Goal: Task Accomplishment & Management: Manage account settings

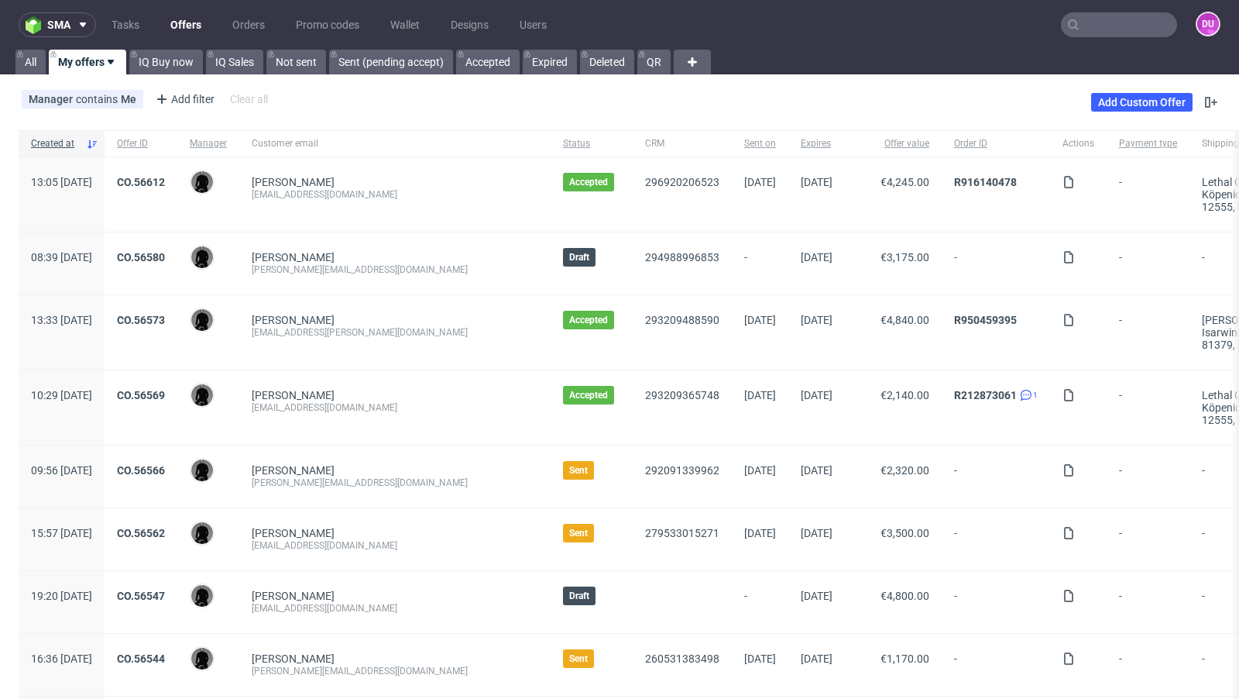
click at [633, 216] on div "296920206523" at bounding box center [682, 194] width 99 height 74
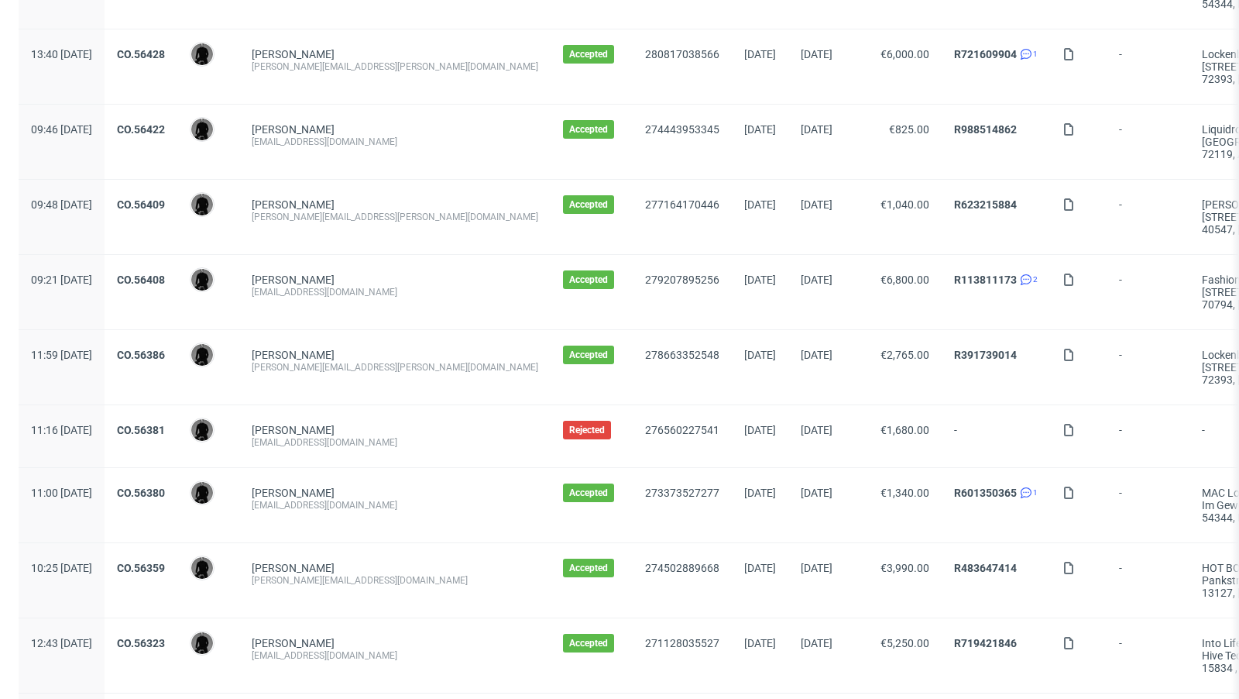
scroll to position [1627, 0]
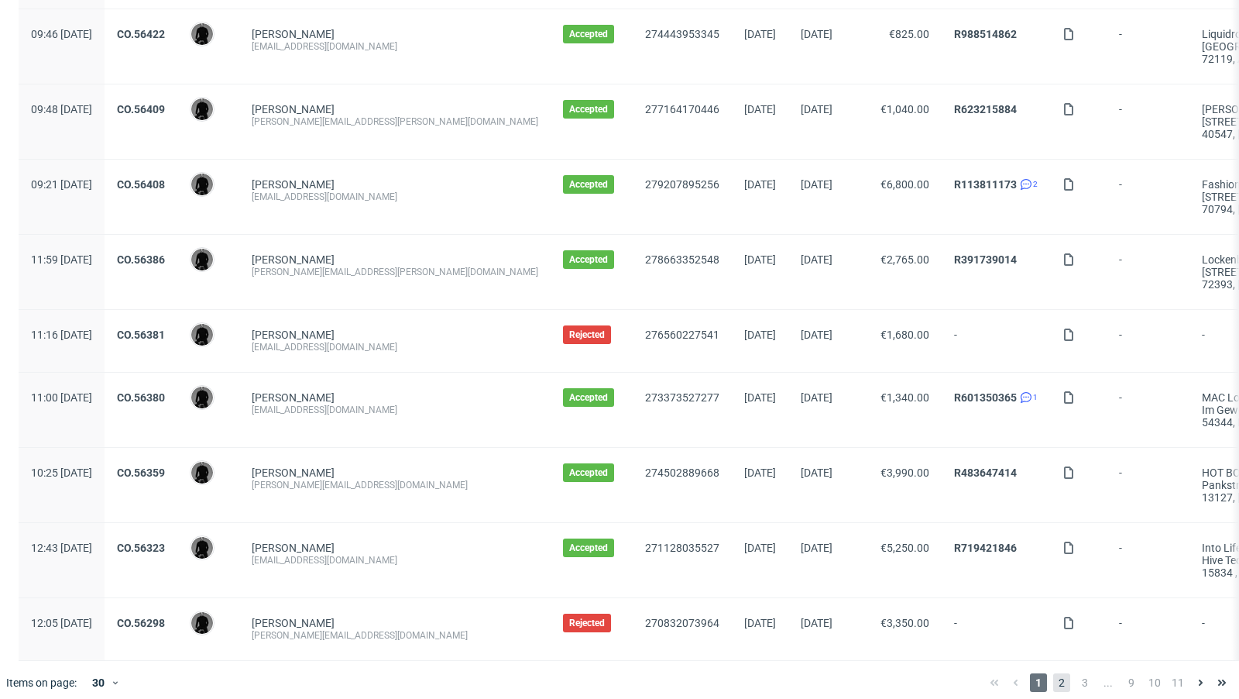
click at [1054, 673] on span "2" at bounding box center [1062, 682] width 17 height 19
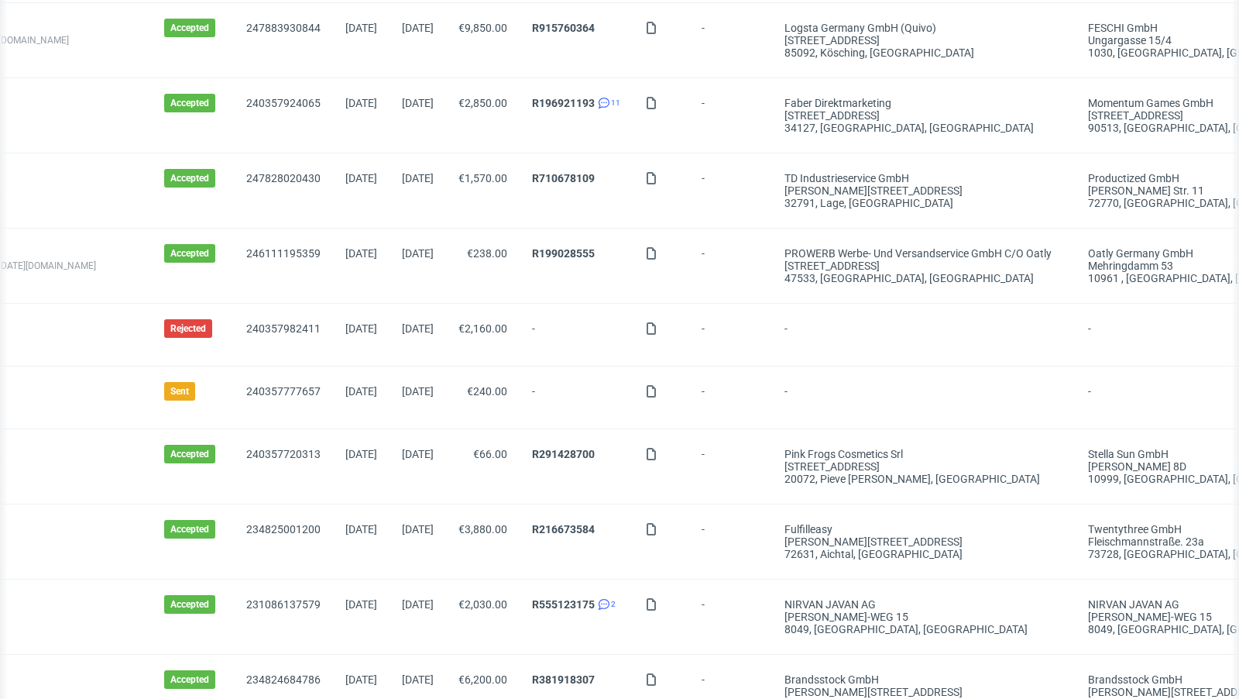
scroll to position [0, 447]
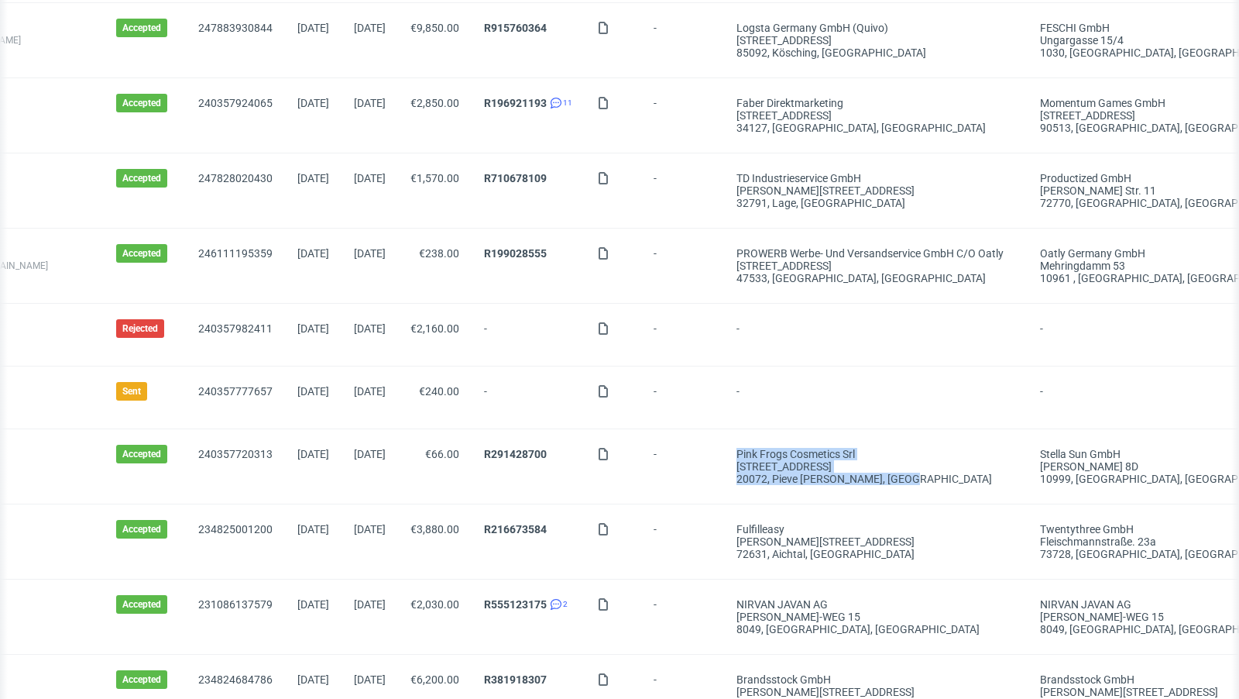
drag, startPoint x: 851, startPoint y: 471, endPoint x: 677, endPoint y: 443, distance: 176.5
click at [677, 443] on div "10:03 Wed 18.06.2025 CO.55905 Dawid Urbanowicz Karla Emcke karlaemcke@gmail.com…" at bounding box center [464, 466] width 1785 height 75
copy div "Pink Frogs Cosmetics srl Via Sardegna, 26 20072, Pieve Emanuele MI , Italy"
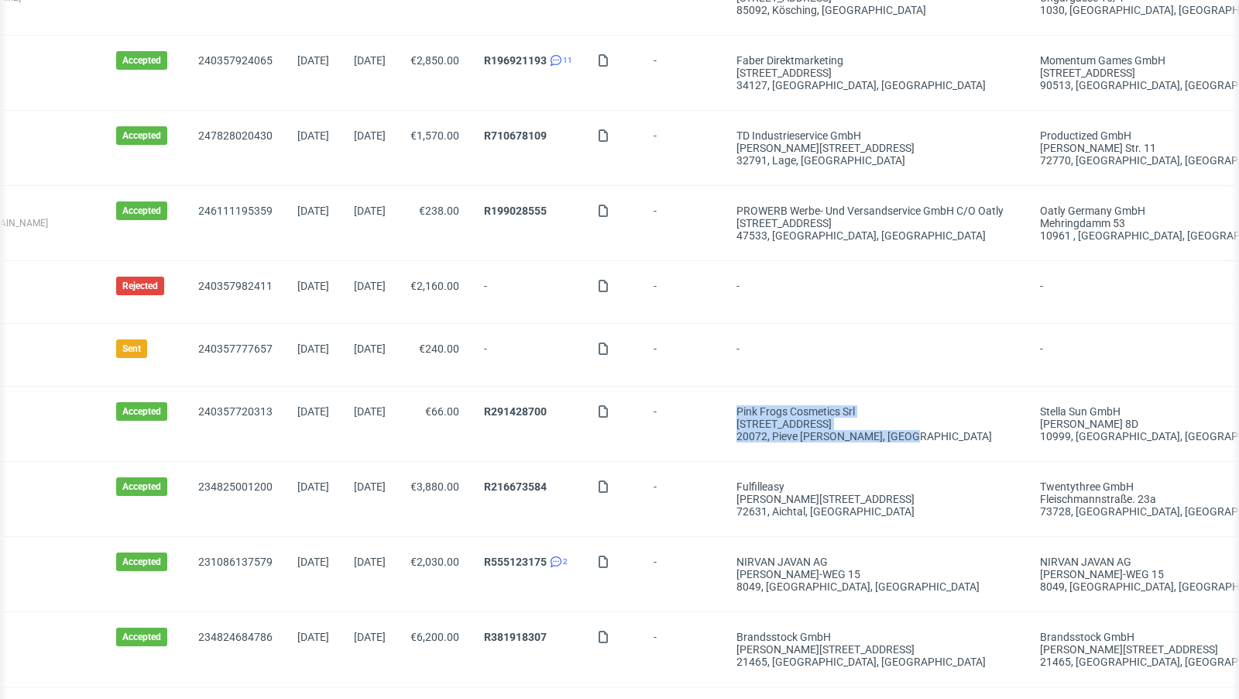
scroll to position [1490, 0]
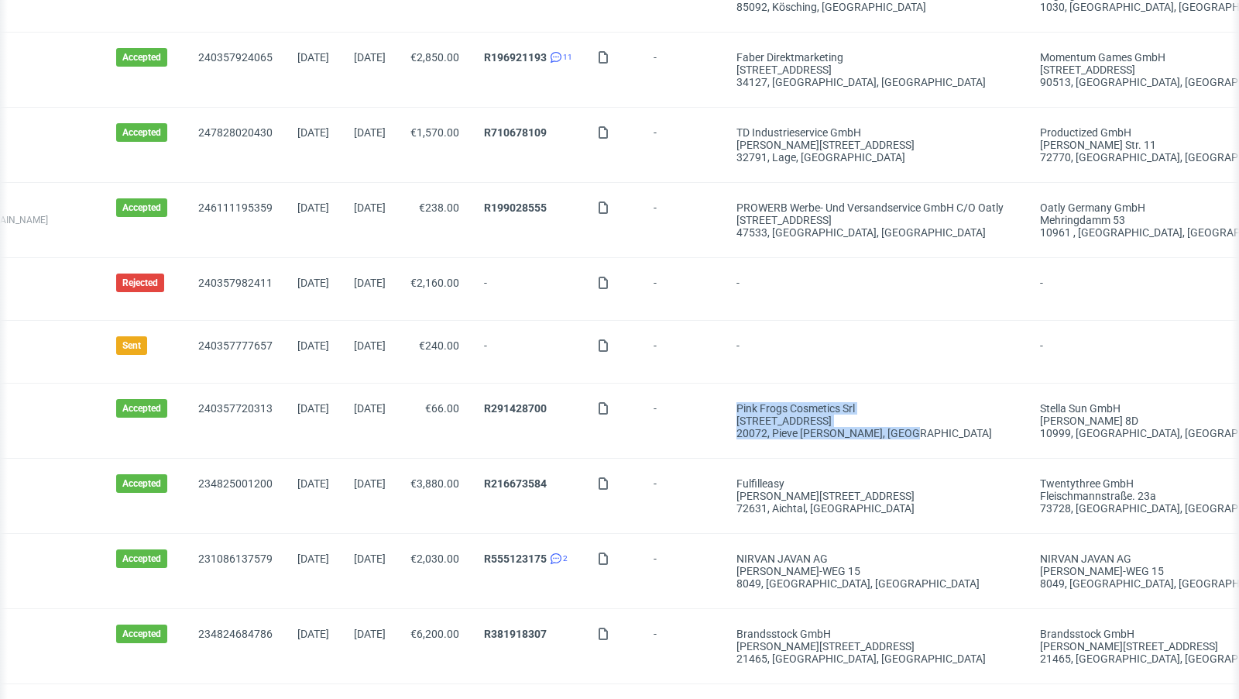
copy div "Pink Frogs Cosmetics srl Via Sardegna, 26 20072, Pieve Emanuele MI , Italy"
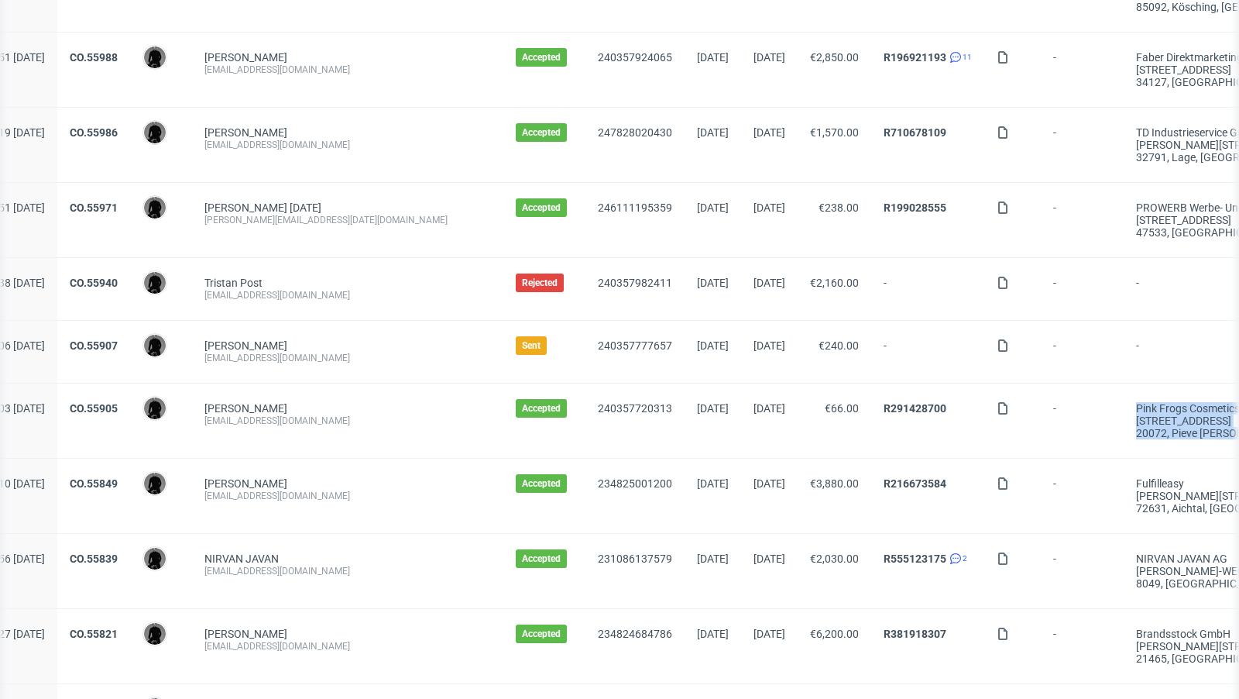
scroll to position [0, 0]
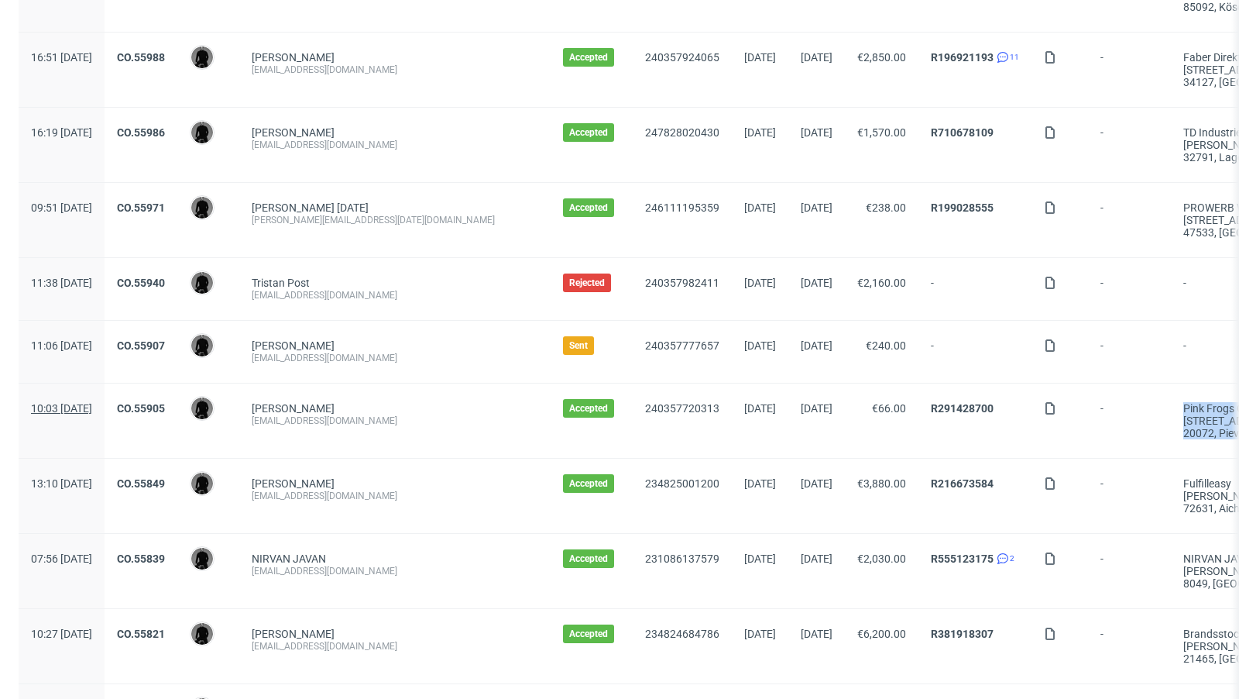
drag, startPoint x: 142, startPoint y: 397, endPoint x: 87, endPoint y: 397, distance: 55.0
click at [87, 397] on div "10:03 Wed 18.06.2025" at bounding box center [62, 420] width 86 height 74
copy span "18.06.2025"
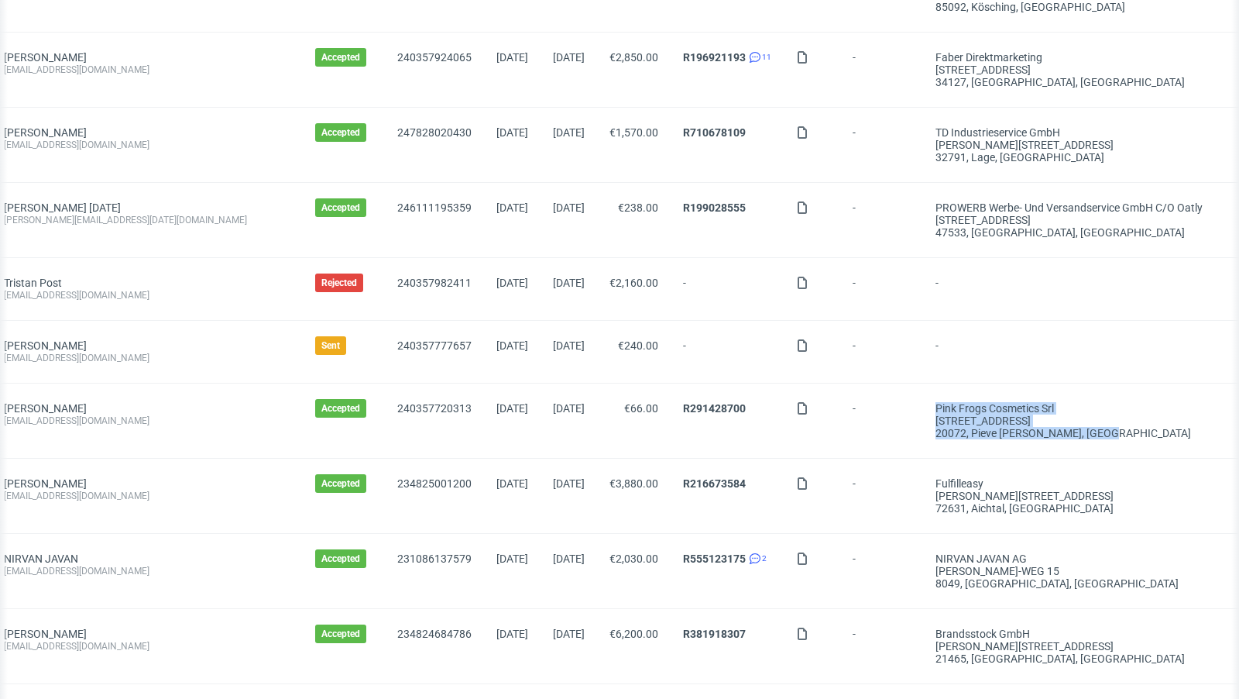
scroll to position [0, 252]
drag, startPoint x: 464, startPoint y: 397, endPoint x: 401, endPoint y: 394, distance: 62.8
click at [480, 394] on div "18/06/2025" at bounding box center [508, 420] width 57 height 74
copy span "18/06/2025"
drag, startPoint x: 1048, startPoint y: 424, endPoint x: 879, endPoint y: 401, distance: 170.4
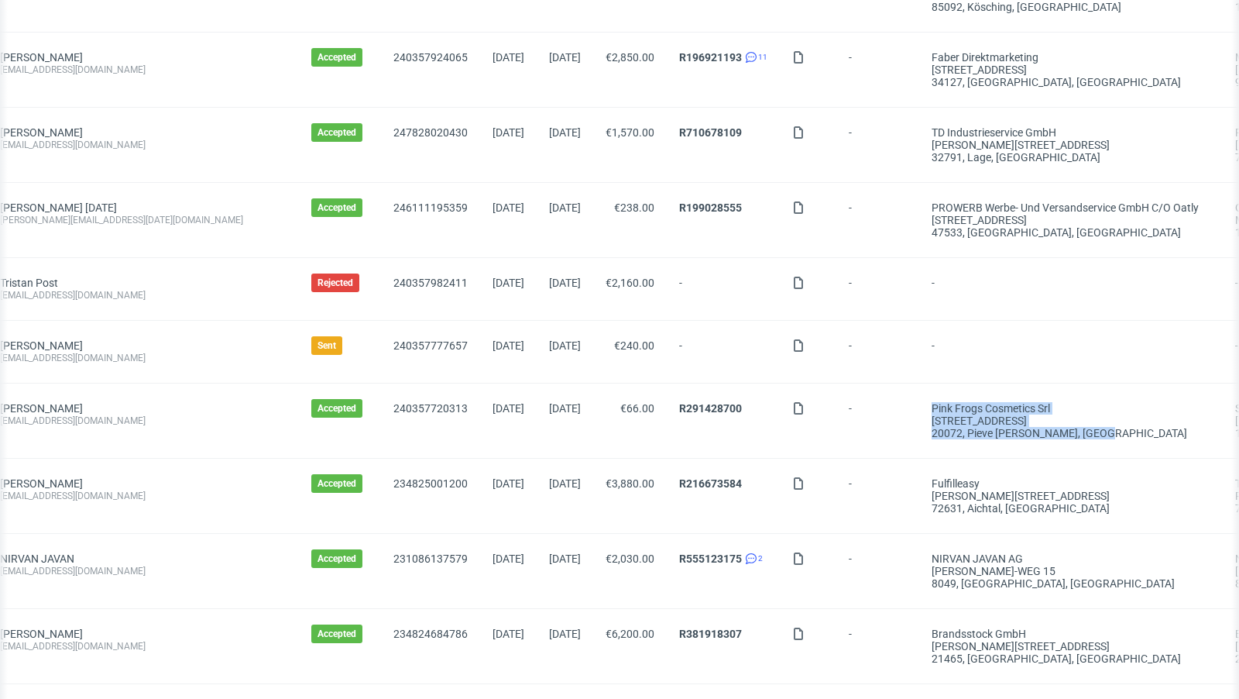
click at [920, 401] on div "Pink Frogs Cosmetics srl Via Sardegna, 26 20072, Pieve Emanuele MI , Italy" at bounding box center [1072, 420] width 304 height 74
copy div "Pink Frogs Cosmetics srl Via Sardegna, 26 20072, Pieve Emanuele MI , Italy"
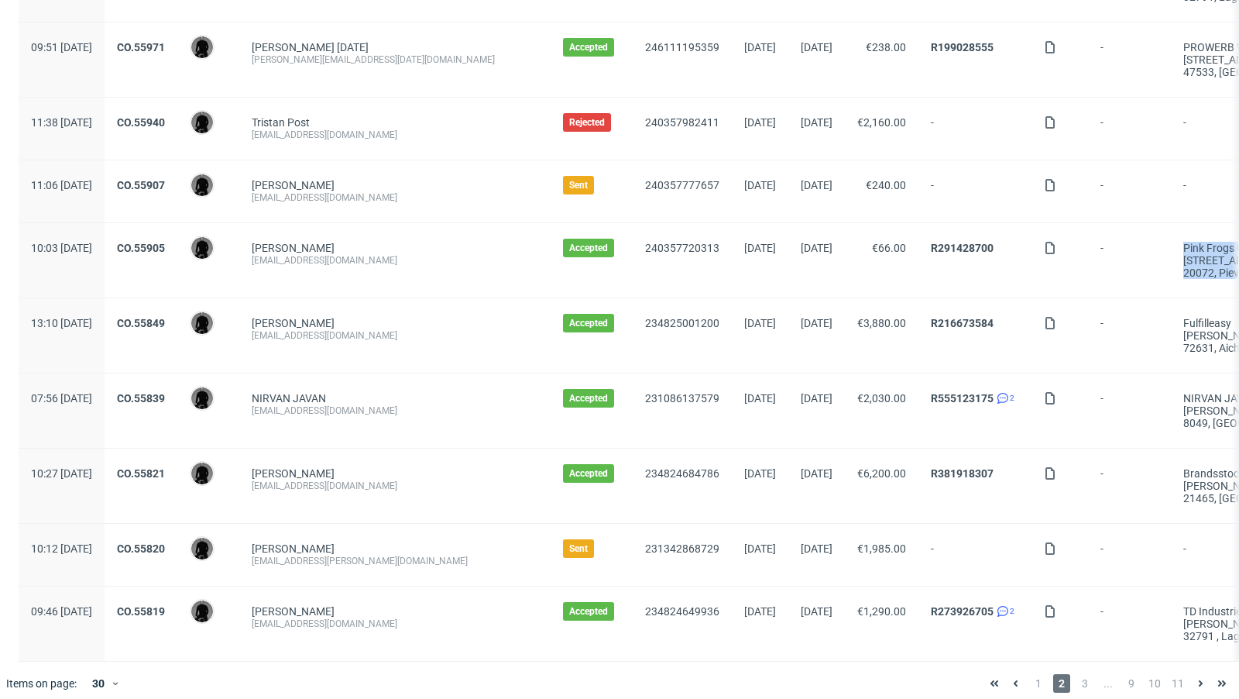
scroll to position [1652, 0]
click at [1077, 678] on span "3" at bounding box center [1085, 682] width 17 height 19
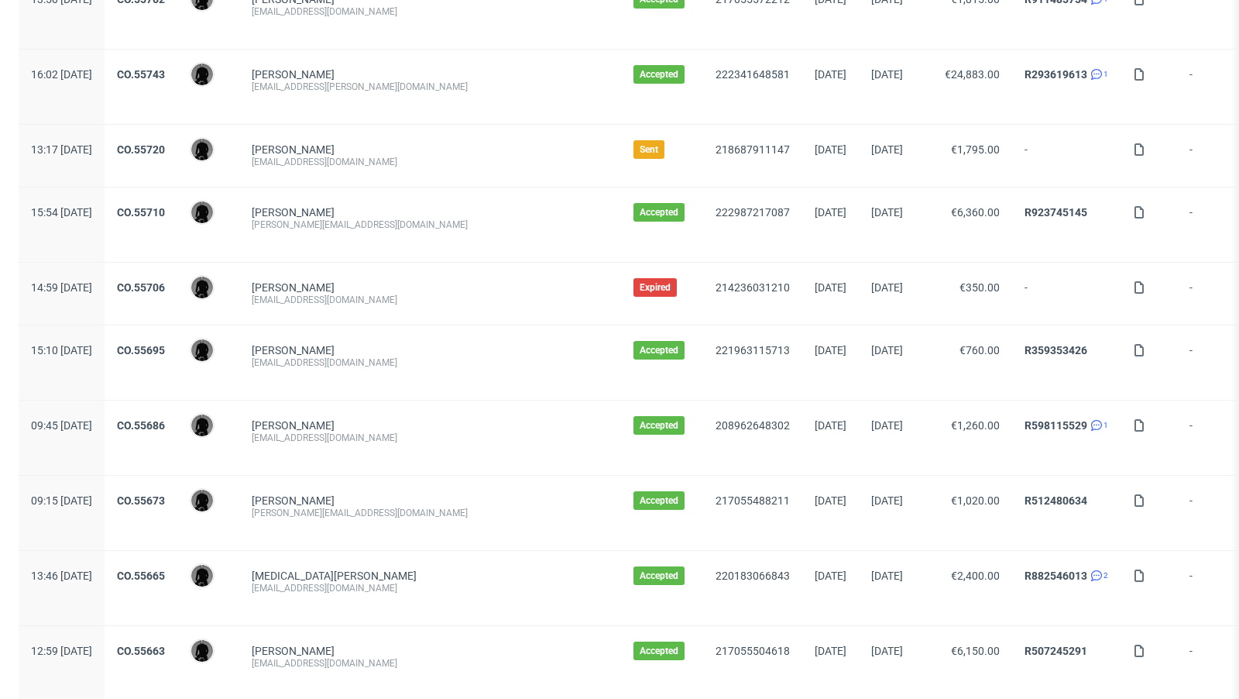
scroll to position [412, 0]
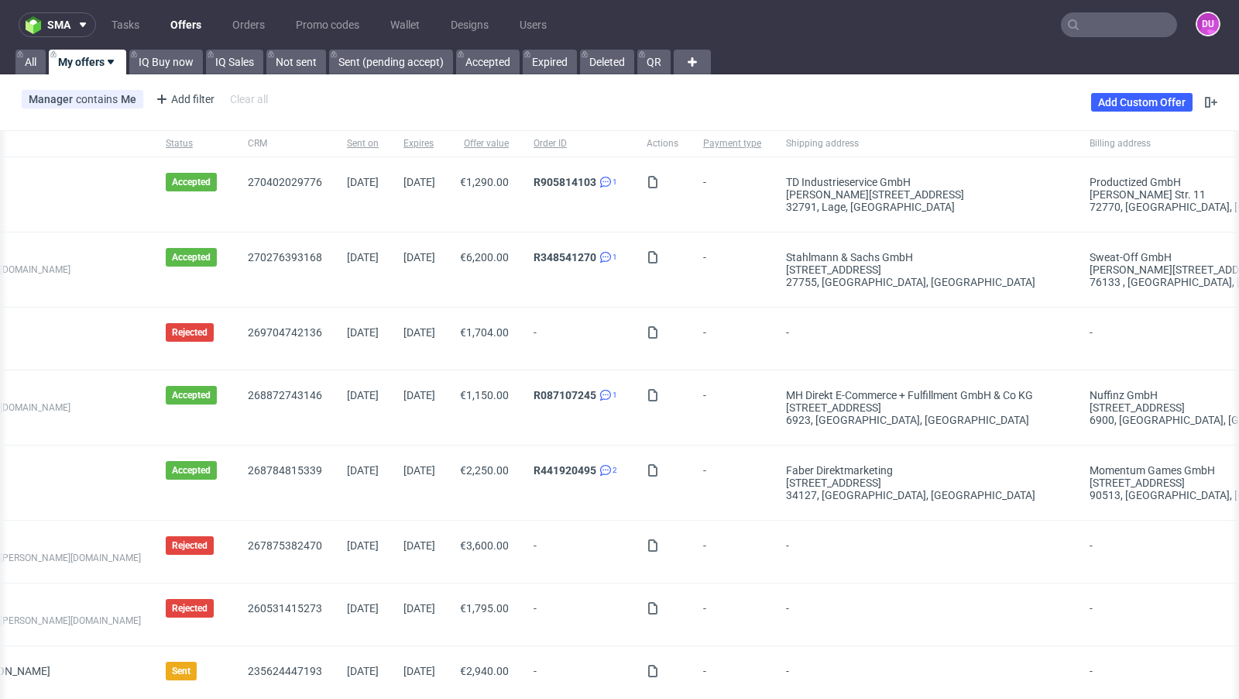
scroll to position [0, 447]
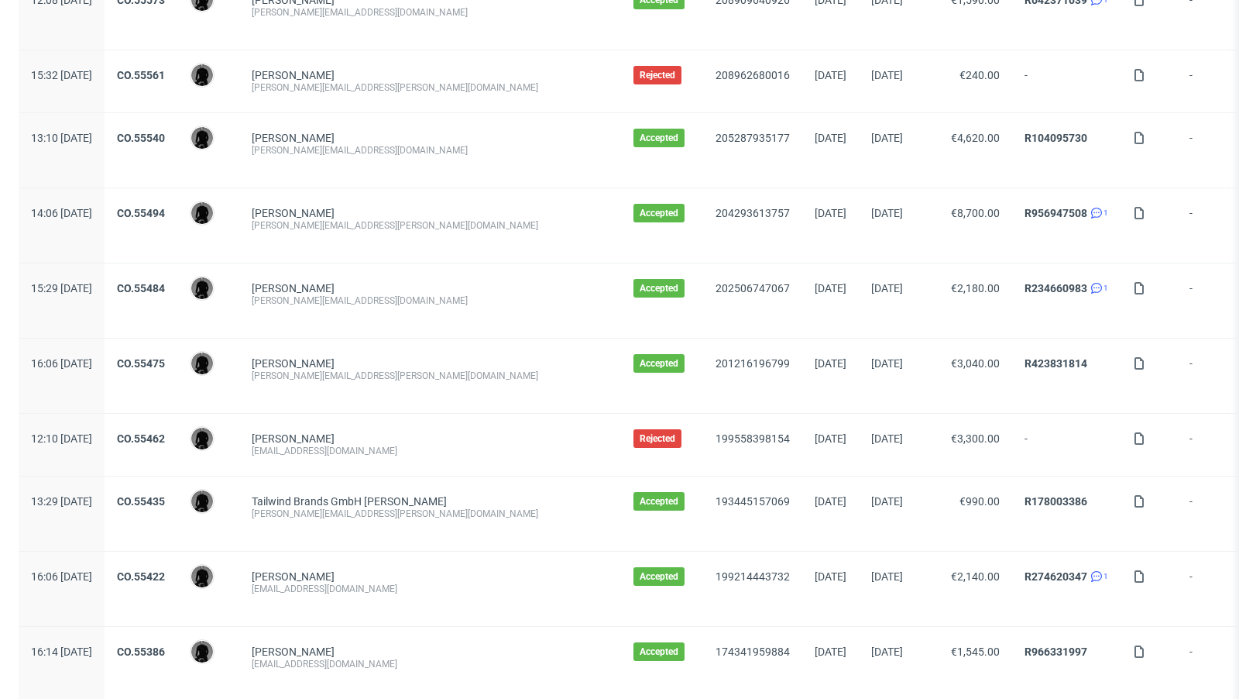
scroll to position [1701, 0]
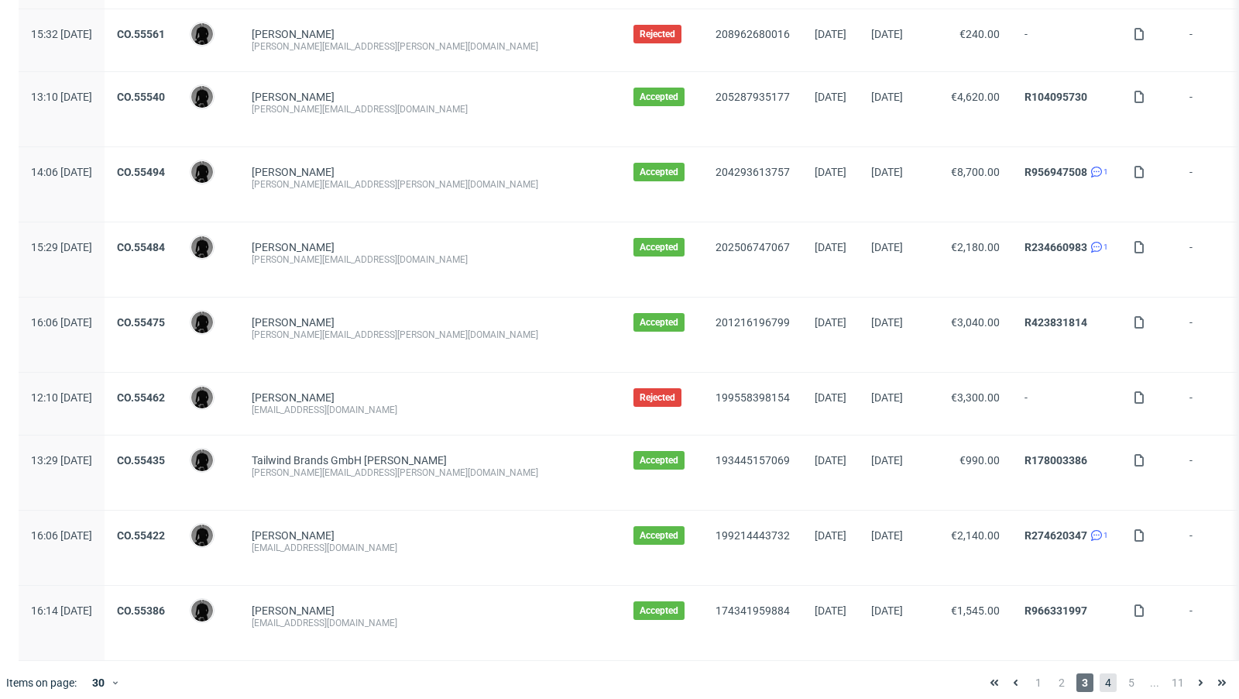
click at [1100, 673] on span "4" at bounding box center [1108, 682] width 17 height 19
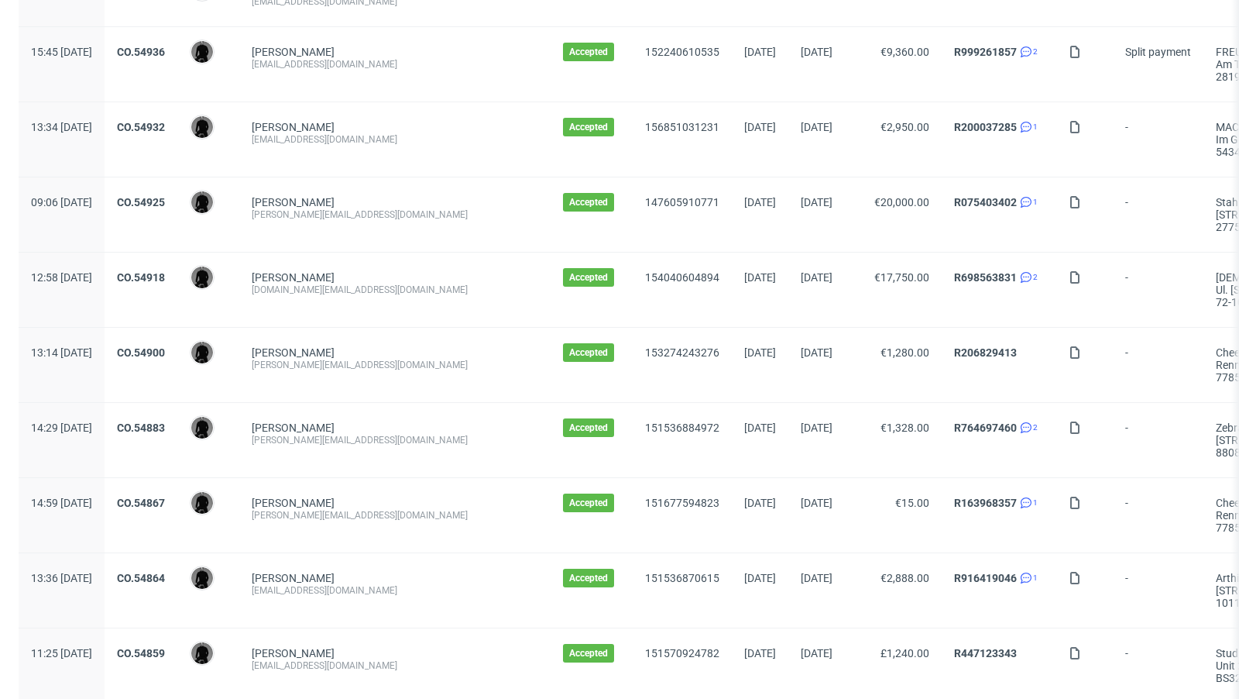
scroll to position [1664, 0]
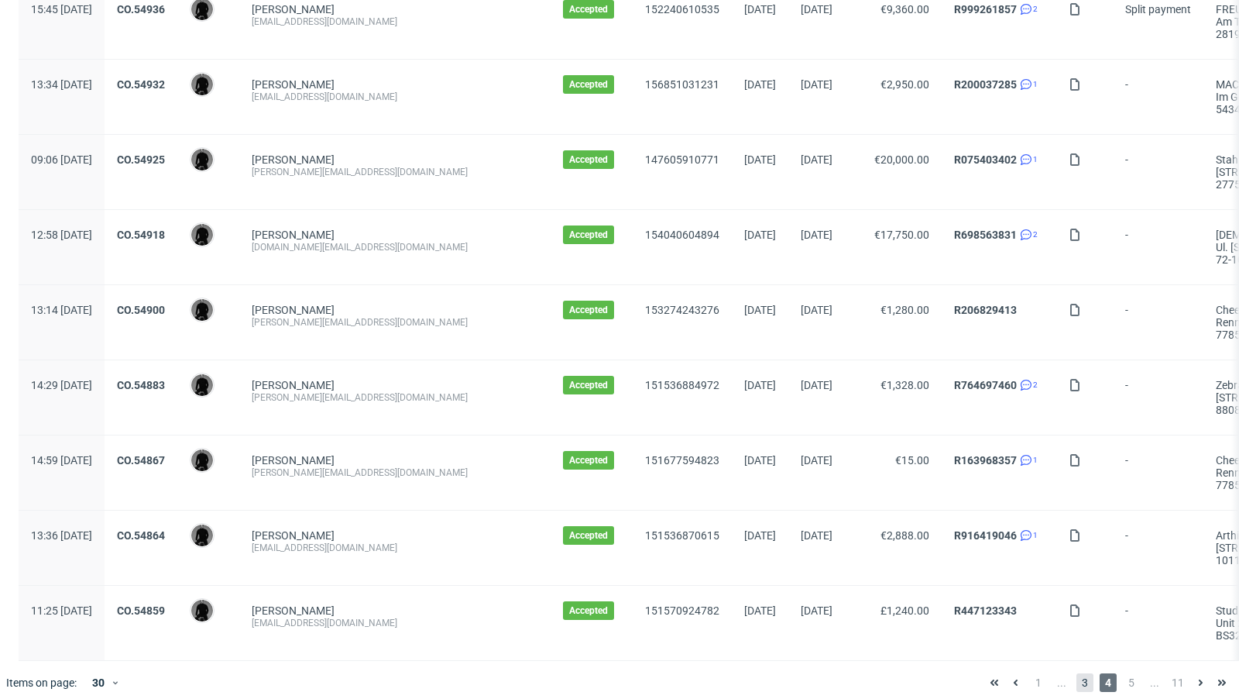
click at [1077, 673] on span "3" at bounding box center [1085, 682] width 17 height 19
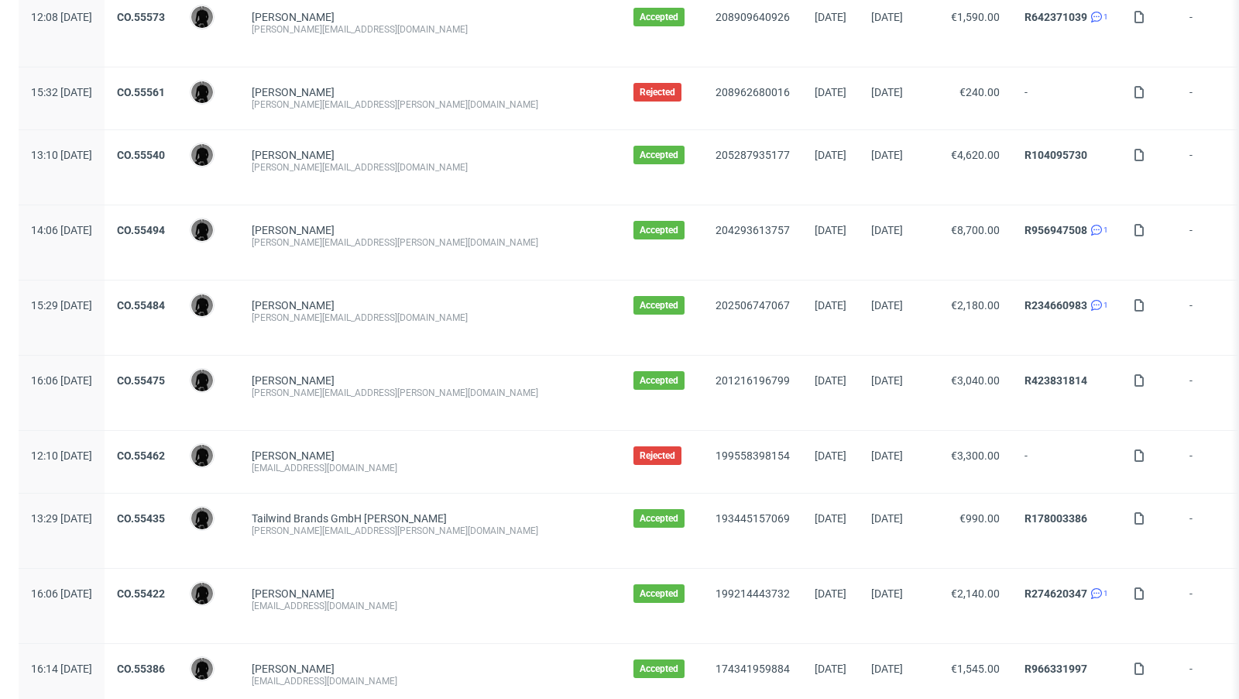
scroll to position [1701, 0]
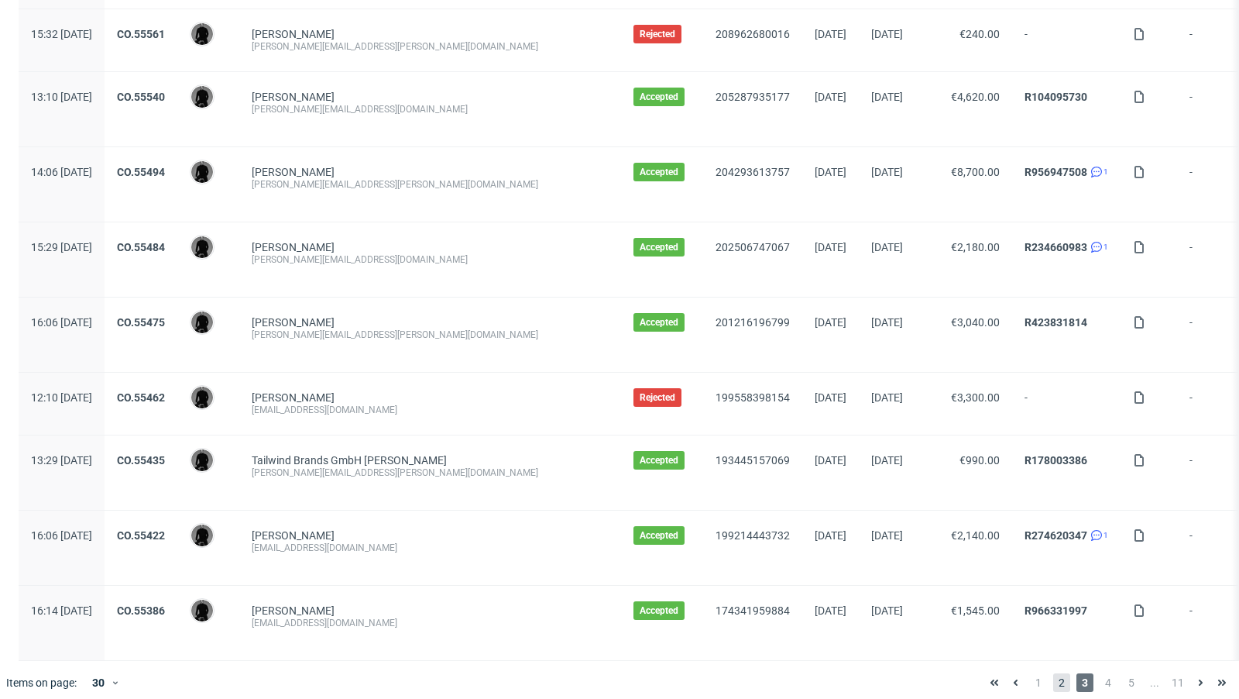
click at [1054, 674] on span "2" at bounding box center [1062, 682] width 17 height 19
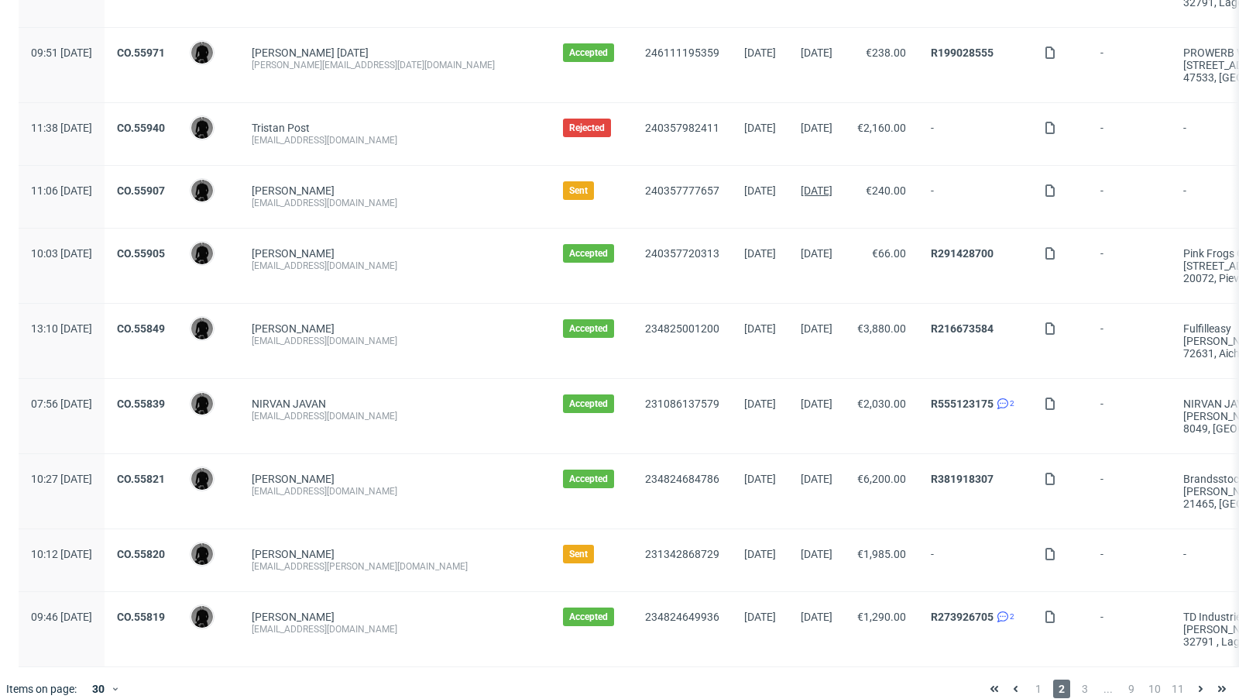
scroll to position [1652, 0]
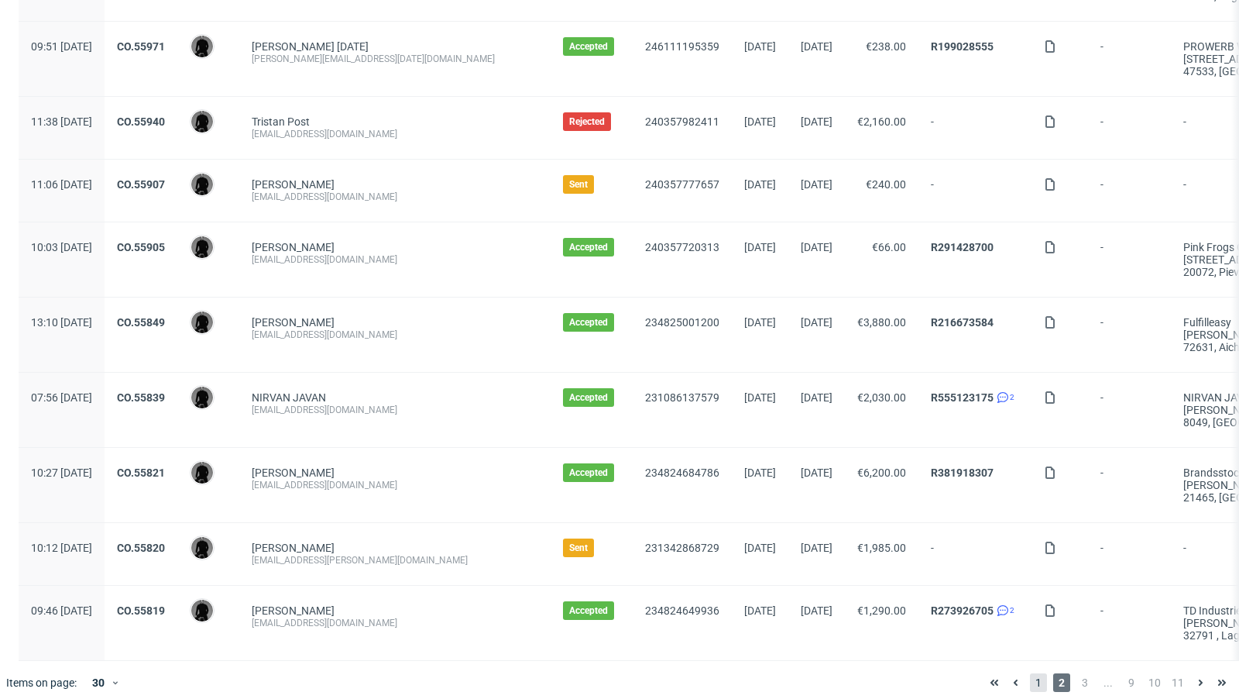
click at [1030, 673] on span "1" at bounding box center [1038, 682] width 17 height 19
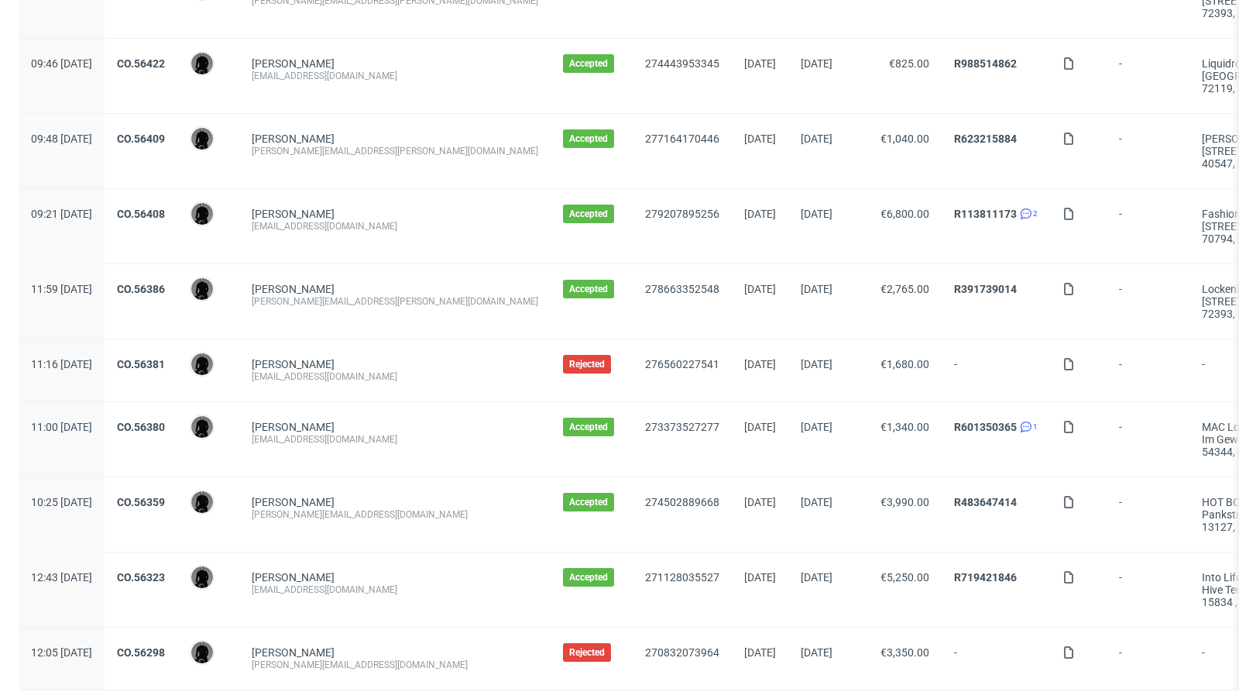
scroll to position [1627, 0]
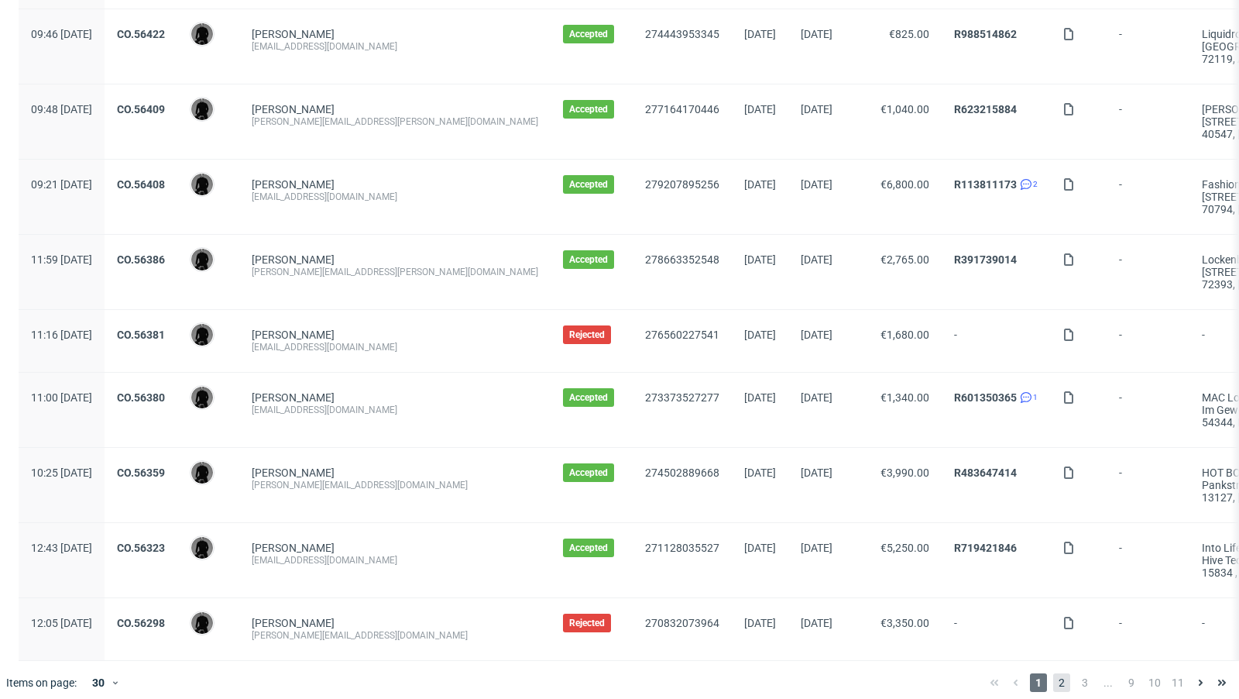
click at [1054, 673] on span "2" at bounding box center [1062, 682] width 17 height 19
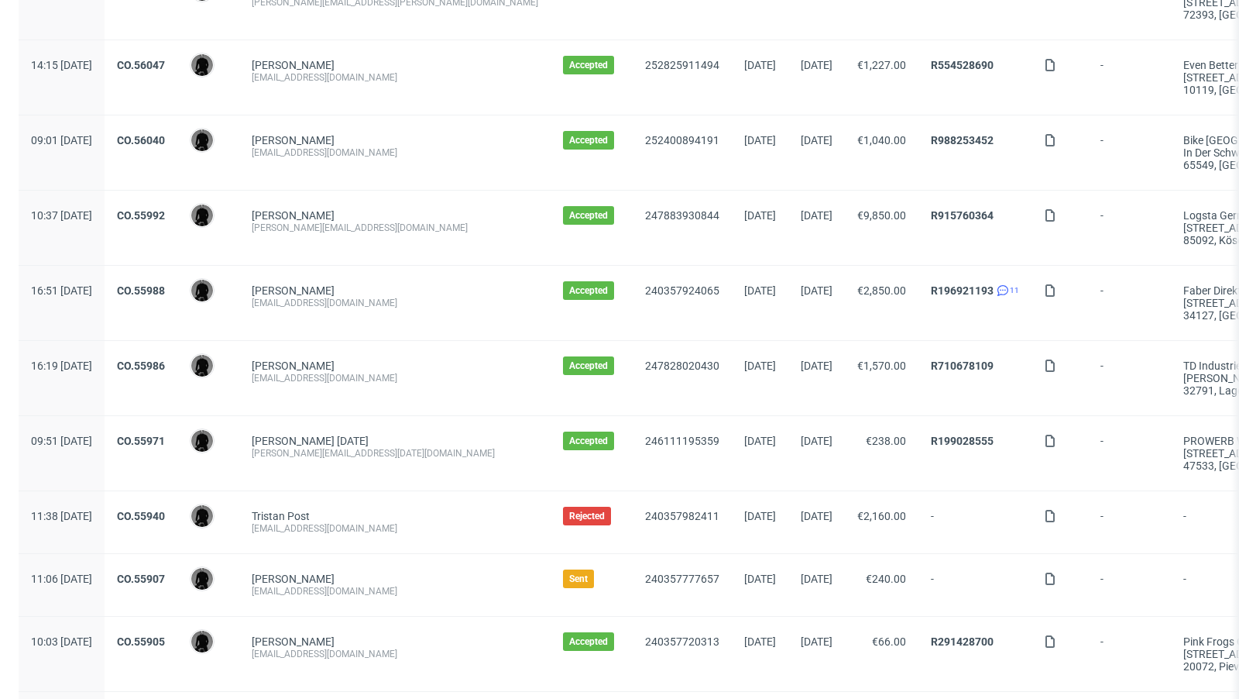
scroll to position [1652, 0]
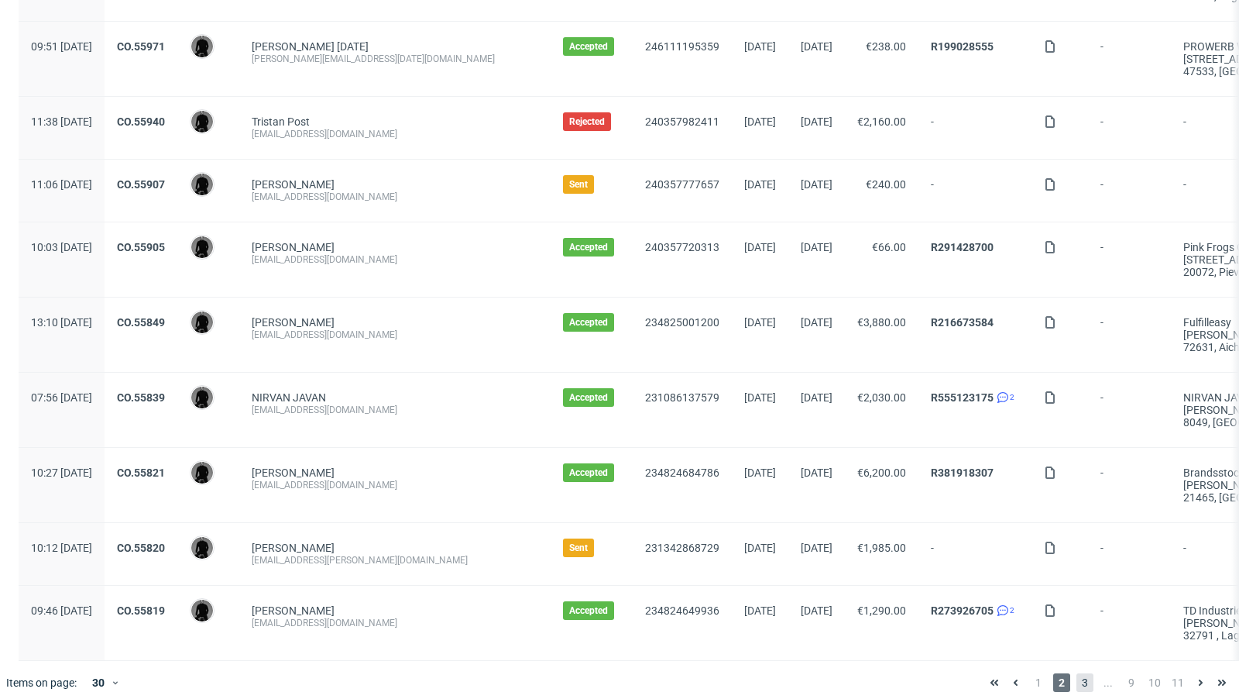
click at [1077, 674] on span "3" at bounding box center [1085, 682] width 17 height 19
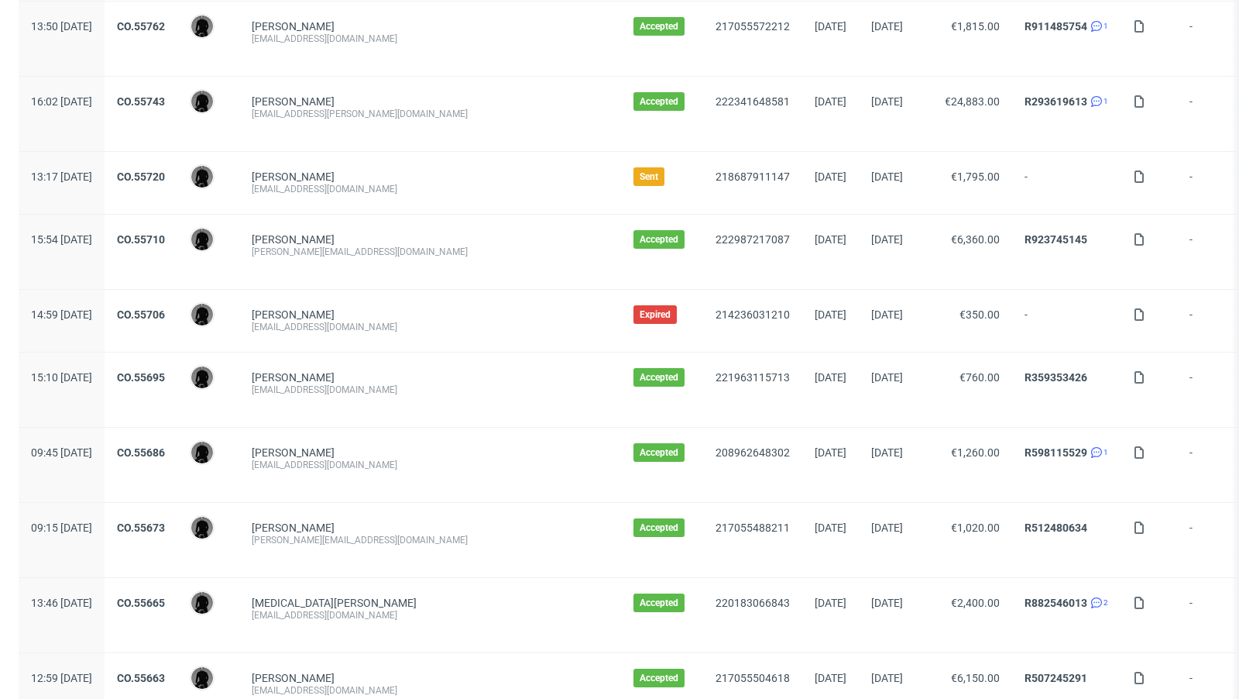
scroll to position [391, 0]
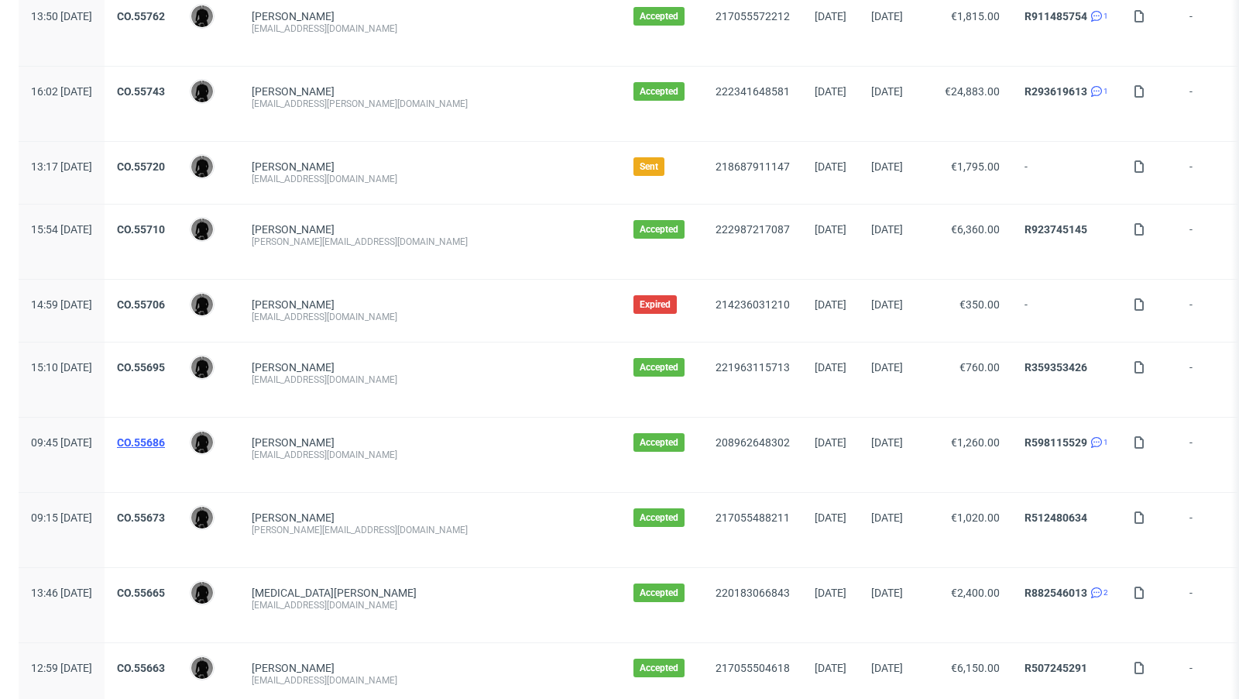
click at [165, 438] on link "CO.55686" at bounding box center [141, 442] width 48 height 12
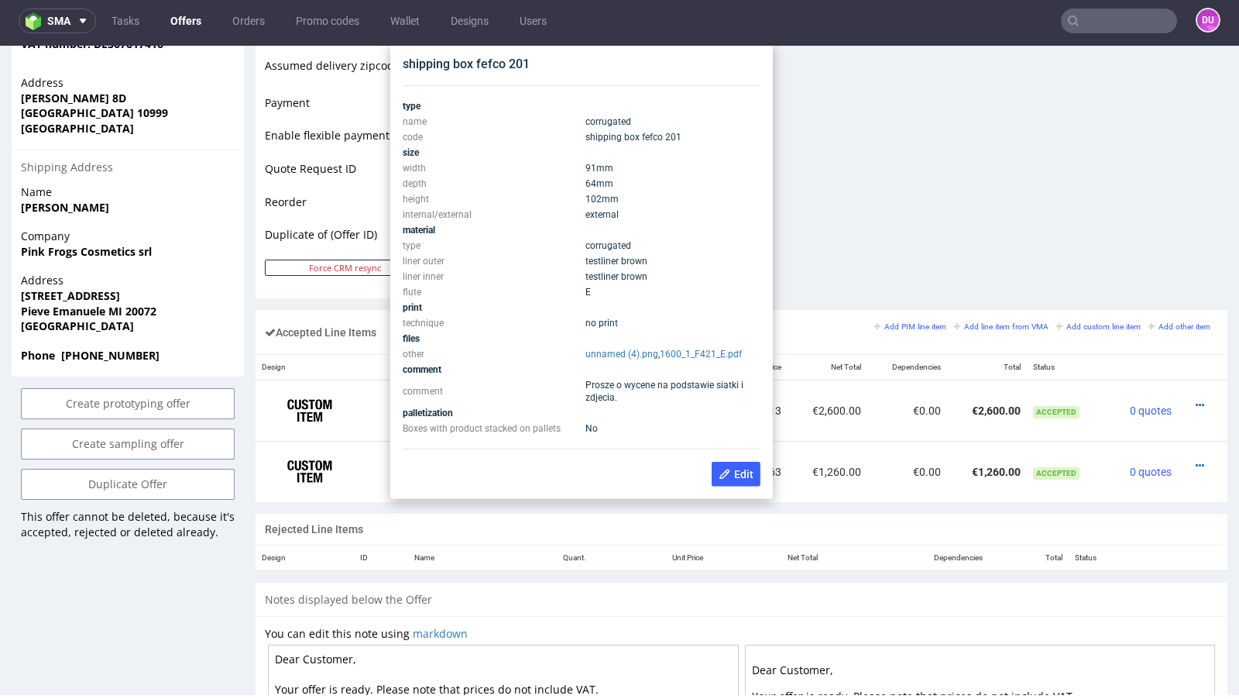
scroll to position [697, 0]
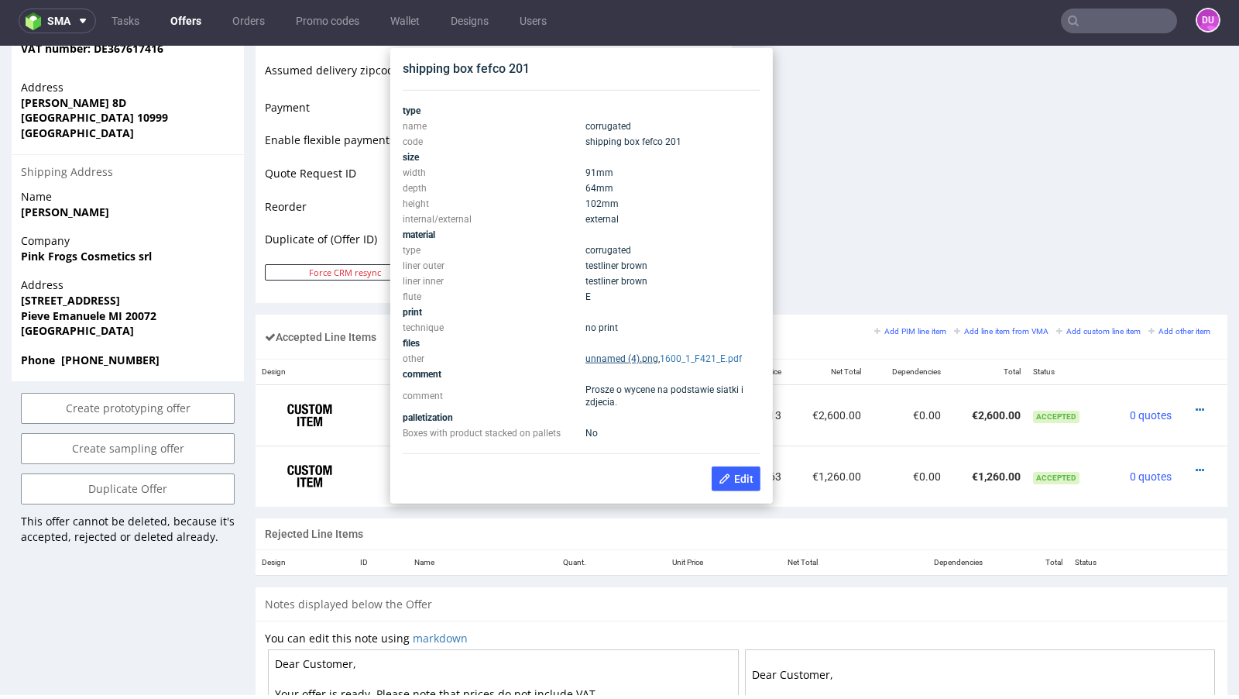
click at [610, 360] on link "unnamed (4).png" at bounding box center [622, 358] width 73 height 11
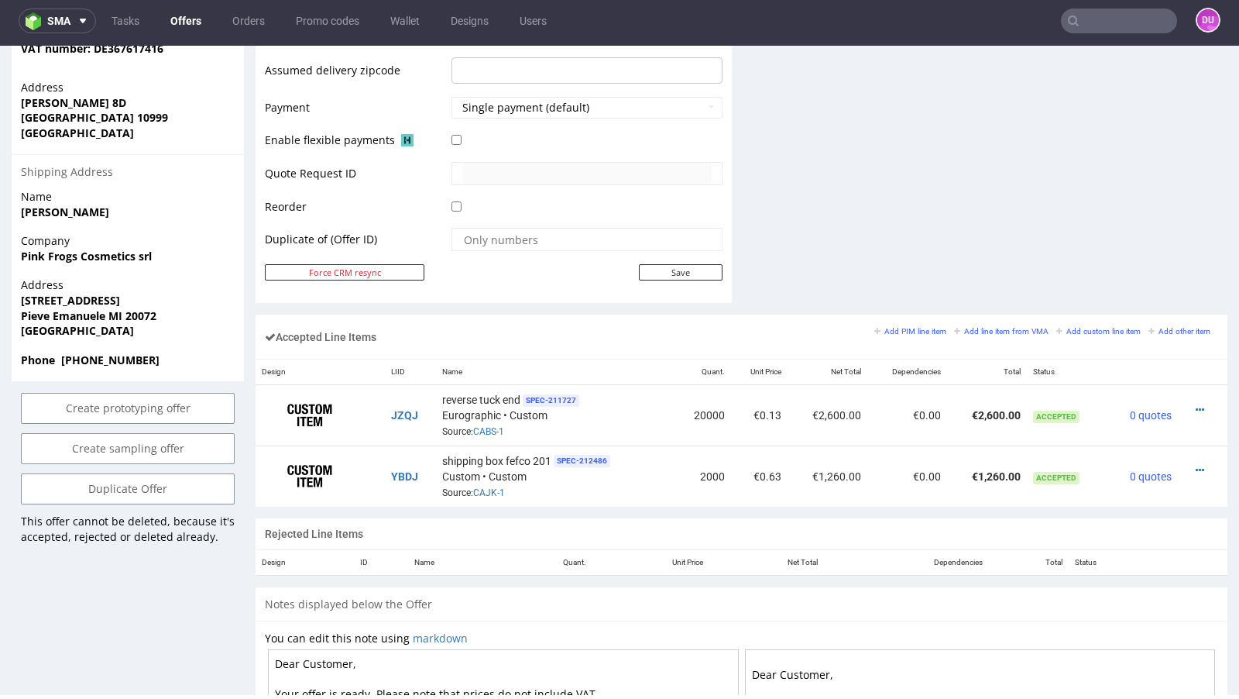
scroll to position [0, 0]
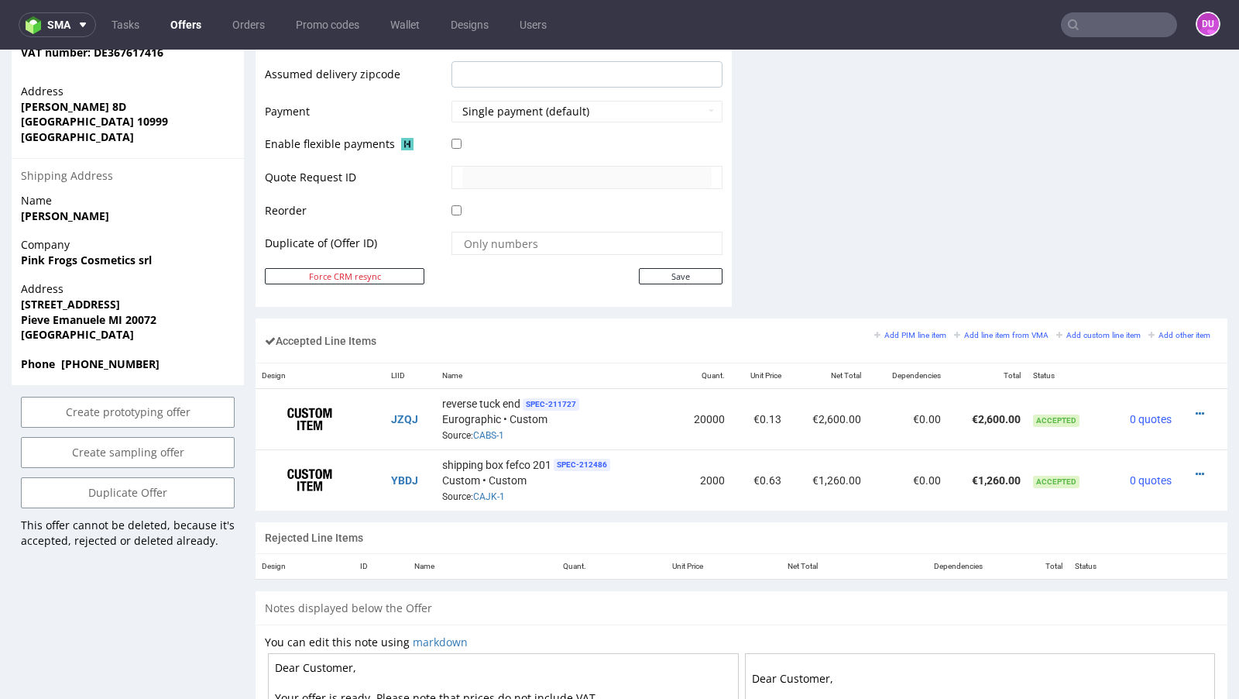
click at [182, 22] on link "Offers" at bounding box center [186, 24] width 50 height 25
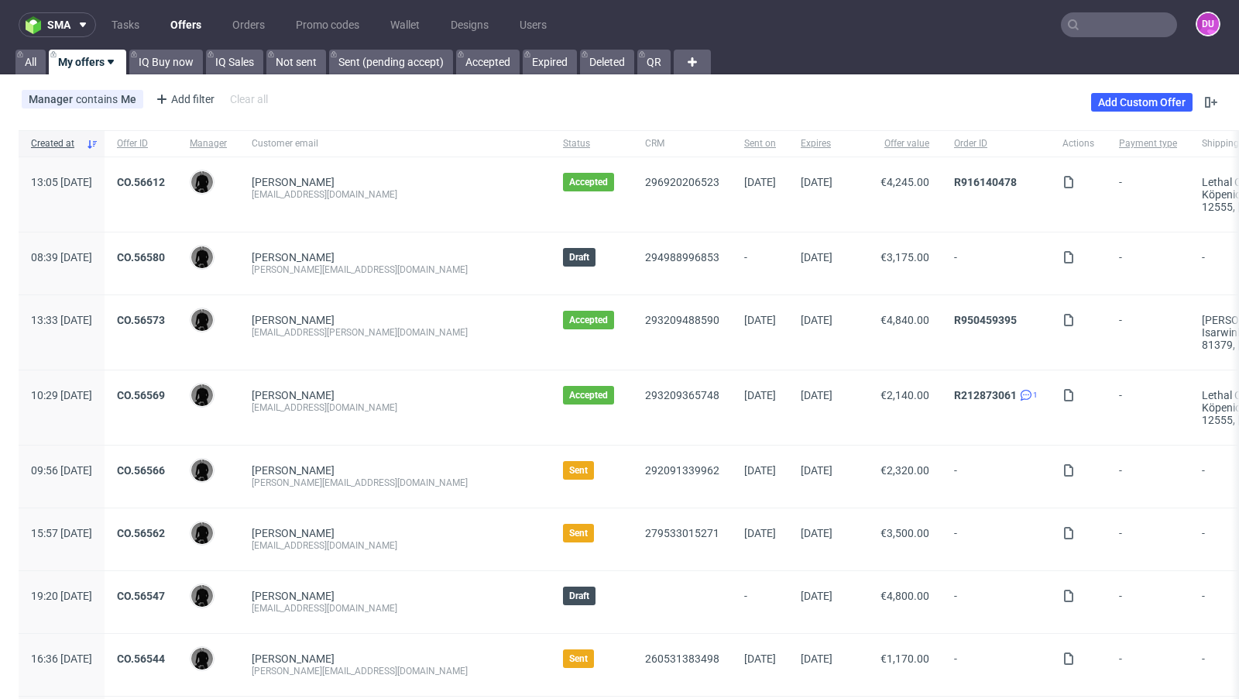
click at [177, 174] on div "CO.56612" at bounding box center [141, 194] width 73 height 74
click at [165, 180] on link "CO.56612" at bounding box center [141, 182] width 48 height 12
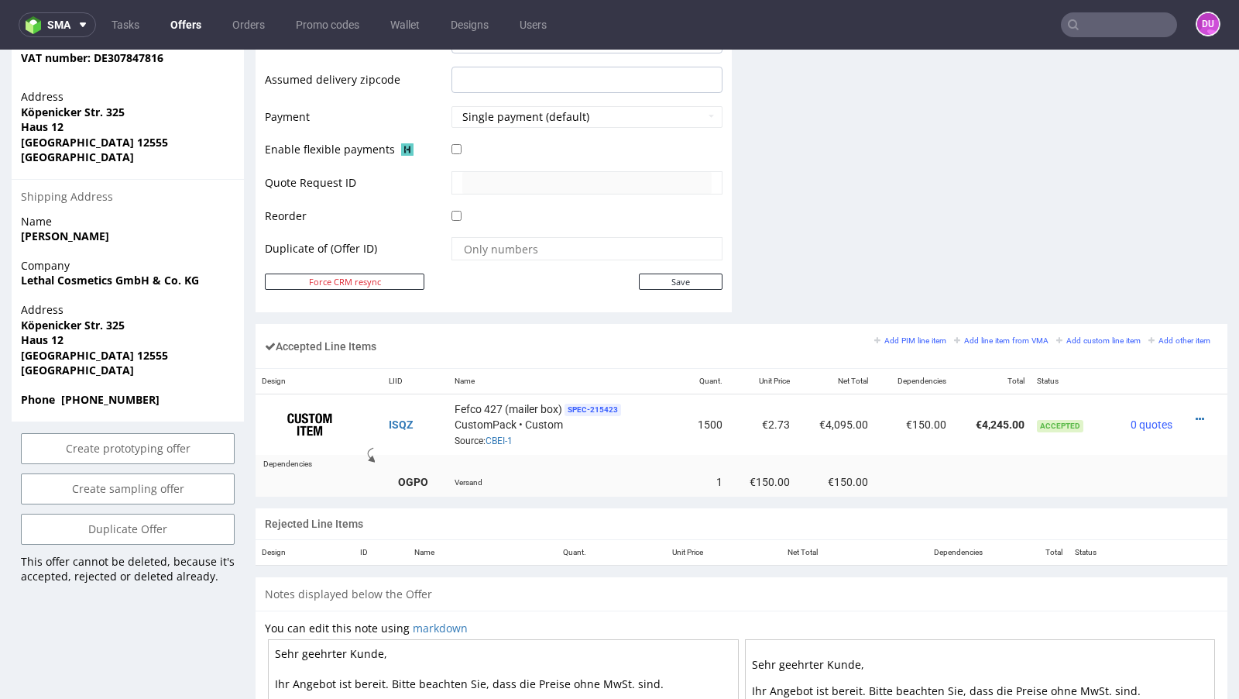
scroll to position [697, 0]
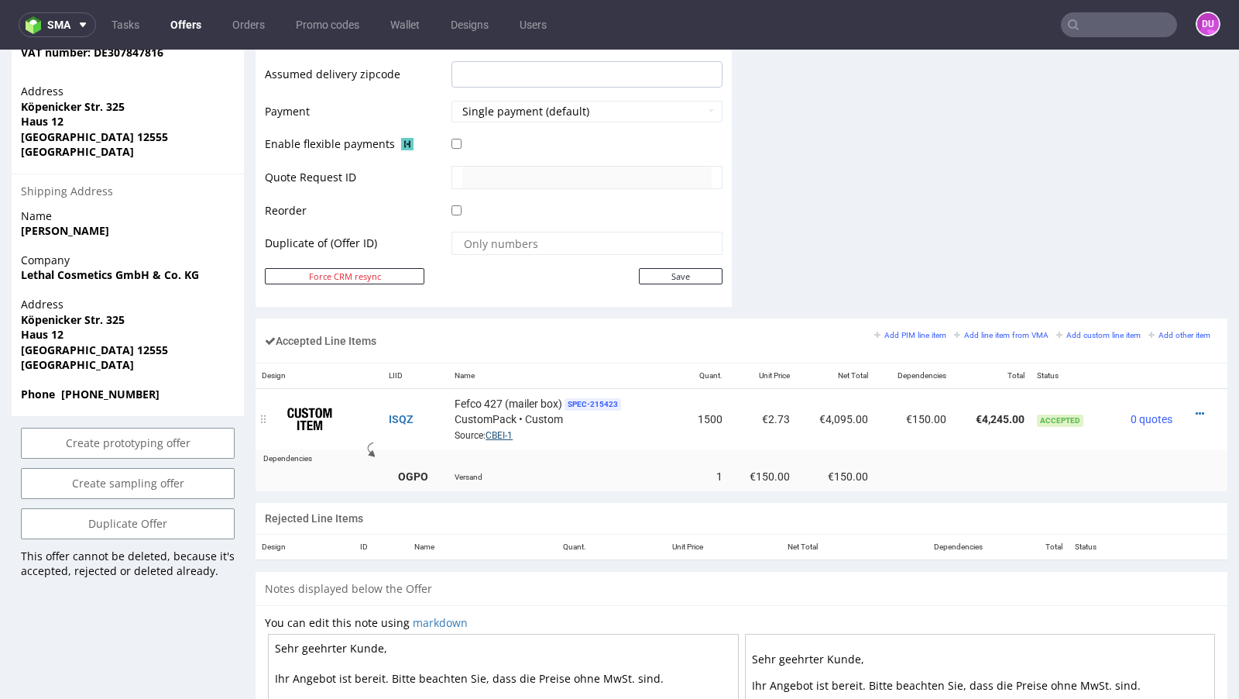
click at [500, 431] on link "CBEI-1" at bounding box center [499, 435] width 27 height 11
click at [180, 22] on link "Offers" at bounding box center [186, 24] width 50 height 25
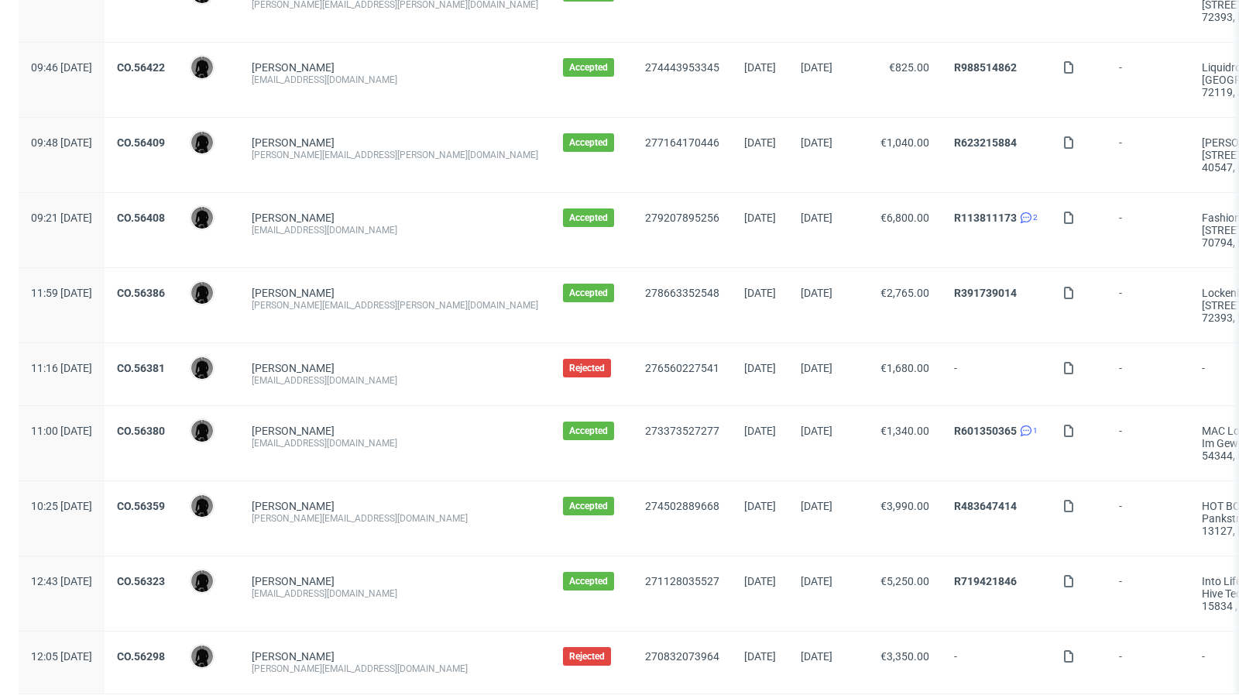
scroll to position [1627, 0]
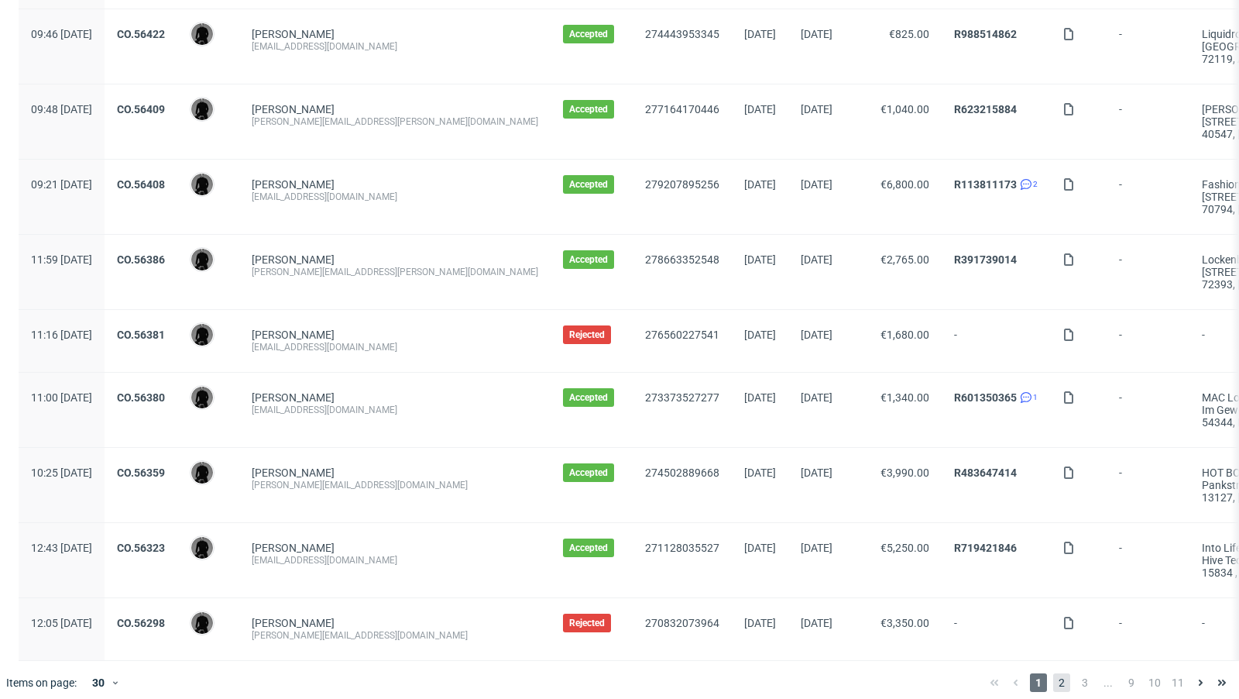
click at [1054, 674] on span "2" at bounding box center [1062, 682] width 17 height 19
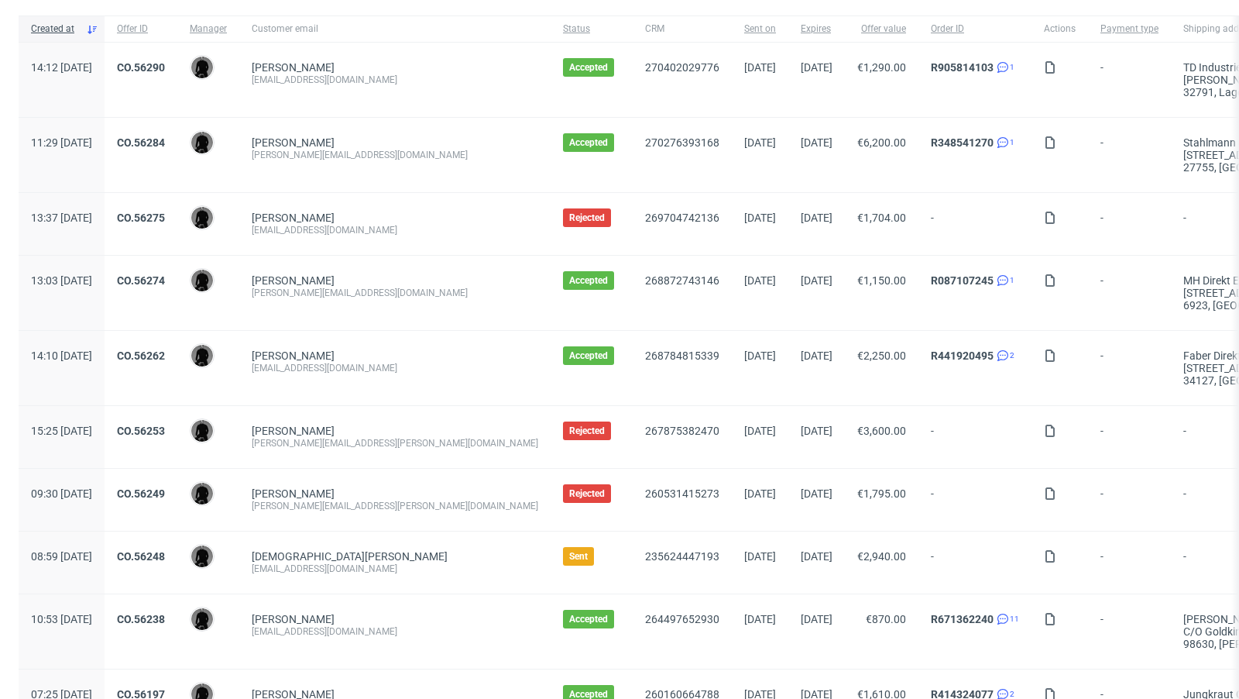
scroll to position [129, 0]
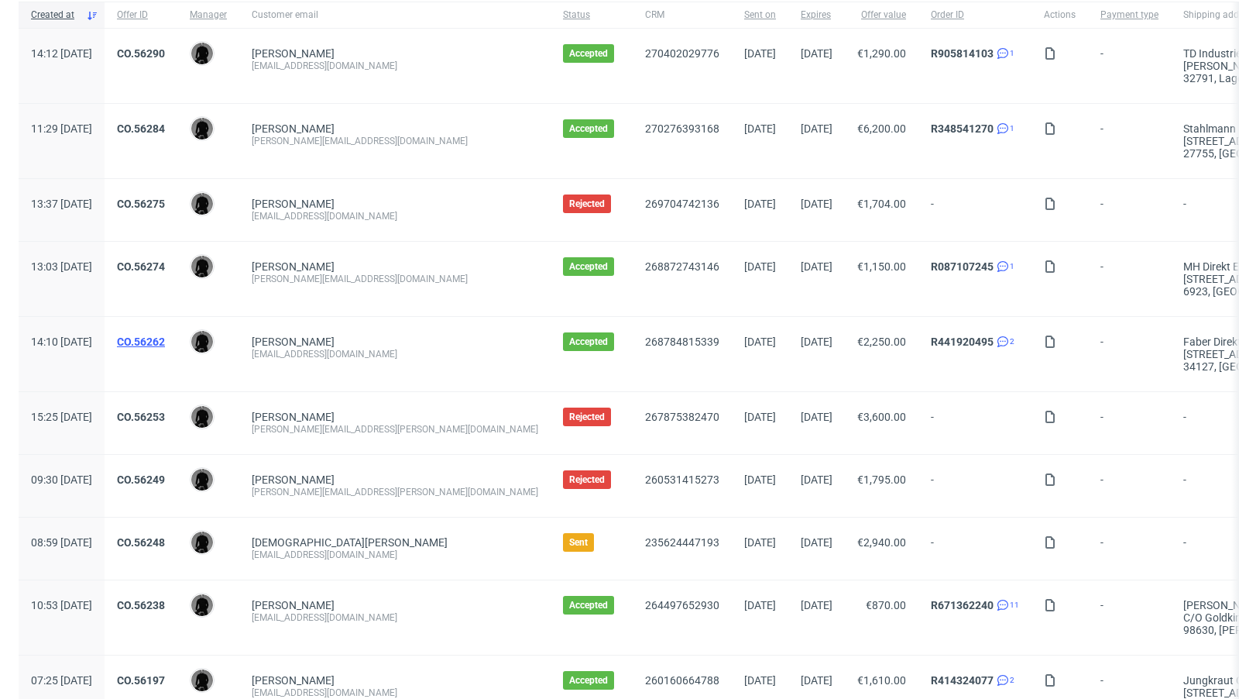
click at [165, 341] on link "CO.56262" at bounding box center [141, 341] width 48 height 12
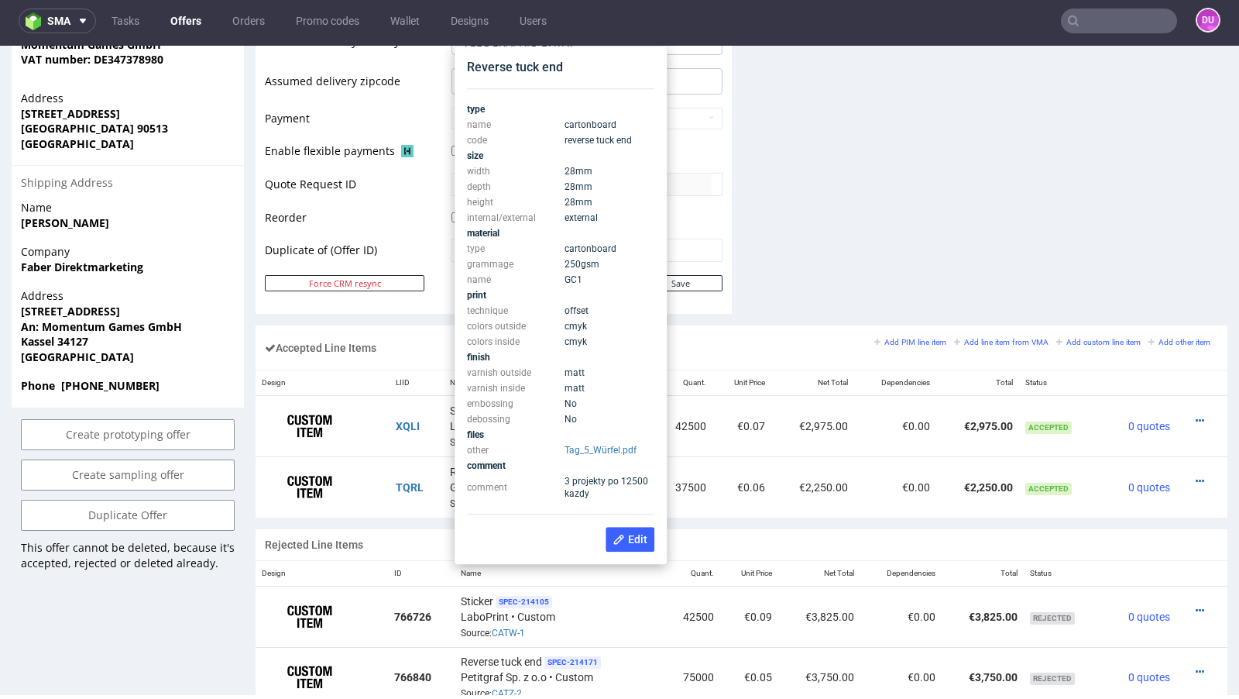
scroll to position [684, 0]
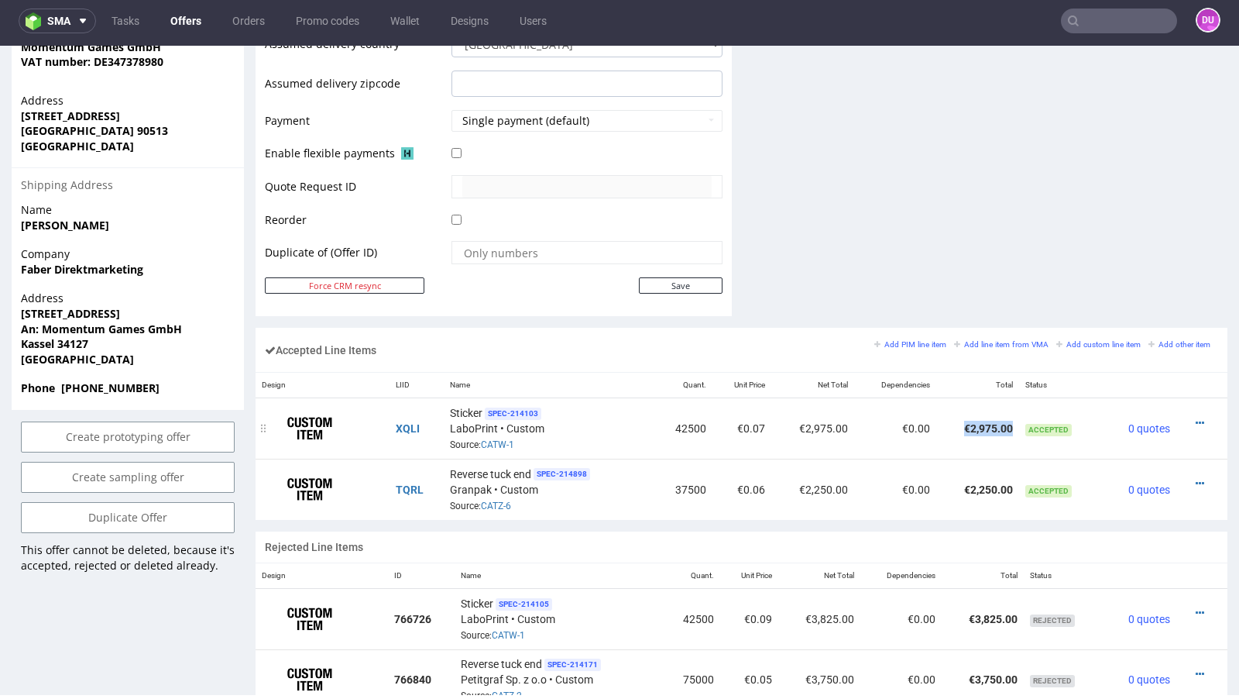
drag, startPoint x: 1008, startPoint y: 421, endPoint x: 949, endPoint y: 421, distance: 58.9
click at [949, 421] on td "€2,975.00" at bounding box center [978, 428] width 83 height 61
copy td "€2,975.00"
click at [593, 341] on div "Accepted Line Items Add PIM line item Add line item from VMA Add custom line it…" at bounding box center [742, 350] width 972 height 44
click at [1196, 418] on icon at bounding box center [1200, 423] width 9 height 11
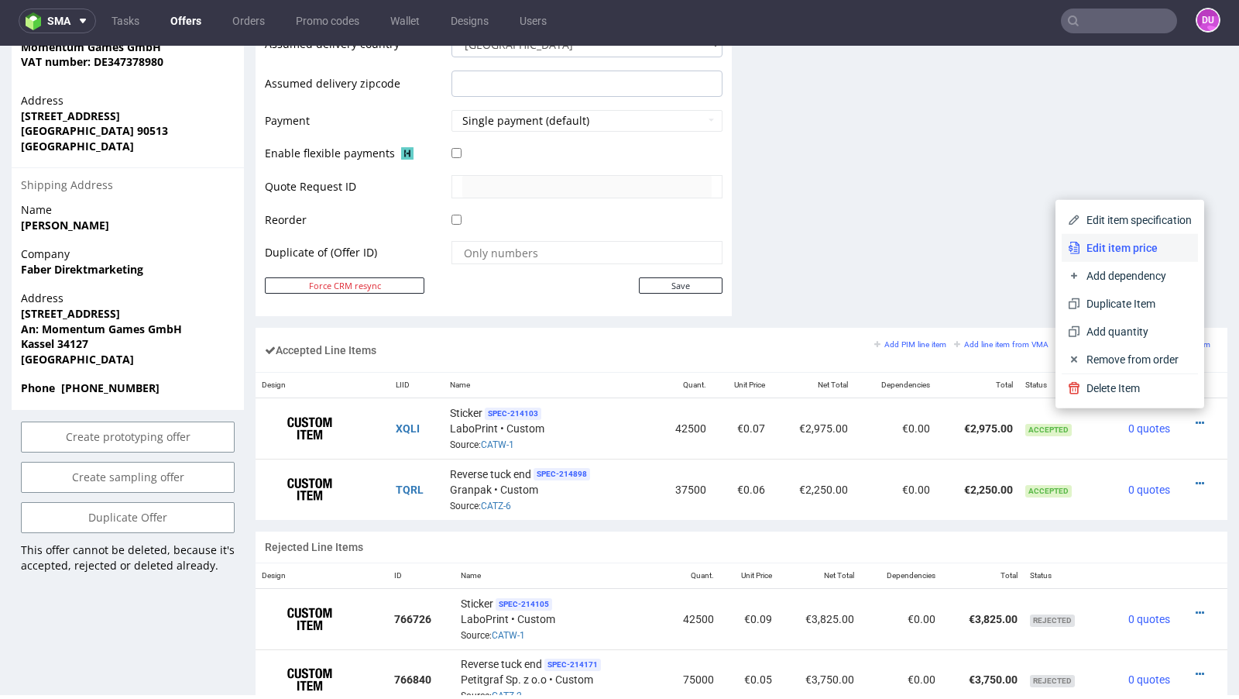
click at [1132, 253] on span "Edit item price" at bounding box center [1137, 247] width 112 height 15
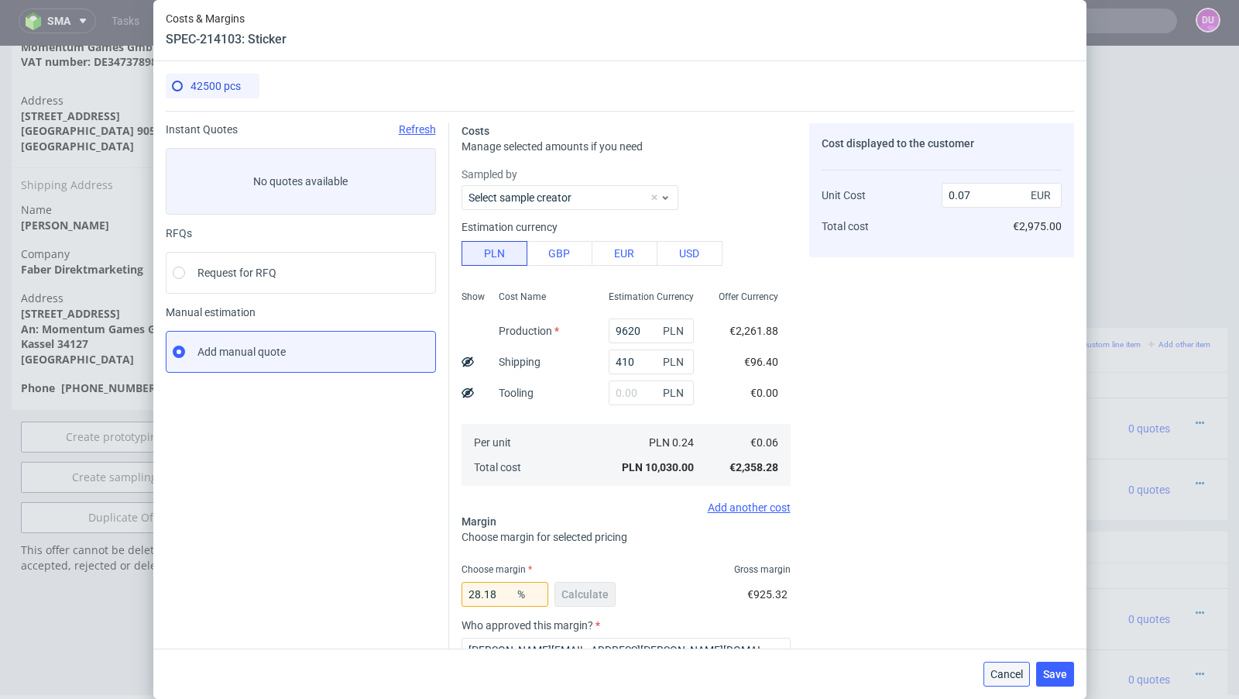
click at [1006, 678] on span "Cancel" at bounding box center [1007, 674] width 33 height 11
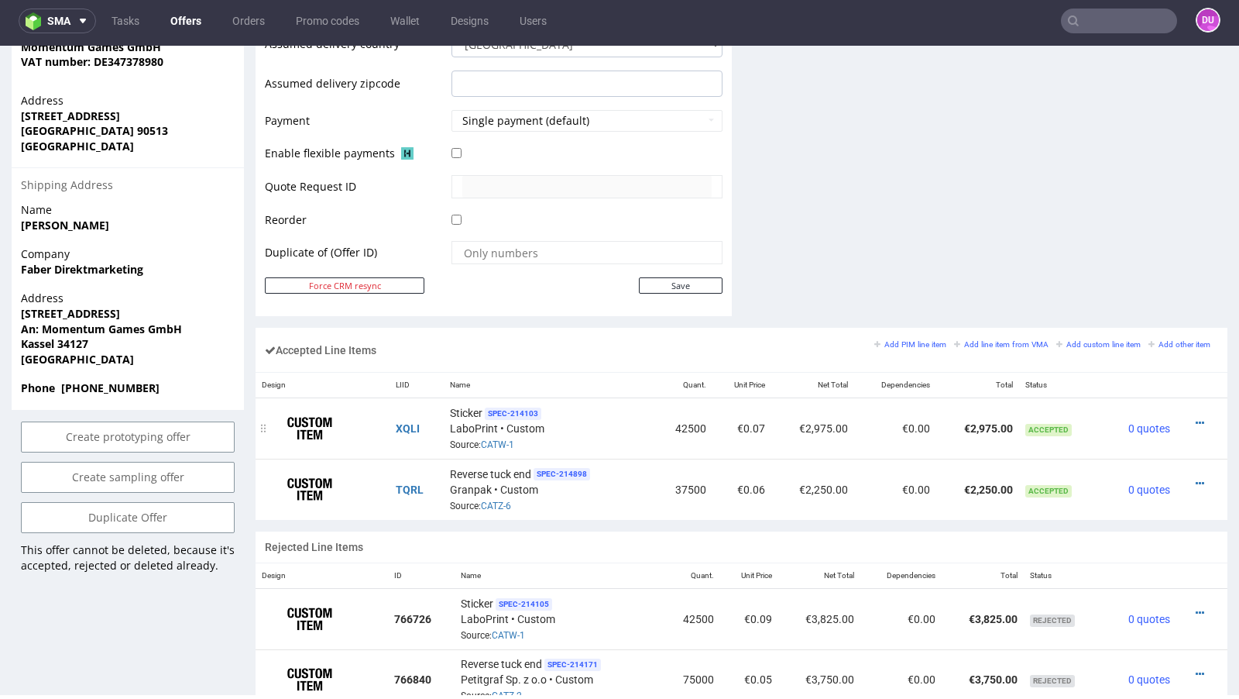
click at [479, 444] on span "Source: CATW-1" at bounding box center [482, 444] width 64 height 11
click at [490, 439] on link "CATW-1" at bounding box center [497, 444] width 33 height 11
click at [1196, 418] on icon at bounding box center [1200, 423] width 9 height 11
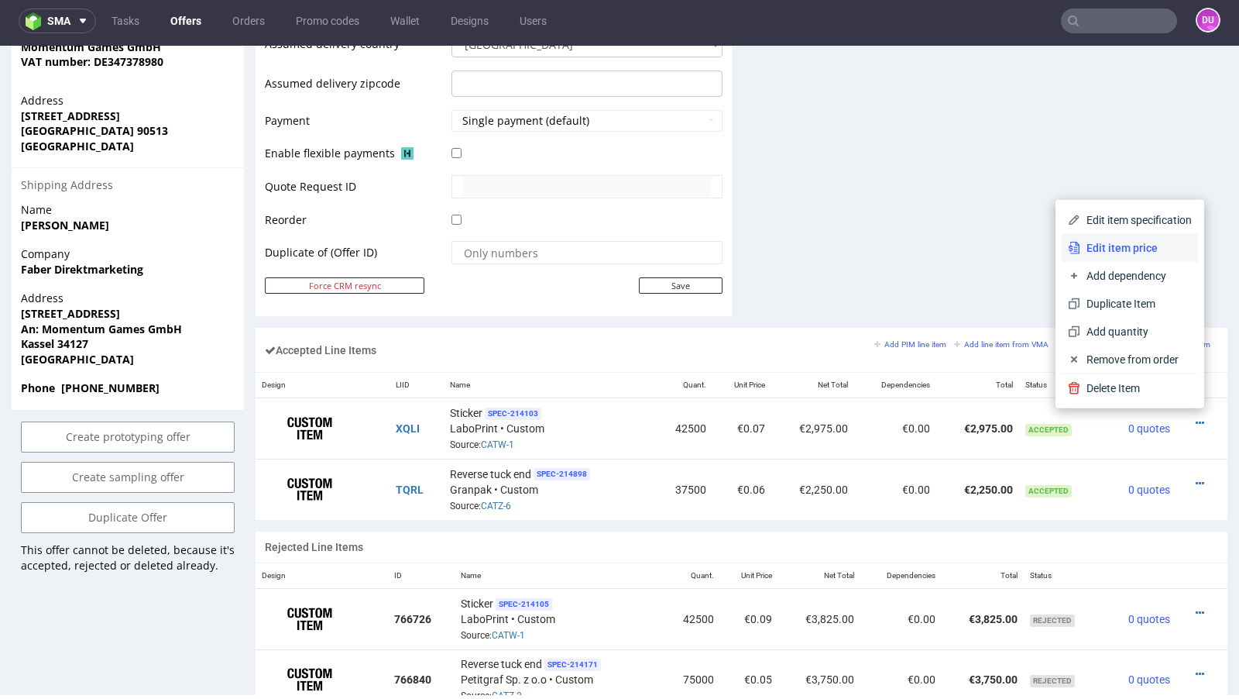
click at [1131, 243] on span "Edit item price" at bounding box center [1137, 247] width 112 height 15
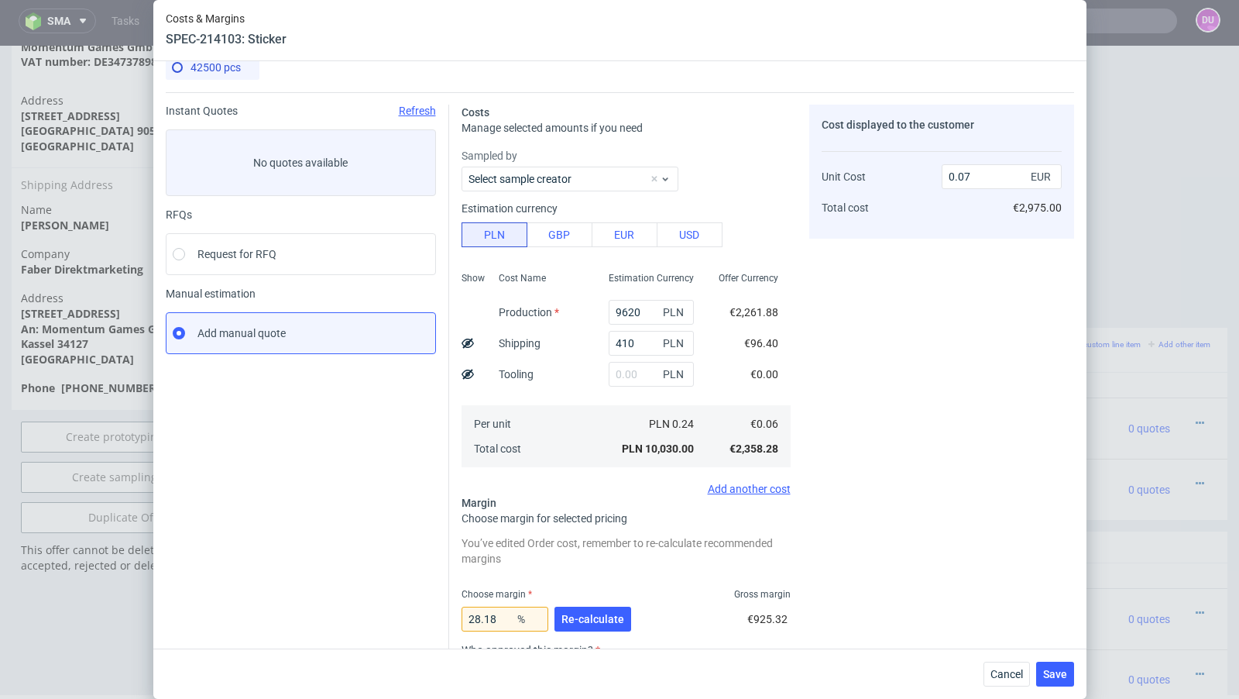
scroll to position [19, 0]
click at [1005, 681] on button "Cancel" at bounding box center [1007, 674] width 46 height 25
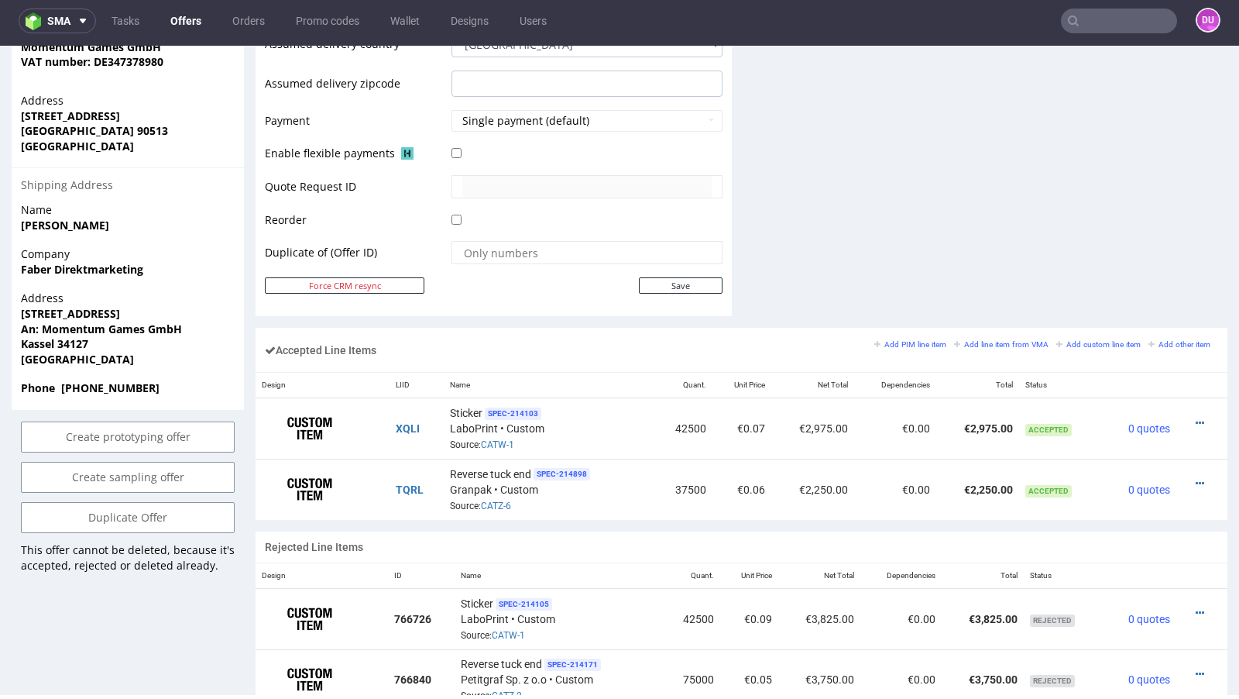
click at [641, 359] on div "Accepted Line Items Add PIM line item Add line item from VMA Add custom line it…" at bounding box center [742, 350] width 972 height 44
click at [1196, 418] on icon at bounding box center [1200, 423] width 9 height 11
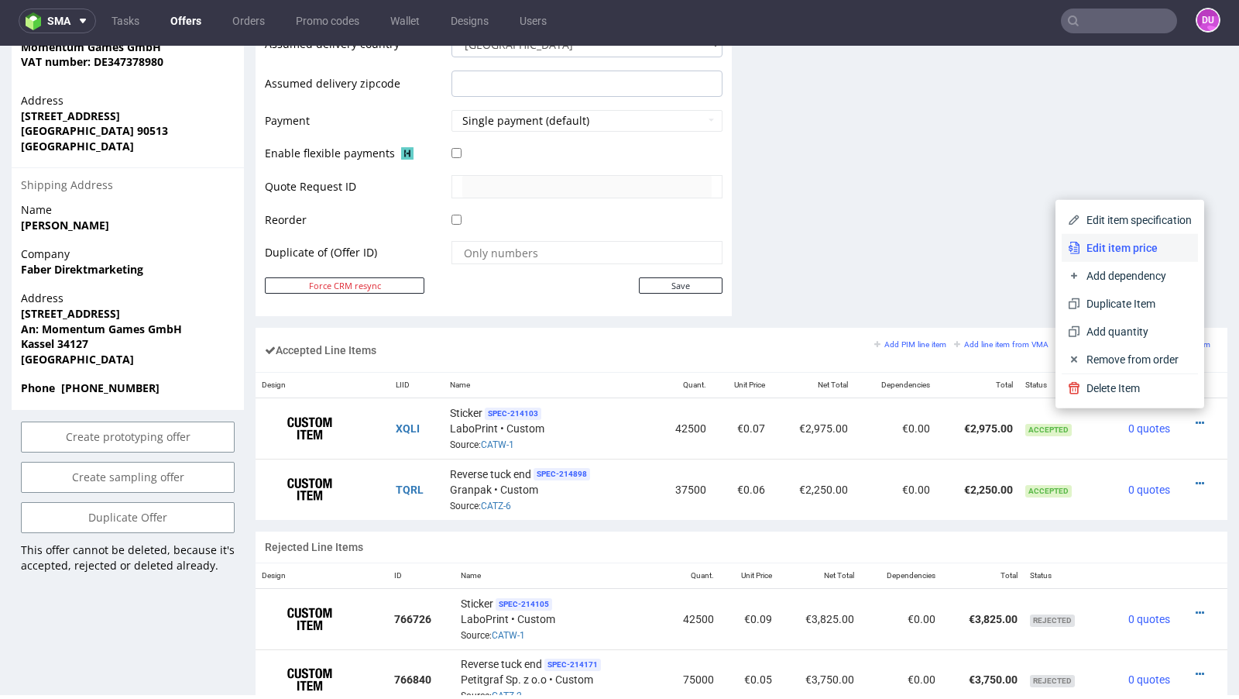
click at [1098, 239] on li "Edit item price" at bounding box center [1130, 248] width 136 height 28
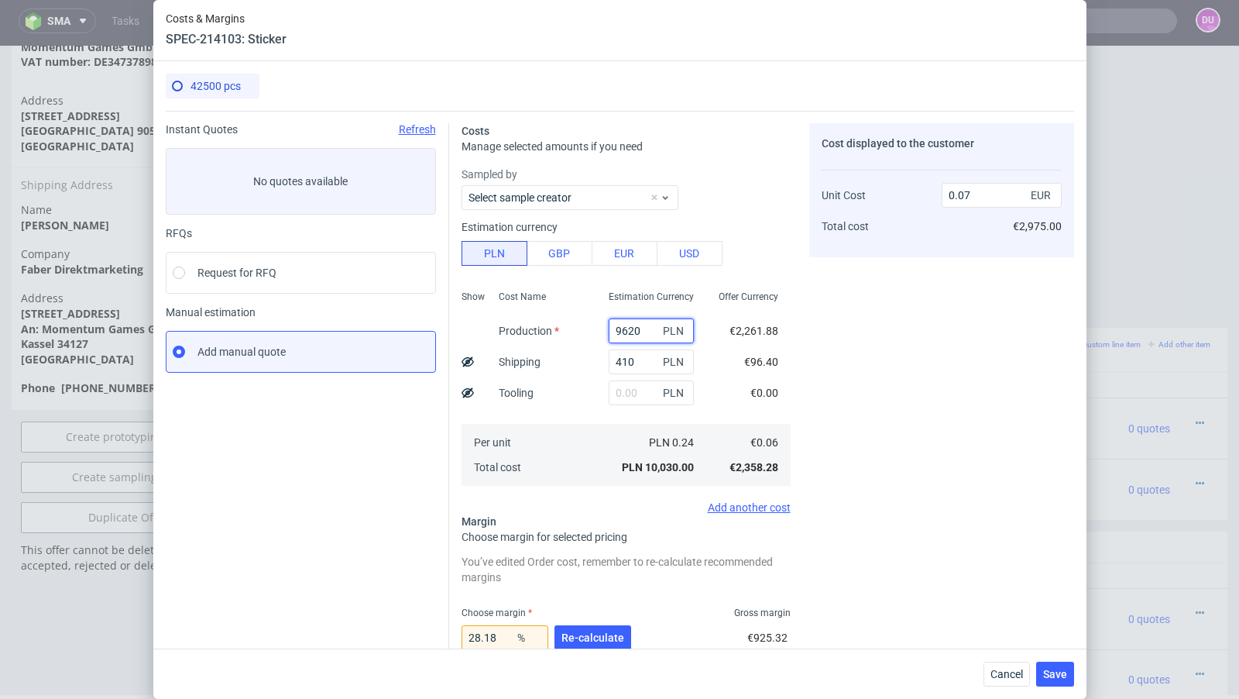
drag, startPoint x: 653, startPoint y: 327, endPoint x: 586, endPoint y: 325, distance: 67.4
click at [586, 325] on div "Show Cost Name Production Shipping Tooling Per unit Total cost Estimation Curre…" at bounding box center [626, 386] width 329 height 205
click at [1002, 679] on span "Cancel" at bounding box center [1007, 674] width 33 height 11
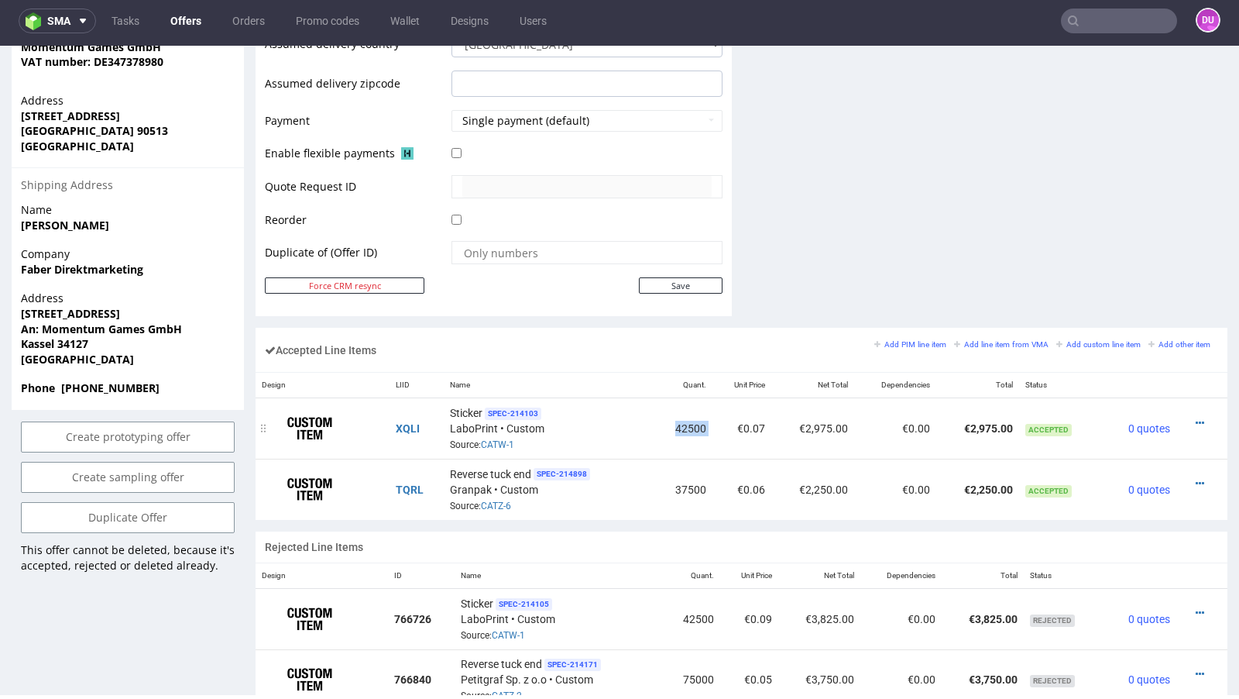
drag, startPoint x: 707, startPoint y: 420, endPoint x: 658, endPoint y: 419, distance: 48.8
click at [658, 419] on tr "XQLI Sticker SPEC- 214103 LaboPrint • Custom Source: CATW-1 42500 €0.07 €2,975.…" at bounding box center [742, 428] width 972 height 61
copy td "42500"
click at [1196, 420] on icon at bounding box center [1200, 423] width 9 height 11
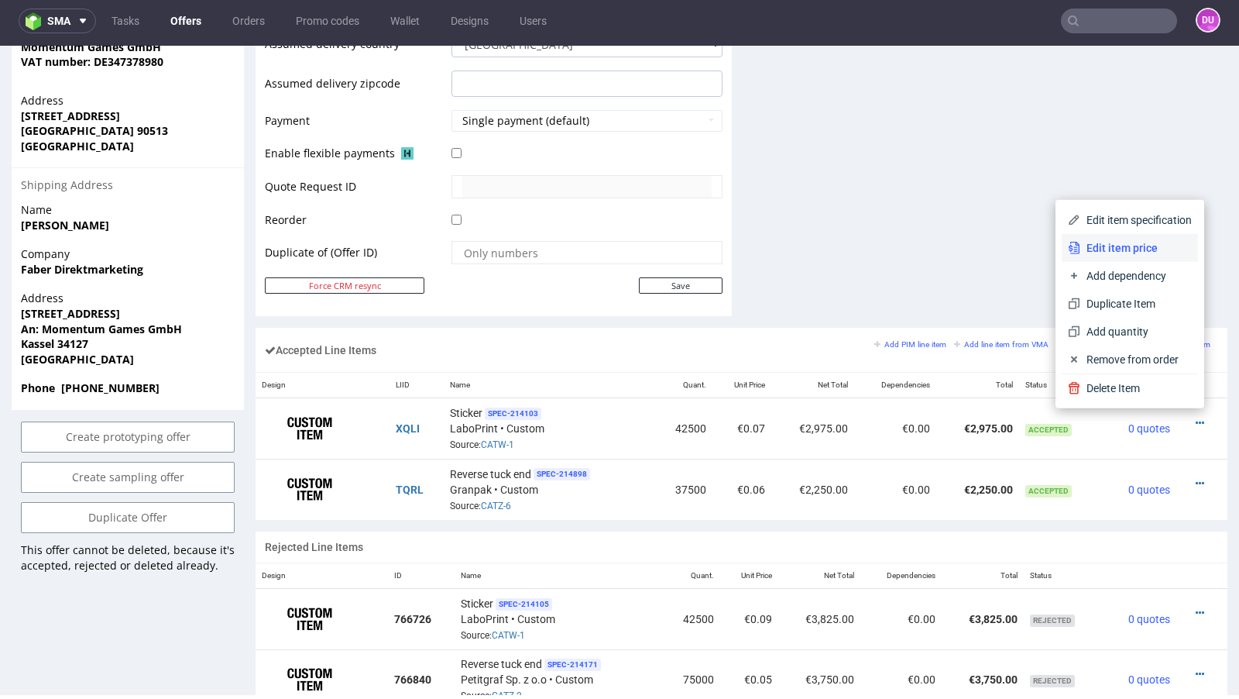
click at [1119, 246] on span "Edit item price" at bounding box center [1137, 247] width 112 height 15
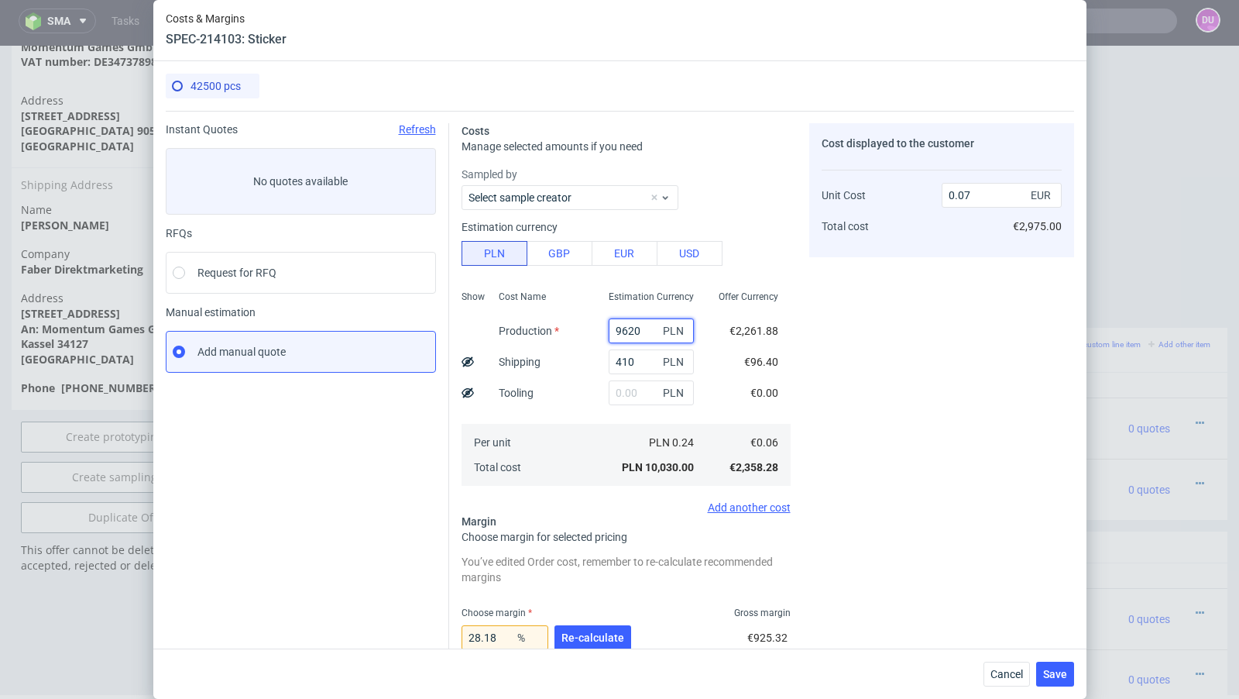
drag, startPoint x: 651, startPoint y: 331, endPoint x: 564, endPoint y: 322, distance: 88.0
click at [564, 322] on div "Show Cost Name Production Shipping Tooling Per unit Total cost Estimation Curre…" at bounding box center [626, 386] width 329 height 205
drag, startPoint x: 1016, startPoint y: 669, endPoint x: 1001, endPoint y: 394, distance: 275.4
click at [1016, 669] on span "Cancel" at bounding box center [1007, 674] width 33 height 11
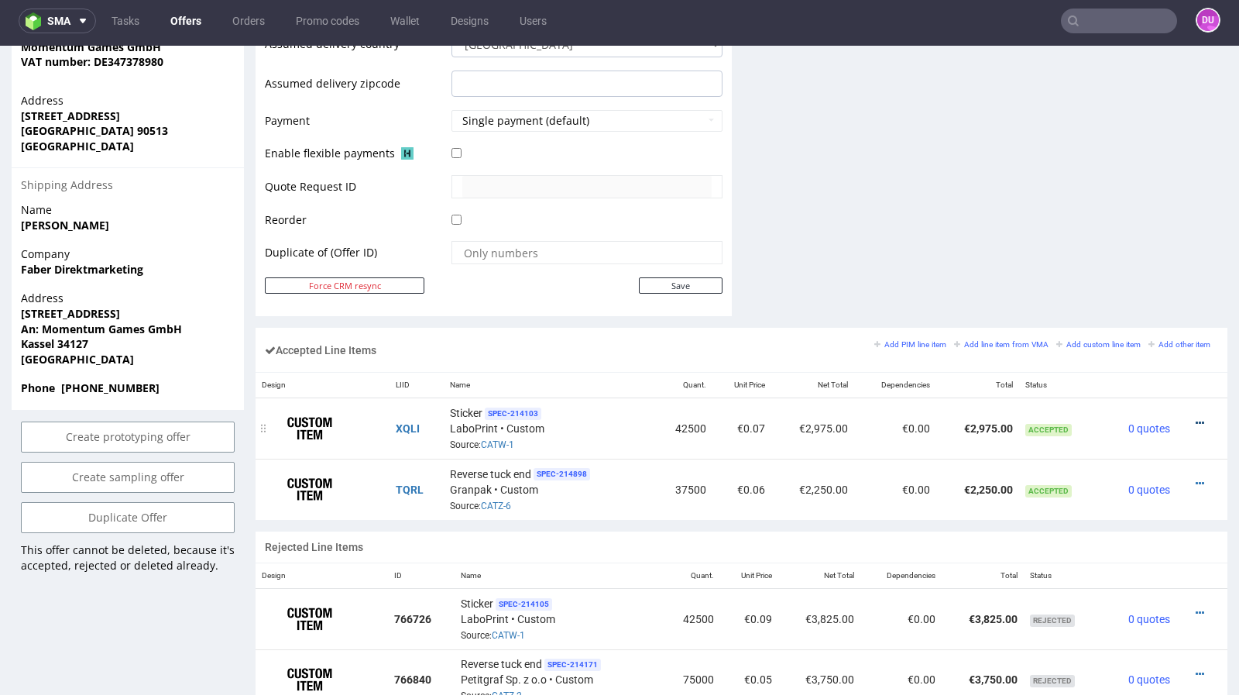
click at [1196, 418] on icon at bounding box center [1200, 423] width 9 height 11
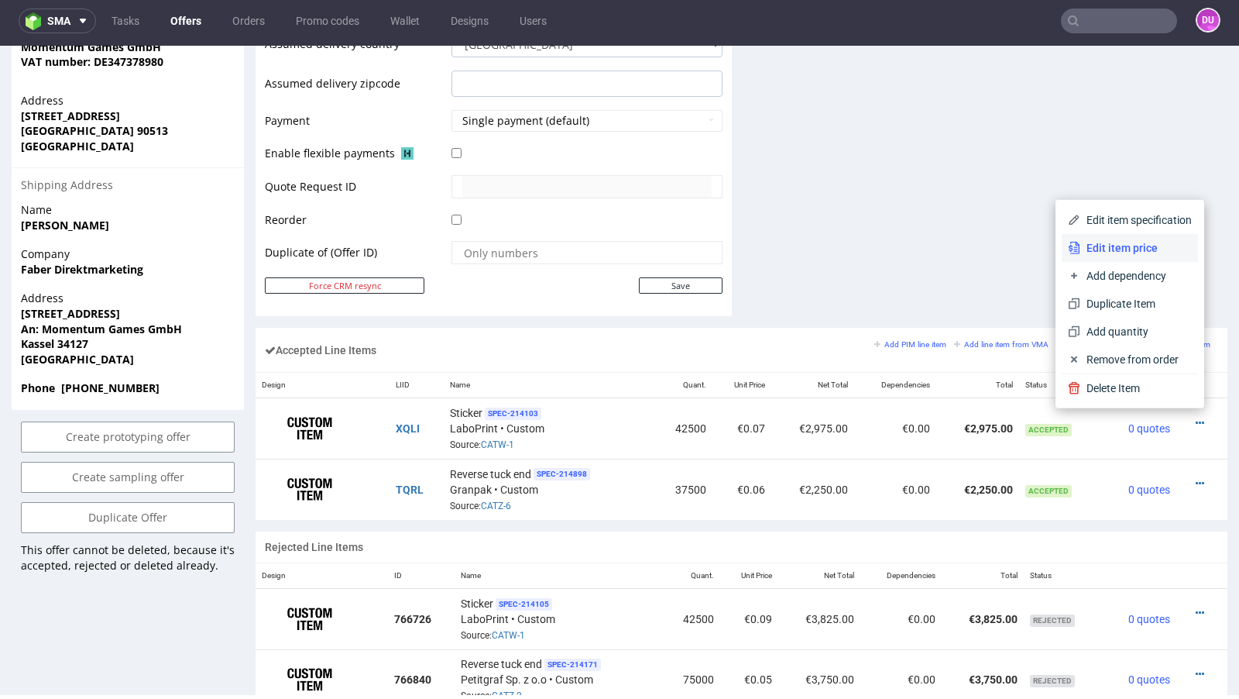
click at [1132, 256] on li "Edit item price" at bounding box center [1130, 248] width 136 height 28
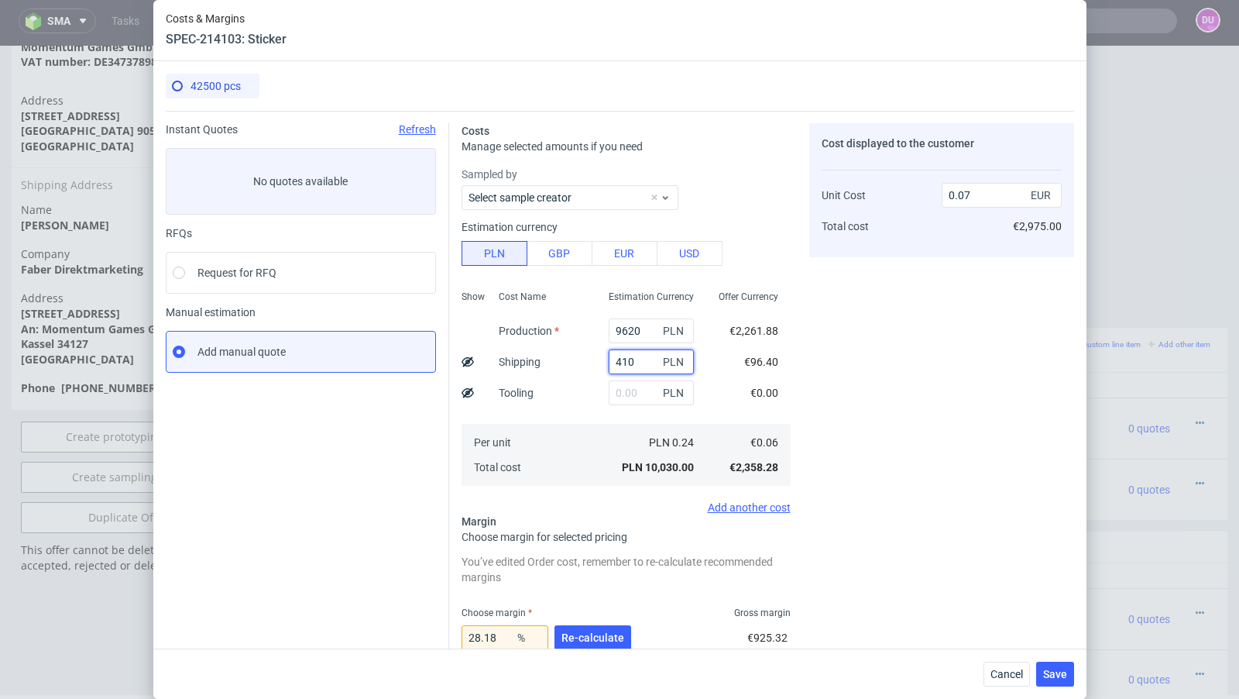
click at [618, 362] on input "410" at bounding box center [651, 361] width 85 height 25
drag, startPoint x: 995, startPoint y: 675, endPoint x: 1025, endPoint y: 214, distance: 461.9
click at [995, 675] on span "Cancel" at bounding box center [1007, 674] width 33 height 11
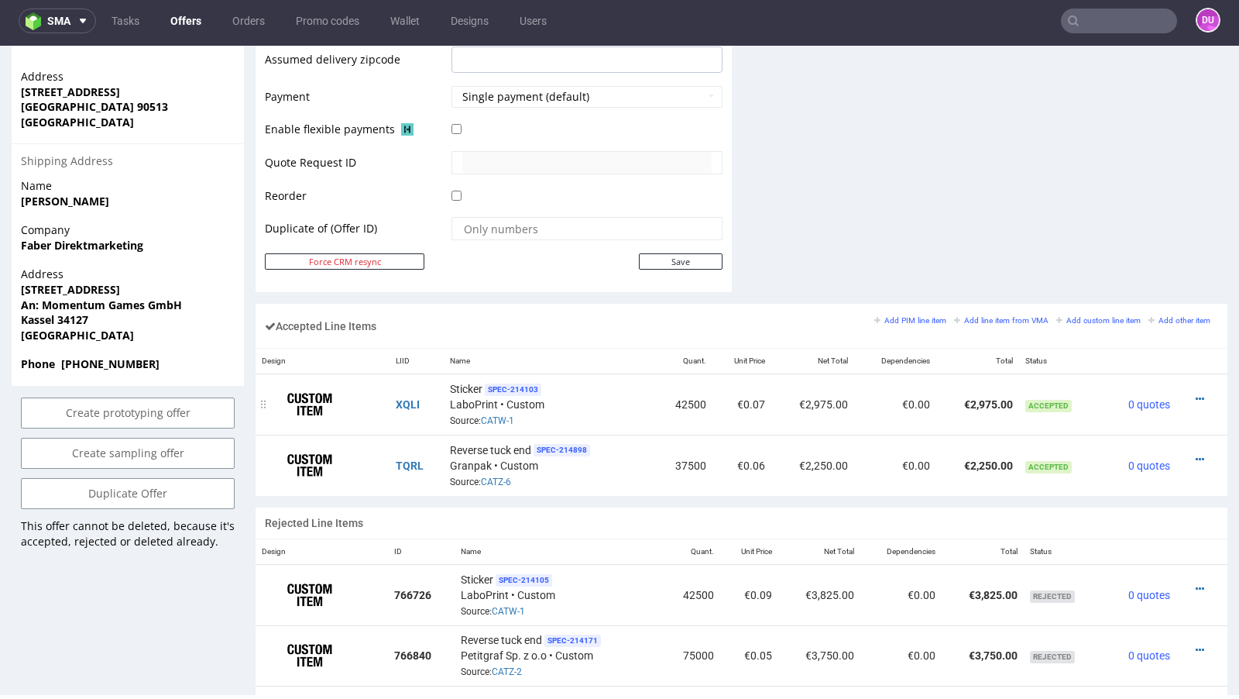
scroll to position [713, 0]
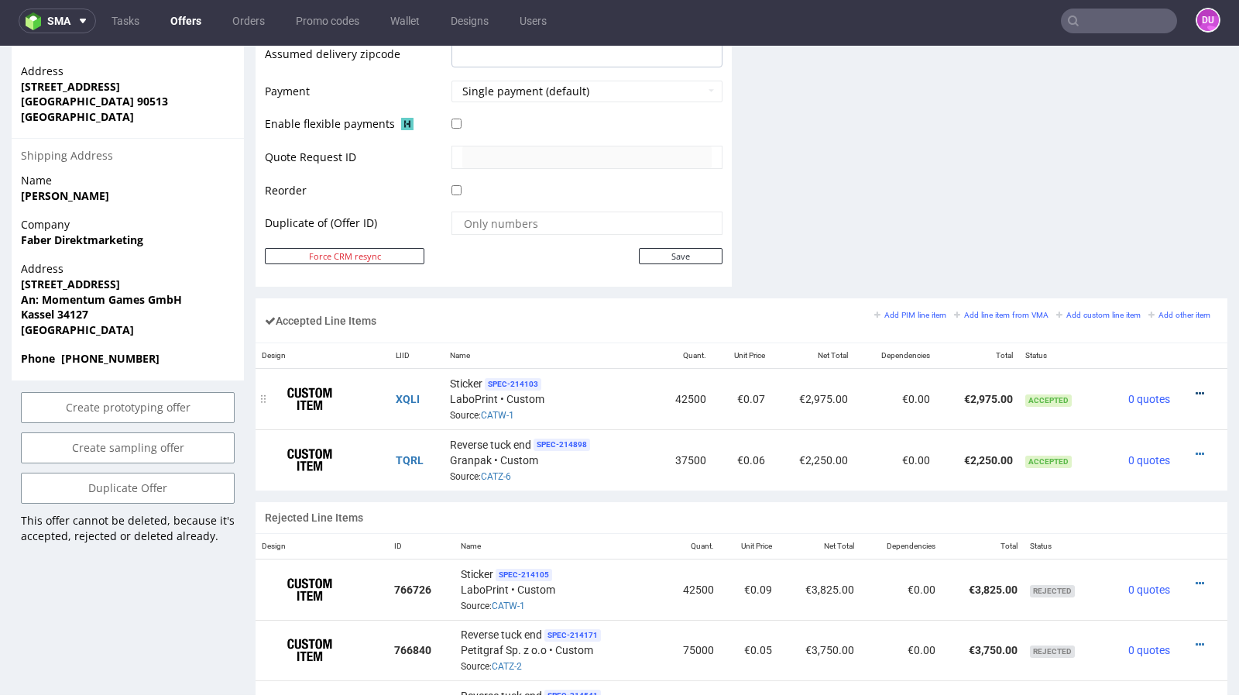
click at [1196, 388] on icon at bounding box center [1200, 393] width 9 height 11
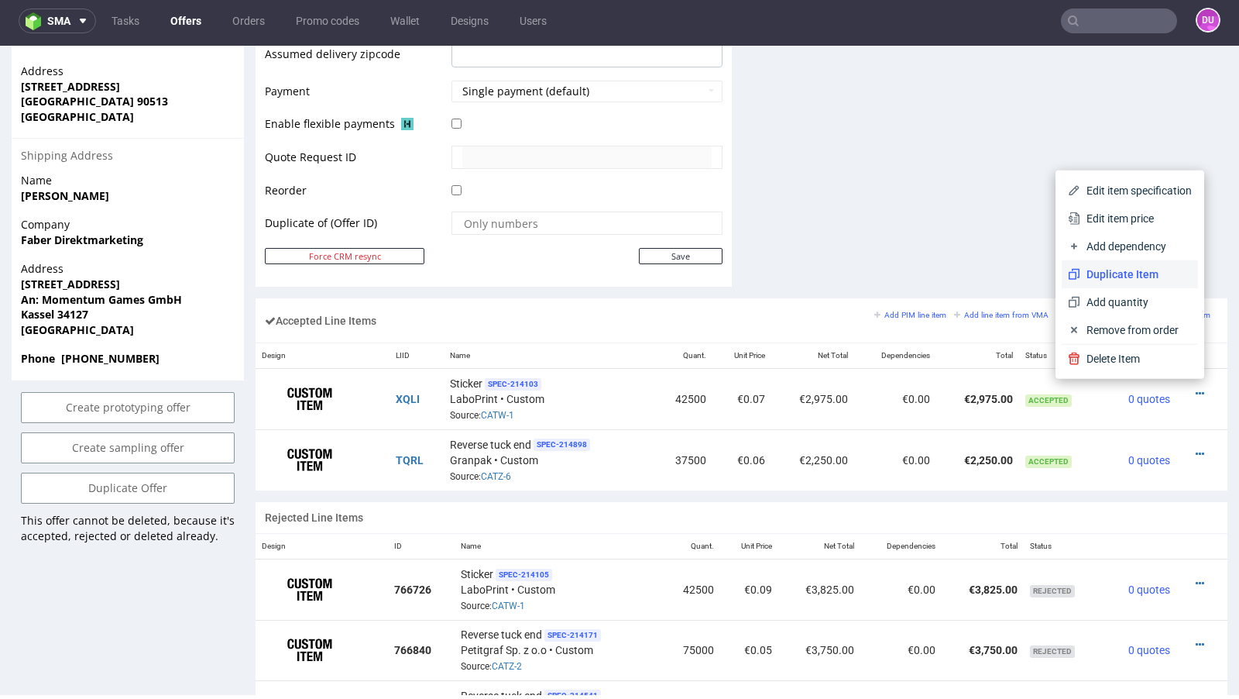
click at [1106, 274] on span "Duplicate Item" at bounding box center [1137, 273] width 112 height 15
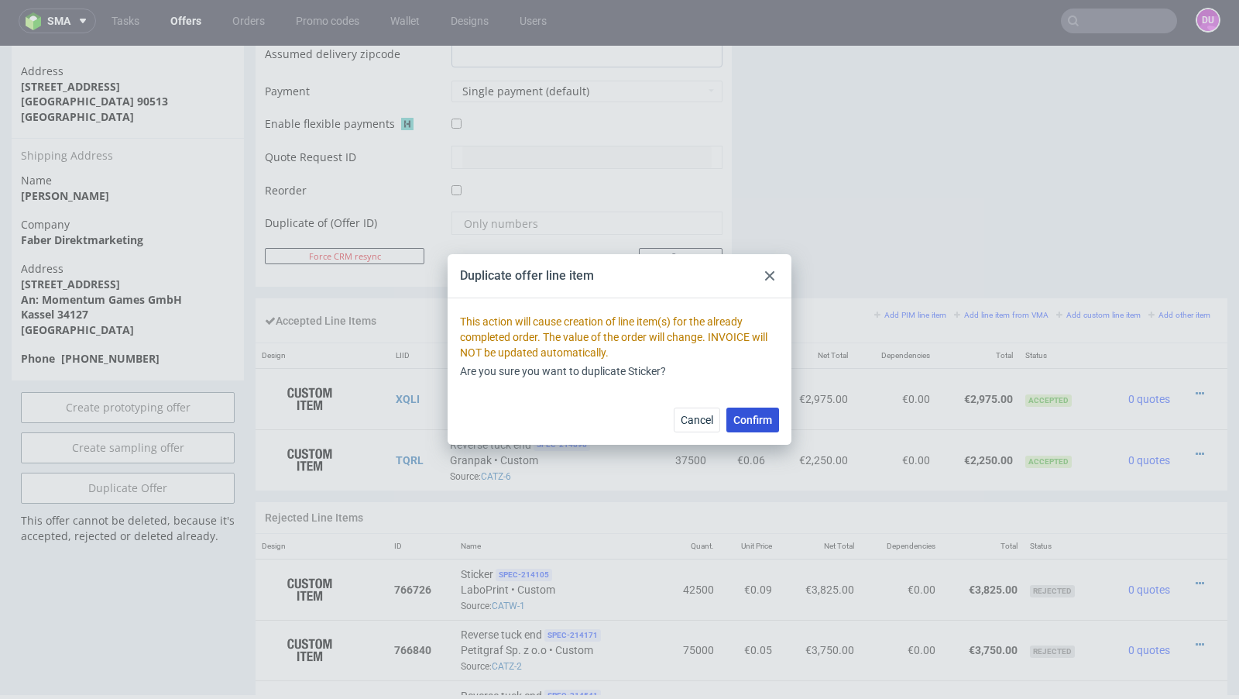
click at [750, 421] on span "Confirm" at bounding box center [753, 419] width 39 height 11
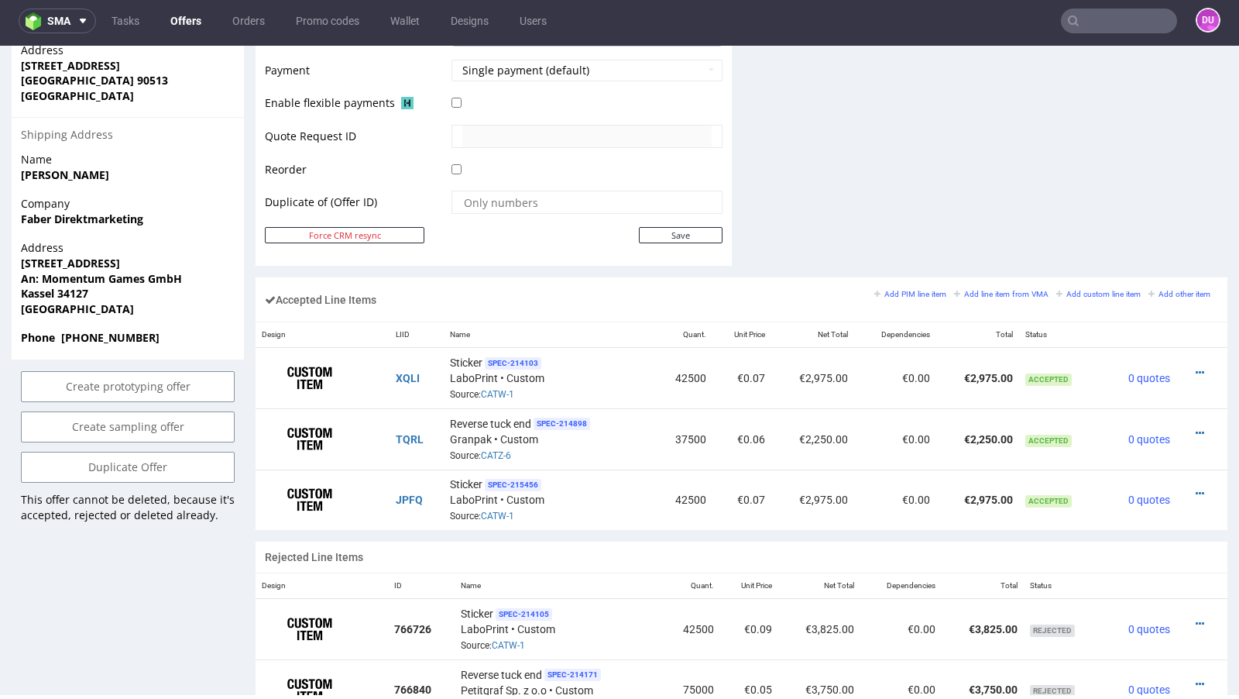
scroll to position [740, 0]
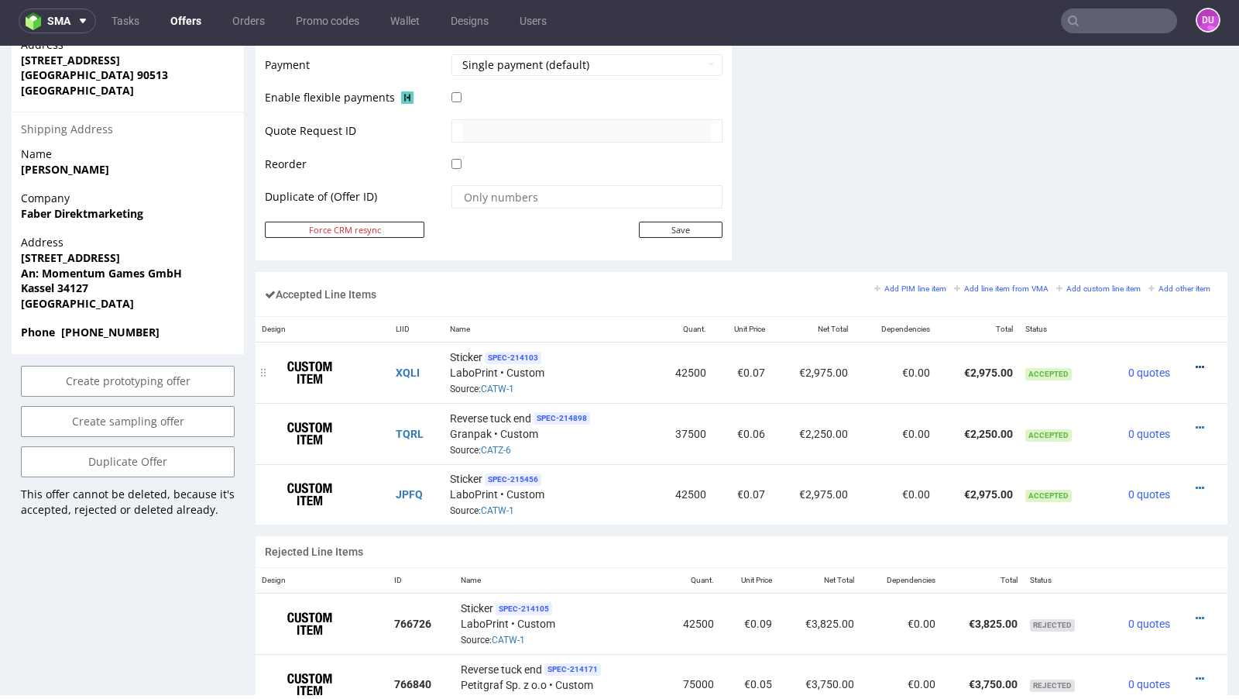
click at [1196, 362] on icon at bounding box center [1200, 367] width 9 height 11
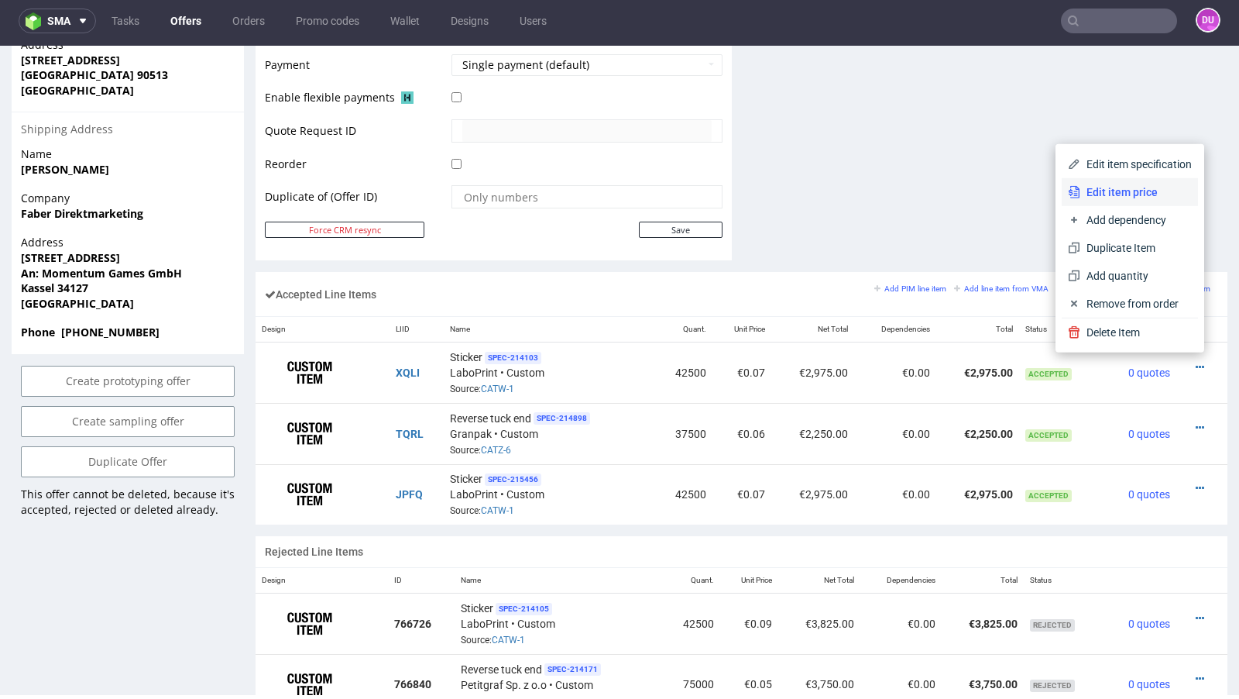
click at [1113, 198] on span "Edit item price" at bounding box center [1137, 191] width 112 height 15
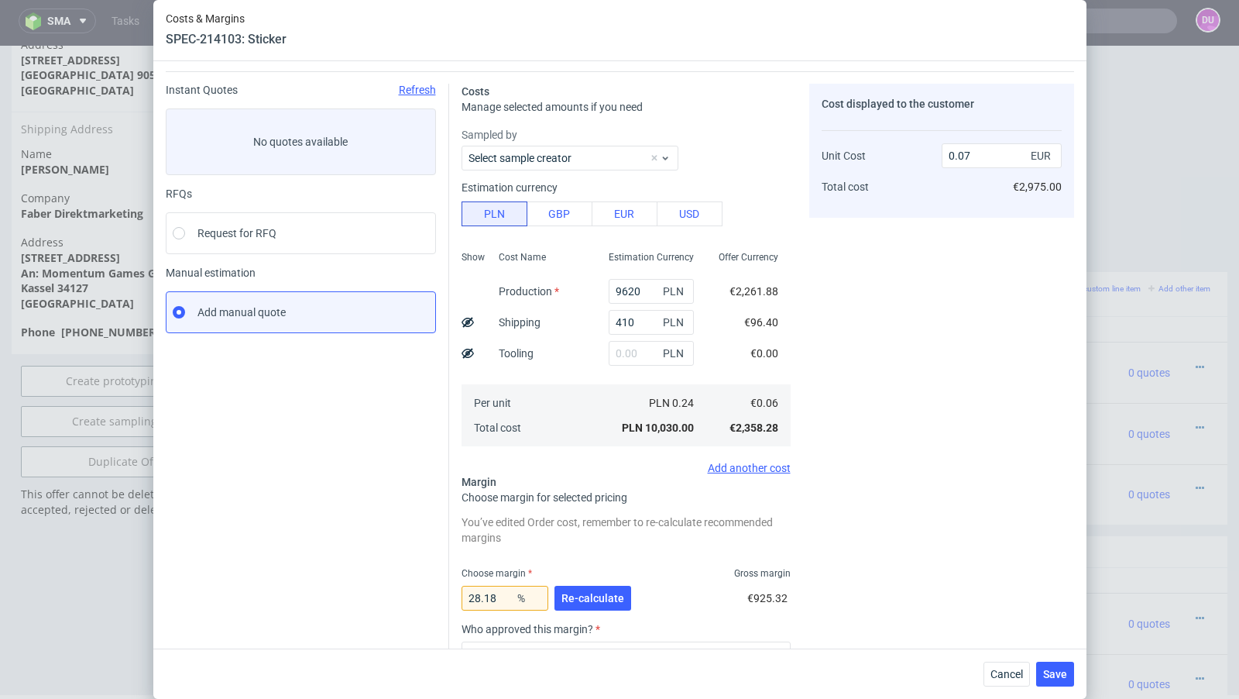
scroll to position [0, 0]
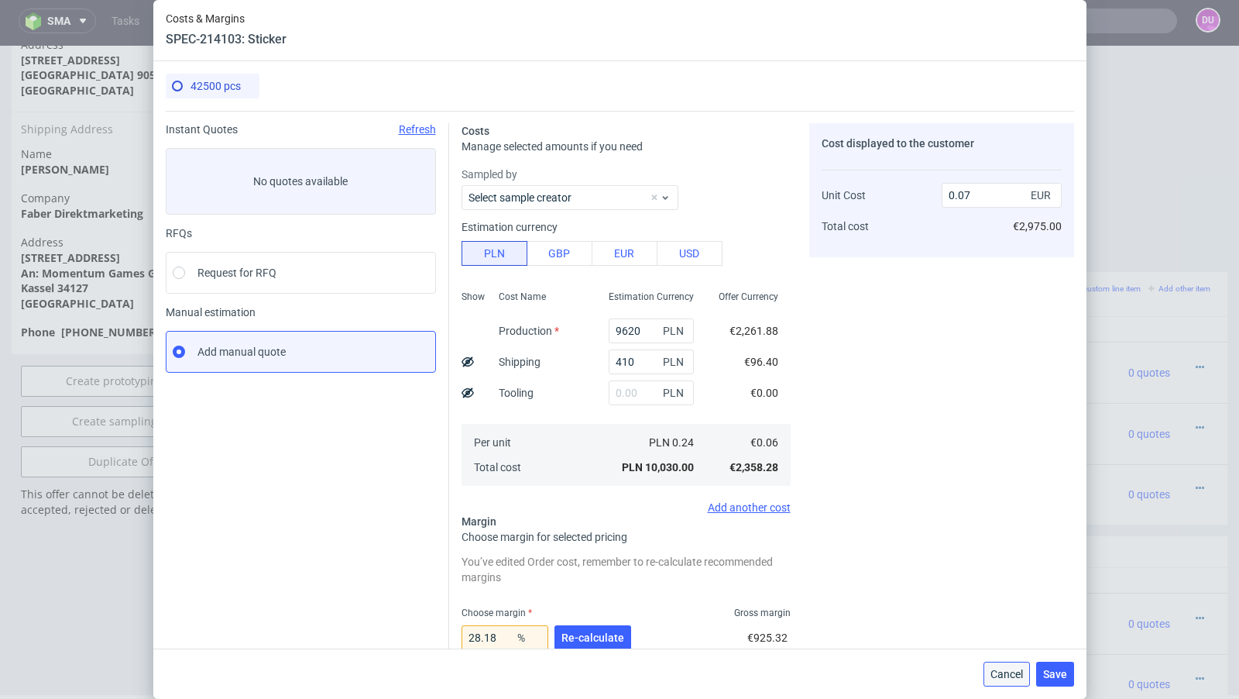
click at [996, 671] on span "Cancel" at bounding box center [1007, 674] width 33 height 11
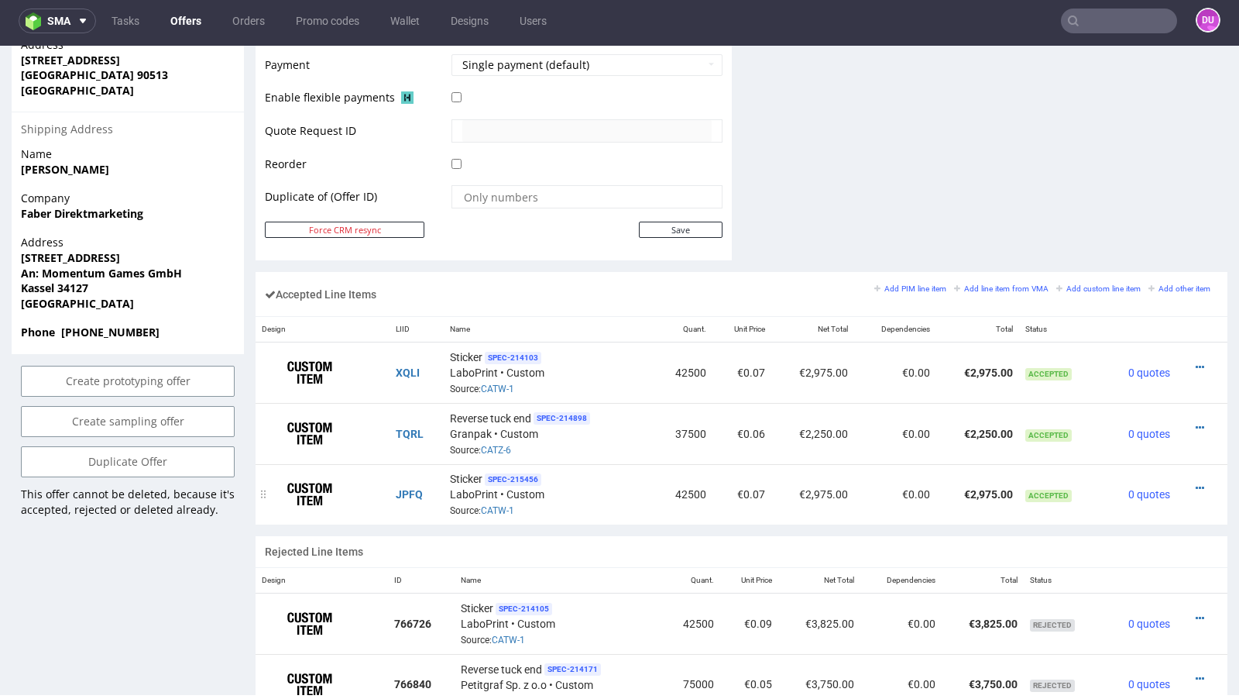
click at [1183, 480] on div at bounding box center [1197, 487] width 29 height 15
click at [1196, 483] on icon at bounding box center [1200, 488] width 9 height 11
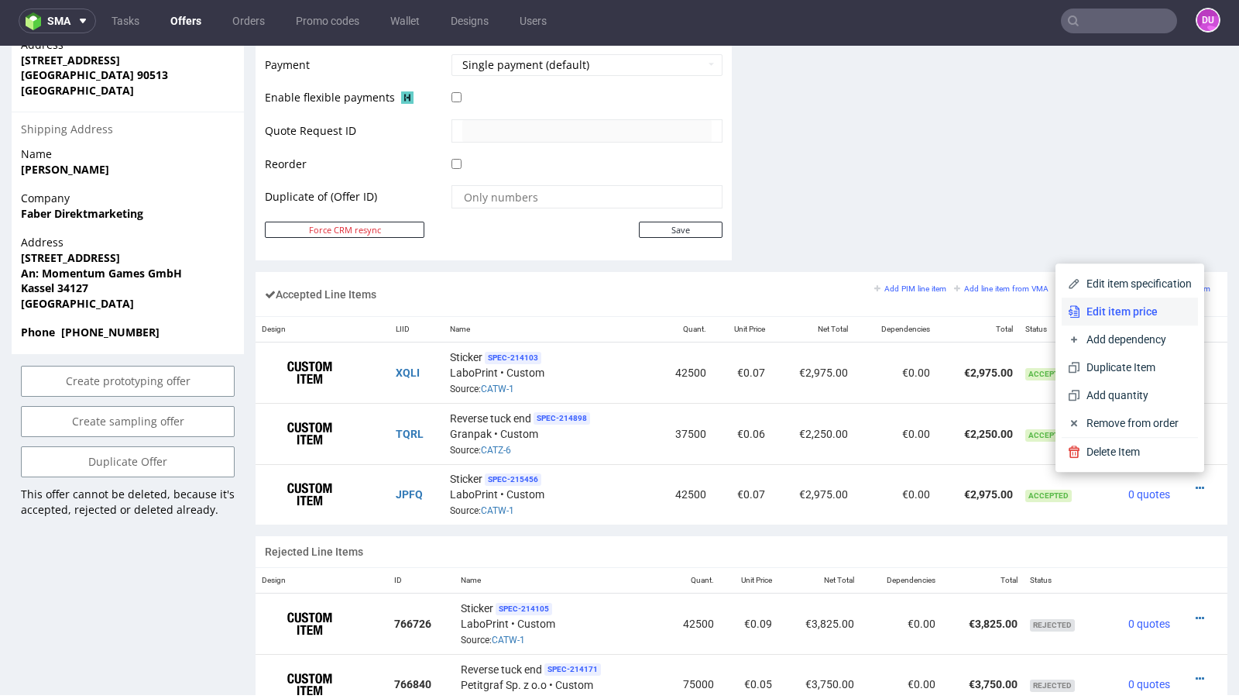
click at [1147, 315] on span "Edit item price" at bounding box center [1137, 311] width 112 height 15
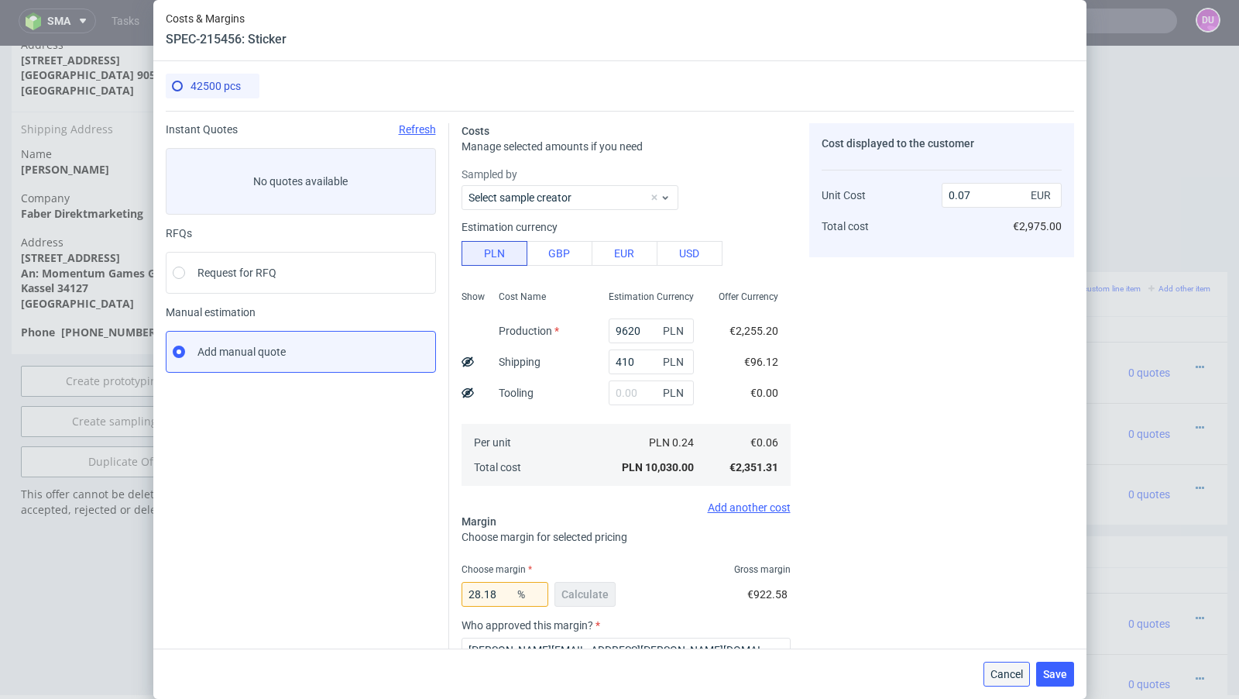
click at [985, 671] on button "Cancel" at bounding box center [1007, 674] width 46 height 25
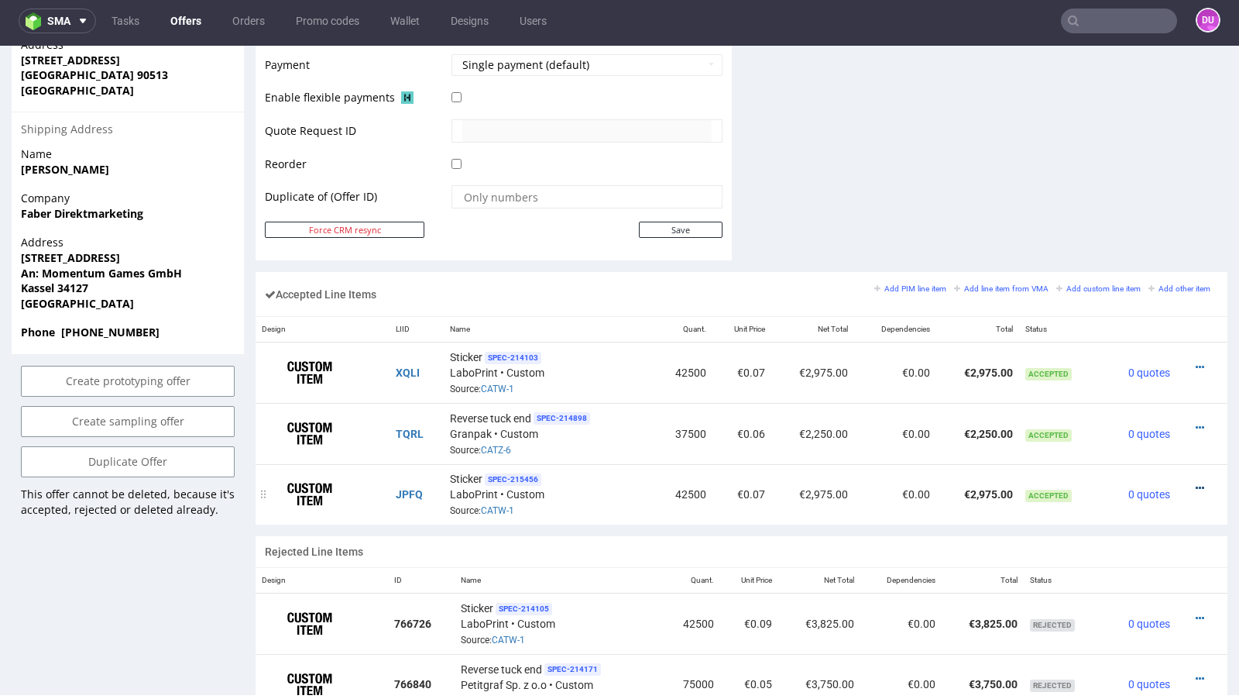
click at [1196, 483] on icon at bounding box center [1200, 488] width 9 height 11
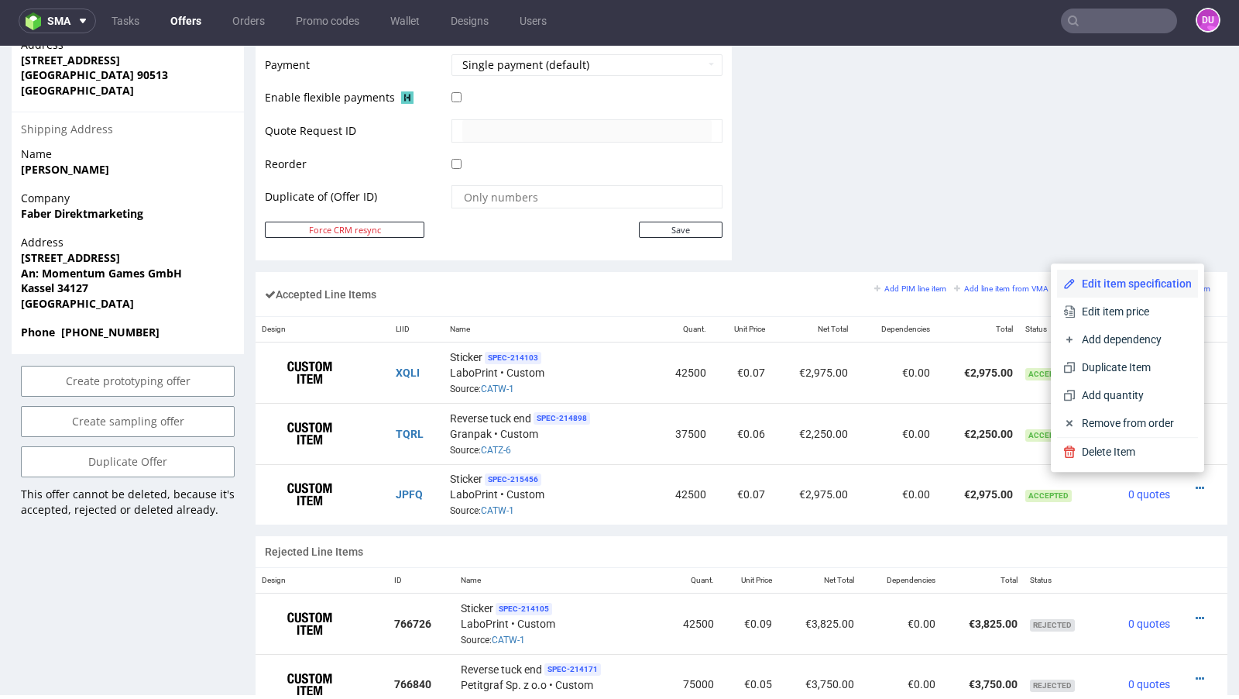
click at [1119, 287] on span "Edit item specification" at bounding box center [1134, 283] width 116 height 15
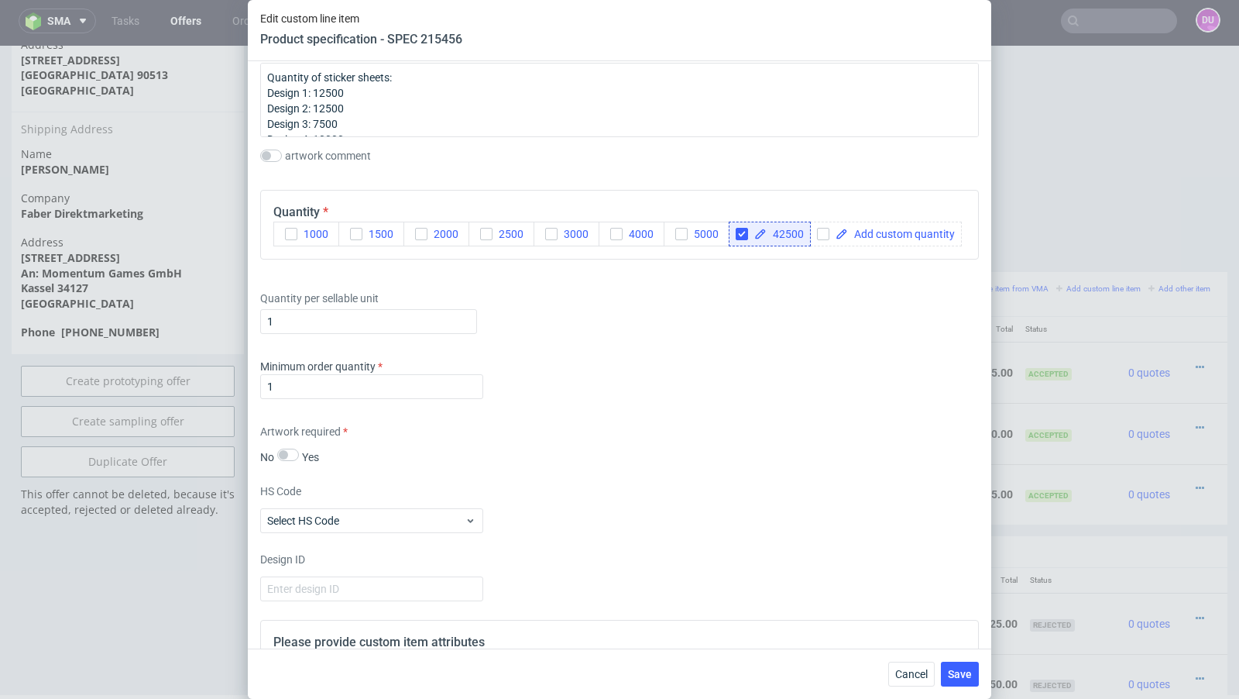
scroll to position [1579, 0]
click at [784, 232] on span "42500" at bounding box center [785, 235] width 37 height 11
checkbox input "true"
click at [757, 338] on div "Supplier 90 Technical specification Instant price RFQ type name labels / sticke…" at bounding box center [620, 354] width 744 height 587
click at [496, 393] on div "Minimum order quantity 1" at bounding box center [619, 383] width 719 height 46
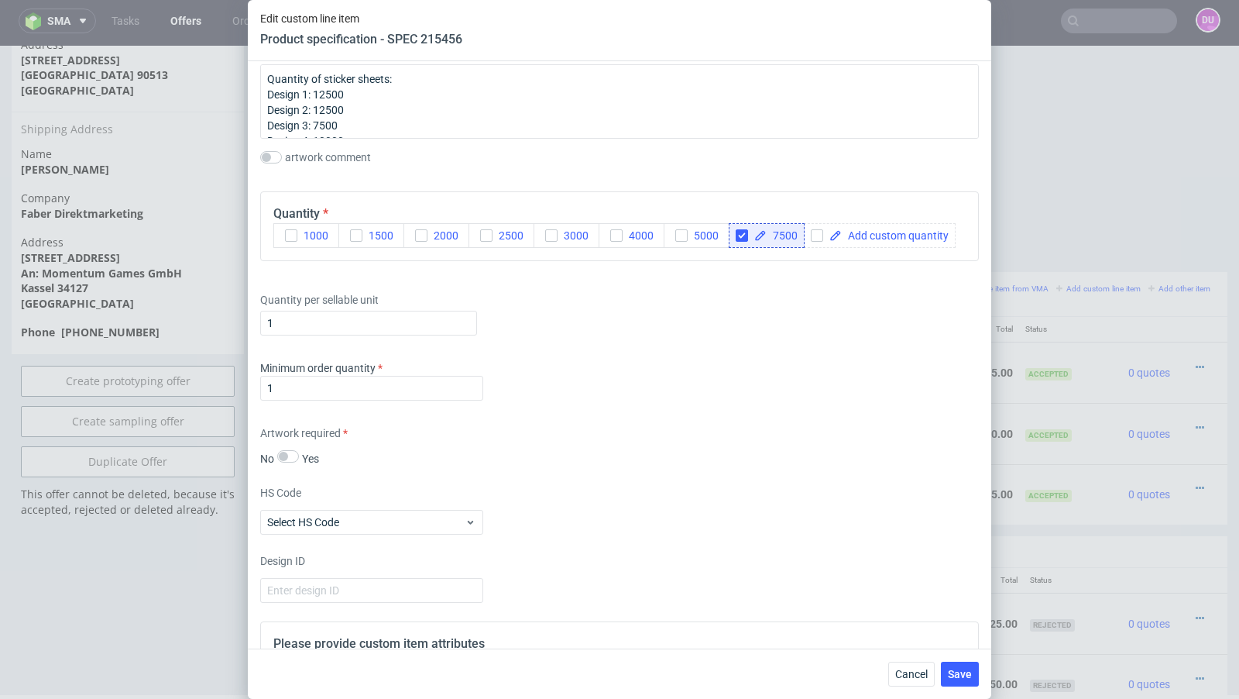
click at [607, 407] on div "Supplier 90 Technical specification Instant price RFQ type name labels / sticke…" at bounding box center [620, 354] width 744 height 587
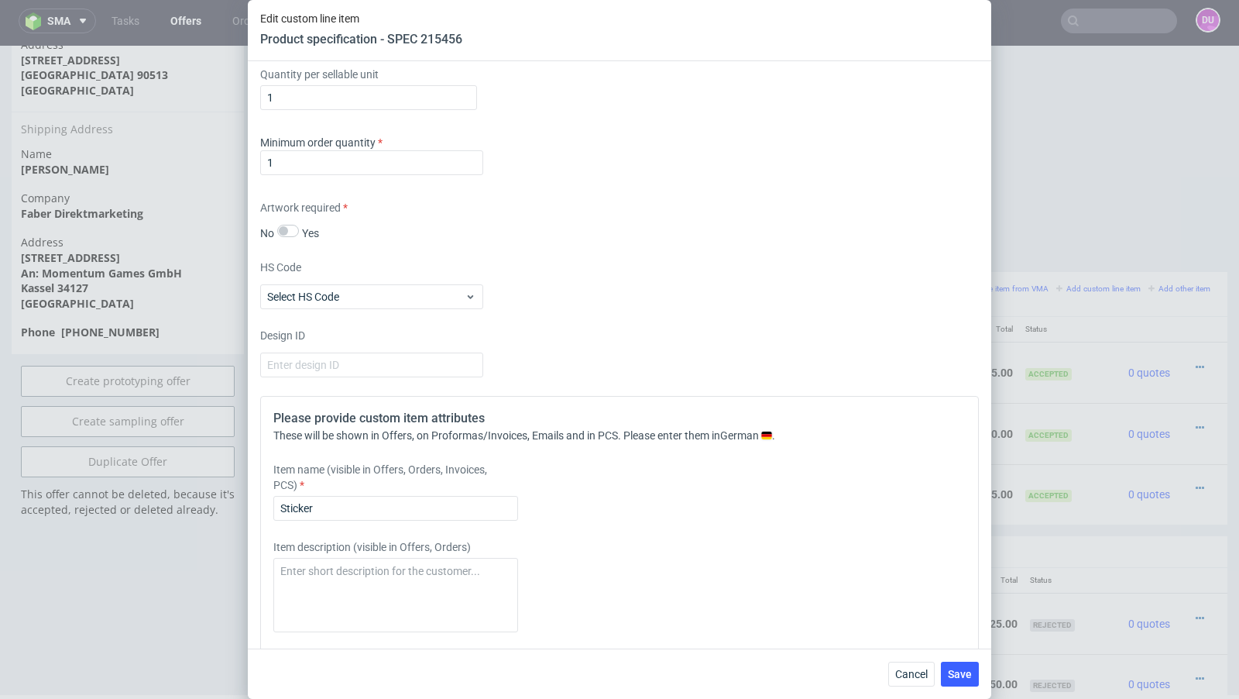
scroll to position [1796, 0]
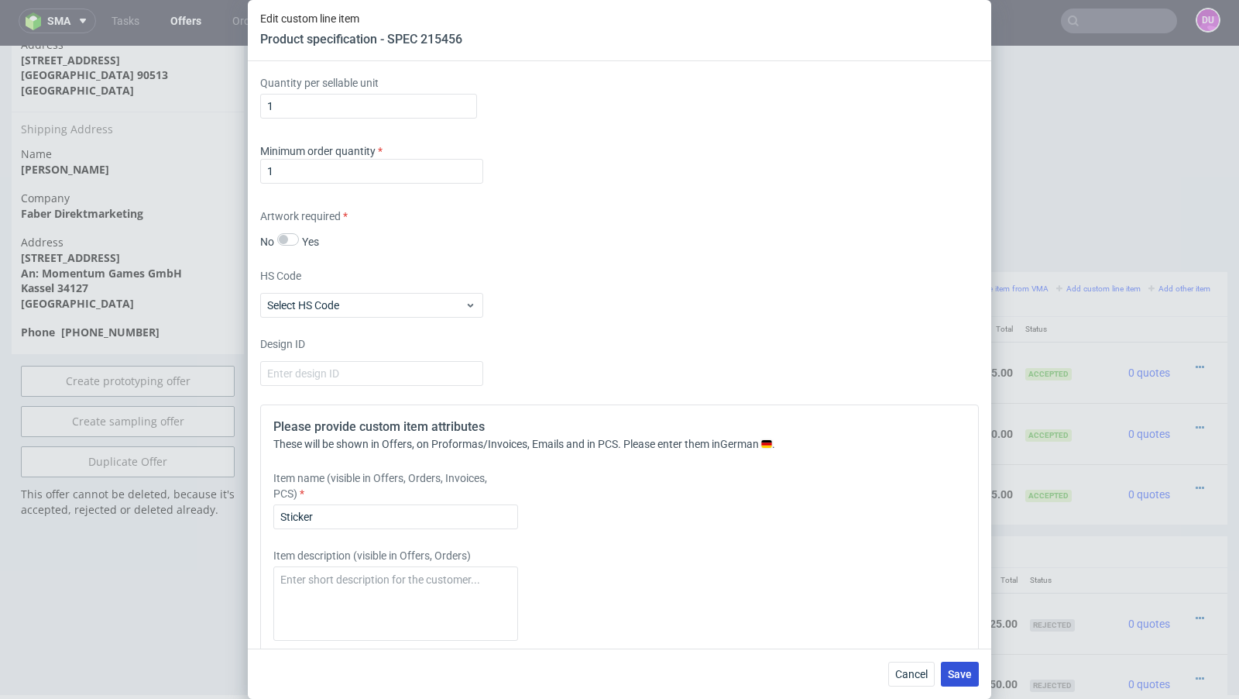
click at [965, 669] on span "Save" at bounding box center [960, 674] width 24 height 11
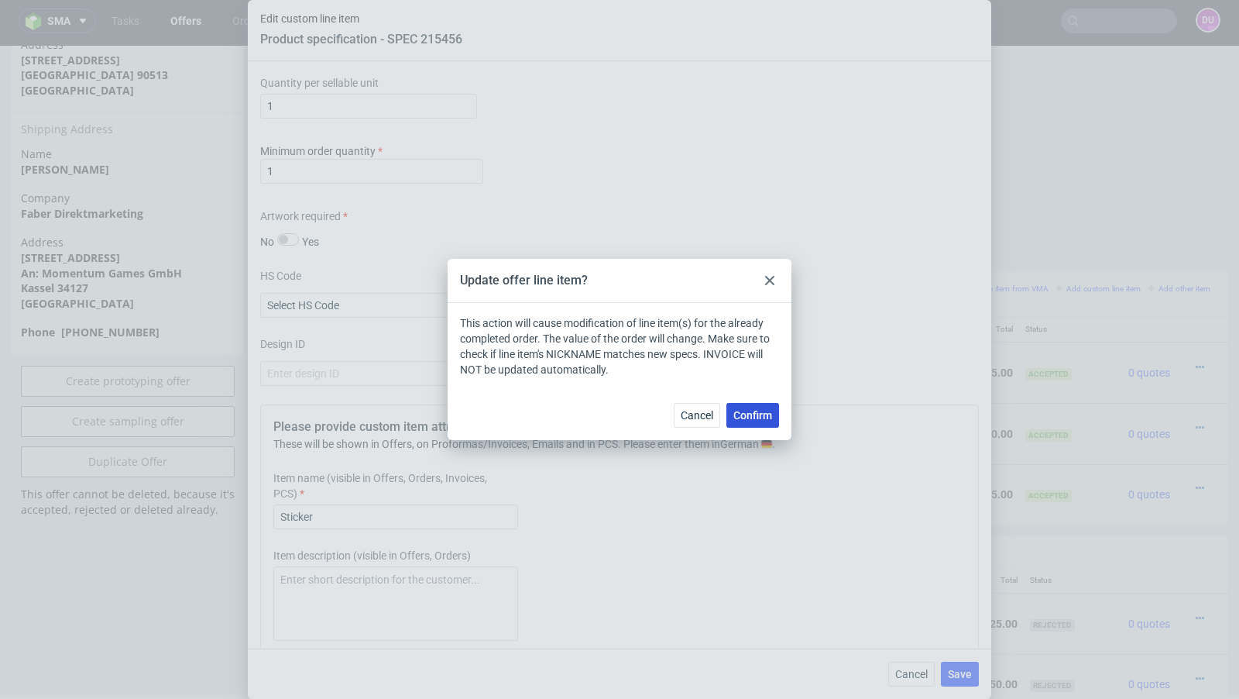
click at [751, 414] on span "Confirm" at bounding box center [753, 415] width 39 height 11
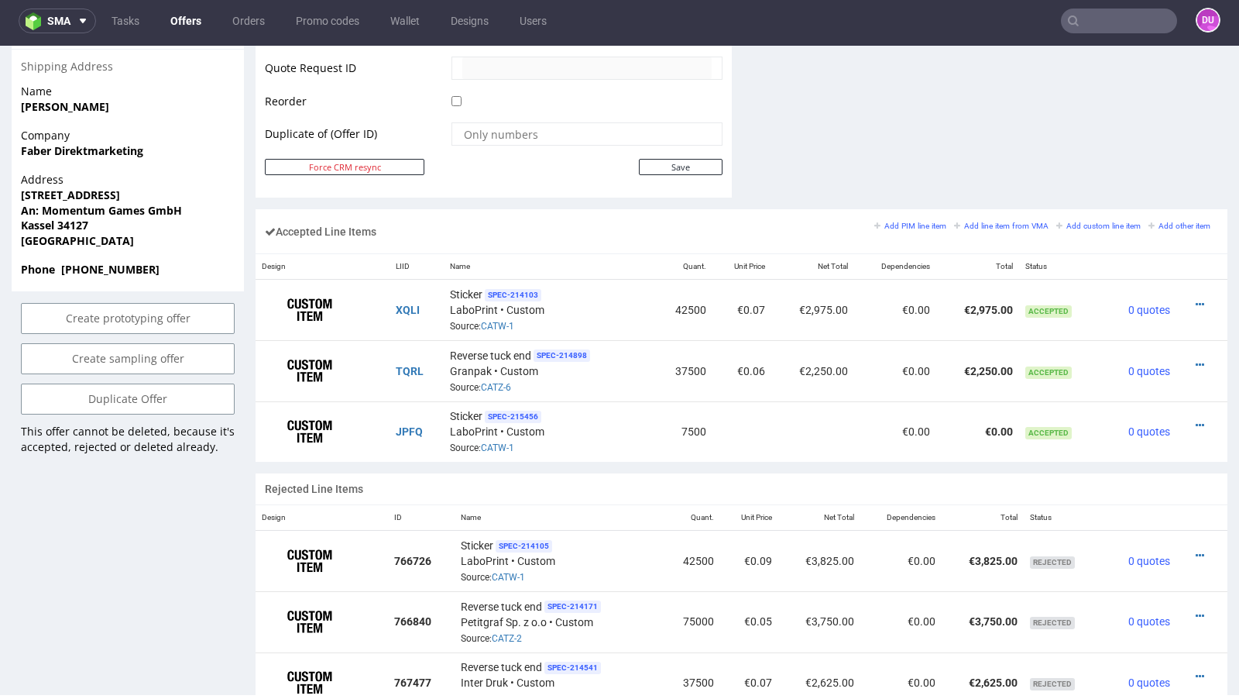
scroll to position [813, 0]
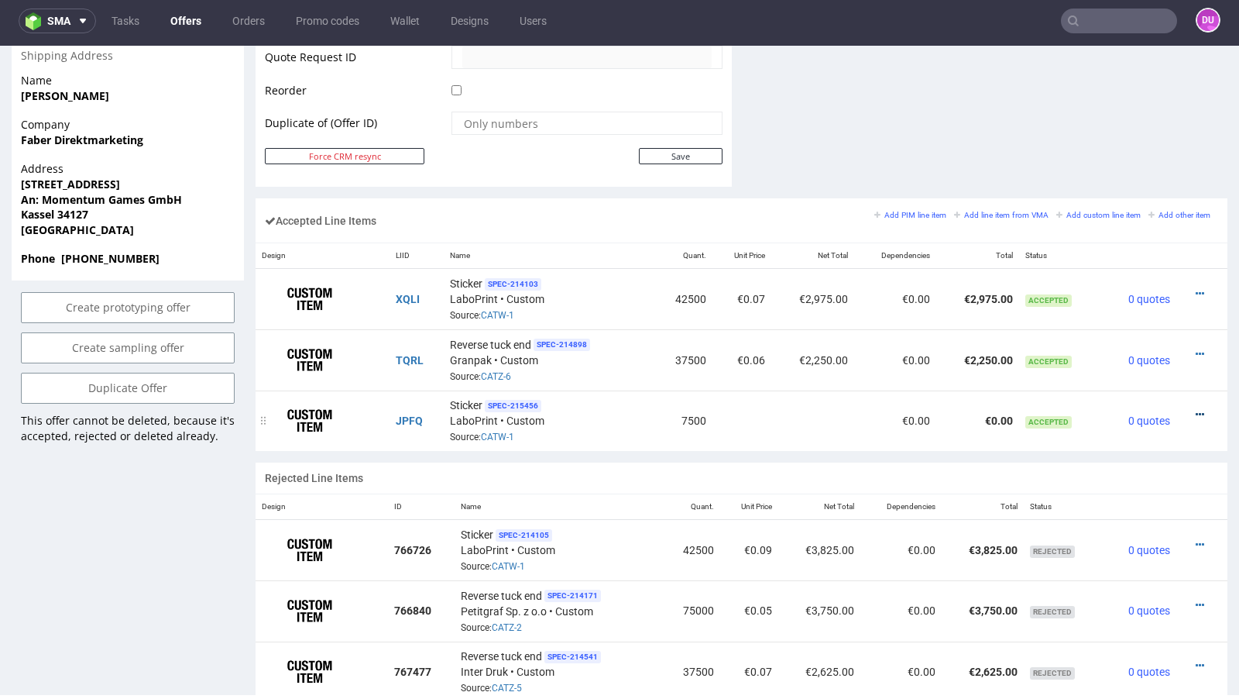
click at [1196, 409] on icon at bounding box center [1200, 414] width 9 height 11
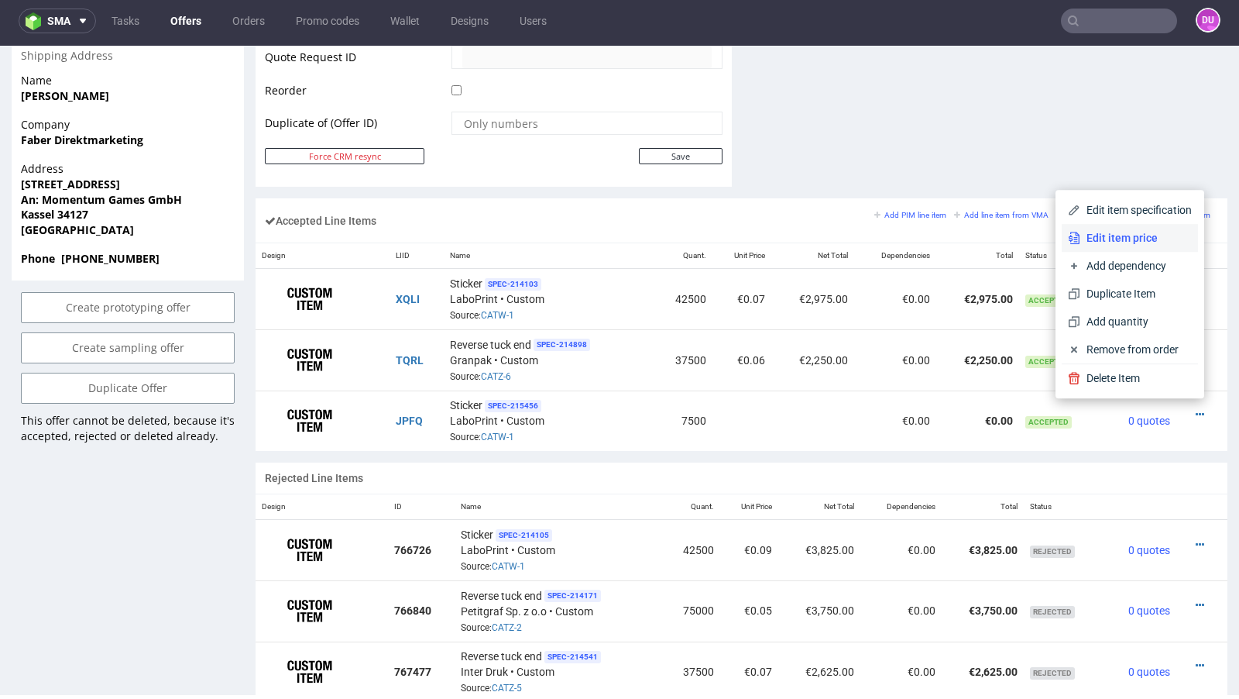
click at [1105, 235] on span "Edit item price" at bounding box center [1137, 237] width 112 height 15
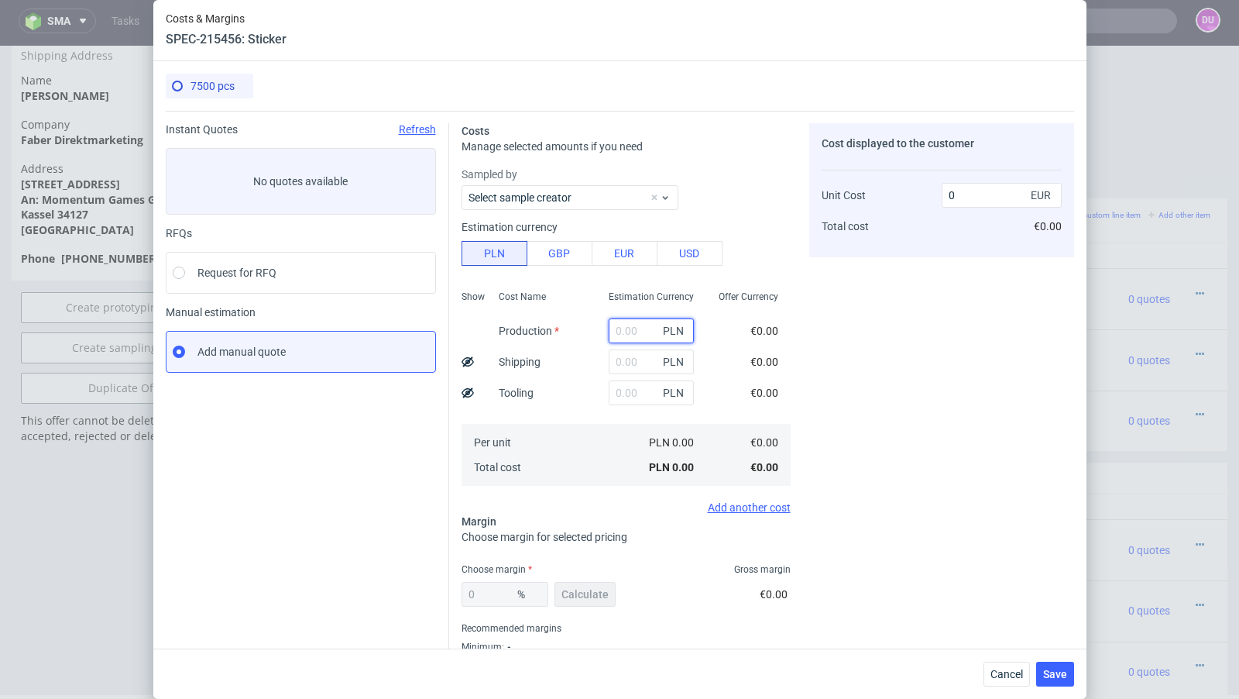
click at [625, 331] on input "text" at bounding box center [651, 330] width 85 height 25
paste input "1695,29 PLN"
click at [624, 330] on input "1695,29 PLN" at bounding box center [651, 330] width 85 height 25
click at [655, 331] on input "1695,29 PLN" at bounding box center [651, 330] width 85 height 25
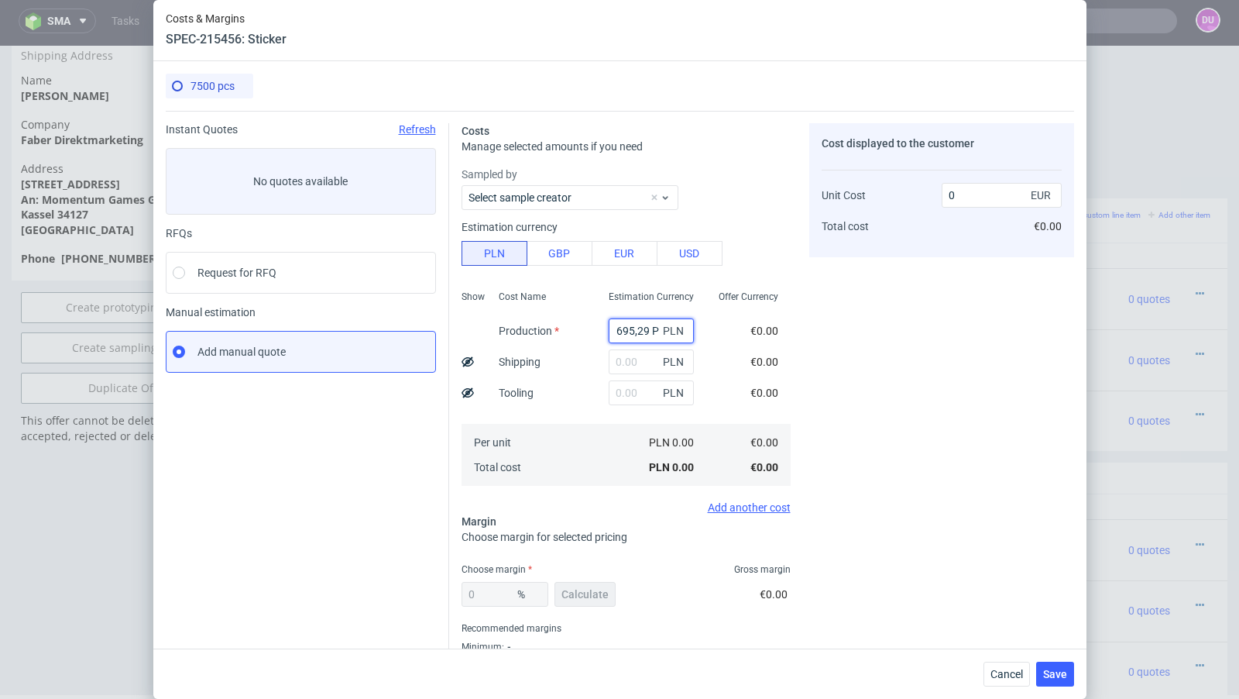
scroll to position [0, 0]
type input "1695.29"
type input "0.05"
type input "1695.29"
click at [631, 358] on input "text" at bounding box center [651, 361] width 85 height 25
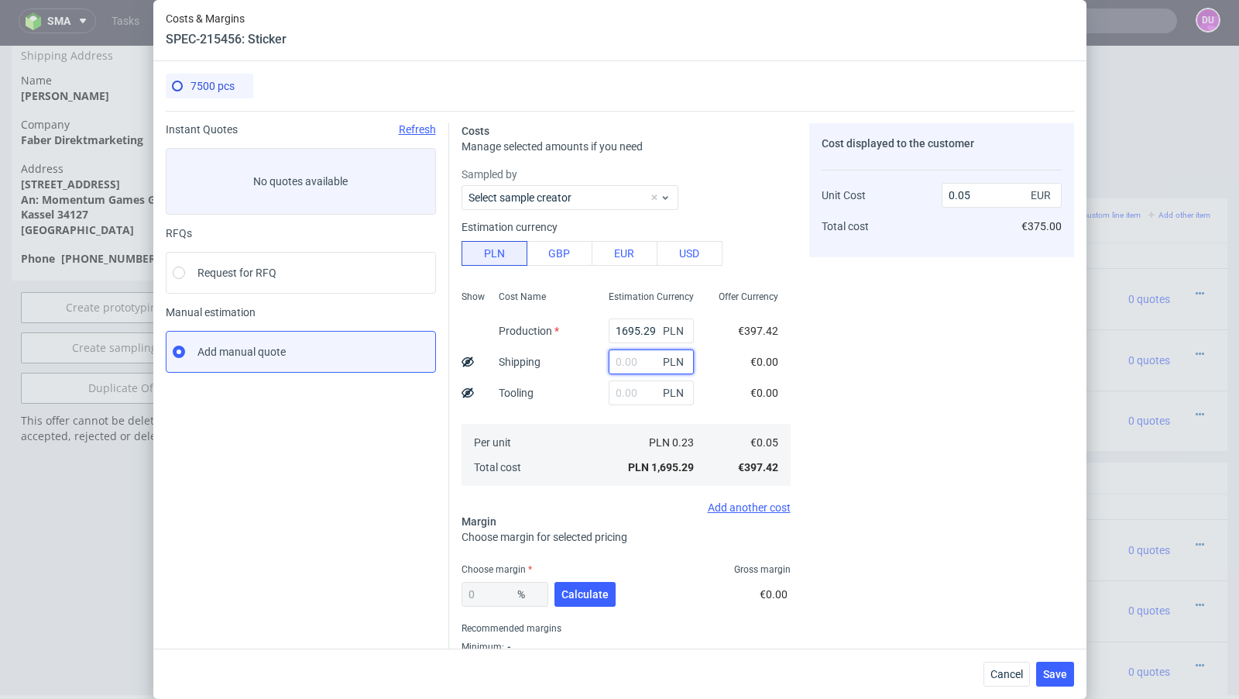
paste input "72,35"
type input "72.35"
click at [589, 590] on span "Calculate" at bounding box center [585, 594] width 47 height 11
type input "45.21"
type input "0.1"
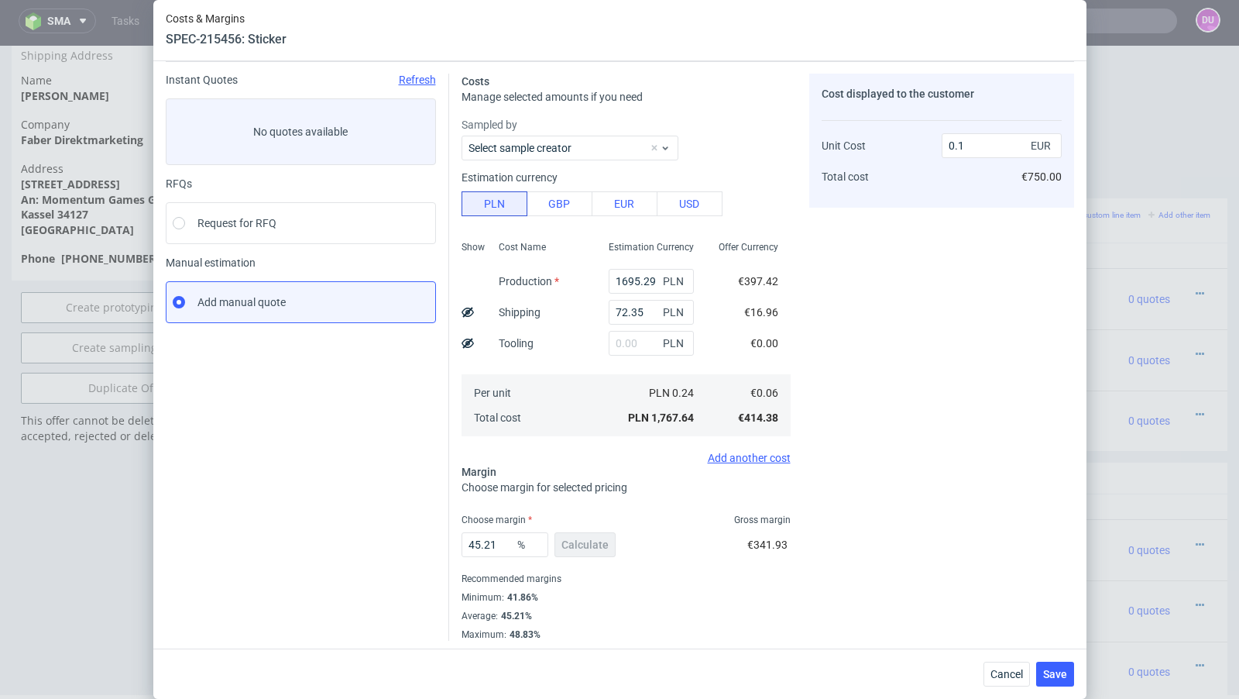
scroll to position [53, 0]
click at [1054, 672] on span "Save" at bounding box center [1055, 674] width 24 height 11
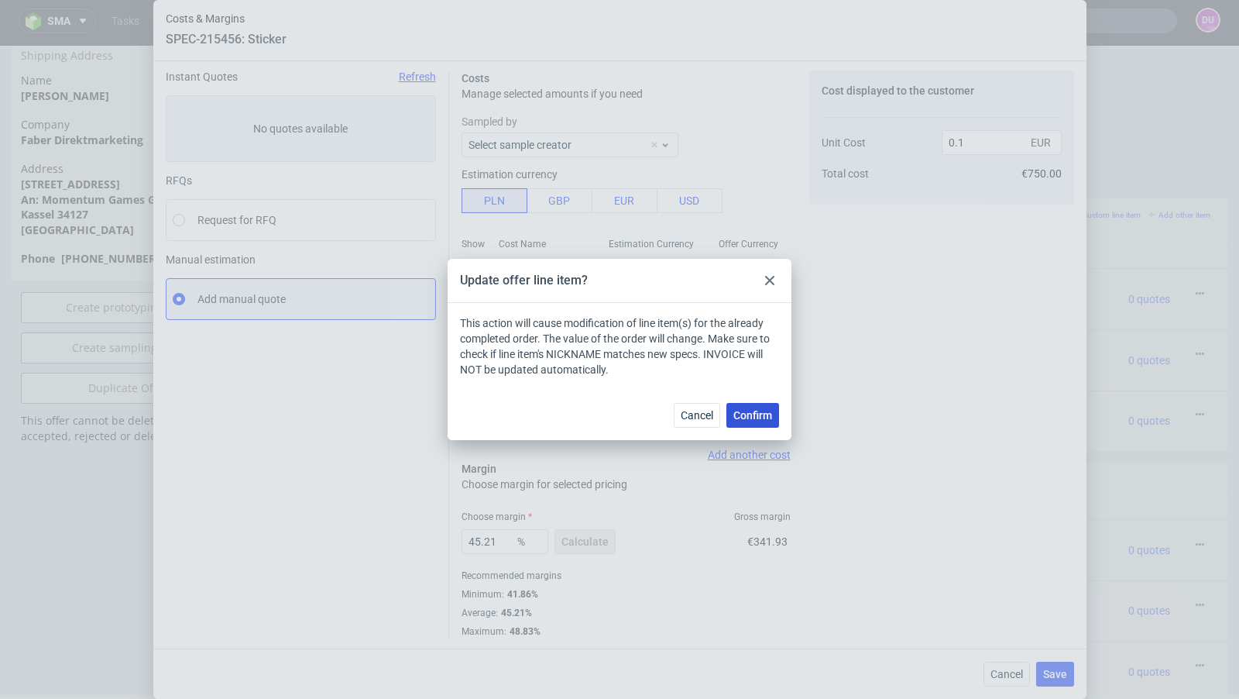
click at [763, 412] on span "Confirm" at bounding box center [753, 415] width 39 height 11
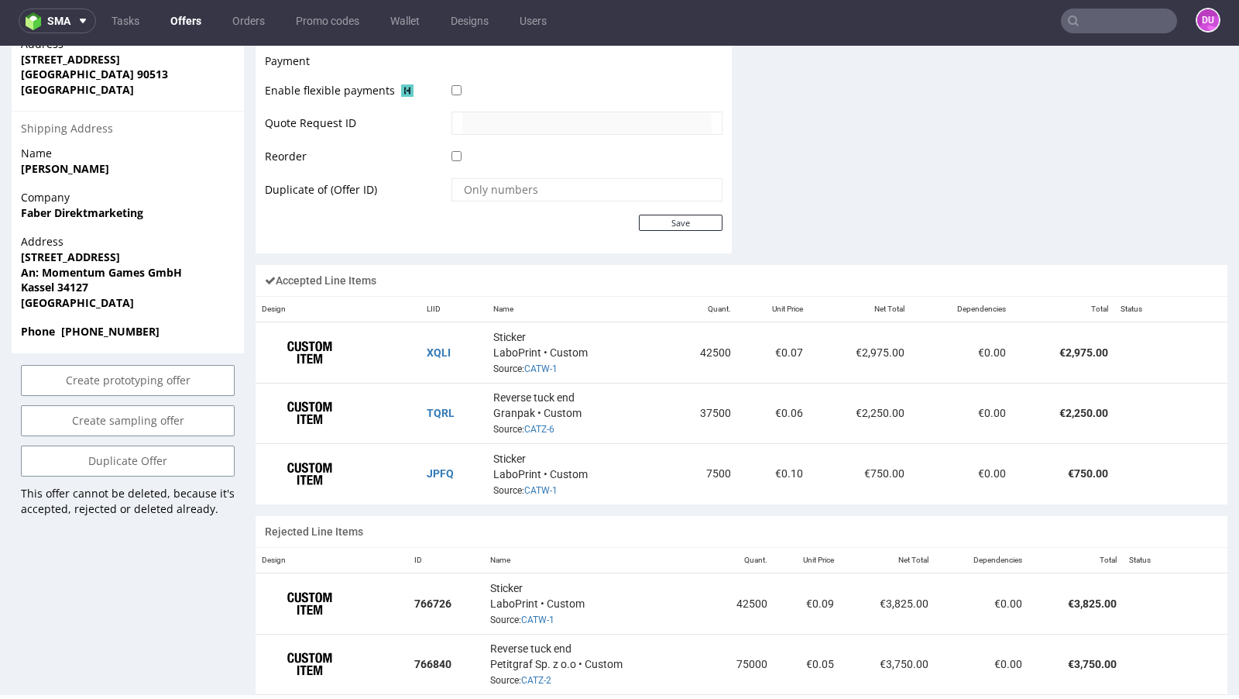
scroll to position [769, 0]
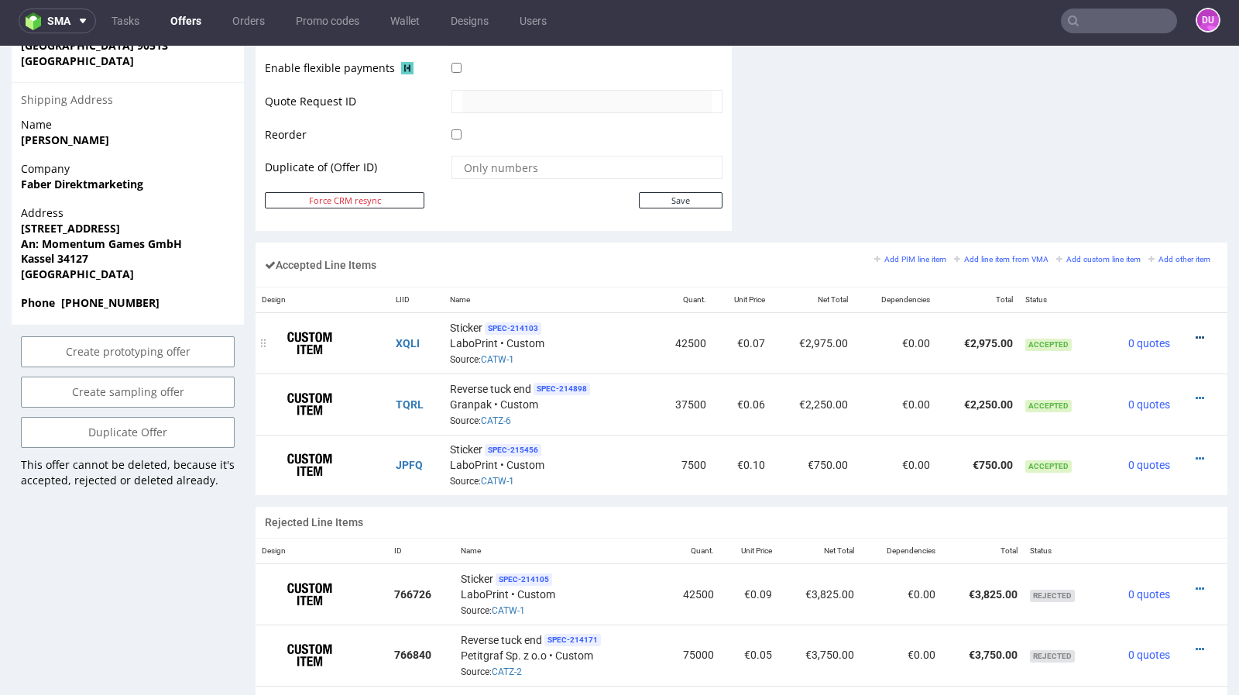
click at [1196, 332] on icon at bounding box center [1200, 337] width 9 height 11
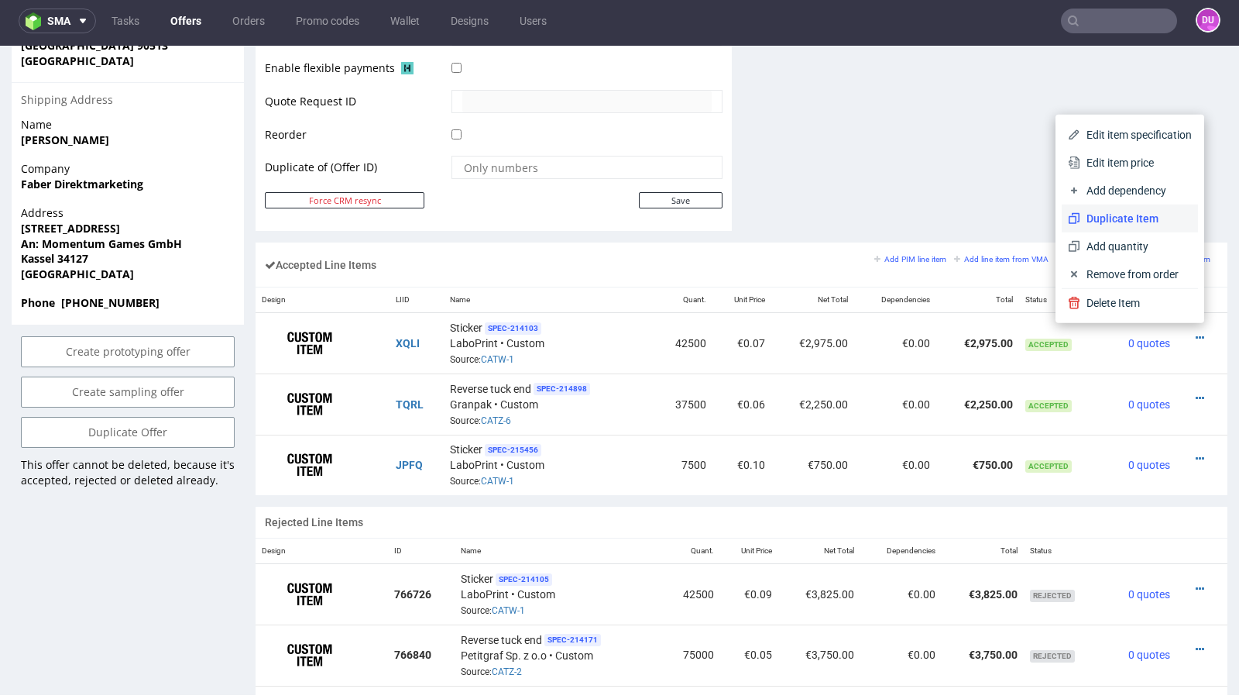
click at [1133, 218] on span "Duplicate Item" at bounding box center [1137, 218] width 112 height 15
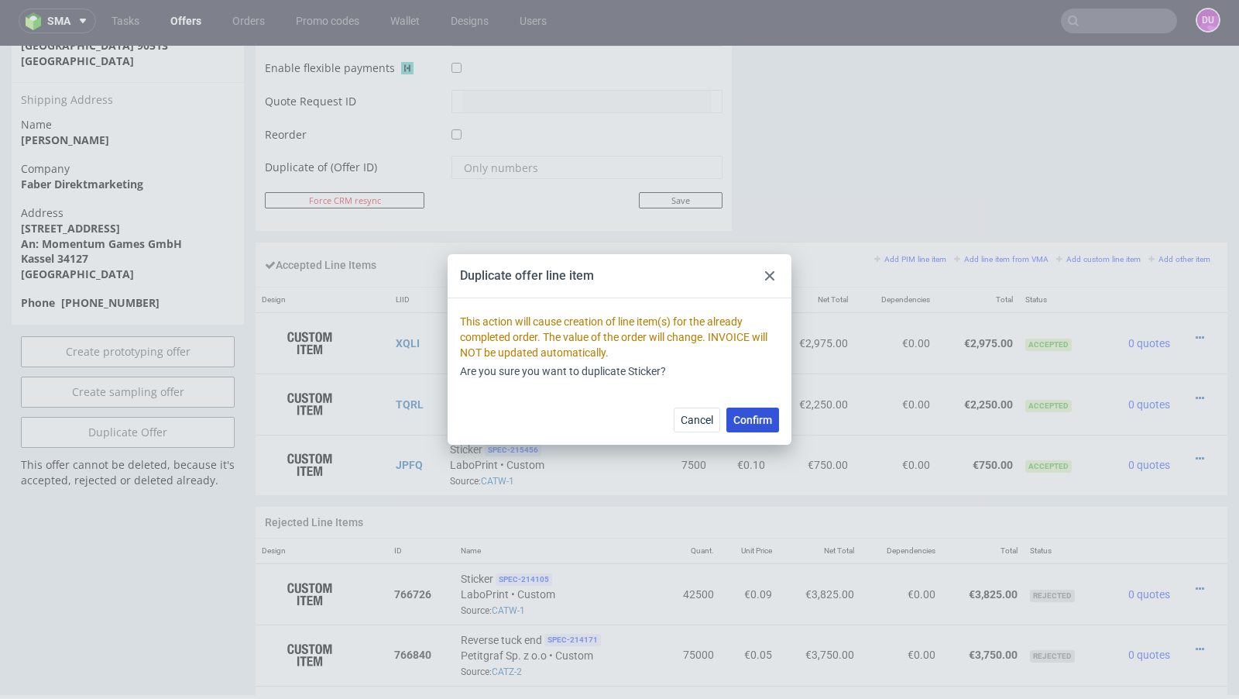
click at [761, 418] on span "Confirm" at bounding box center [753, 419] width 39 height 11
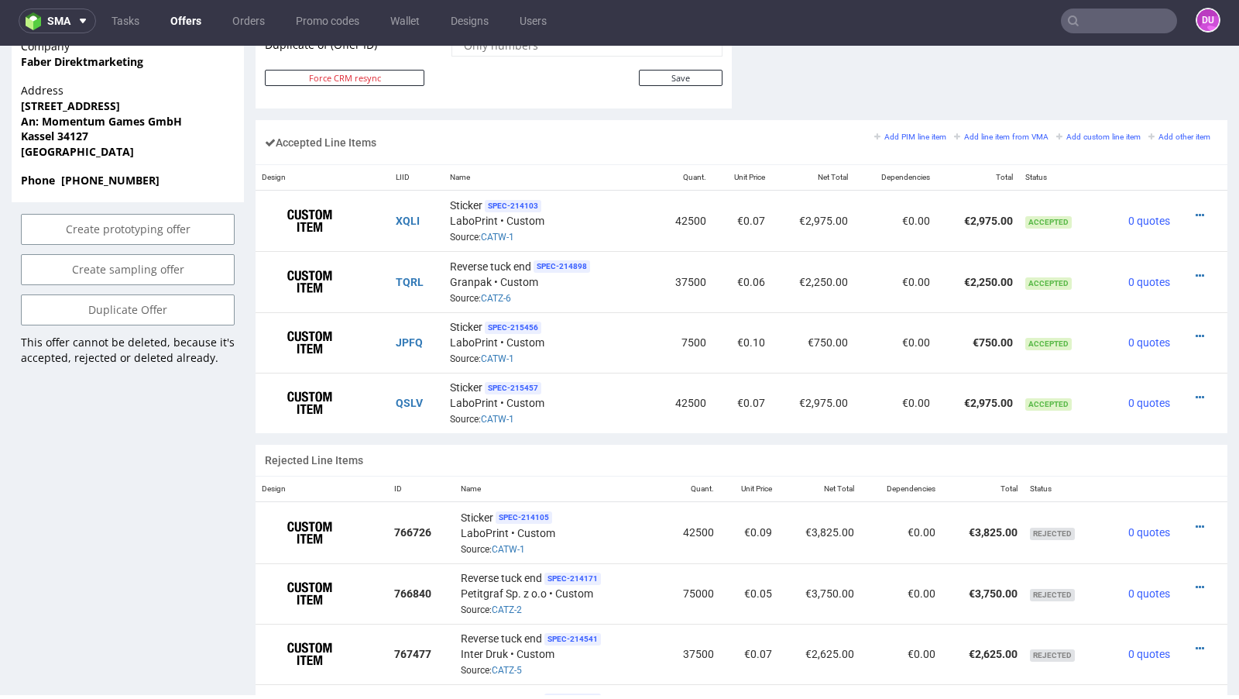
scroll to position [905, 0]
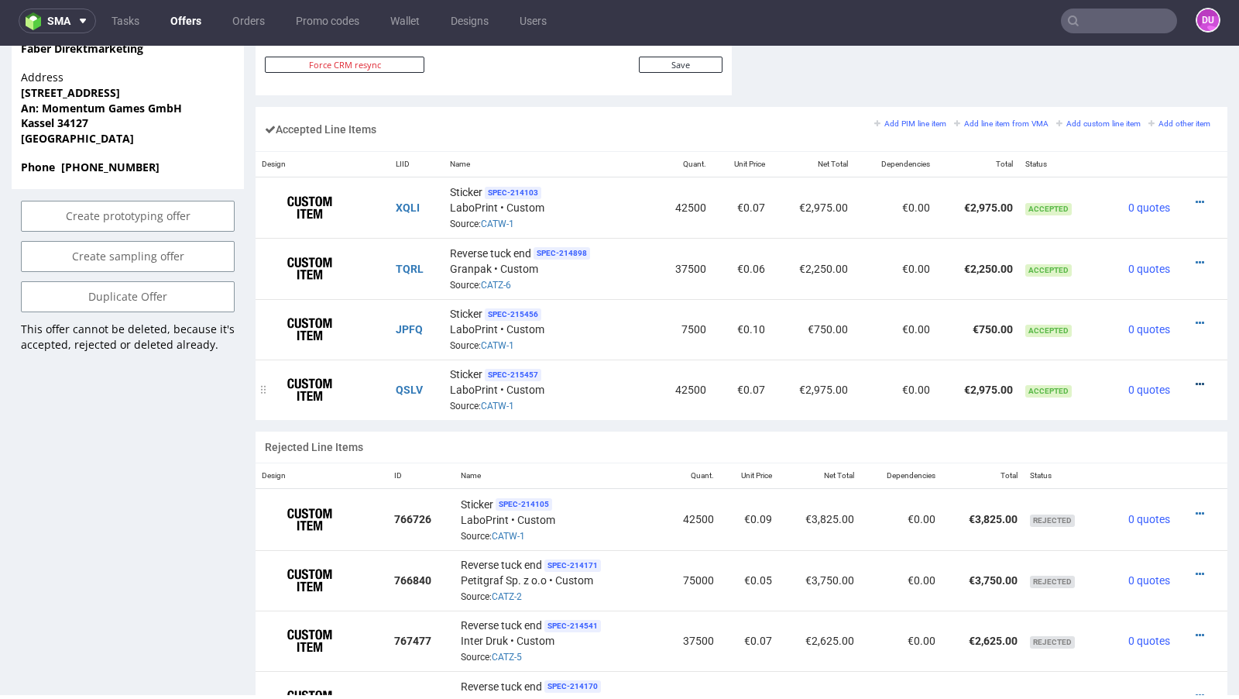
click at [1196, 379] on icon at bounding box center [1200, 384] width 9 height 11
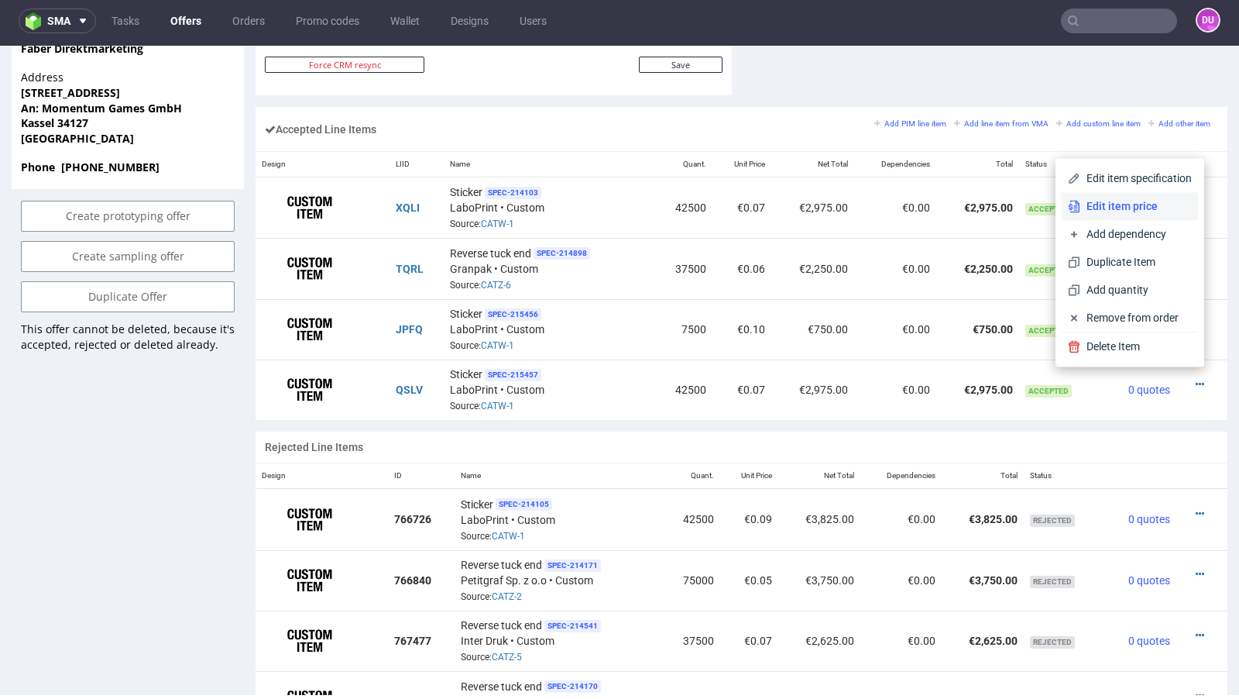
click at [1105, 198] on span "Edit item price" at bounding box center [1137, 205] width 112 height 15
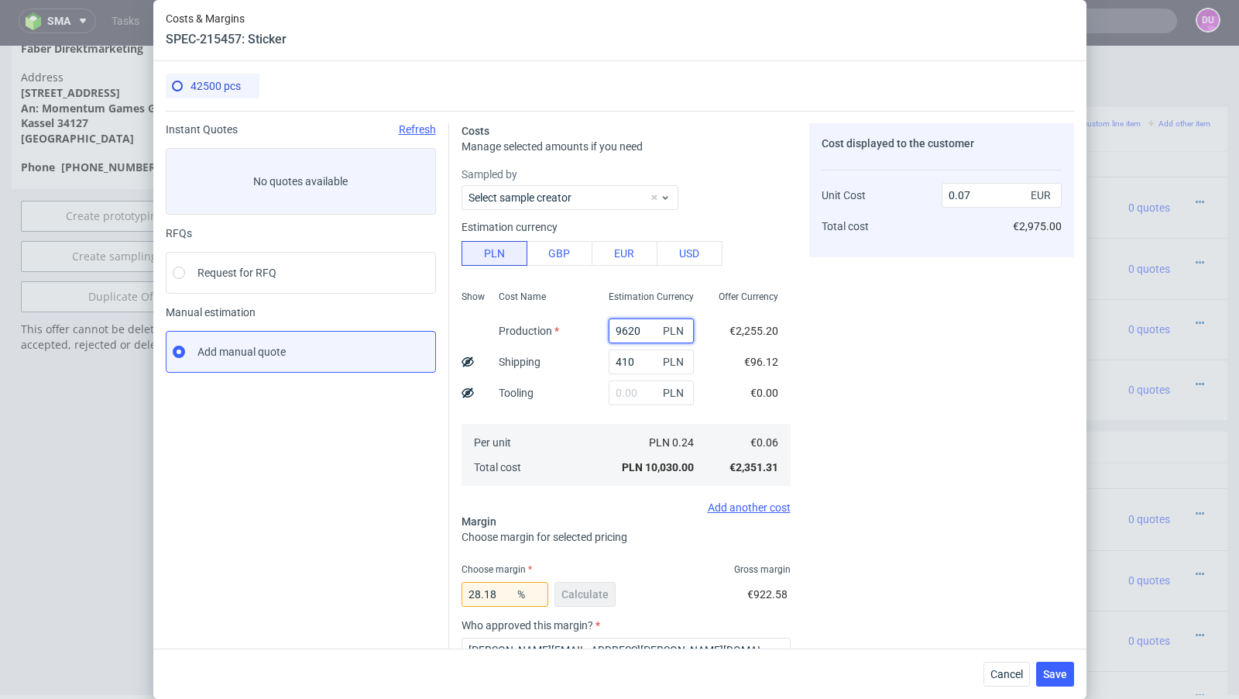
click at [629, 326] on input "9620" at bounding box center [651, 330] width 85 height 25
paste input "2828,24"
type input "2828.24"
type input "0.02"
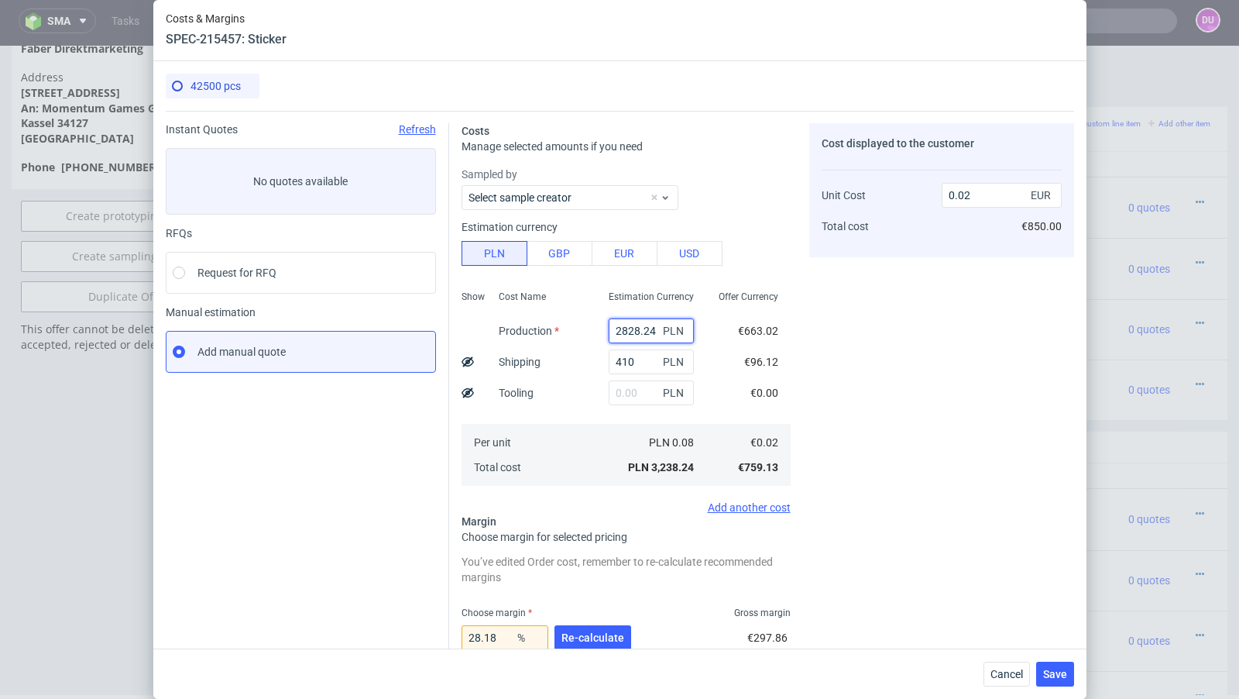
type input "2828.24"
click at [633, 364] on input "410" at bounding box center [651, 361] width 85 height 25
paste input "120,59"
type input "120.59"
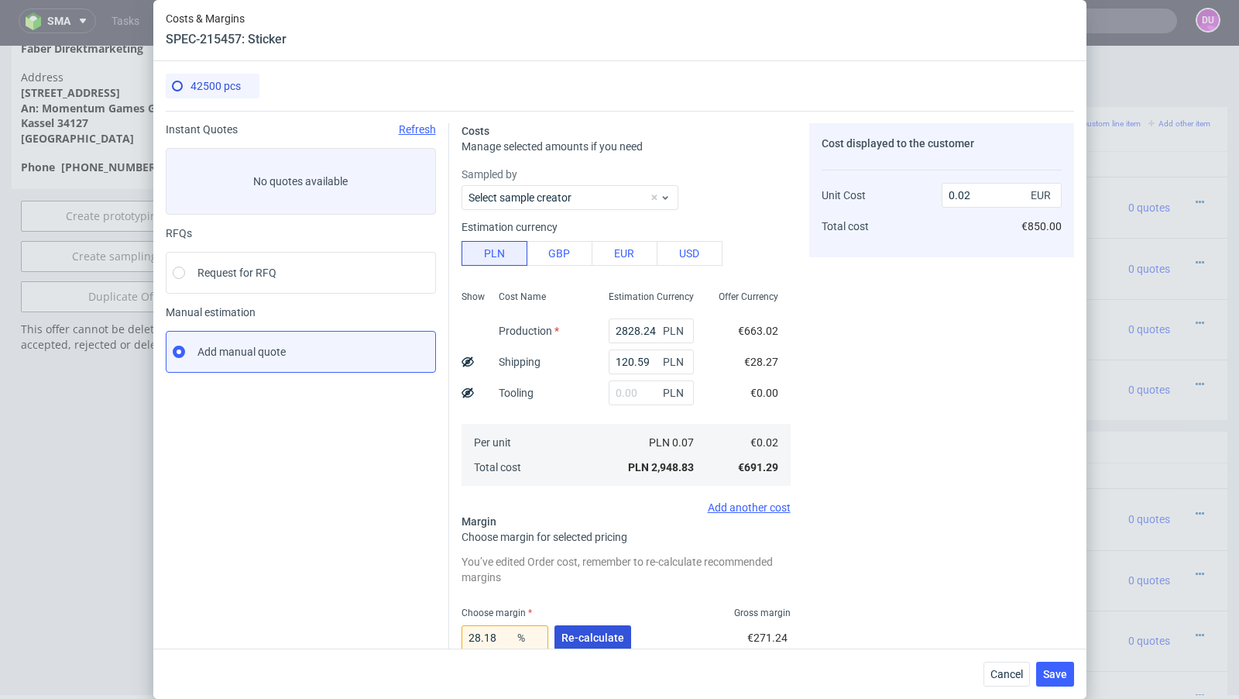
click at [602, 636] on span "Re-calculate" at bounding box center [593, 637] width 63 height 11
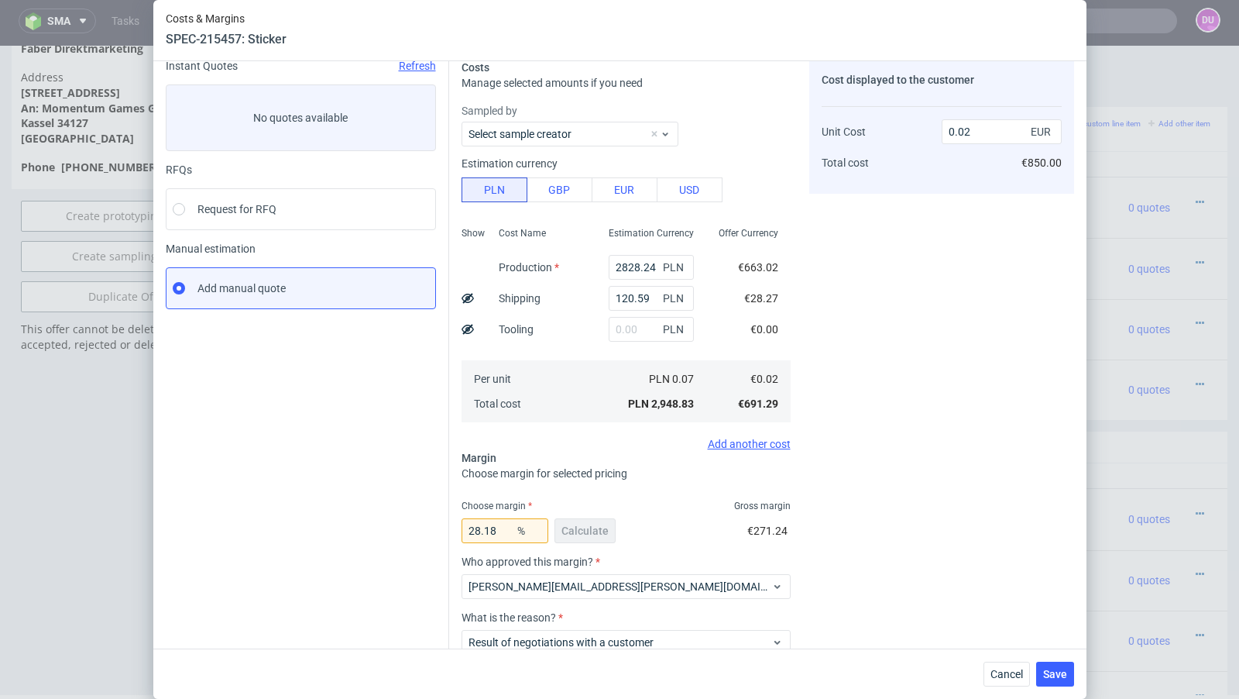
scroll to position [65, 0]
click at [599, 525] on div "28.18 % Calculate" at bounding box center [540, 532] width 157 height 43
drag, startPoint x: 509, startPoint y: 531, endPoint x: 404, endPoint y: 520, distance: 106.0
click at [404, 520] on div "Instant Quotes Refresh No quotes available RFQs Request for RFQ Manual estimati…" at bounding box center [620, 391] width 909 height 691
click at [999, 679] on span "Cancel" at bounding box center [1007, 674] width 33 height 11
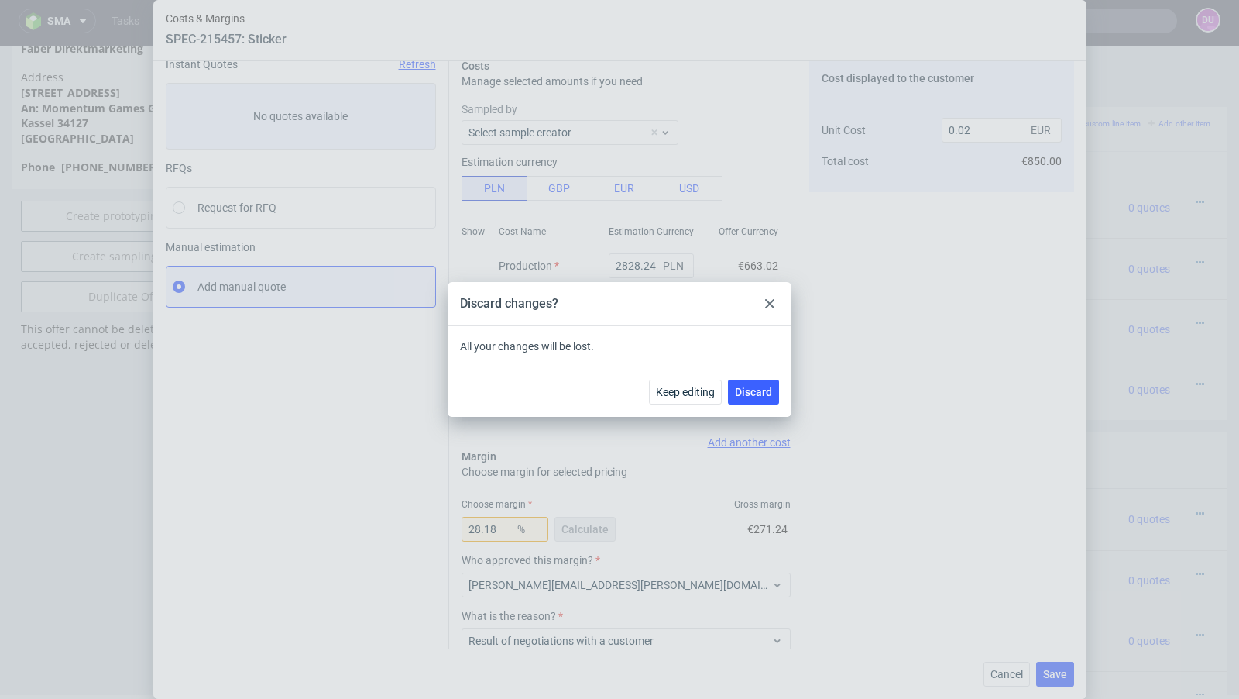
click at [768, 304] on icon at bounding box center [769, 303] width 9 height 9
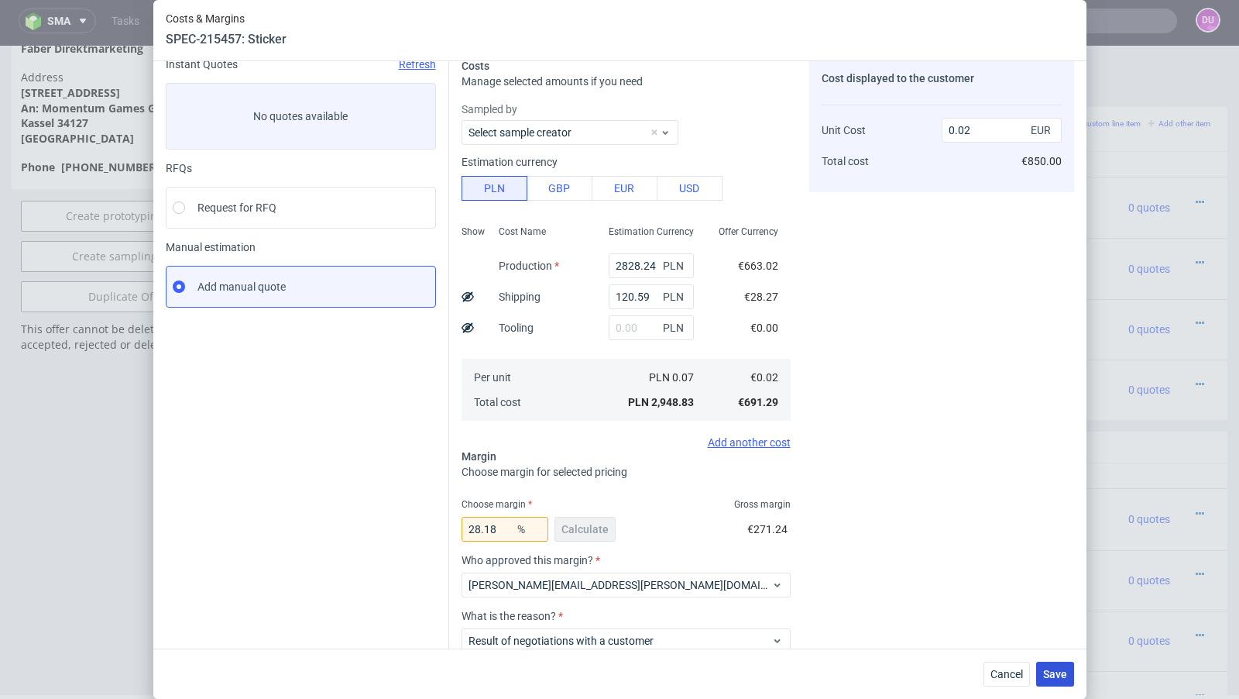
click at [1052, 674] on span "Save" at bounding box center [1055, 674] width 24 height 11
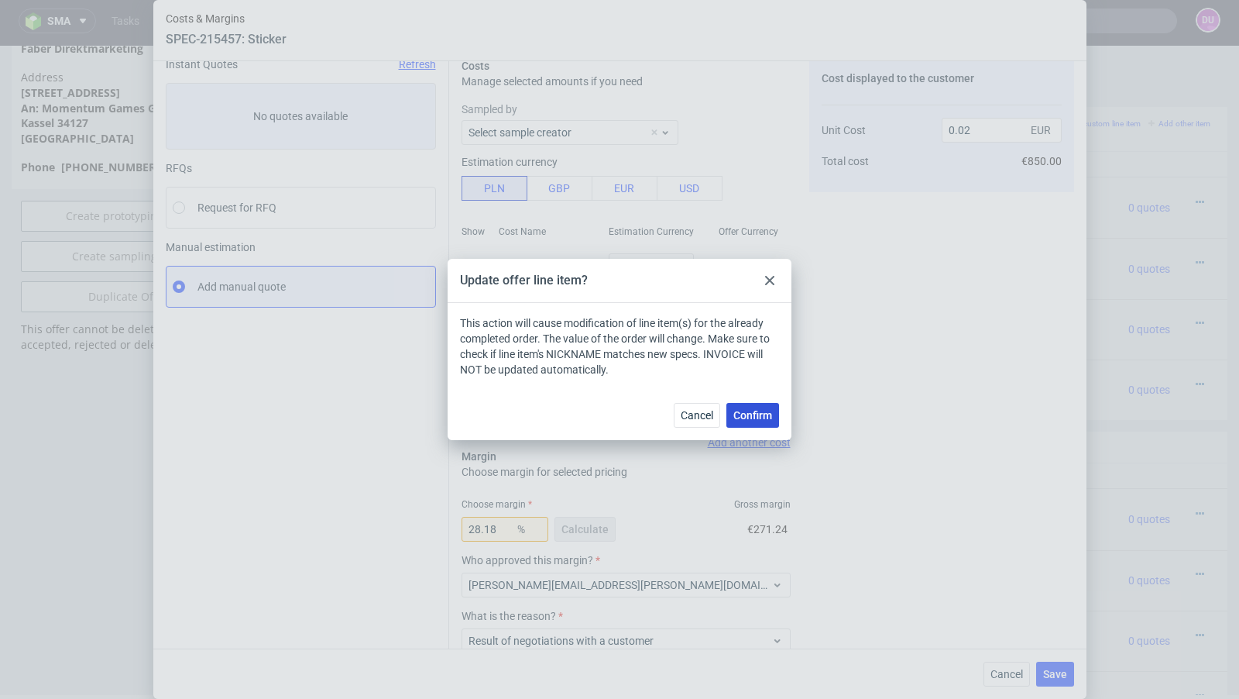
click at [752, 421] on button "Confirm" at bounding box center [753, 415] width 53 height 25
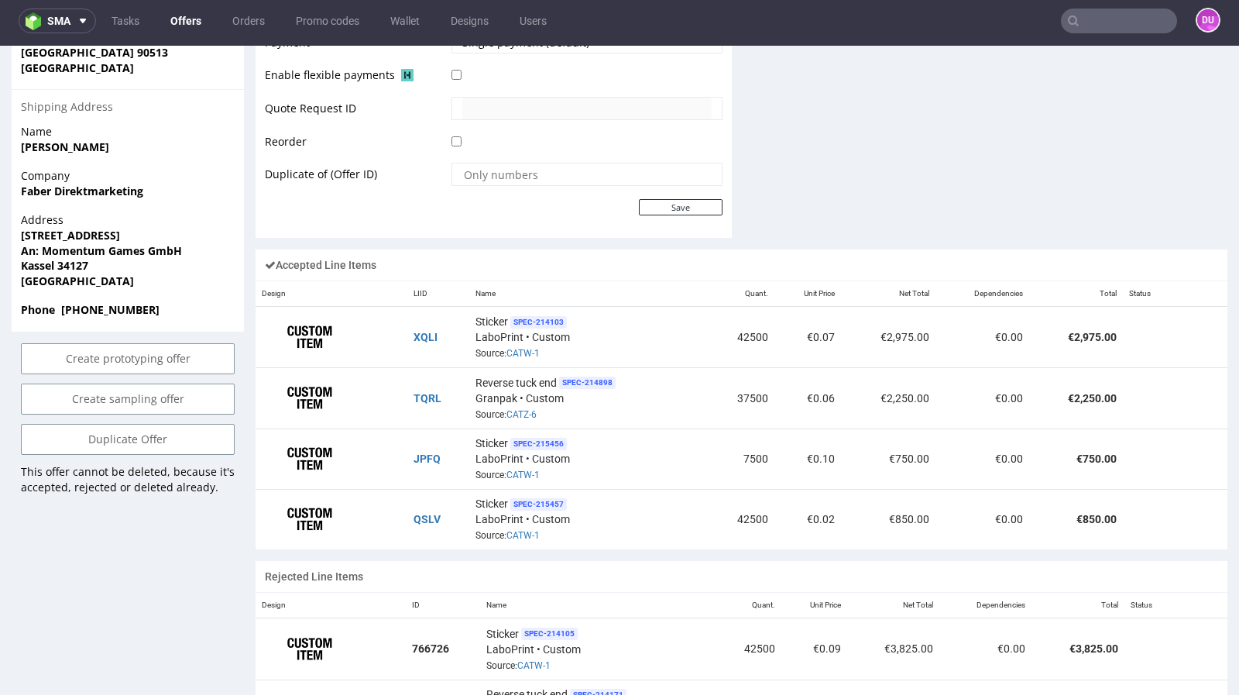
scroll to position [763, 0]
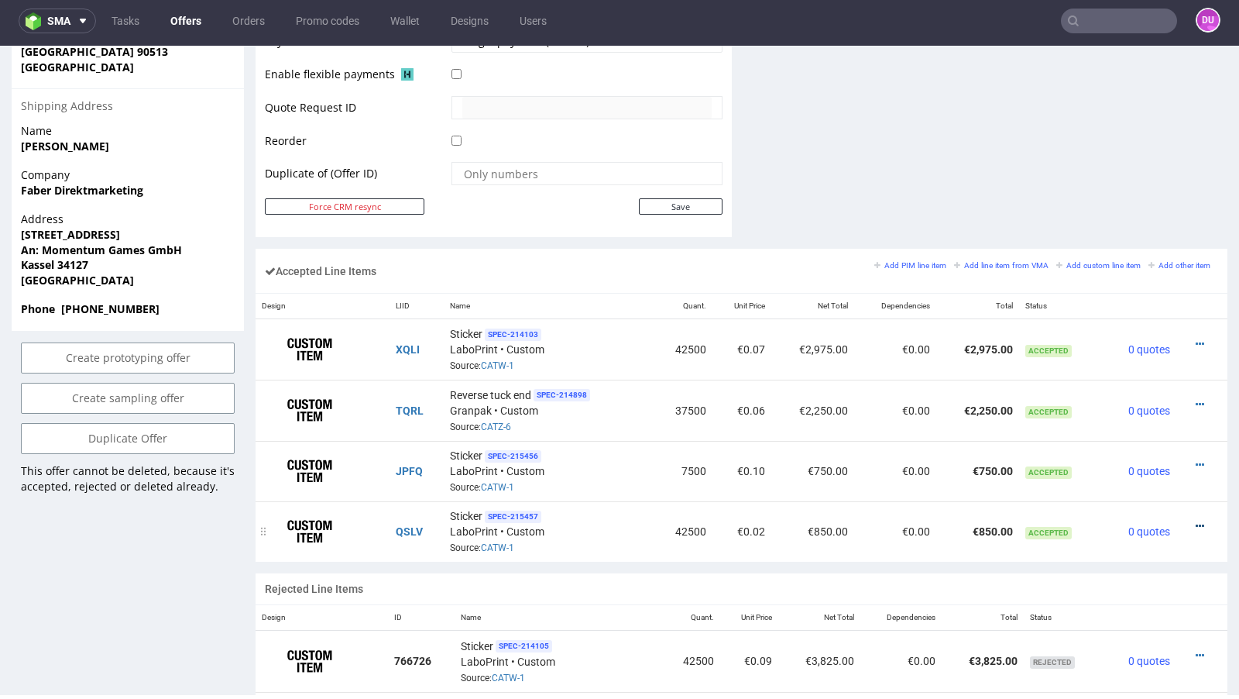
click at [1196, 521] on icon at bounding box center [1200, 526] width 9 height 11
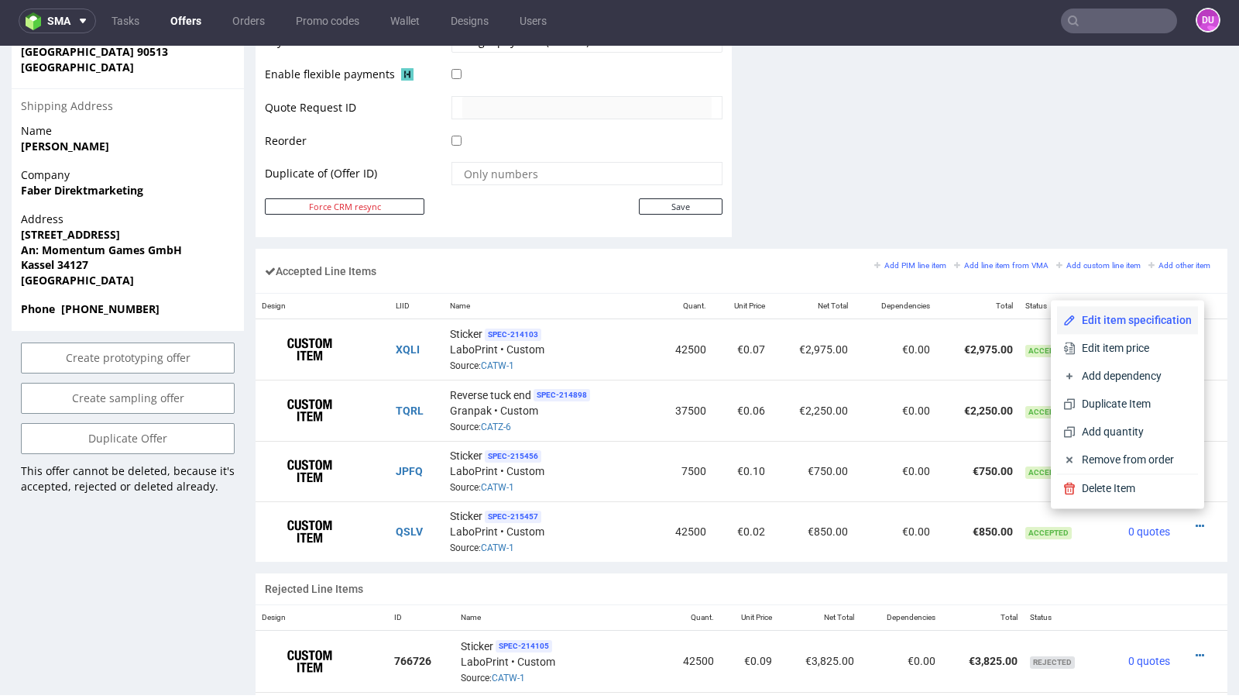
click at [1129, 322] on span "Edit item specification" at bounding box center [1134, 319] width 116 height 15
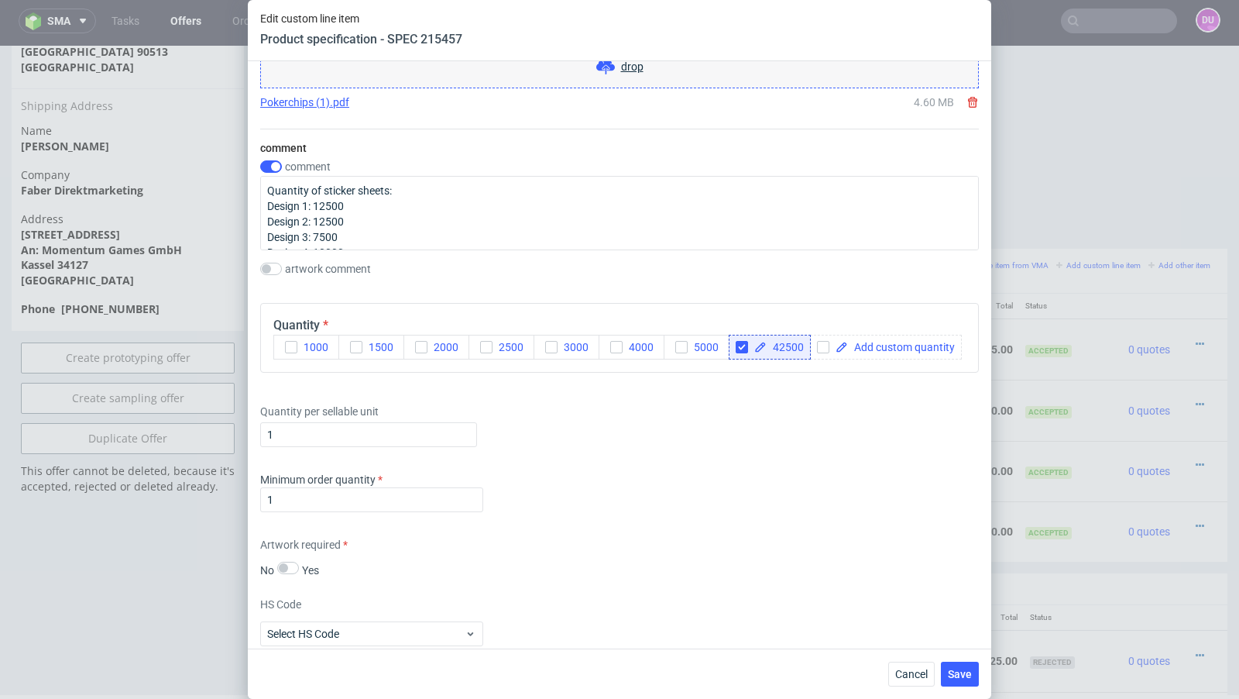
scroll to position [1483, 0]
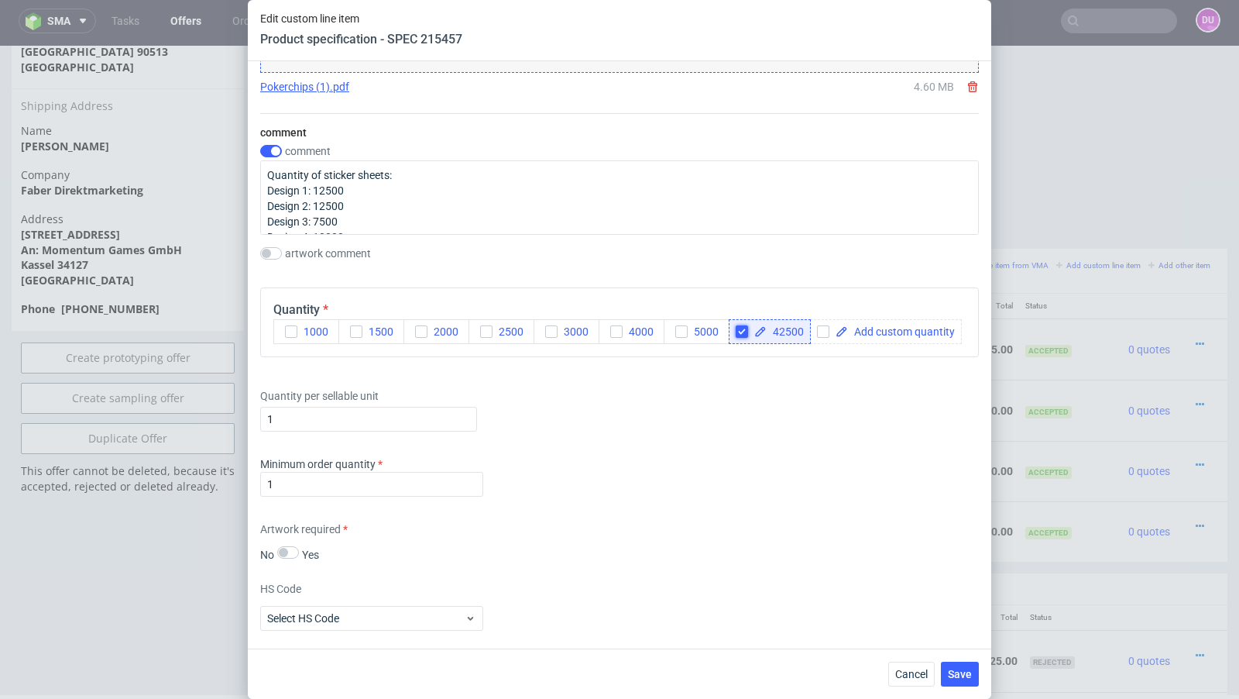
click at [738, 328] on input "checkbox" at bounding box center [742, 331] width 12 height 12
click at [737, 325] on input "checkbox" at bounding box center [742, 331] width 12 height 12
checkbox input "true"
click at [783, 328] on span at bounding box center [820, 331] width 107 height 11
paste span
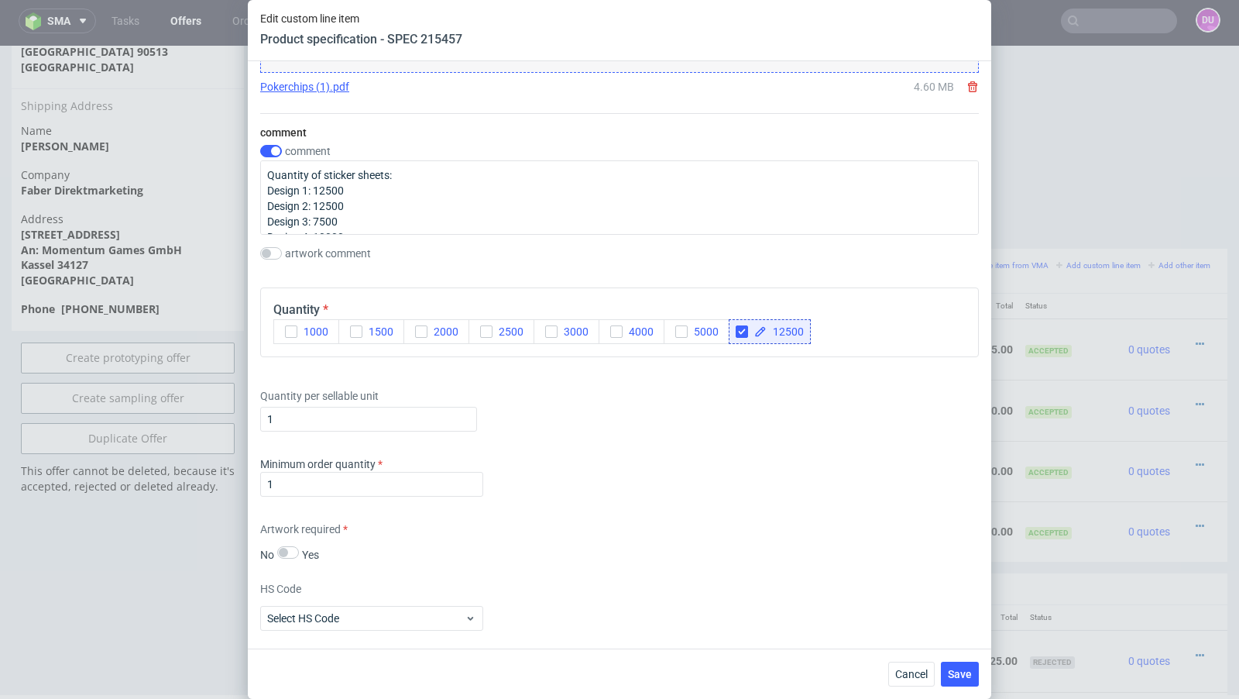
checkbox input "true"
click at [790, 383] on div "Quantity per sellable unit 1" at bounding box center [619, 407] width 719 height 62
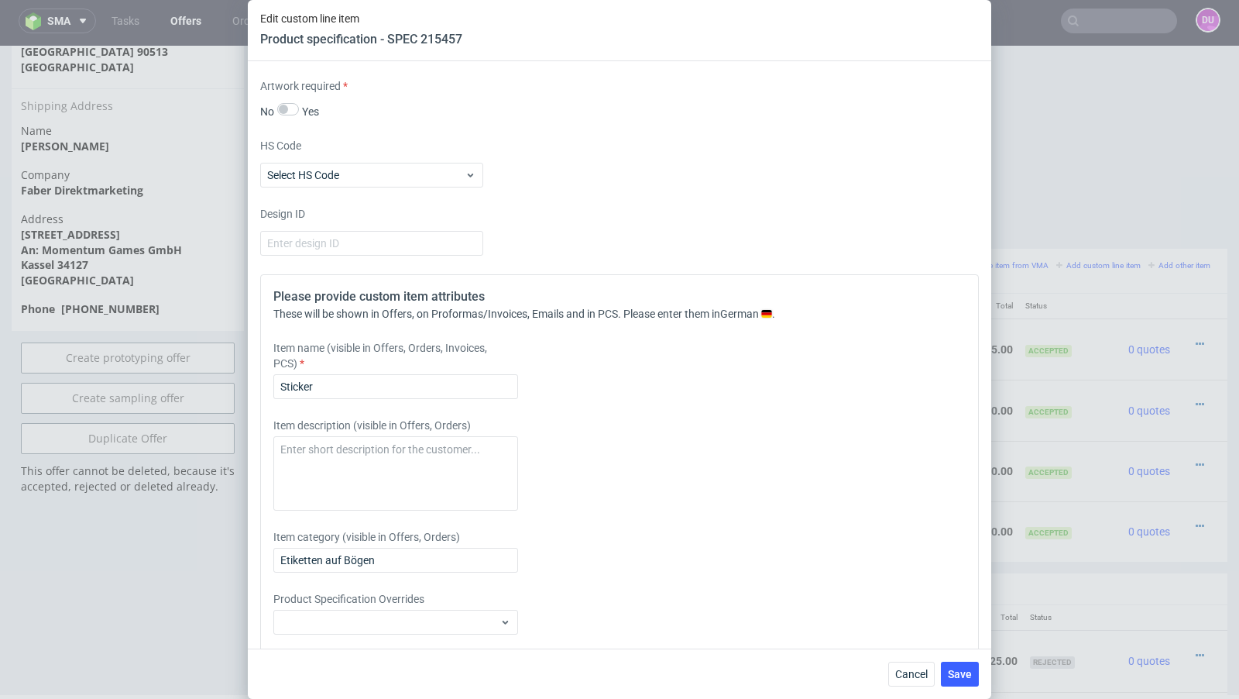
scroll to position [1966, 0]
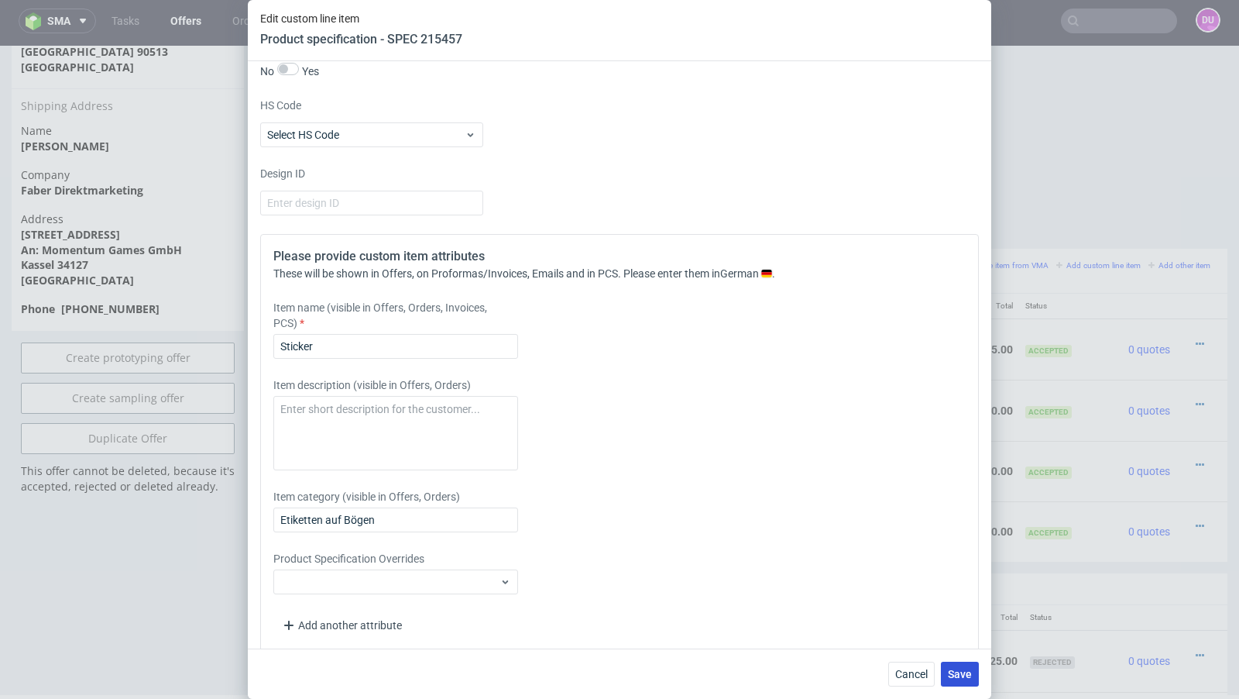
click at [968, 681] on button "Save" at bounding box center [960, 674] width 38 height 25
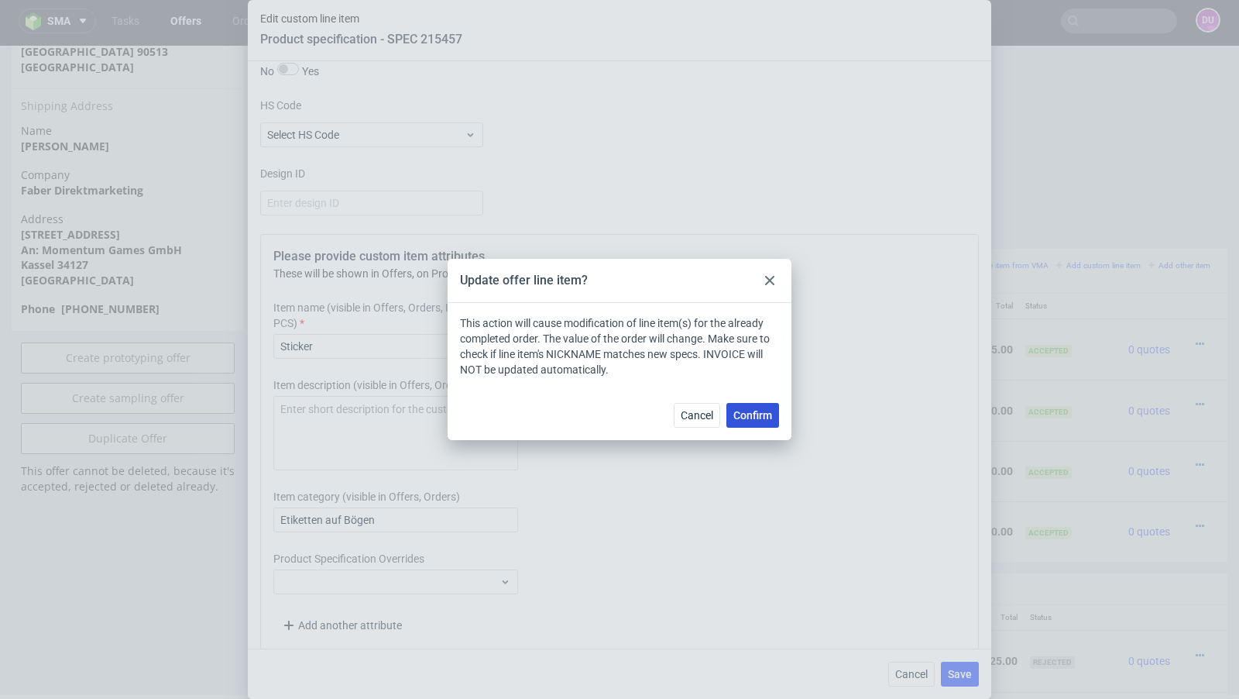
click at [746, 413] on span "Confirm" at bounding box center [753, 415] width 39 height 11
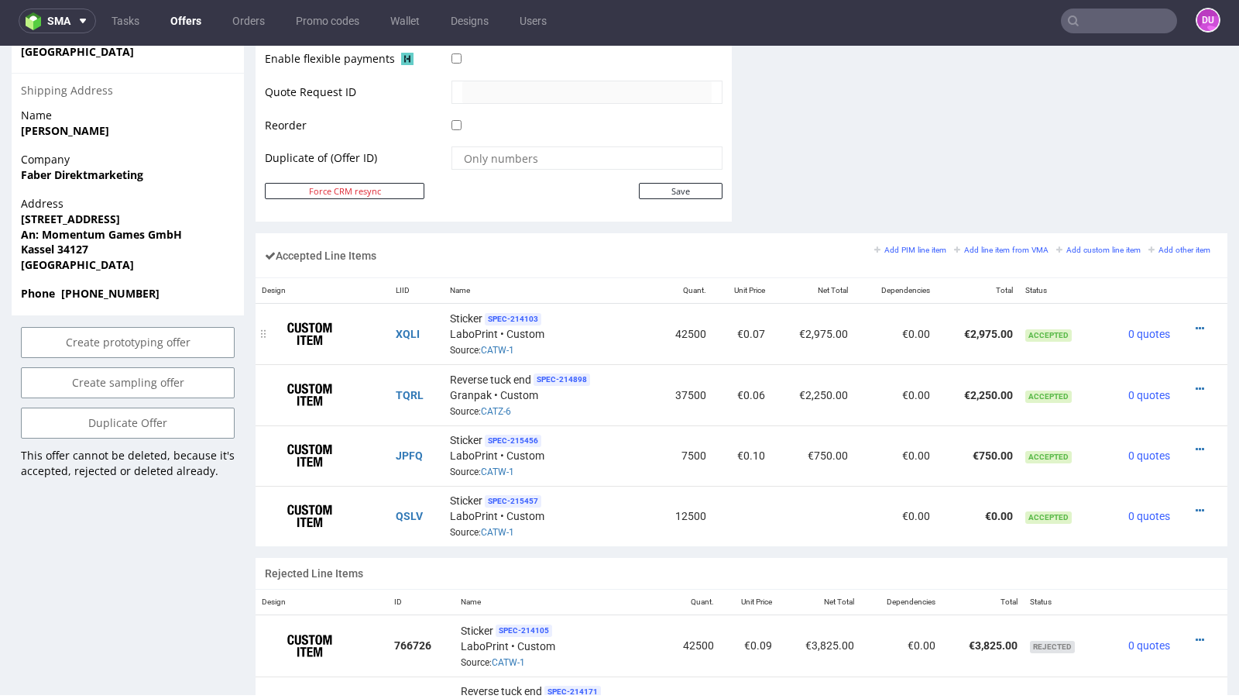
scroll to position [791, 0]
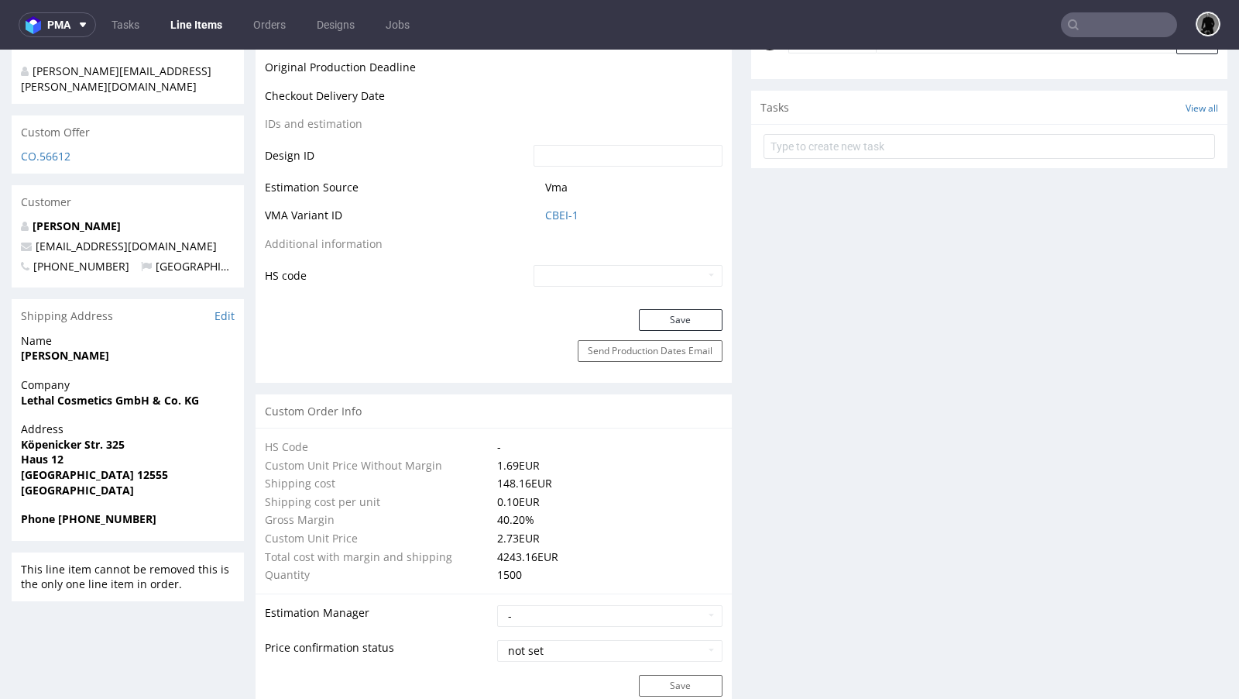
scroll to position [775, 0]
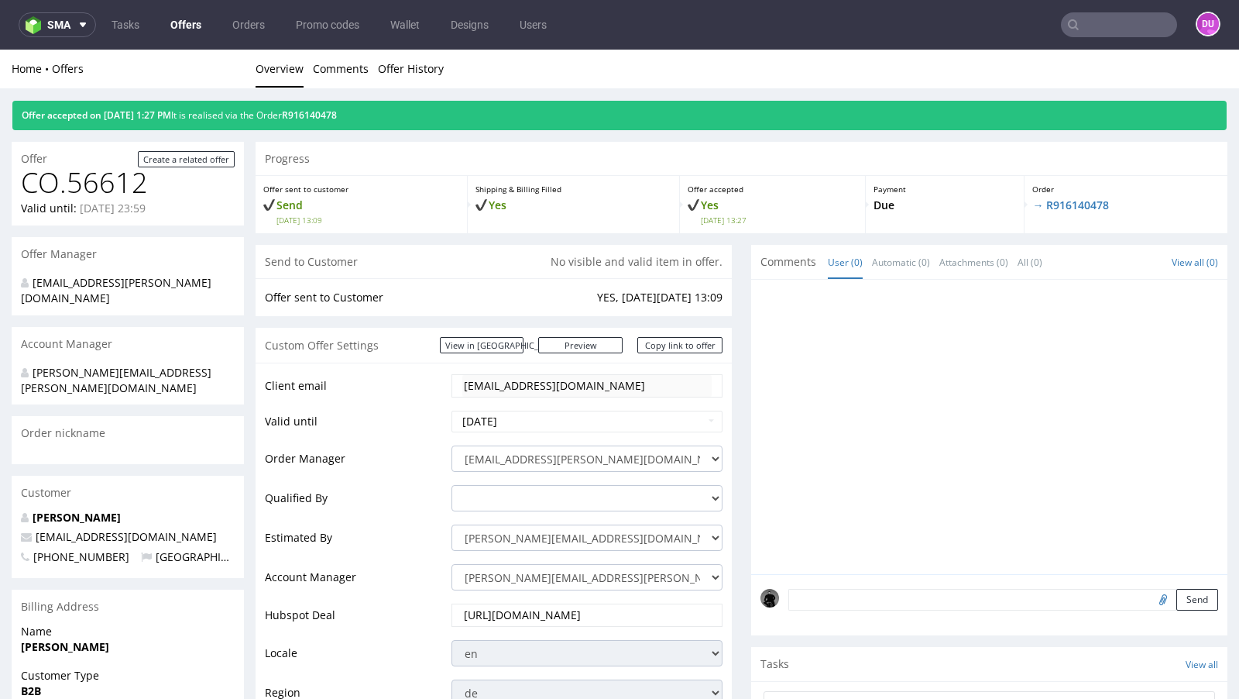
click at [184, 28] on link "Offers" at bounding box center [186, 24] width 50 height 25
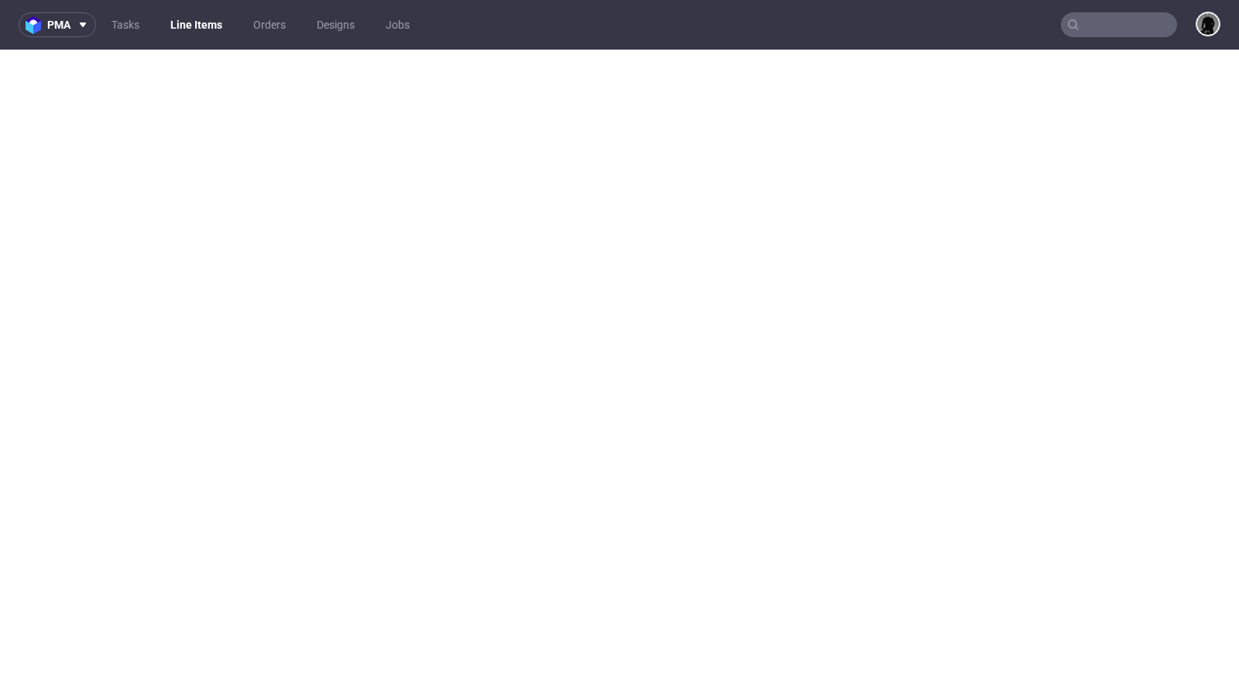
select select "in_progress"
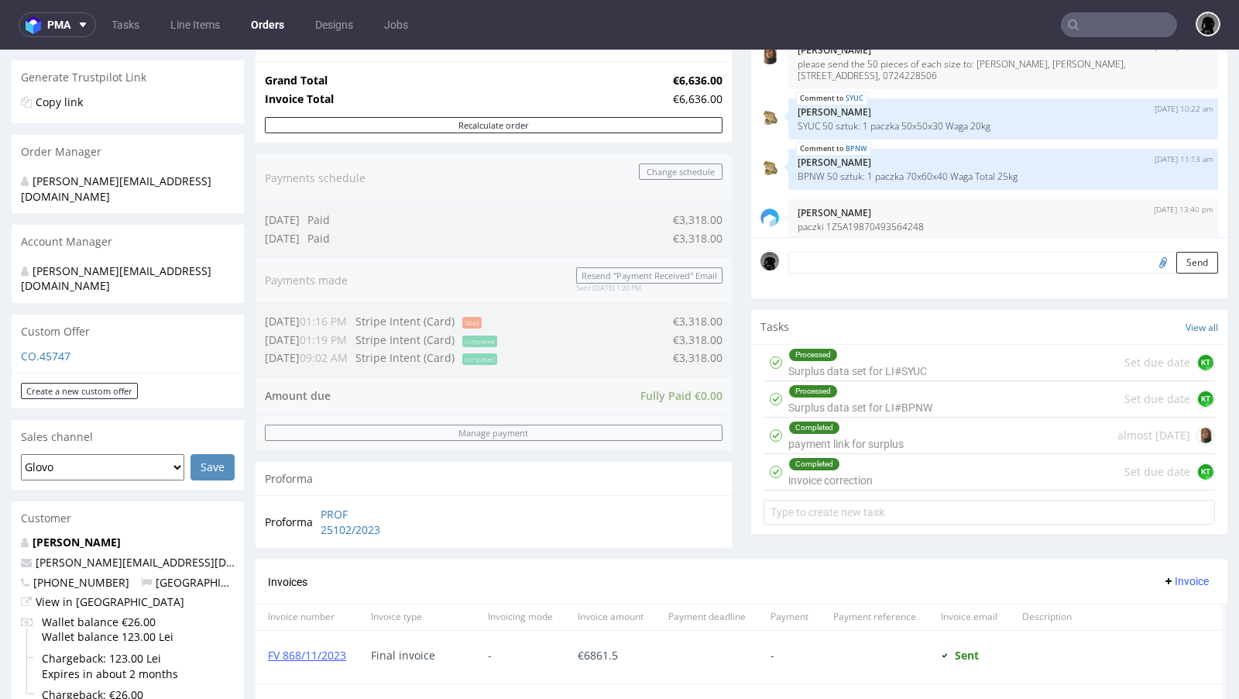
scroll to position [321, 0]
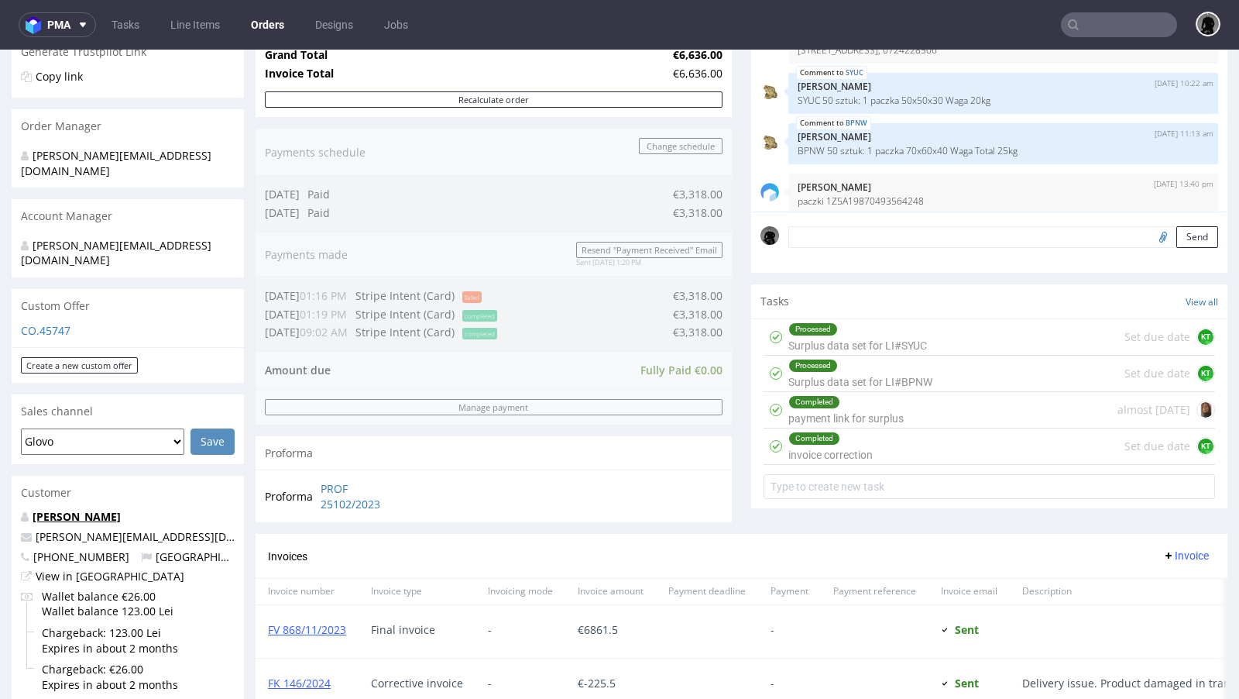
drag, startPoint x: 123, startPoint y: 482, endPoint x: 35, endPoint y: 483, distance: 88.3
click at [35, 509] on p "Alexandru Suba" at bounding box center [128, 516] width 214 height 15
click at [154, 509] on p "Alexandru Suba" at bounding box center [128, 516] width 214 height 15
drag, startPoint x: 129, startPoint y: 484, endPoint x: 54, endPoint y: 482, distance: 74.4
click at [54, 509] on p "Alexandru Suba" at bounding box center [128, 516] width 214 height 15
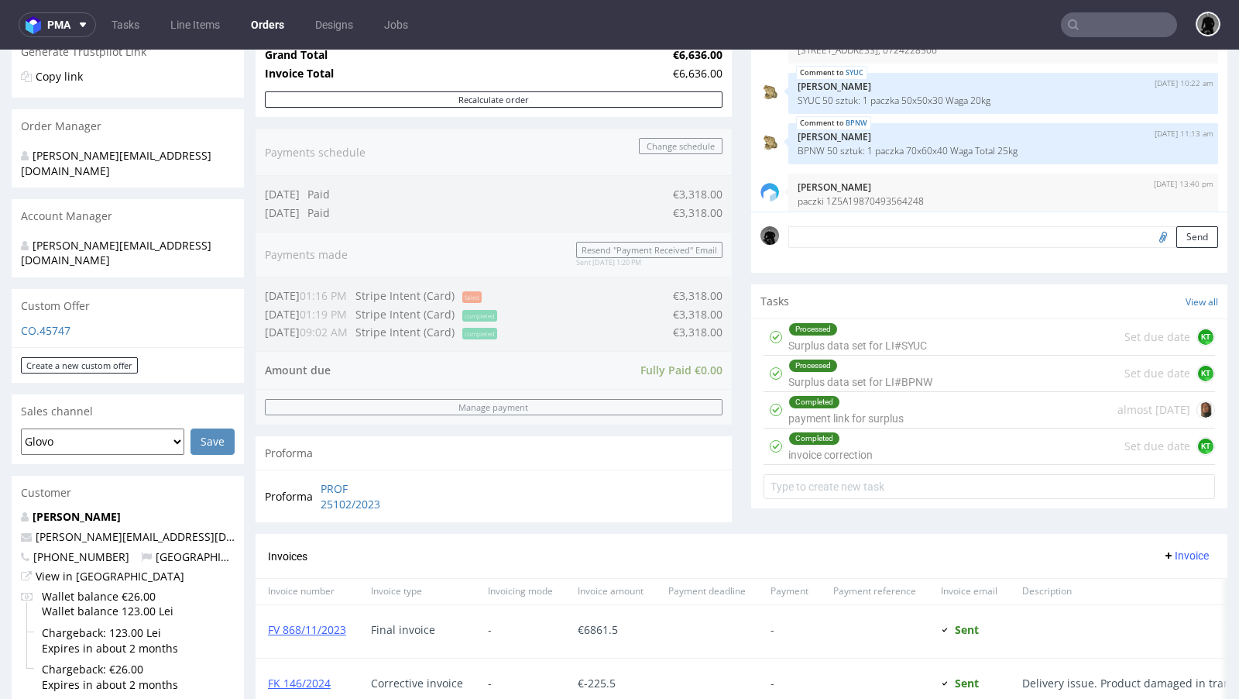
click at [159, 509] on p "Alexandru Suba" at bounding box center [128, 516] width 214 height 15
drag, startPoint x: 146, startPoint y: 508, endPoint x: 37, endPoint y: 504, distance: 108.5
click at [37, 529] on p "alexandru@ototo.ro" at bounding box center [128, 536] width 214 height 15
copy link "alexandru@ototo.ro"
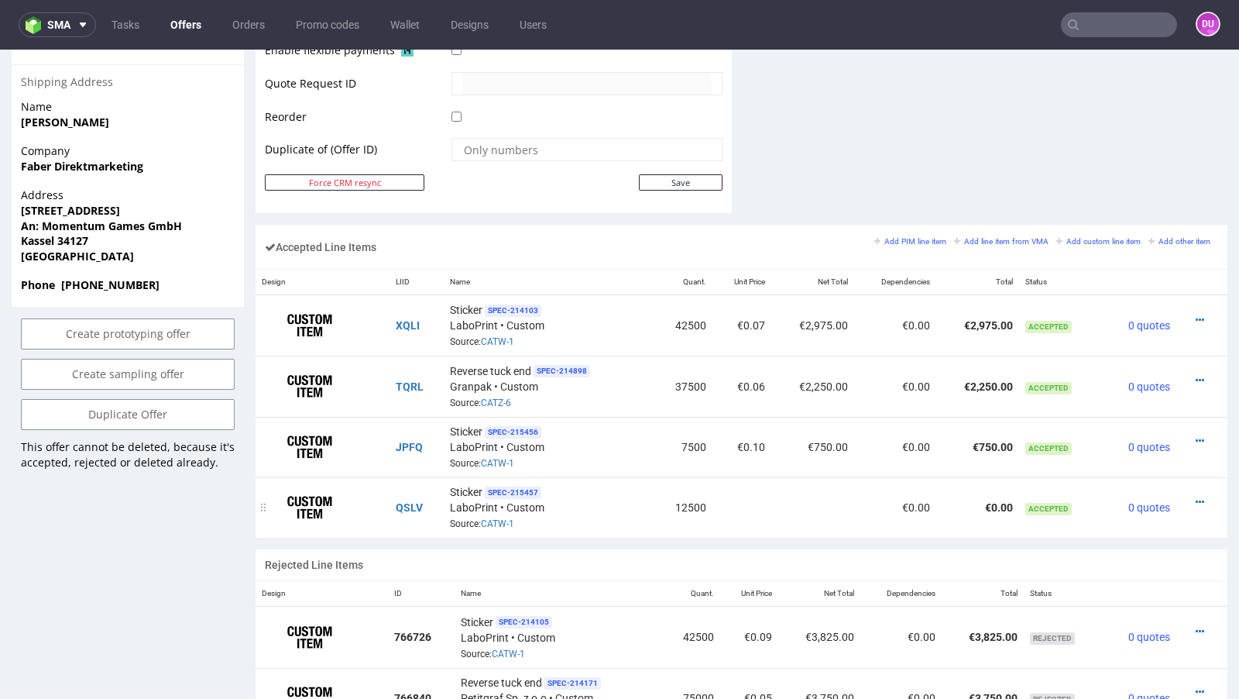
scroll to position [4, 0]
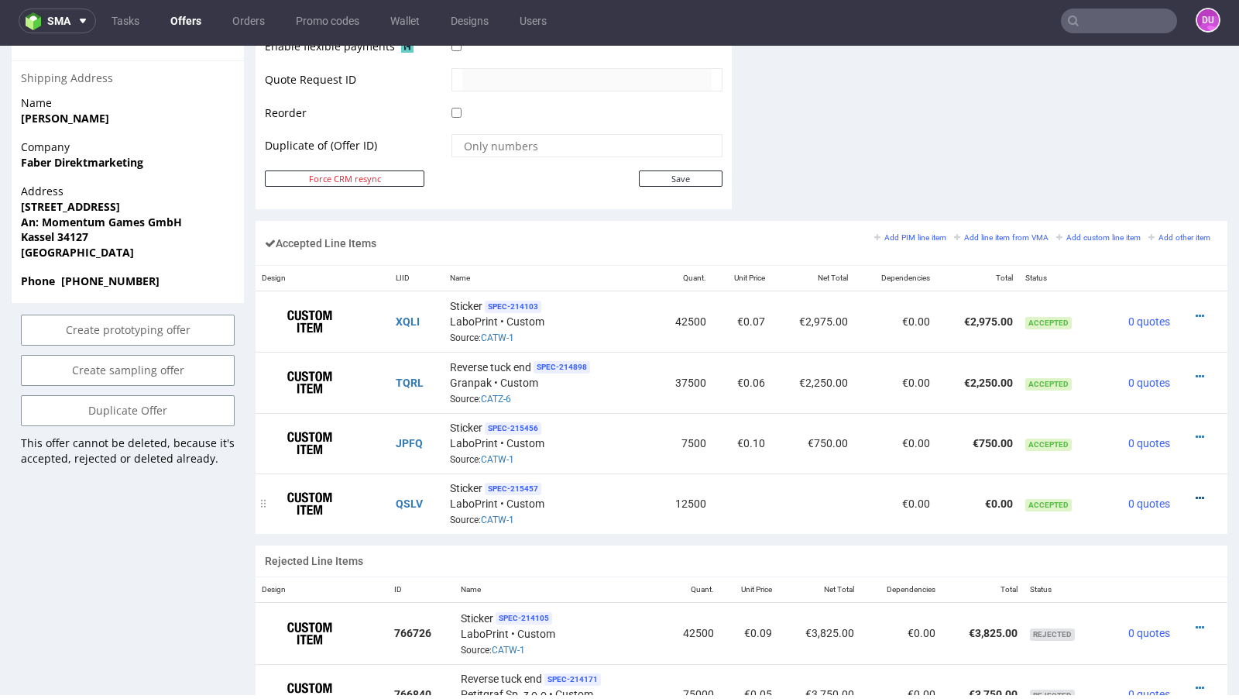
click at [1196, 493] on icon at bounding box center [1200, 498] width 9 height 11
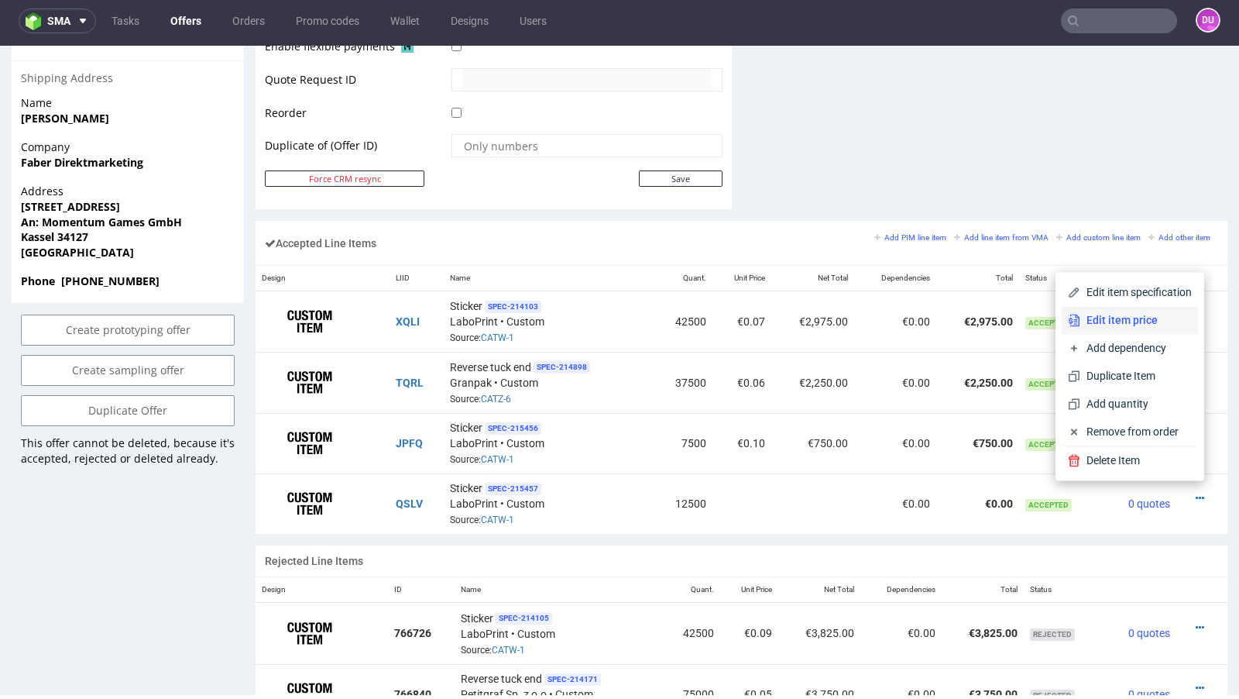
click at [1122, 323] on span "Edit item price" at bounding box center [1137, 319] width 112 height 15
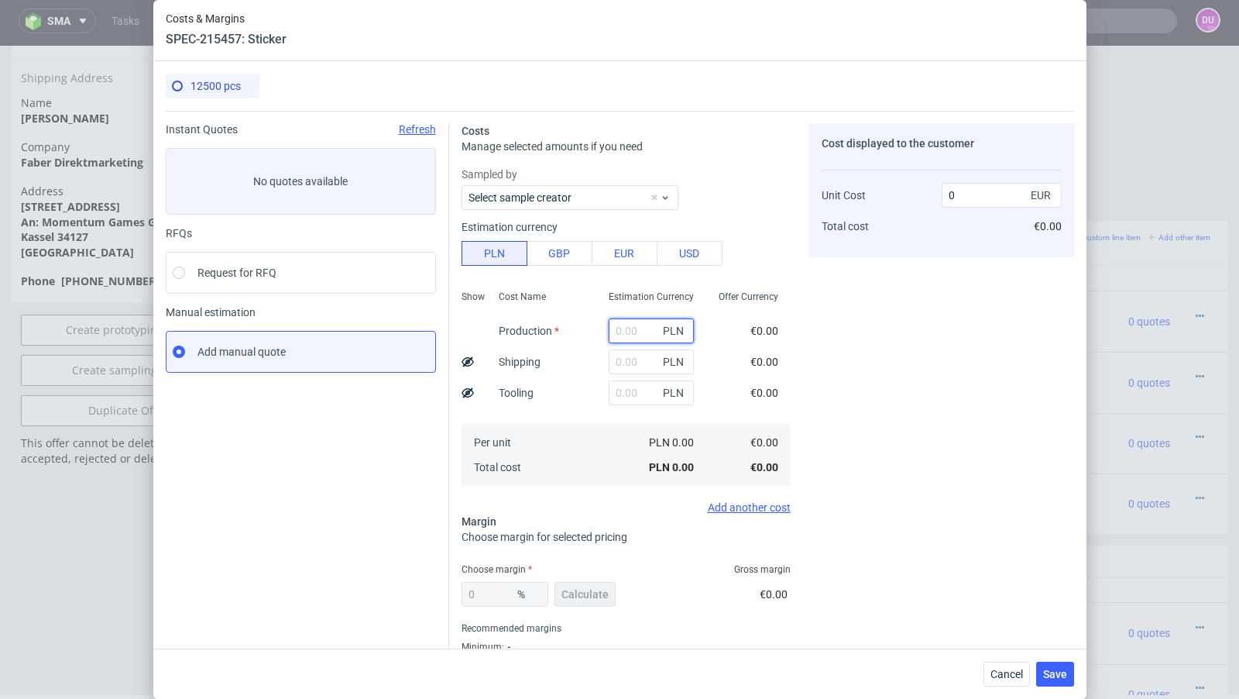
paste input "2828,24"
click at [630, 329] on input "text" at bounding box center [651, 330] width 85 height 25
type input "2828.24"
type input "0.05"
type input "2828.24"
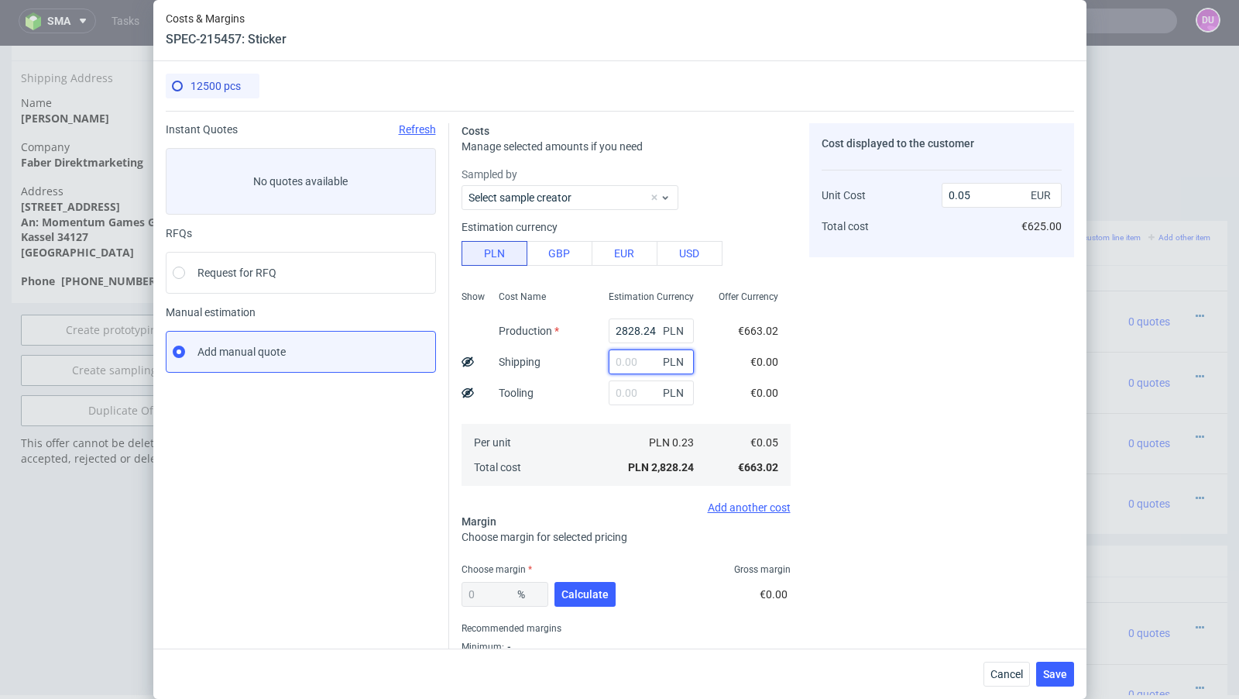
click at [619, 356] on input "text" at bounding box center [651, 361] width 85 height 25
paste input "120,59"
type input "120.59"
click at [587, 586] on button "Calculate" at bounding box center [585, 594] width 61 height 25
type input "41.81"
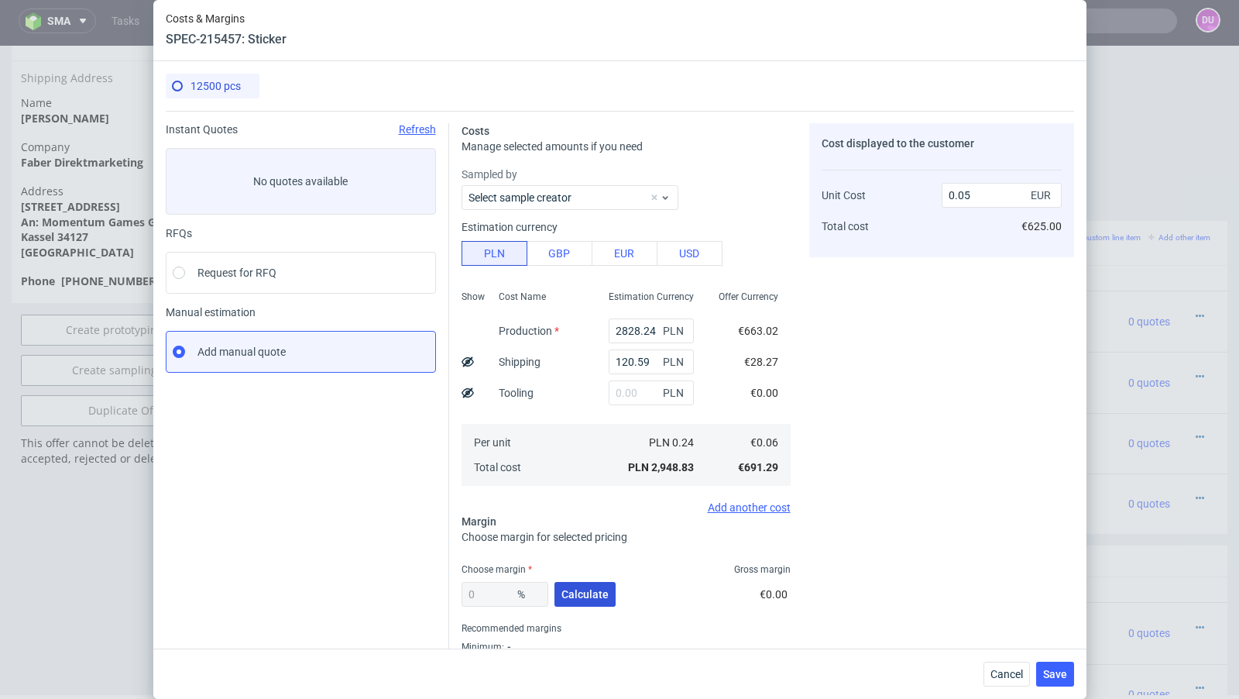
type input "0.09"
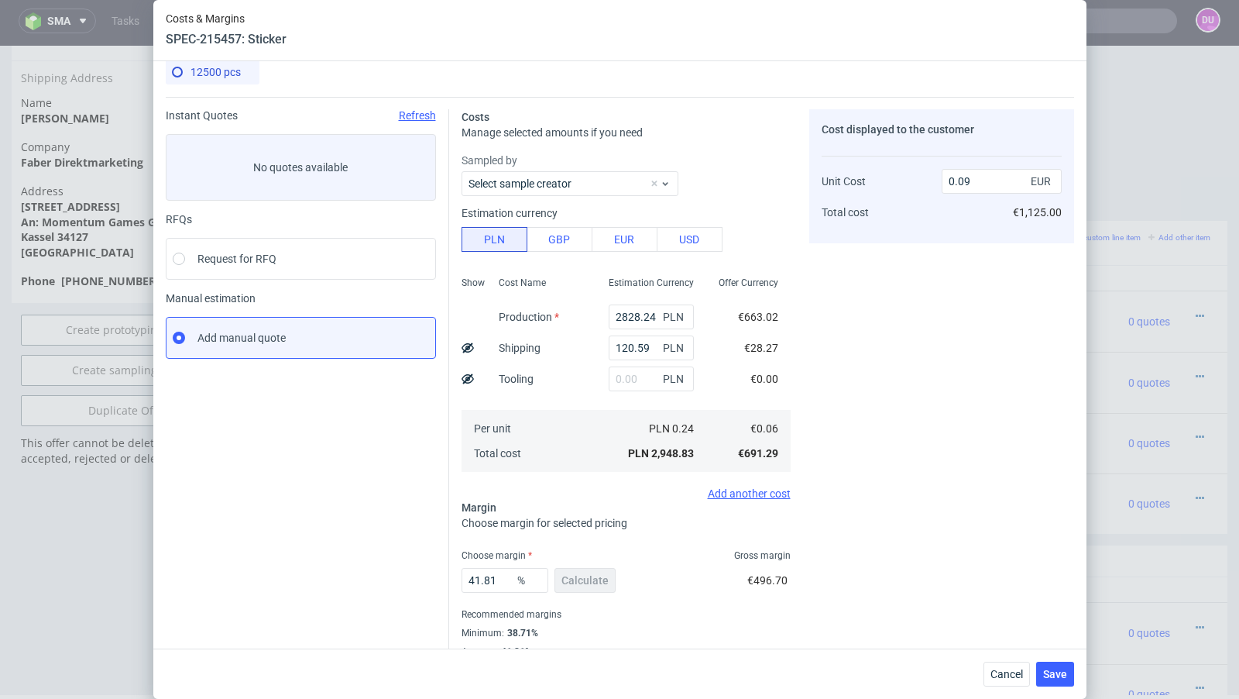
scroll to position [17, 0]
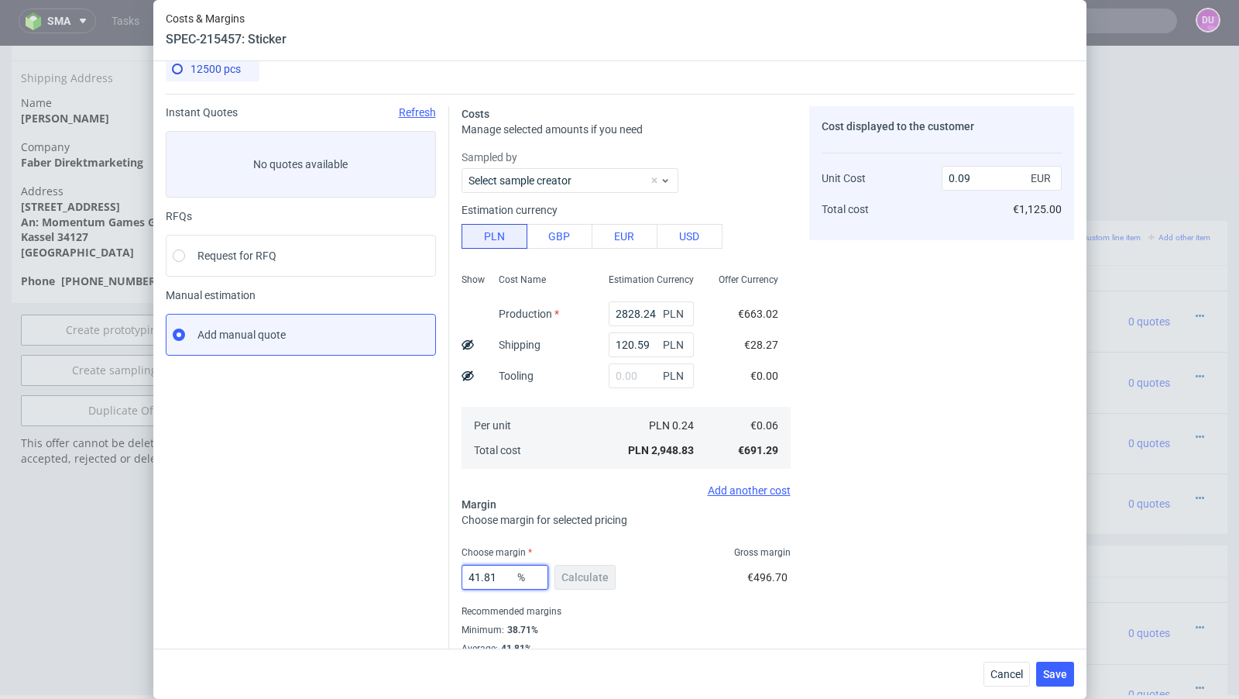
drag, startPoint x: 504, startPoint y: 581, endPoint x: 395, endPoint y: 564, distance: 109.8
click at [395, 564] on div "Instant Quotes Refresh No quotes available RFQs Request for RFQ Manual estimati…" at bounding box center [620, 383] width 909 height 579
type input "30"
type input "0.08"
type input "30"
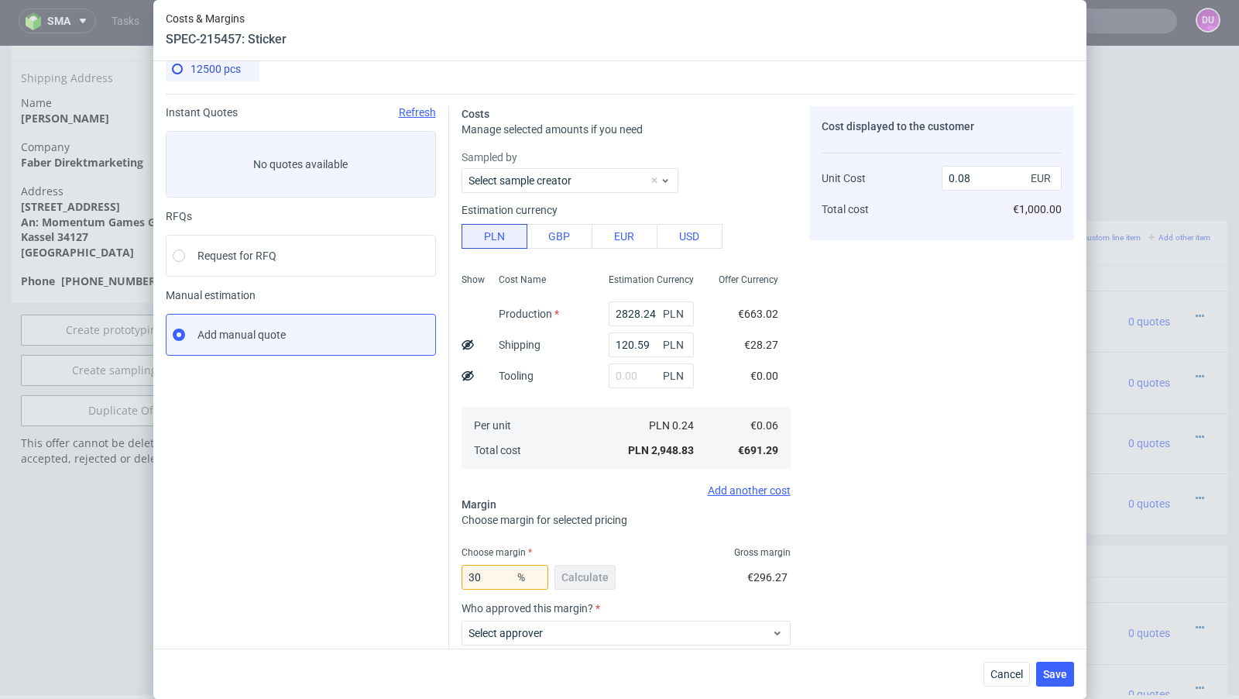
click at [350, 559] on div "Instant Quotes Refresh No quotes available RFQs Request for RFQ Manual estimati…" at bounding box center [308, 445] width 284 height 679
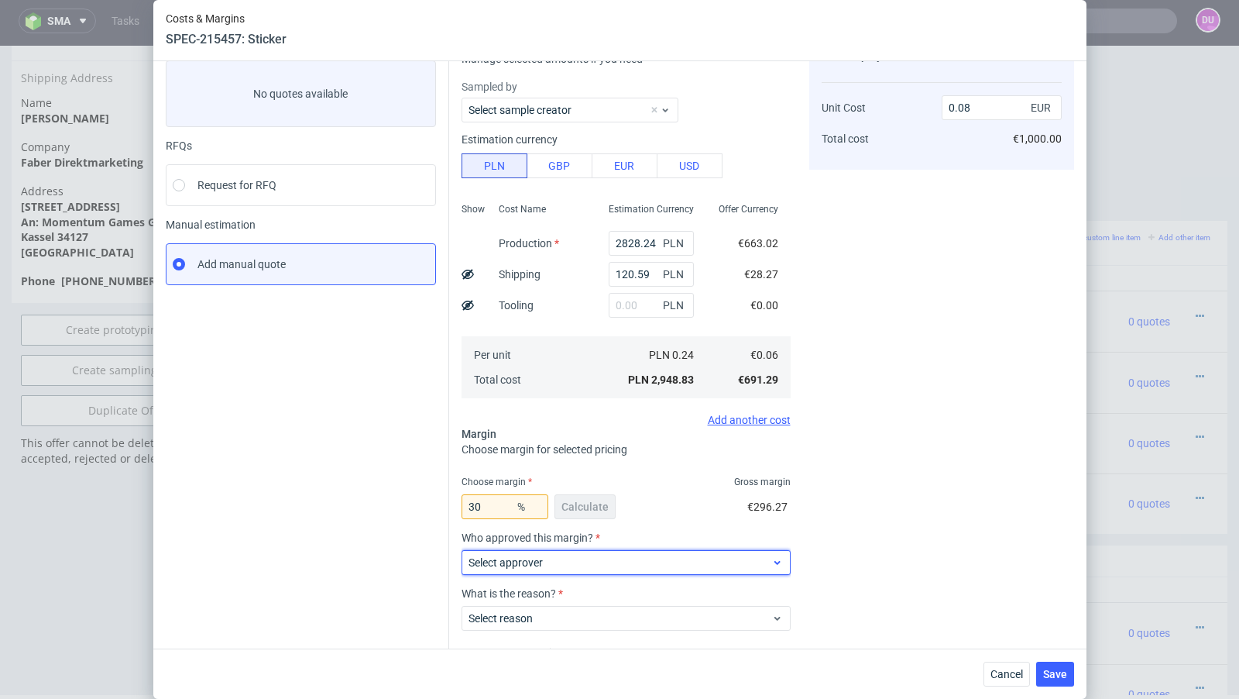
click at [505, 566] on label "Select approver" at bounding box center [506, 562] width 74 height 12
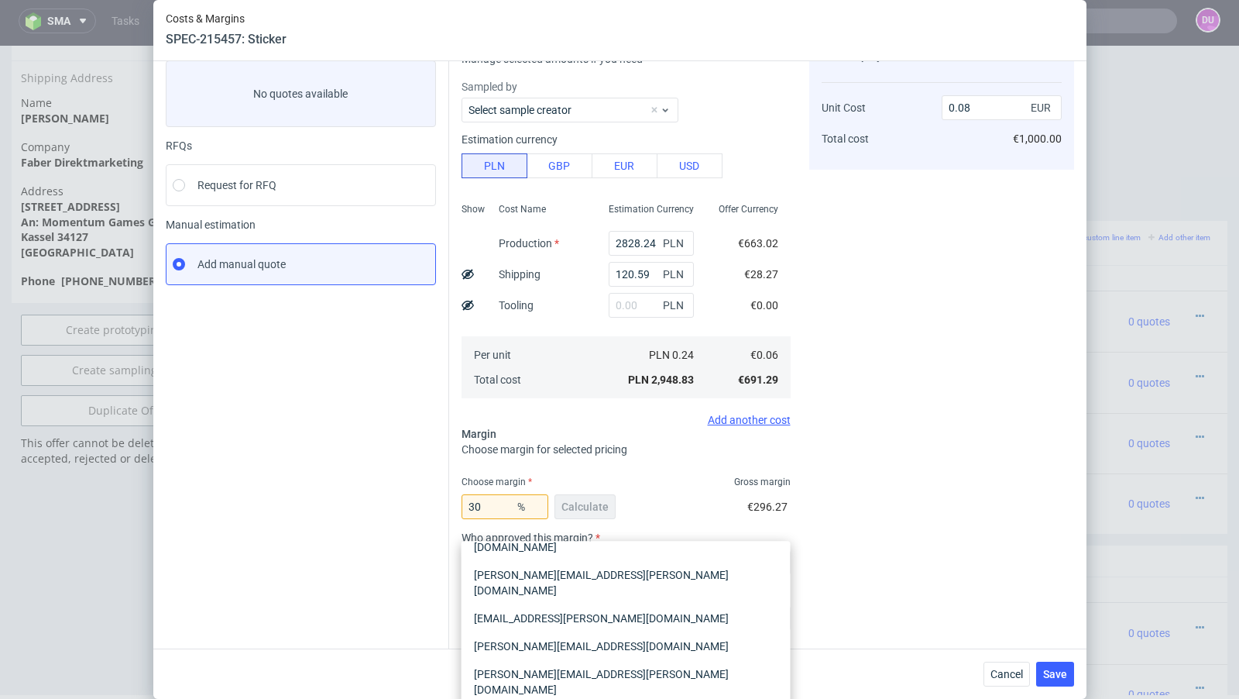
scroll to position [164, 0]
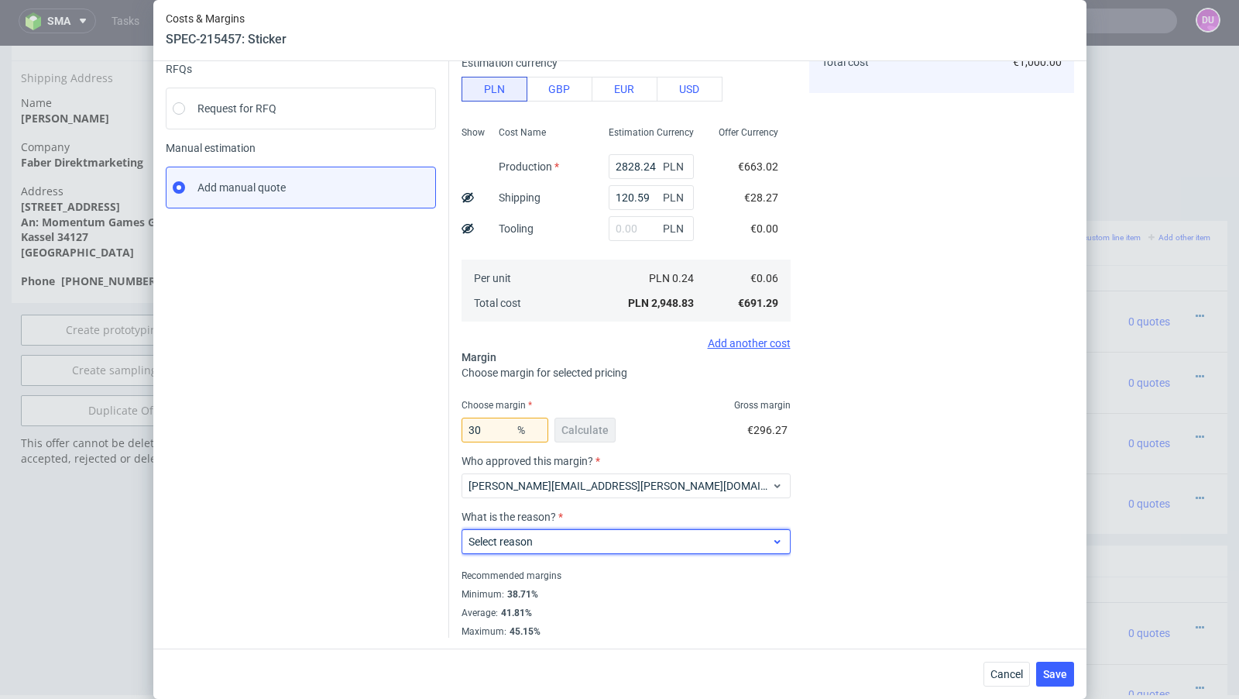
click at [526, 546] on label "Select reason" at bounding box center [501, 541] width 64 height 12
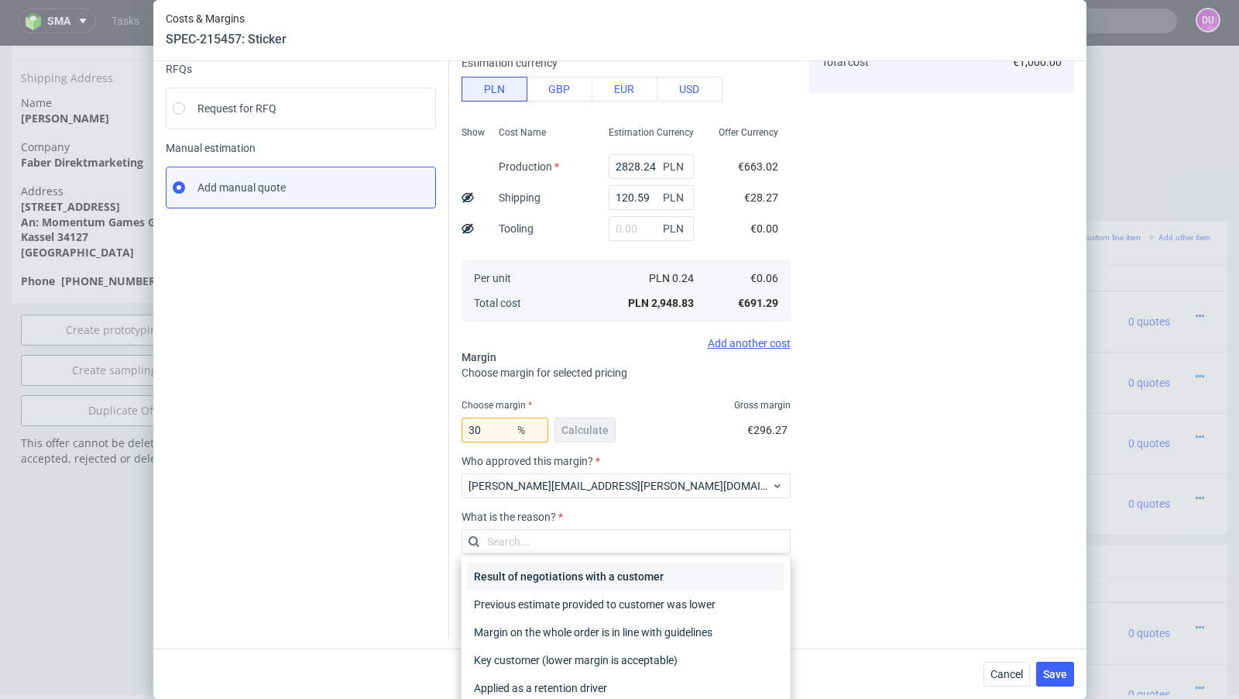
click at [541, 576] on div "Result of negotiations with a customer" at bounding box center [626, 576] width 317 height 28
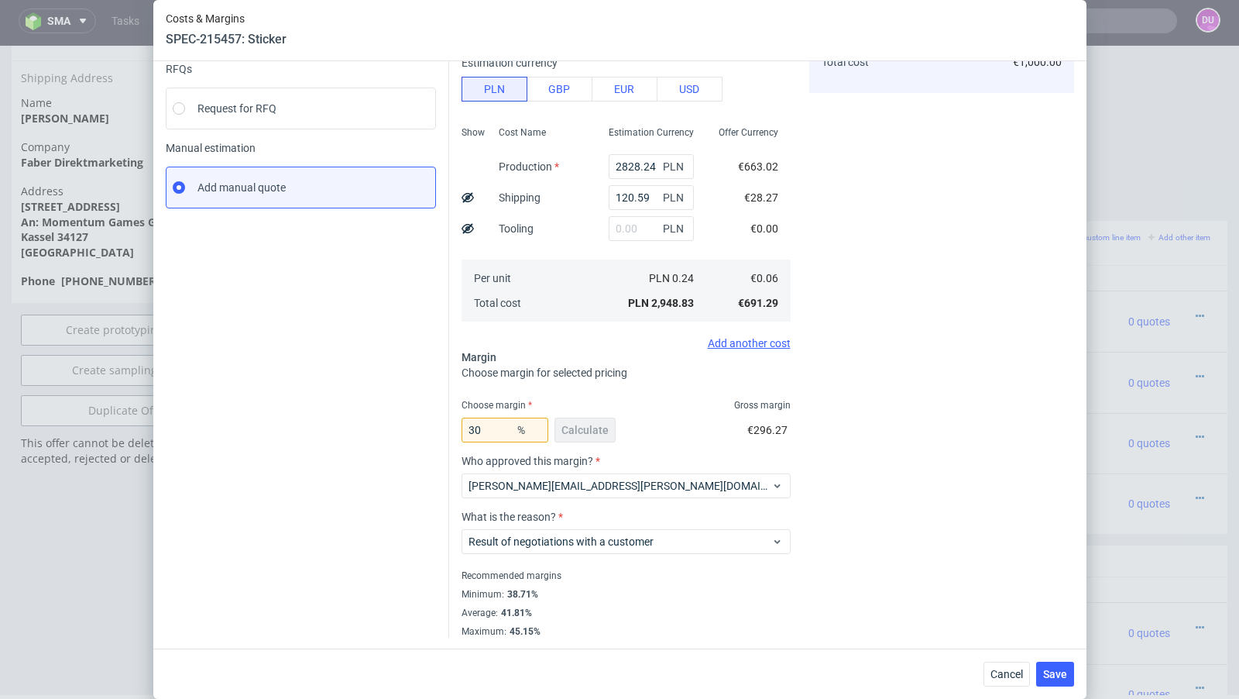
click at [944, 559] on div "Cost displayed to the customer Unit Cost Total cost 0.08 EUR €1,000.00" at bounding box center [942, 298] width 265 height 679
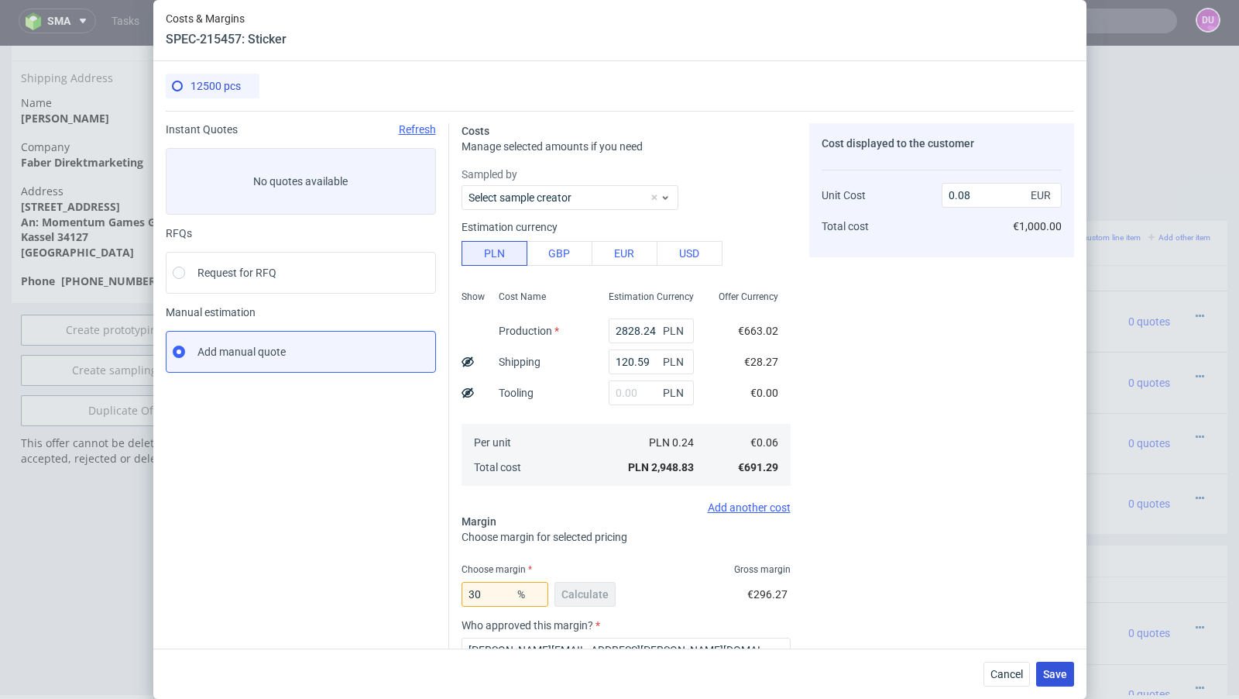
click at [1055, 672] on span "Save" at bounding box center [1055, 674] width 24 height 11
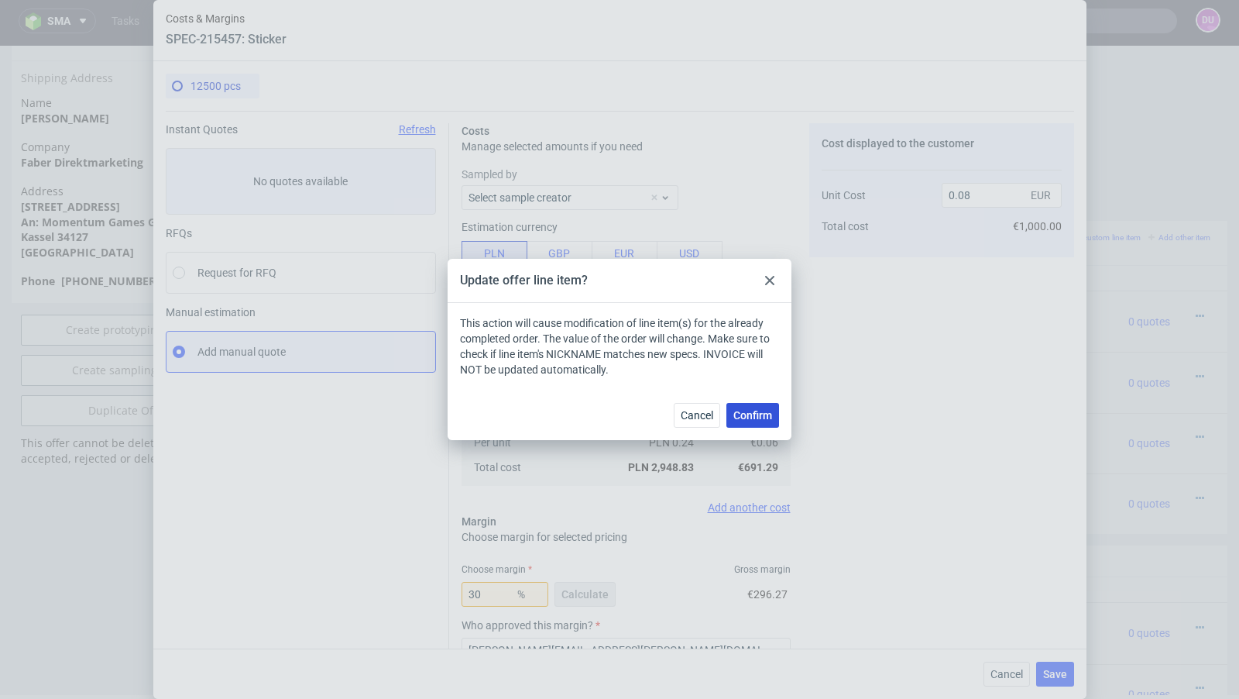
click at [768, 421] on button "Confirm" at bounding box center [753, 415] width 53 height 25
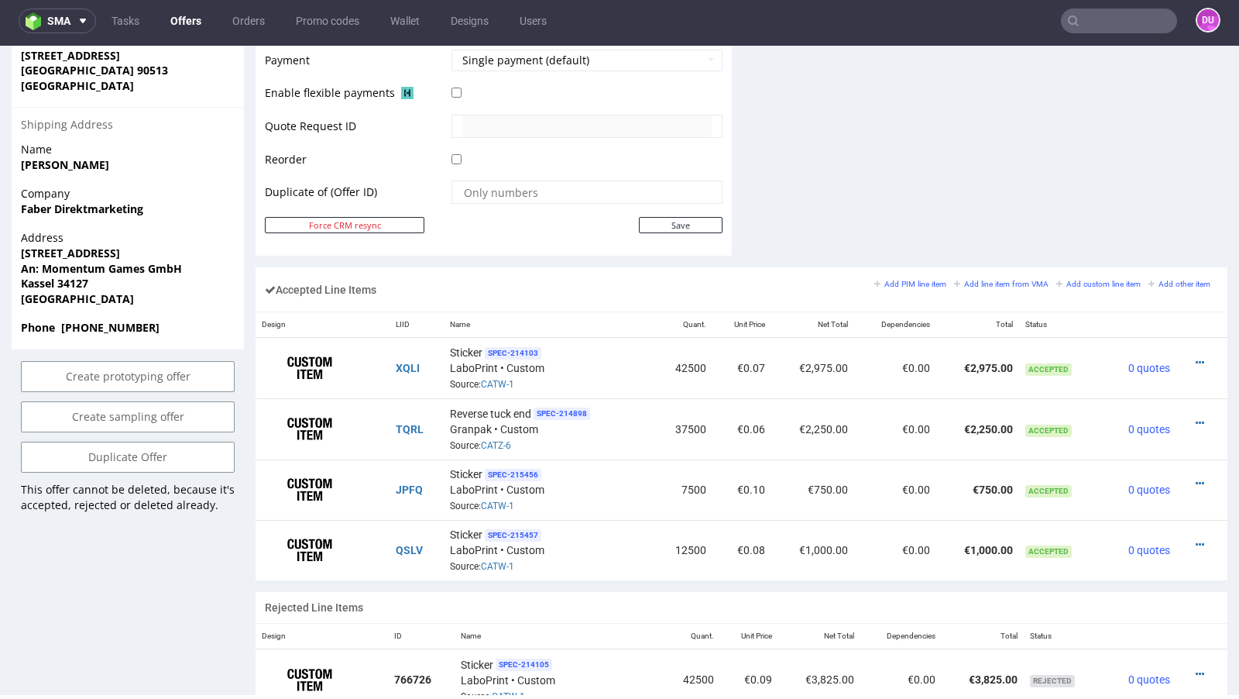
scroll to position [757, 0]
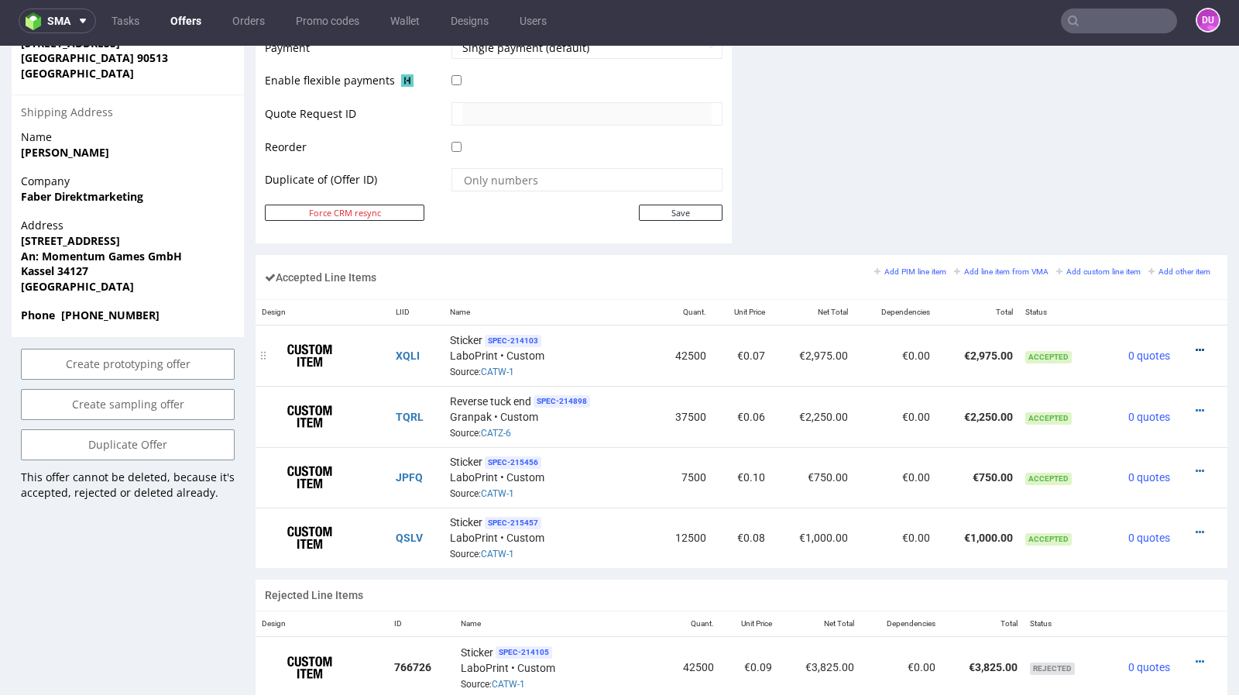
click at [1196, 345] on icon at bounding box center [1200, 350] width 9 height 11
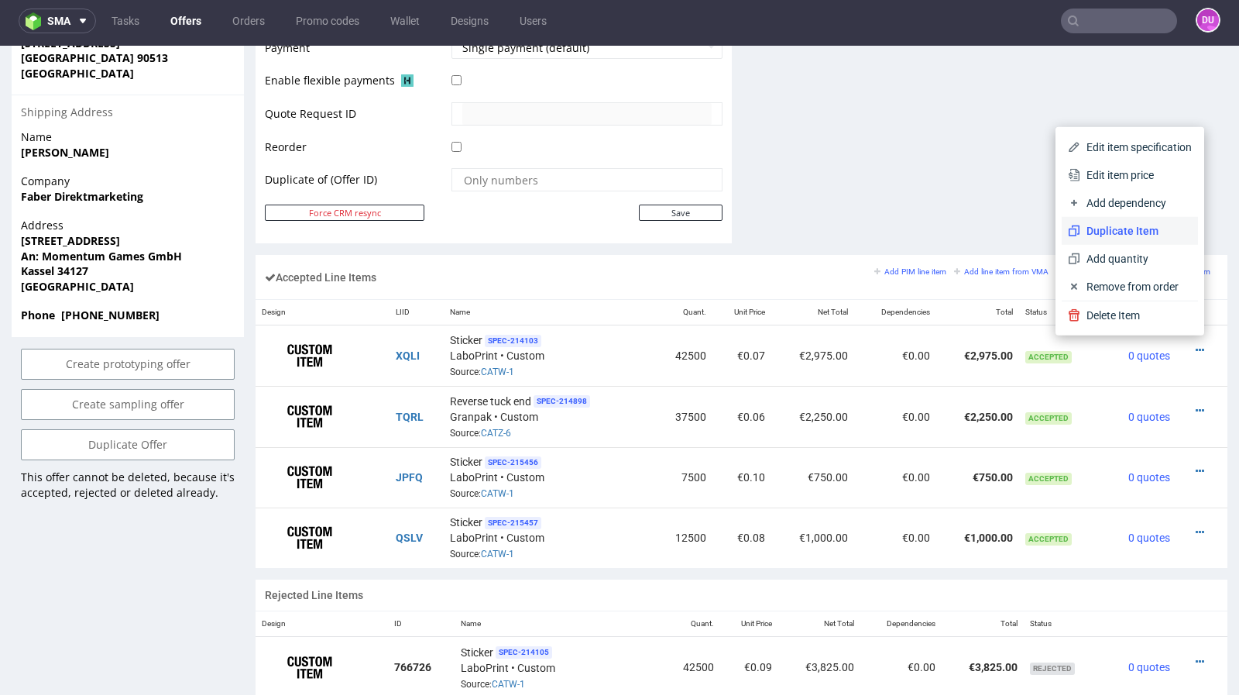
click at [1129, 232] on span "Duplicate Item" at bounding box center [1137, 230] width 112 height 15
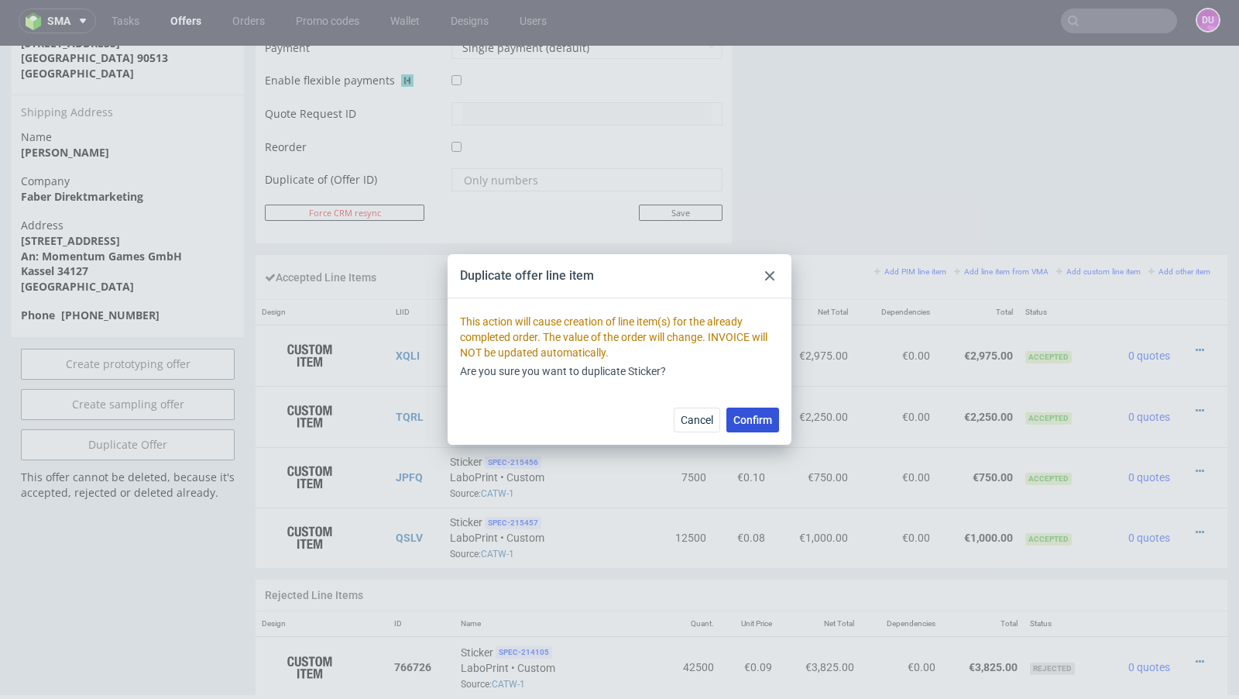
click at [740, 421] on span "Confirm" at bounding box center [753, 419] width 39 height 11
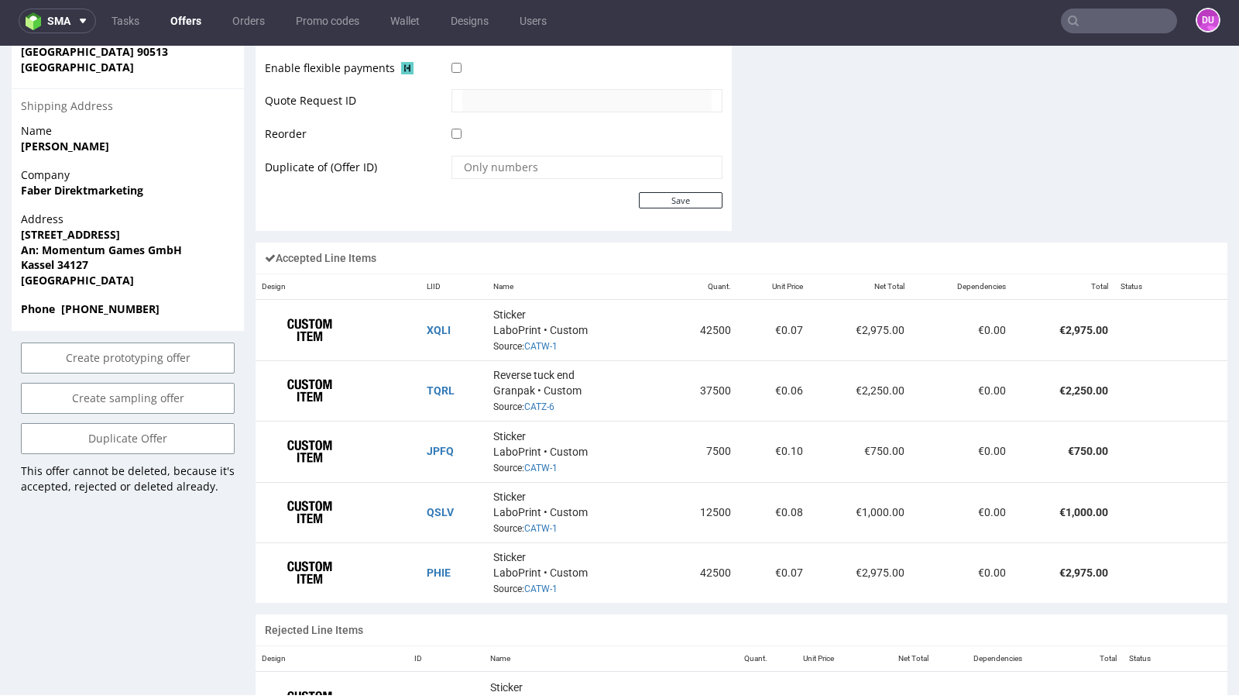
scroll to position [778, 0]
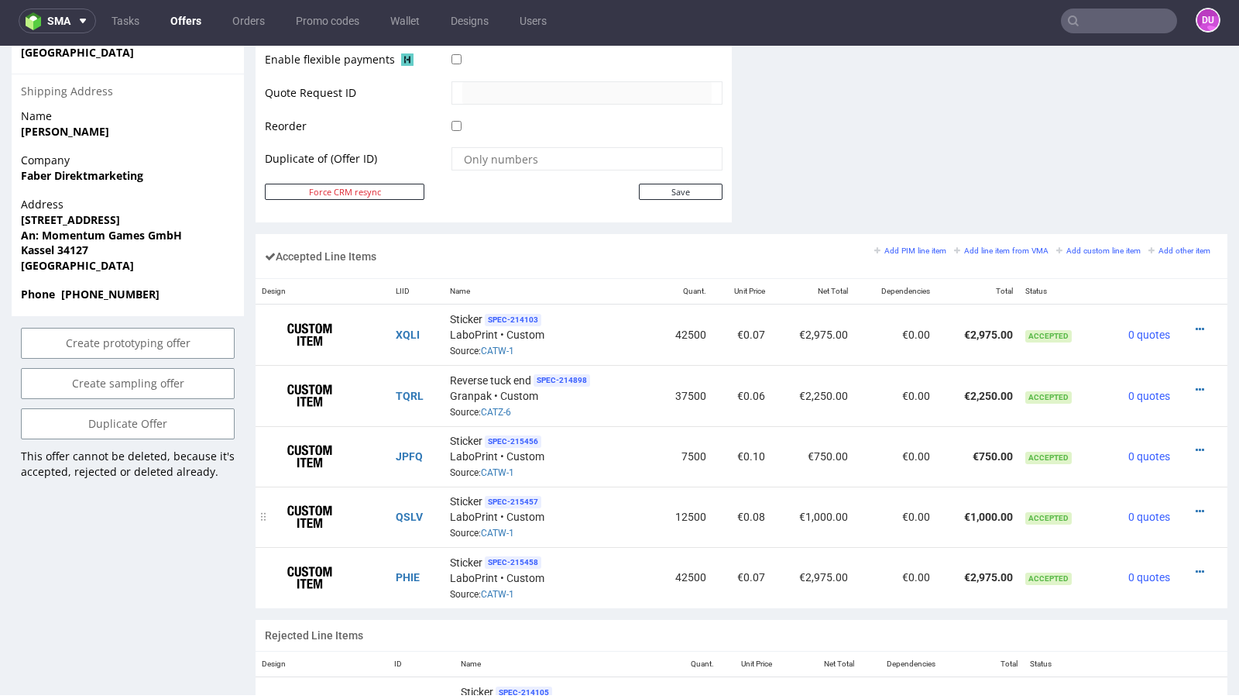
click at [684, 502] on td "12500" at bounding box center [684, 516] width 59 height 60
copy td "12500"
click at [1196, 566] on icon at bounding box center [1200, 571] width 9 height 11
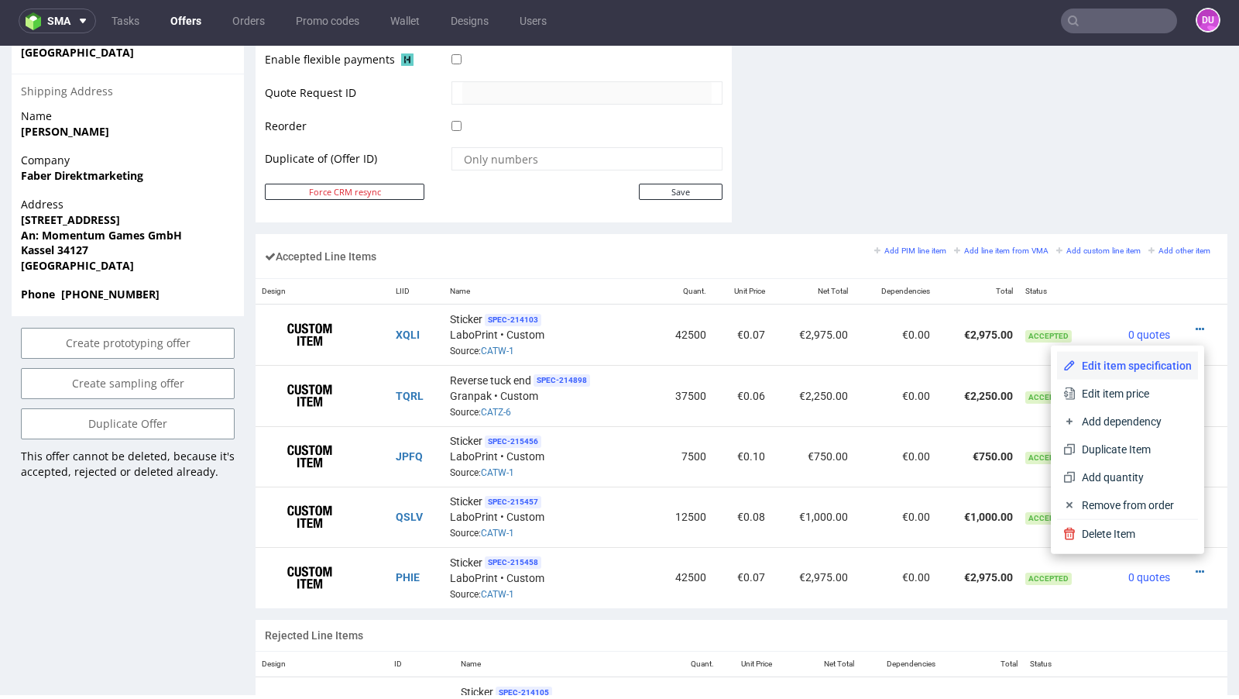
click at [1132, 374] on li "Edit item specification" at bounding box center [1127, 366] width 141 height 28
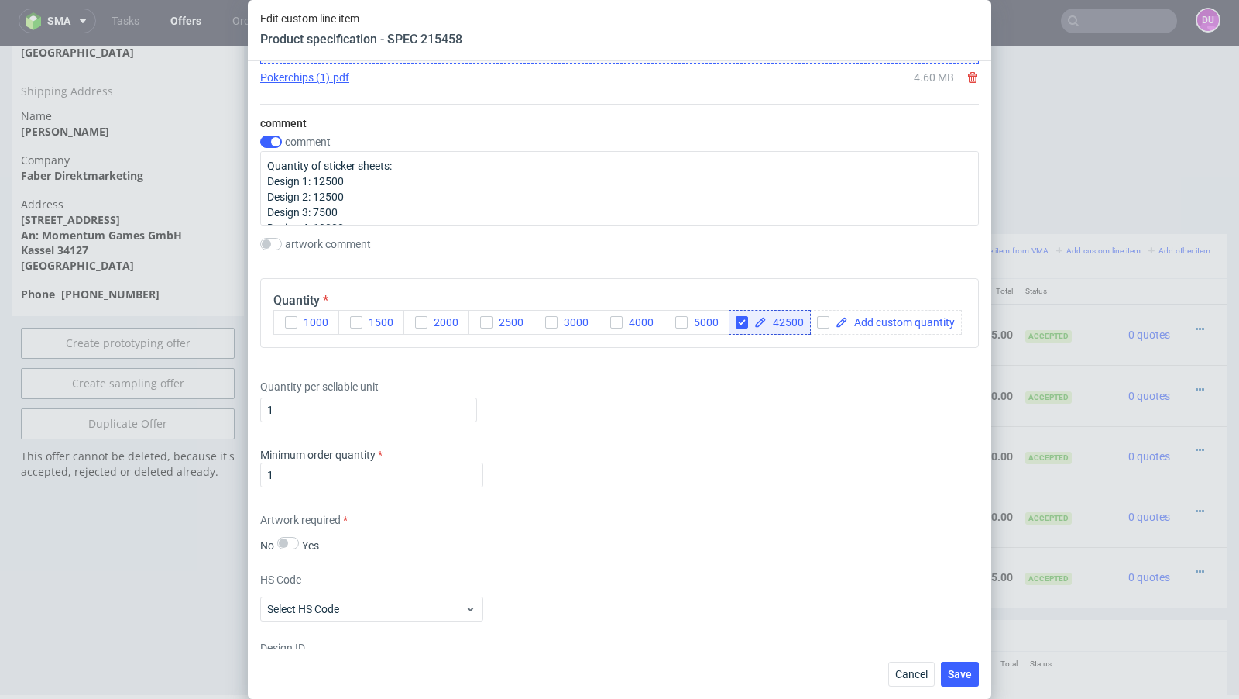
scroll to position [1489, 0]
click at [741, 321] on input "checkbox" at bounding box center [742, 325] width 12 height 12
click at [747, 321] on input "checkbox" at bounding box center [742, 325] width 12 height 12
checkbox input "true"
click at [813, 321] on span at bounding box center [820, 325] width 107 height 11
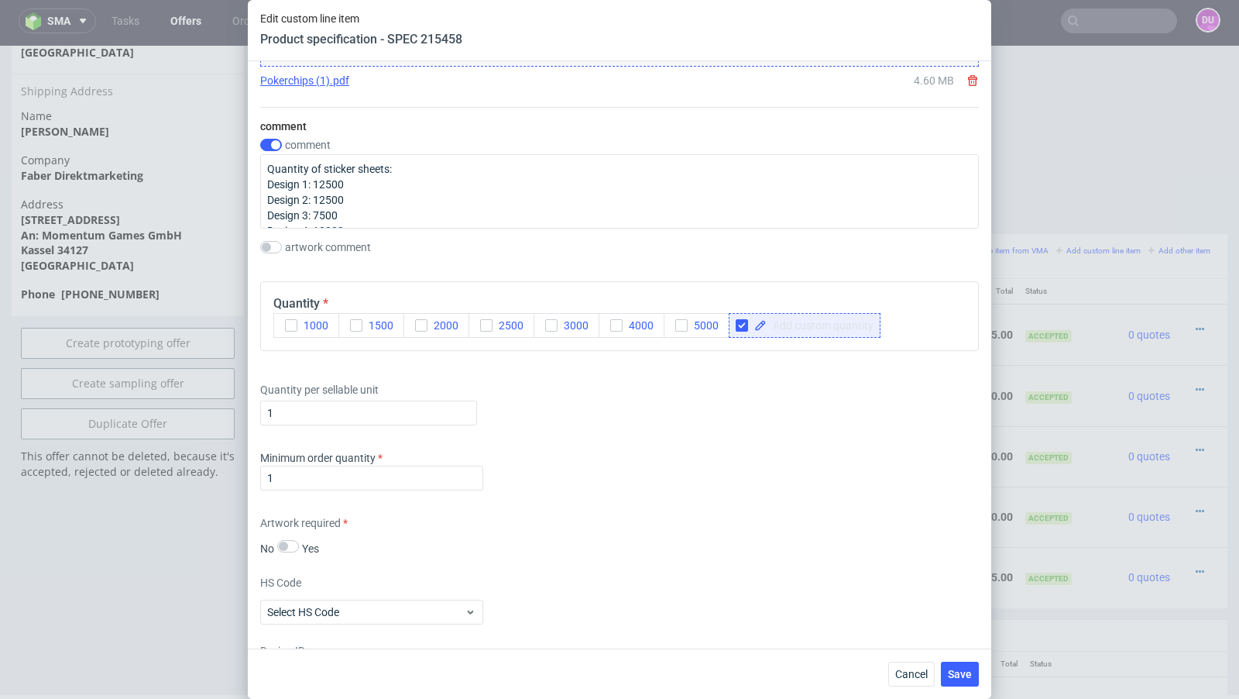
paste span
checkbox input "true"
click at [845, 414] on div "Quantity per sellable unit 1" at bounding box center [619, 401] width 719 height 62
click at [975, 670] on button "Save" at bounding box center [960, 674] width 38 height 25
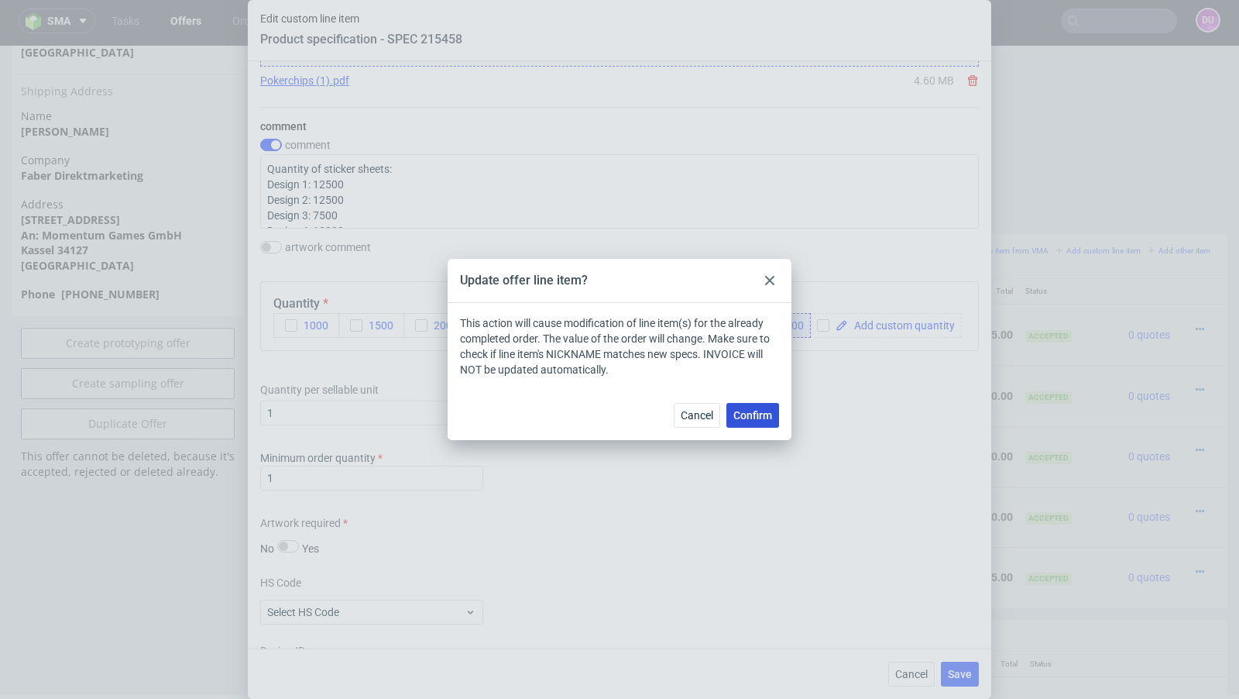
click at [756, 415] on span "Confirm" at bounding box center [753, 415] width 39 height 11
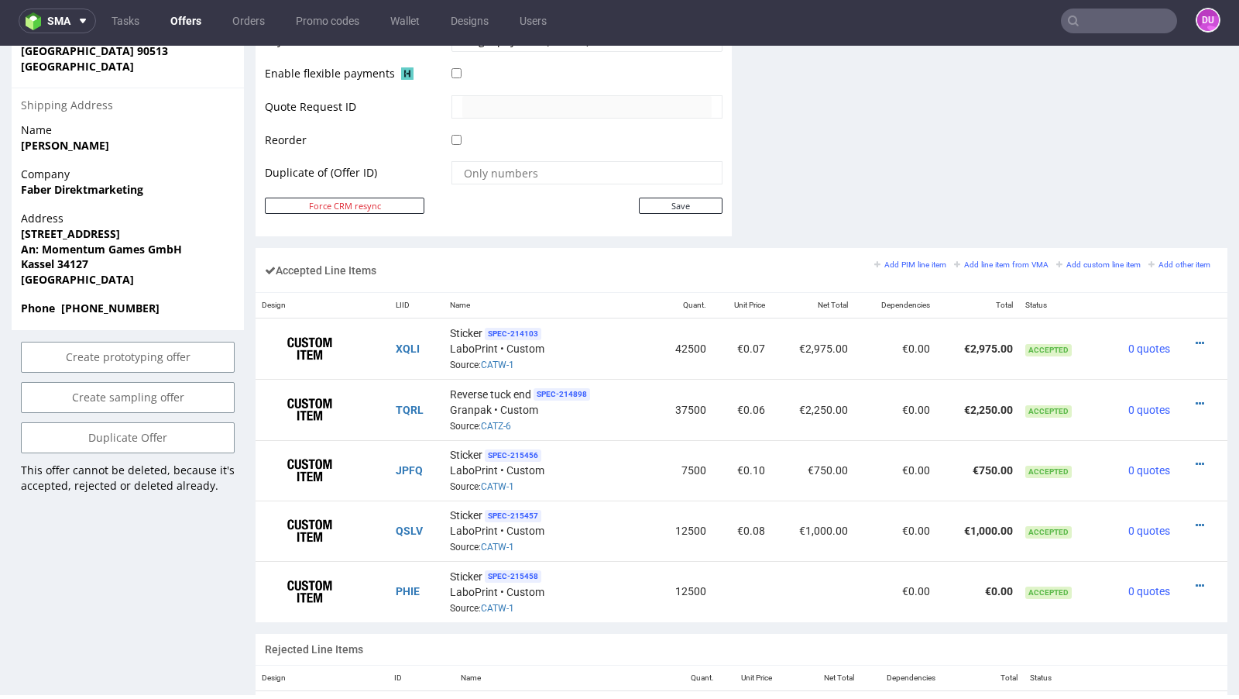
scroll to position [810, 0]
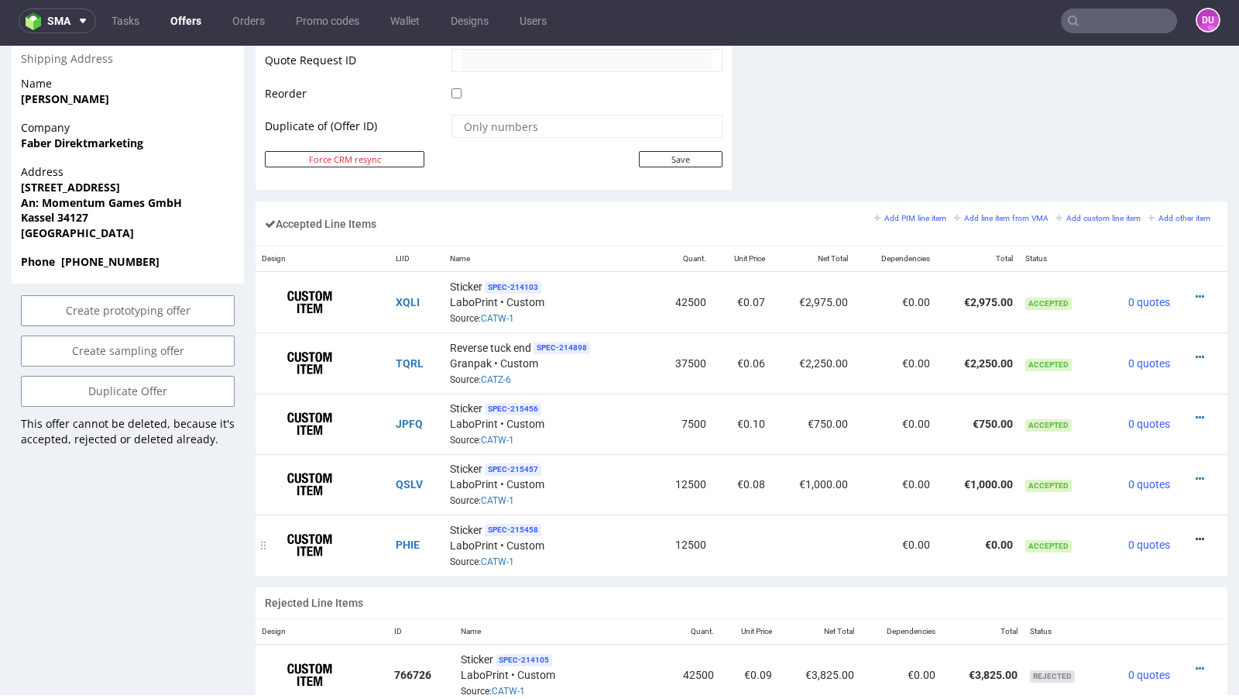
click at [1196, 534] on icon at bounding box center [1200, 539] width 9 height 11
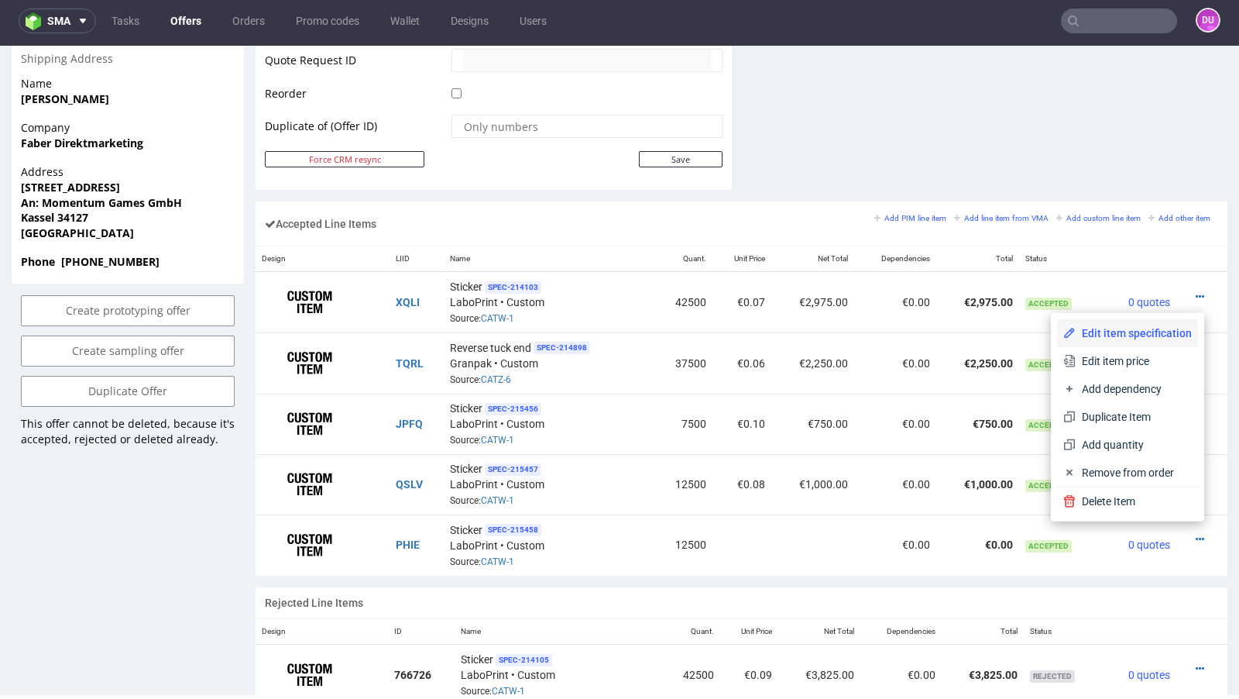
click at [1126, 333] on span "Edit item specification" at bounding box center [1134, 332] width 116 height 15
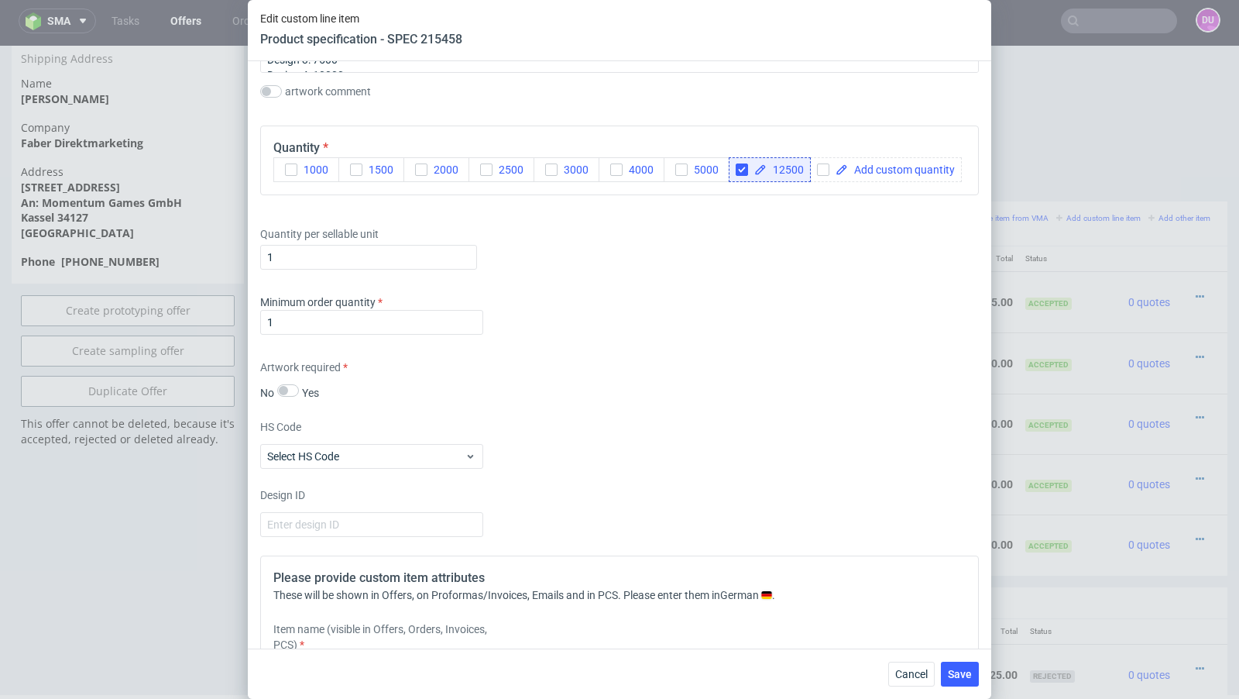
scroll to position [1569, 0]
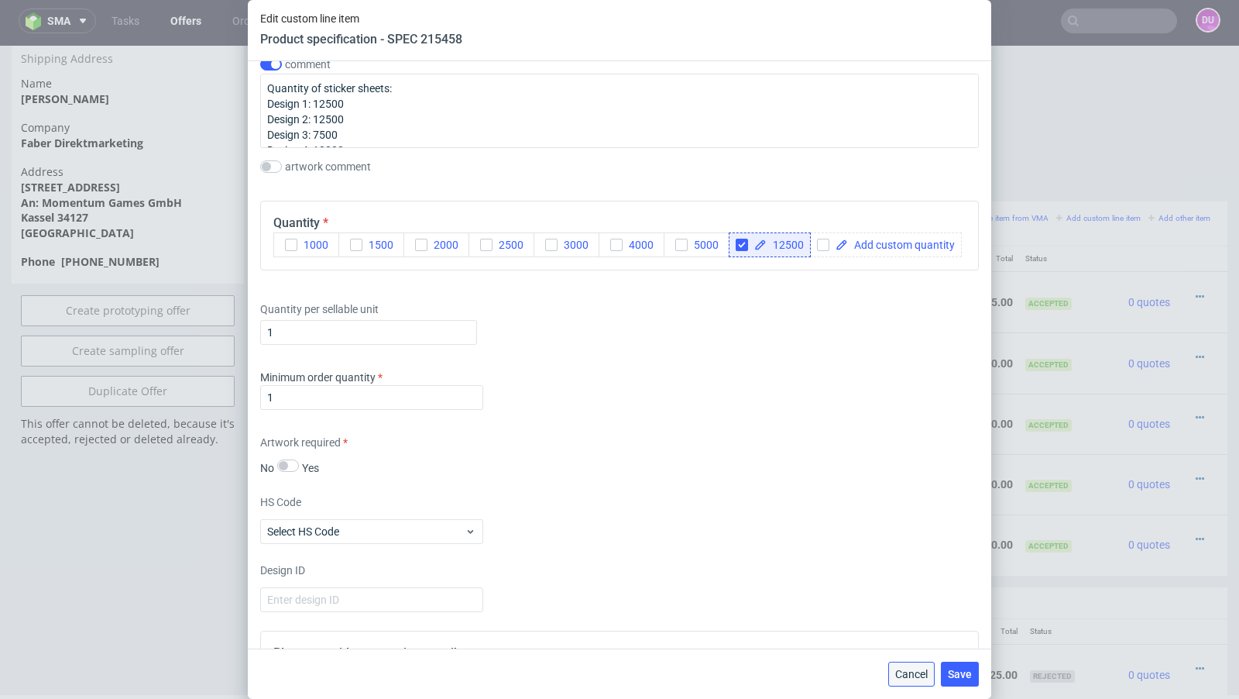
click at [898, 669] on span "Cancel" at bounding box center [912, 674] width 33 height 11
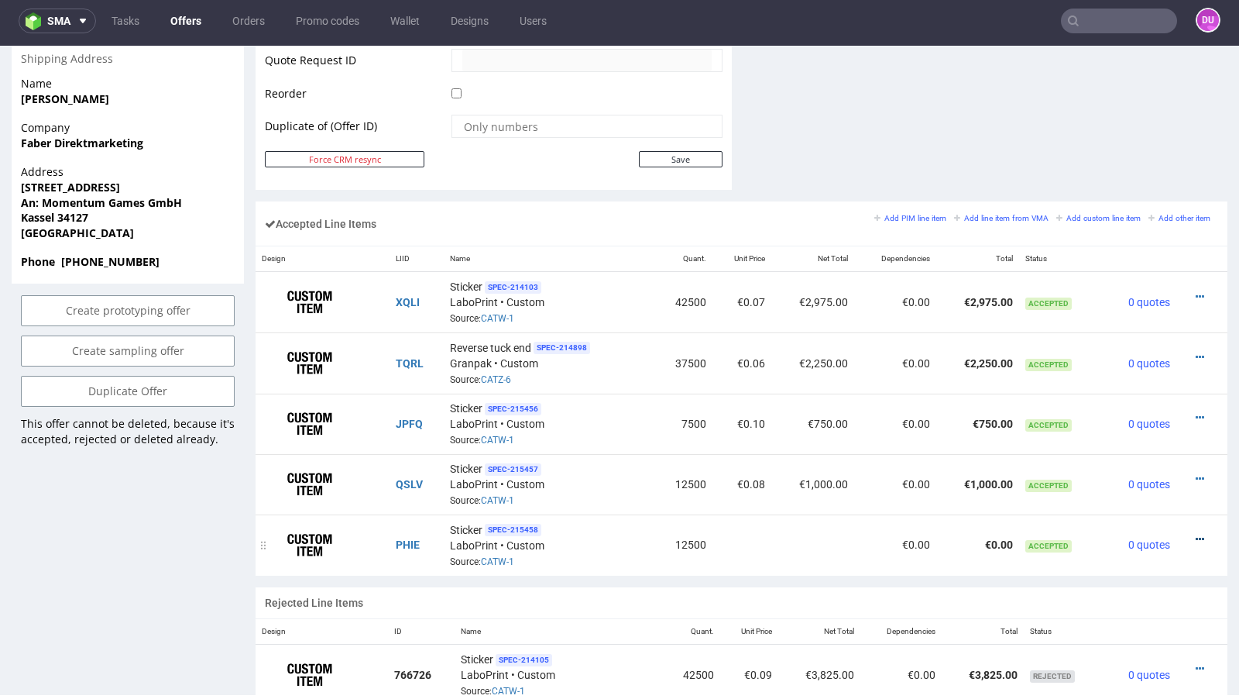
click at [1196, 534] on icon at bounding box center [1200, 539] width 9 height 11
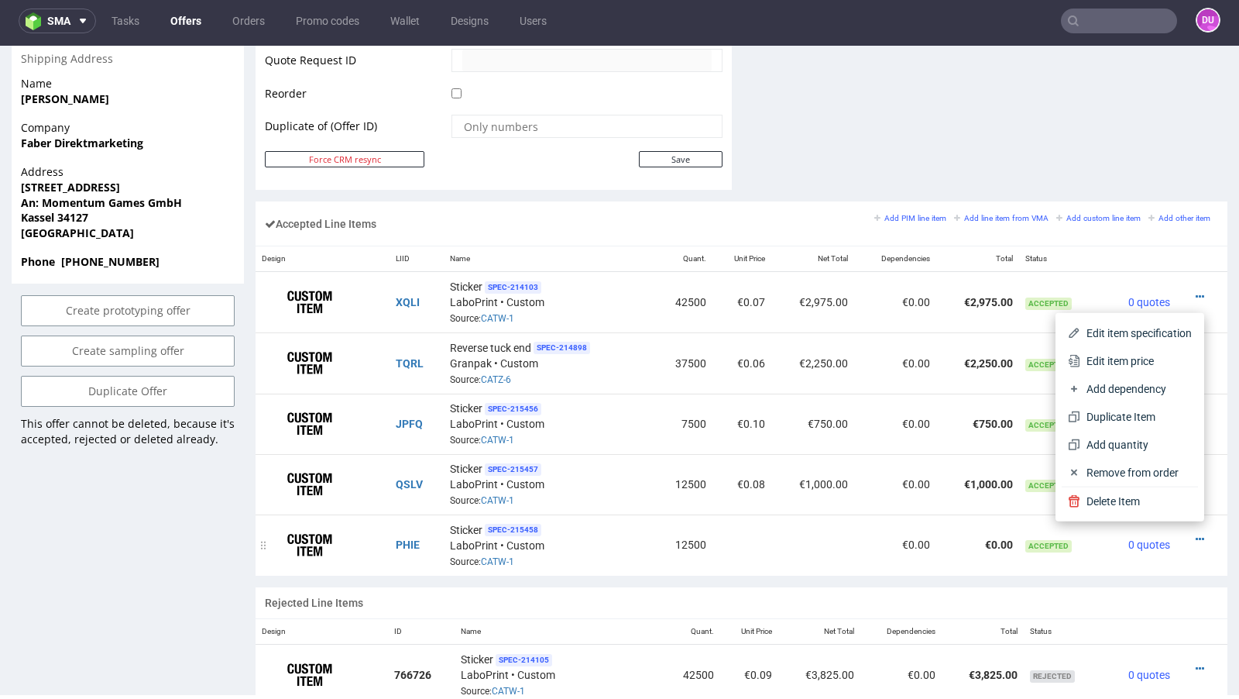
click at [817, 547] on td at bounding box center [813, 544] width 83 height 60
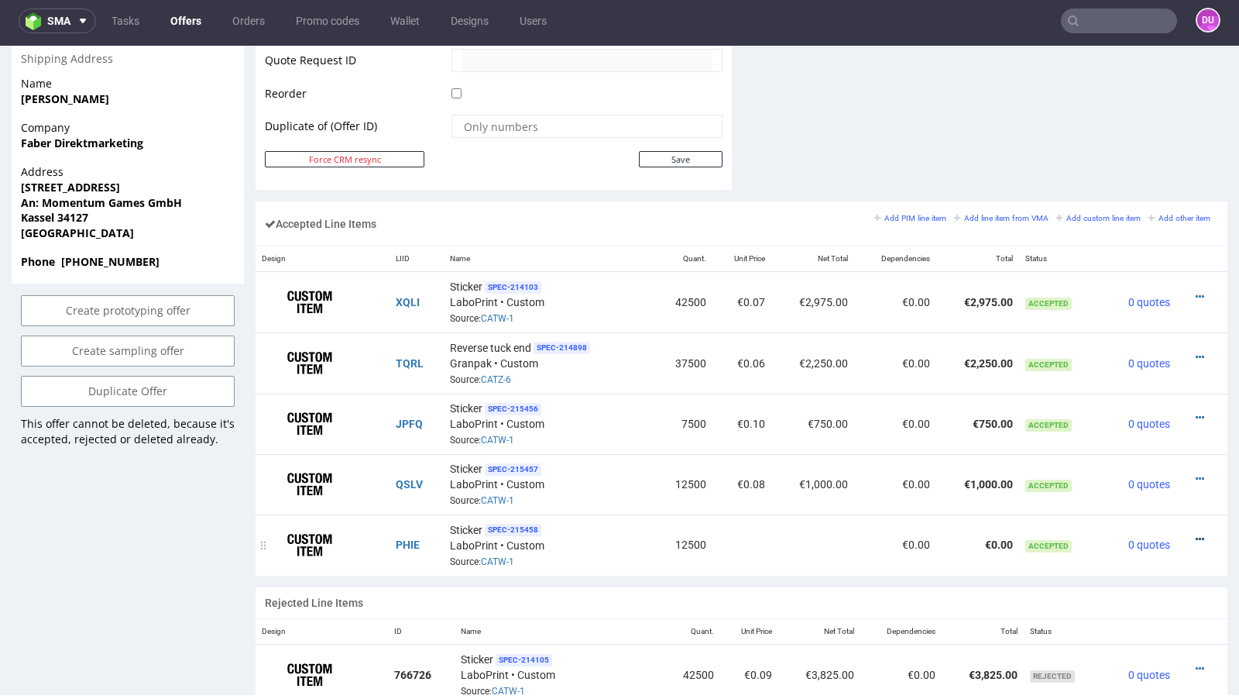
click at [1196, 534] on icon at bounding box center [1200, 539] width 9 height 11
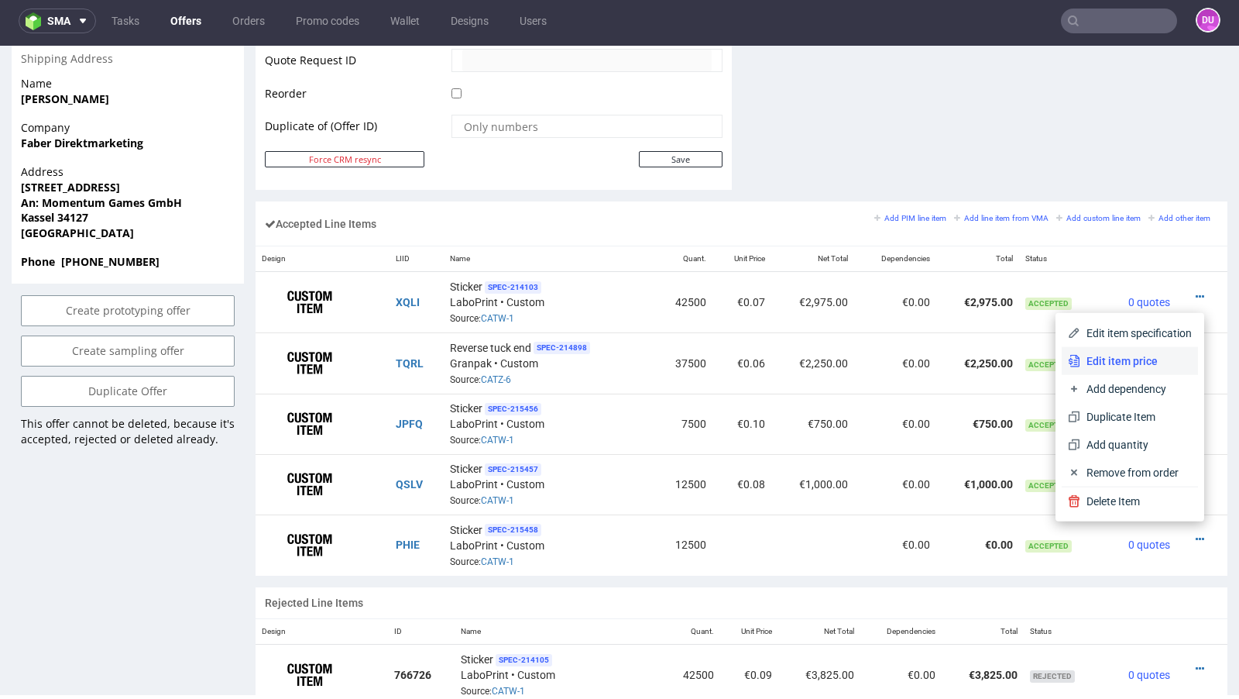
click at [1138, 364] on span "Edit item price" at bounding box center [1137, 360] width 112 height 15
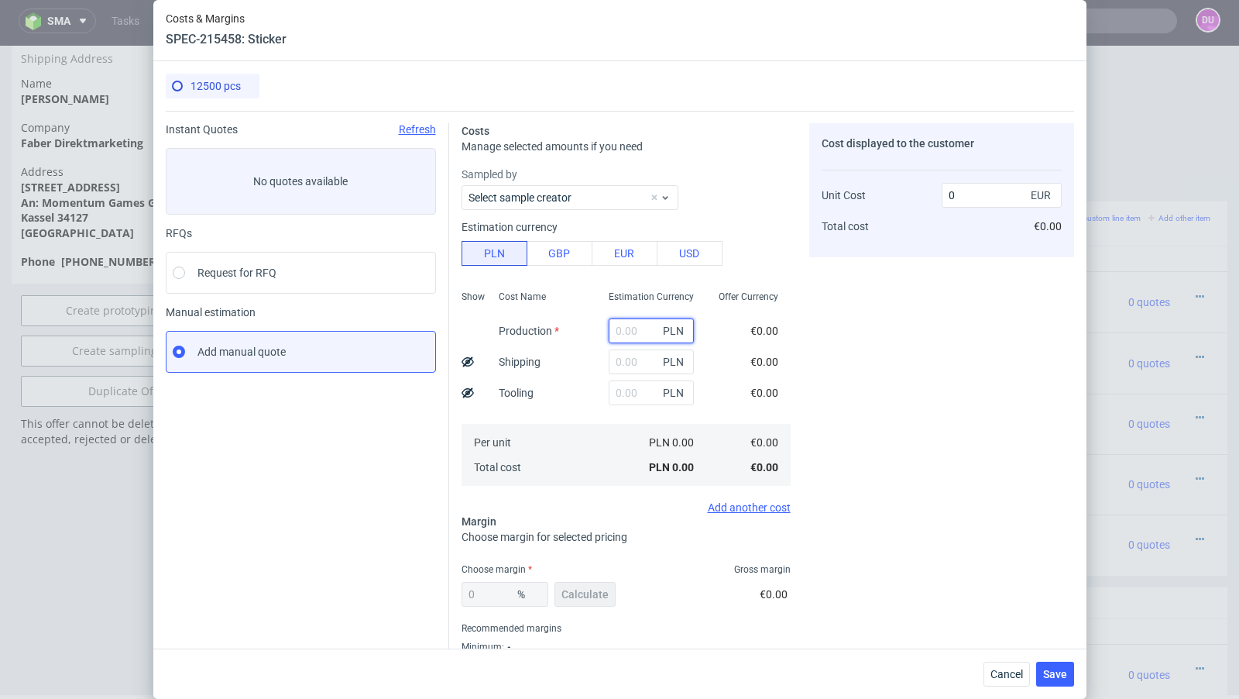
click at [632, 332] on input "text" at bounding box center [651, 330] width 85 height 25
paste input "2828,24"
type input "2828.24"
type input "0.05"
type input "2828.24"
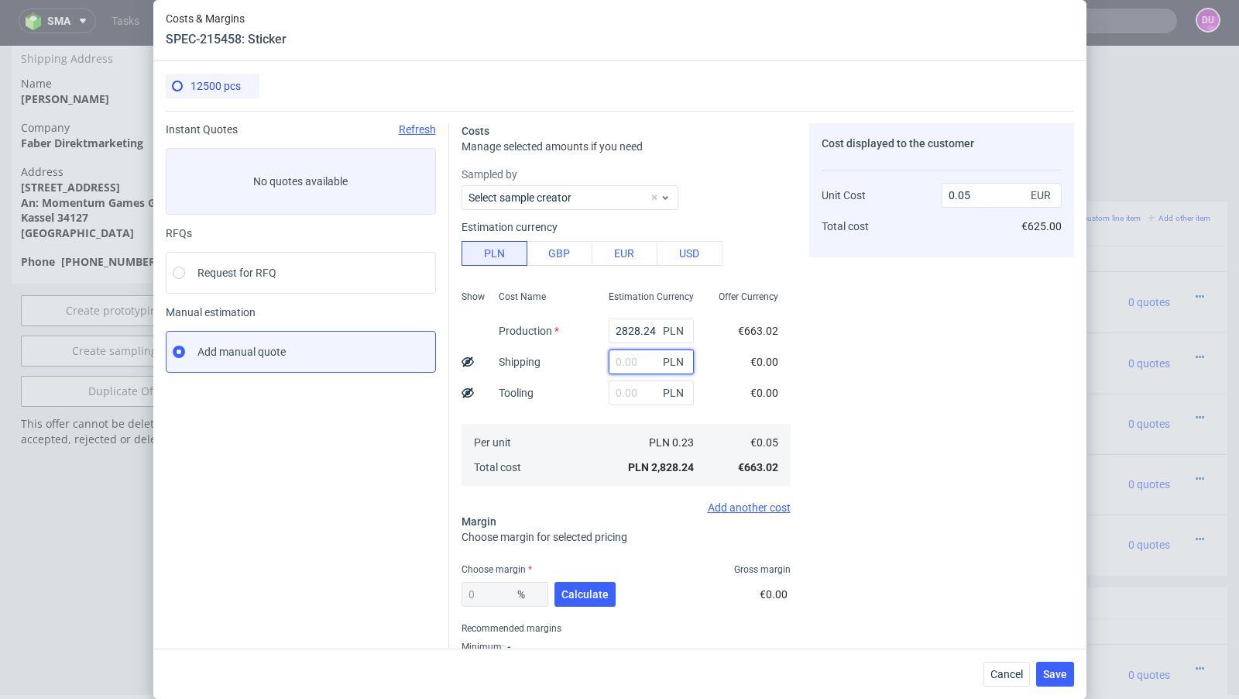
click at [629, 362] on input "text" at bounding box center [651, 361] width 85 height 25
paste input "120,59"
type input "120.59"
click at [590, 590] on span "Calculate" at bounding box center [585, 594] width 47 height 11
type input "41.81"
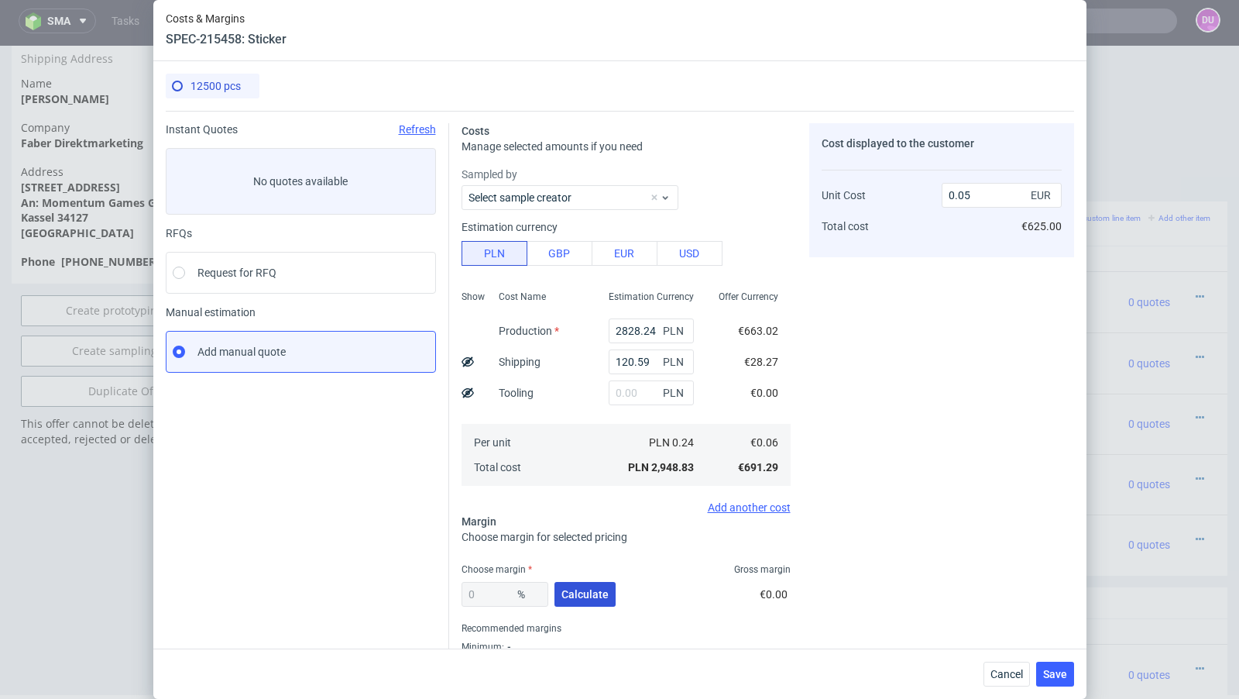
type input "0.09"
drag, startPoint x: 496, startPoint y: 594, endPoint x: 434, endPoint y: 591, distance: 62.1
click at [434, 591] on div "Instant Quotes Refresh No quotes available RFQs Request for RFQ Manual estimati…" at bounding box center [620, 400] width 909 height 579
type input "30"
type input "0.08"
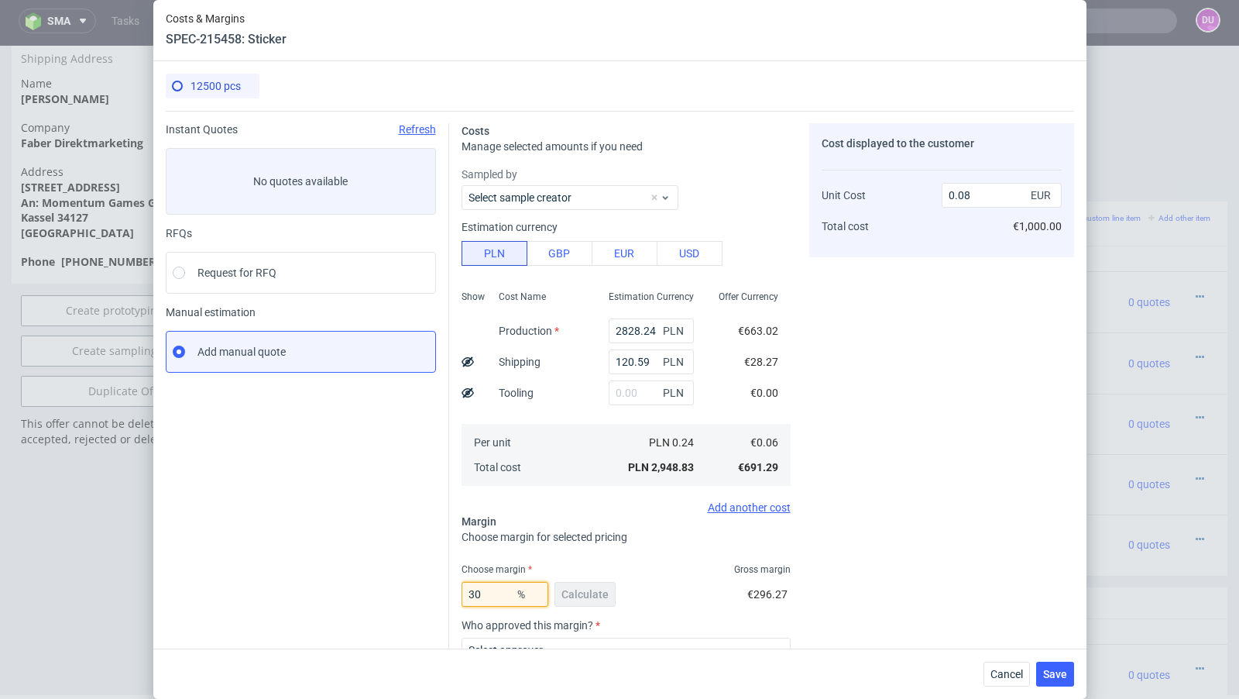
type input "30"
click at [382, 584] on div "Instant Quotes Refresh No quotes available RFQs Request for RFQ Manual estimati…" at bounding box center [308, 462] width 284 height 679
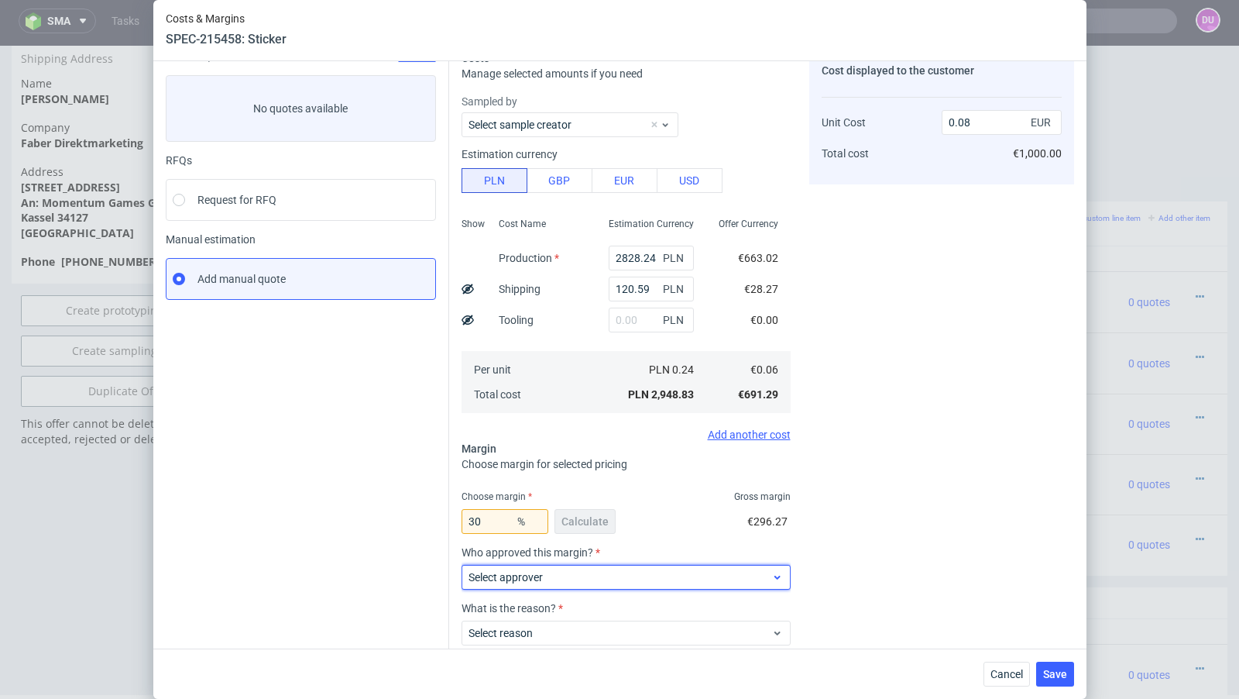
click at [528, 576] on label "Select approver" at bounding box center [506, 577] width 74 height 12
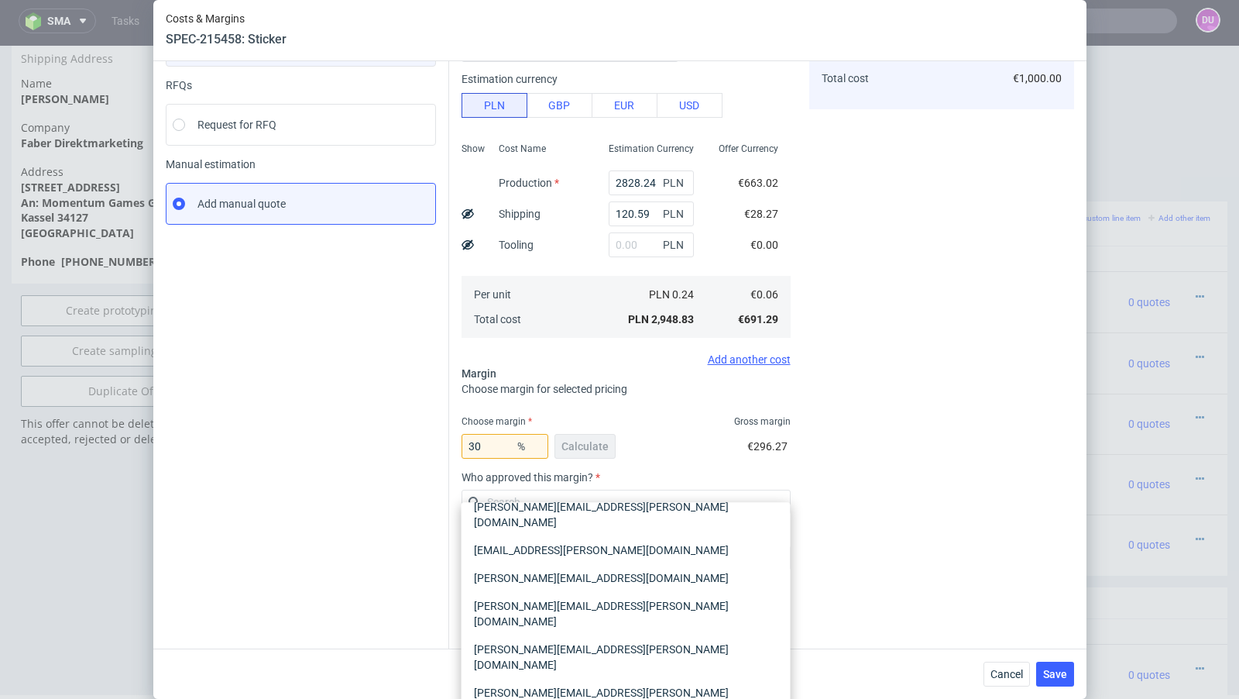
scroll to position [164, 0]
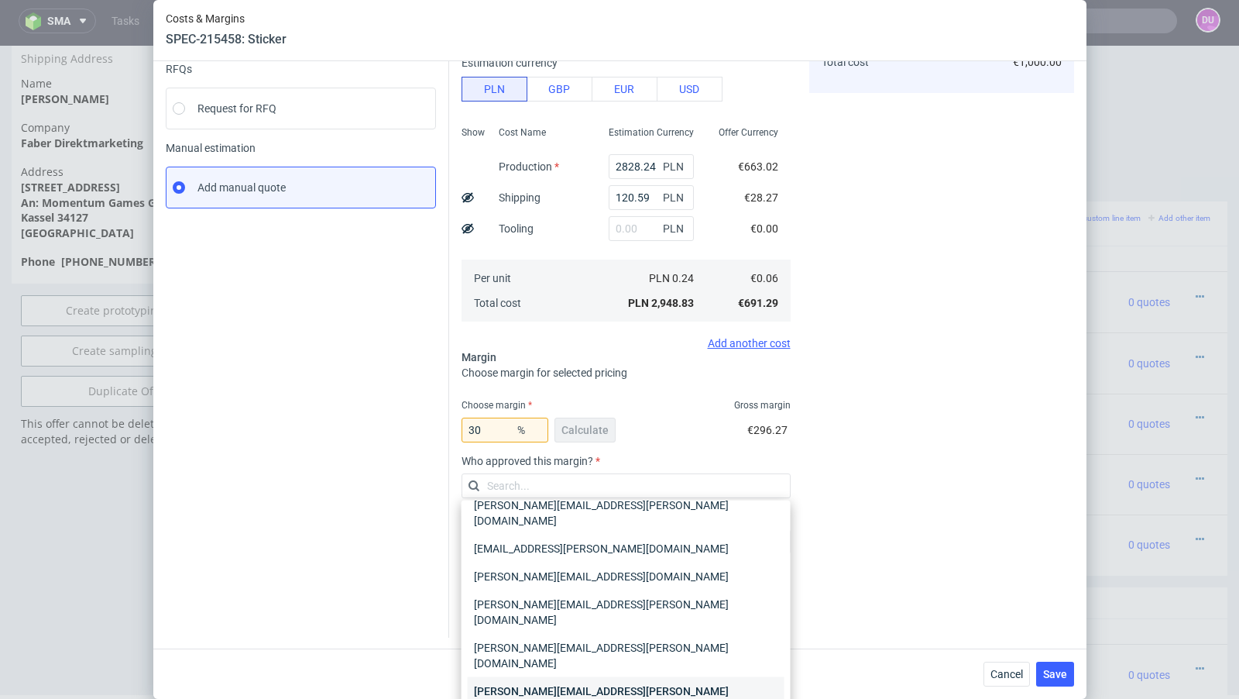
click at [516, 677] on div "[PERSON_NAME][EMAIL_ADDRESS][PERSON_NAME][DOMAIN_NAME]" at bounding box center [626, 698] width 317 height 43
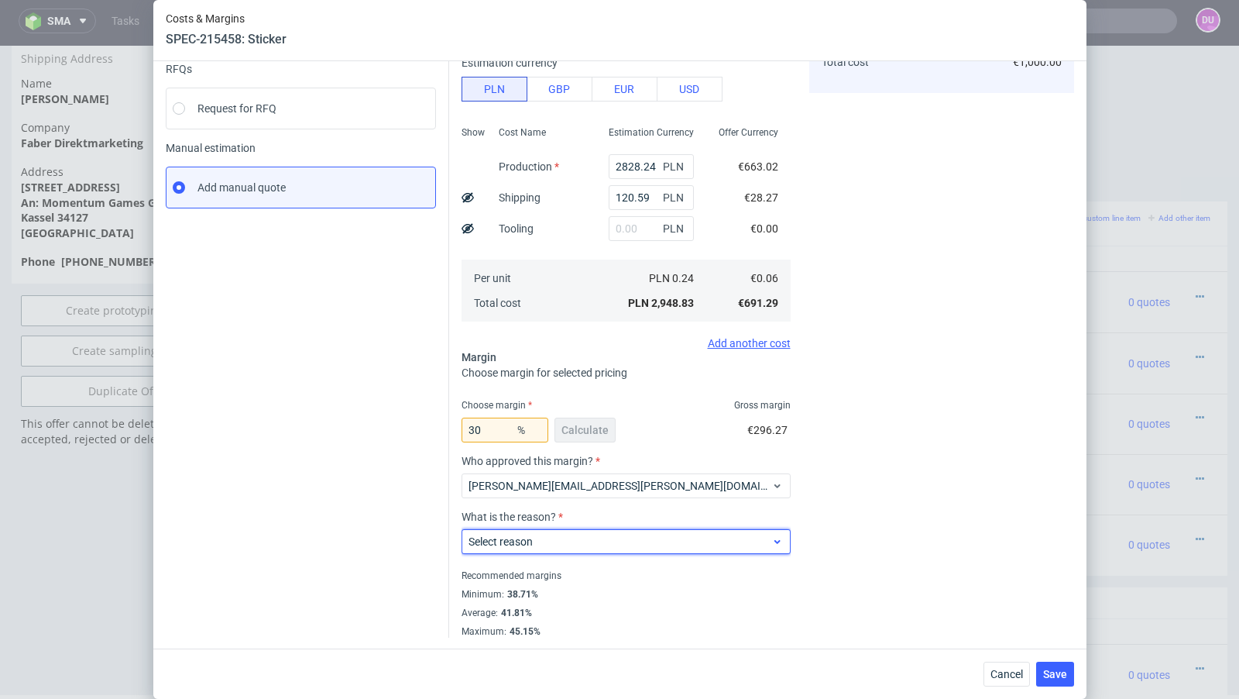
click at [511, 535] on label "Select reason" at bounding box center [501, 541] width 64 height 12
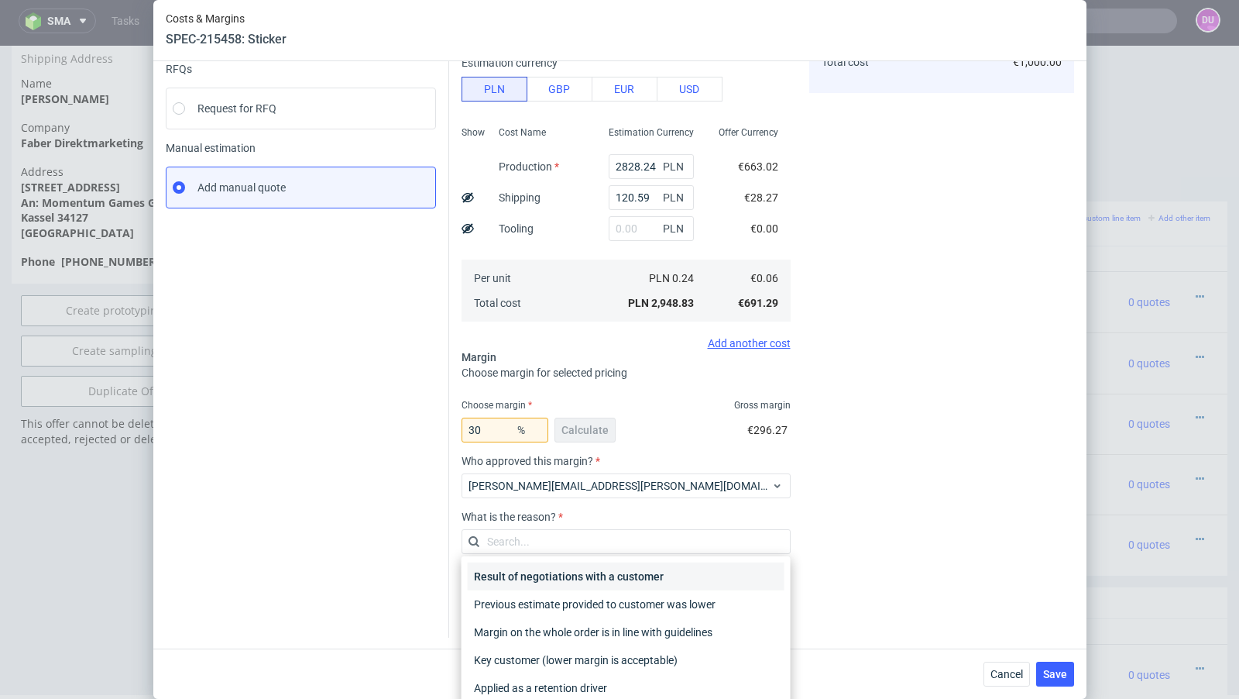
click at [556, 569] on div "Result of negotiations with a customer" at bounding box center [626, 576] width 317 height 28
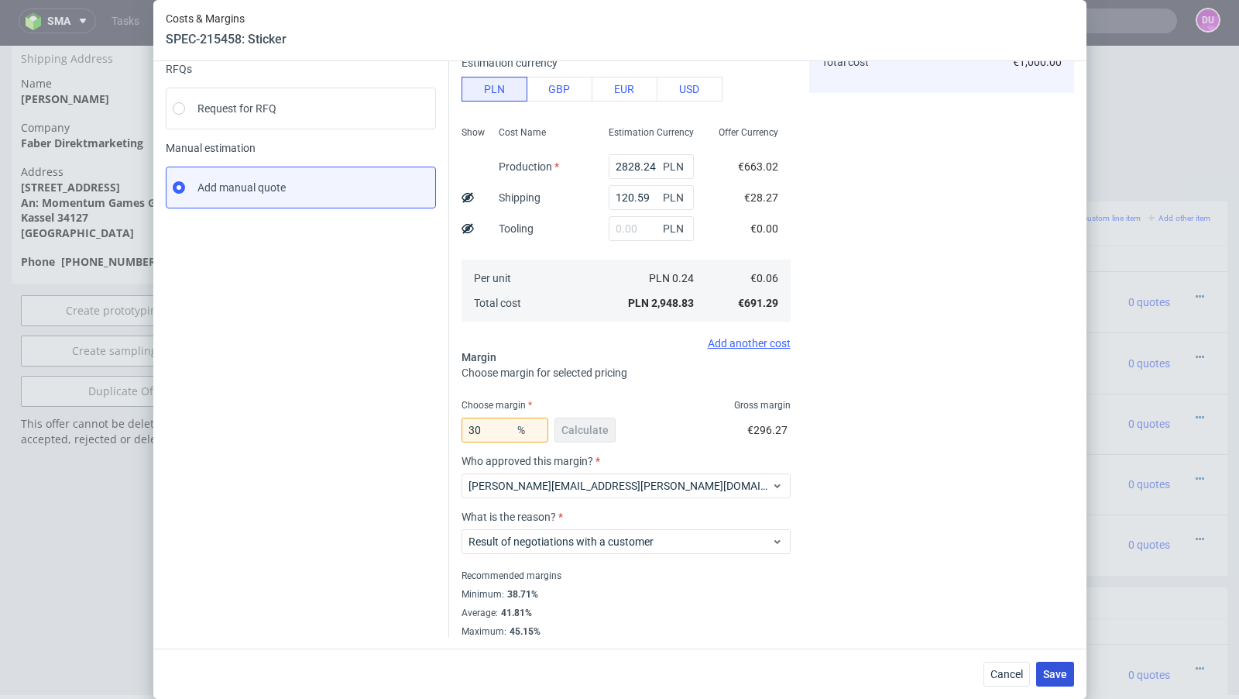
click at [1064, 675] on span "Save" at bounding box center [1055, 674] width 24 height 11
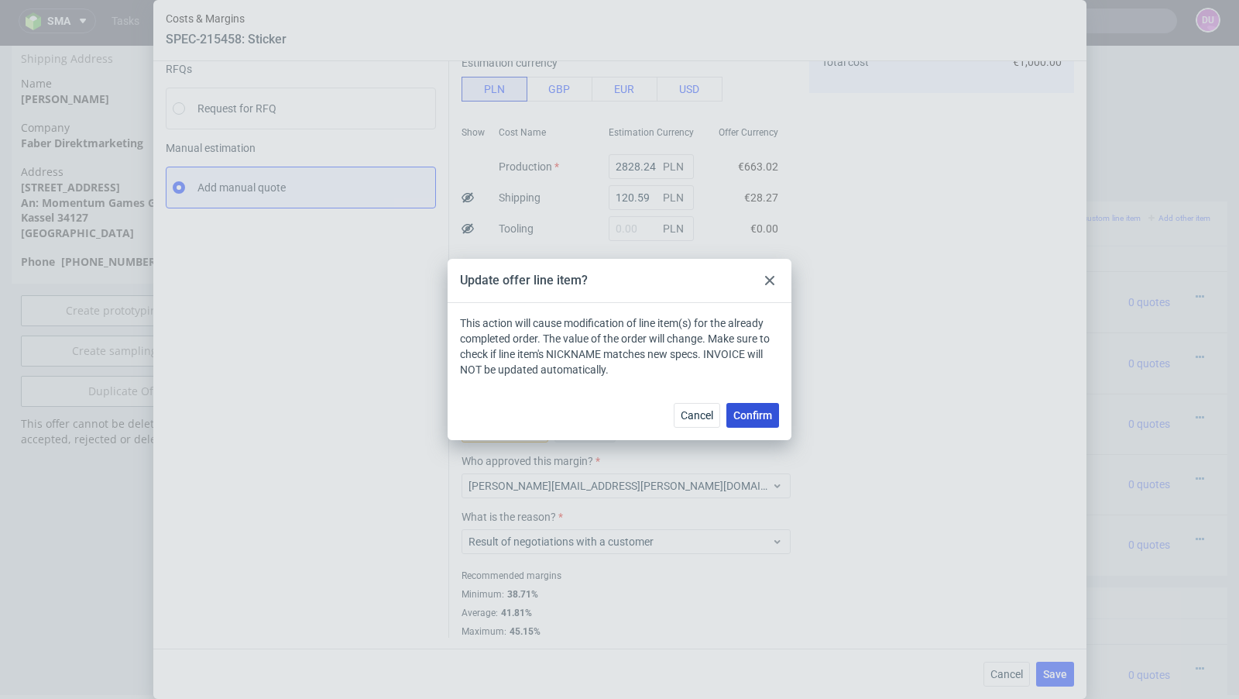
click at [750, 424] on button "Confirm" at bounding box center [753, 415] width 53 height 25
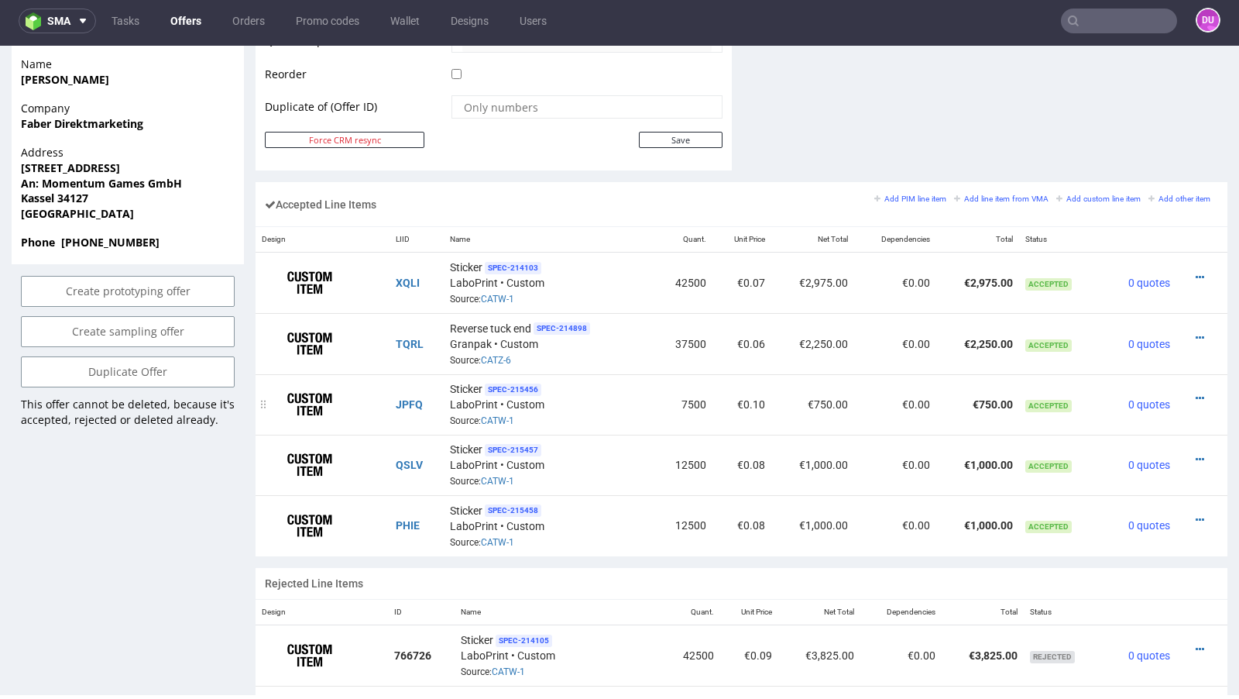
scroll to position [833, 0]
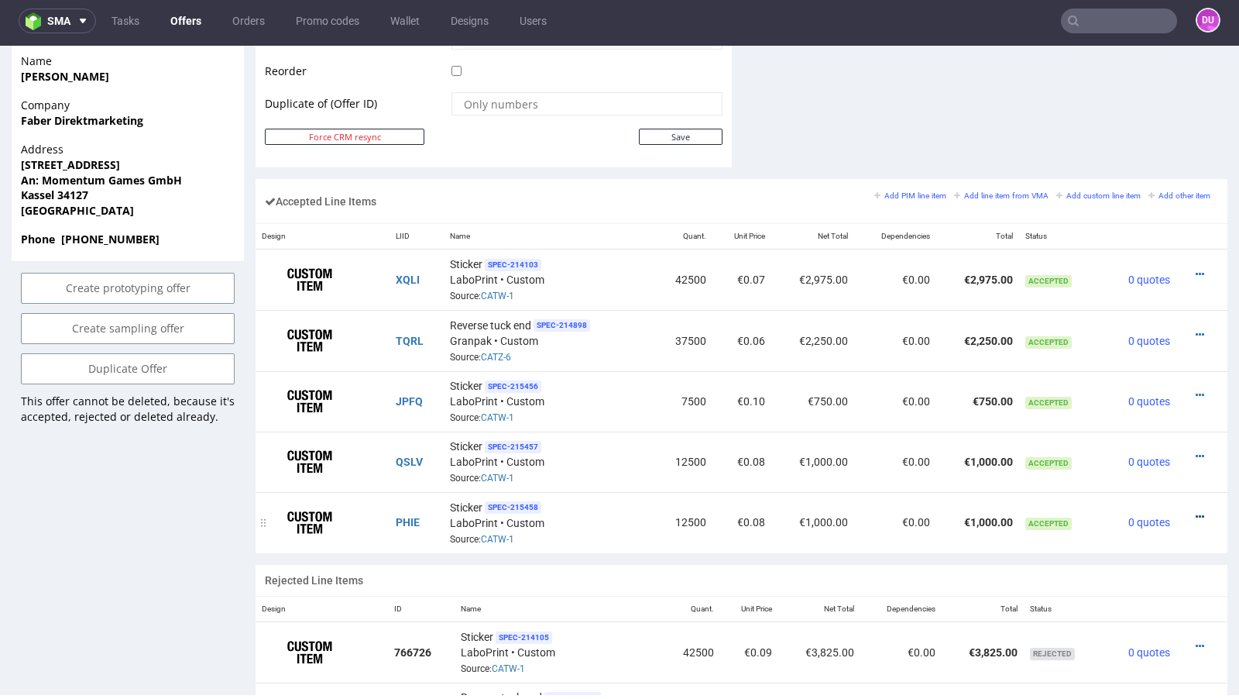
click at [1196, 511] on icon at bounding box center [1200, 516] width 9 height 11
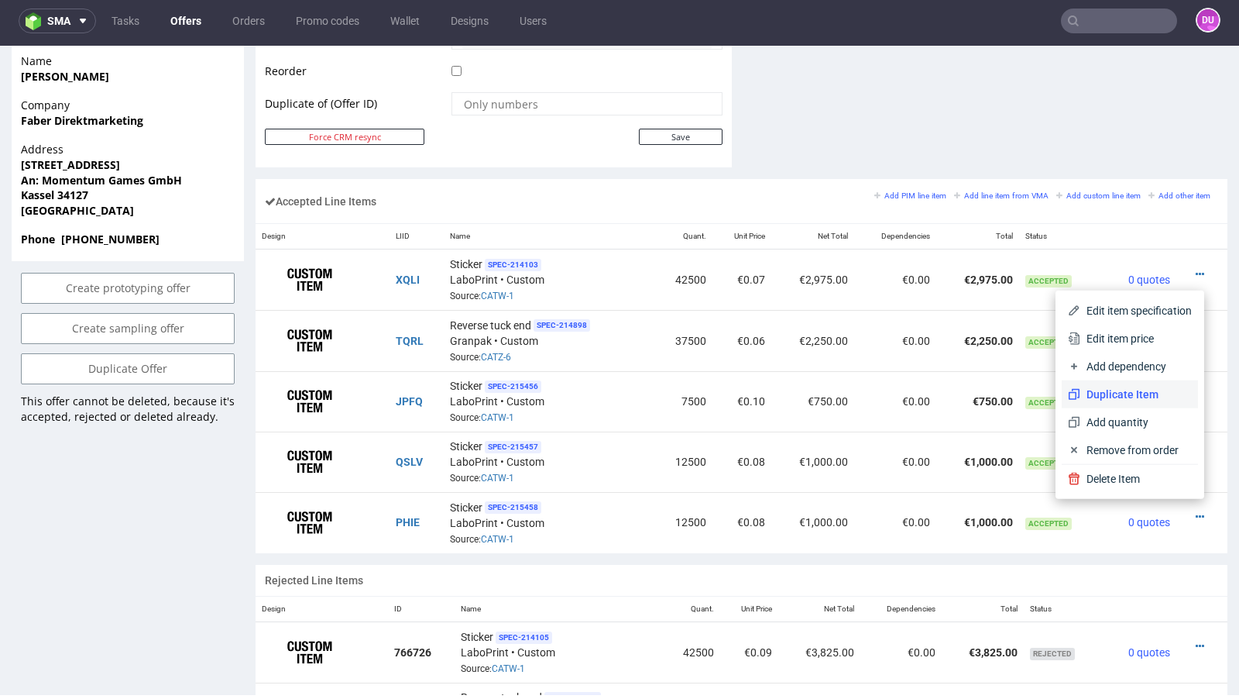
click at [1136, 392] on span "Duplicate Item" at bounding box center [1137, 394] width 112 height 15
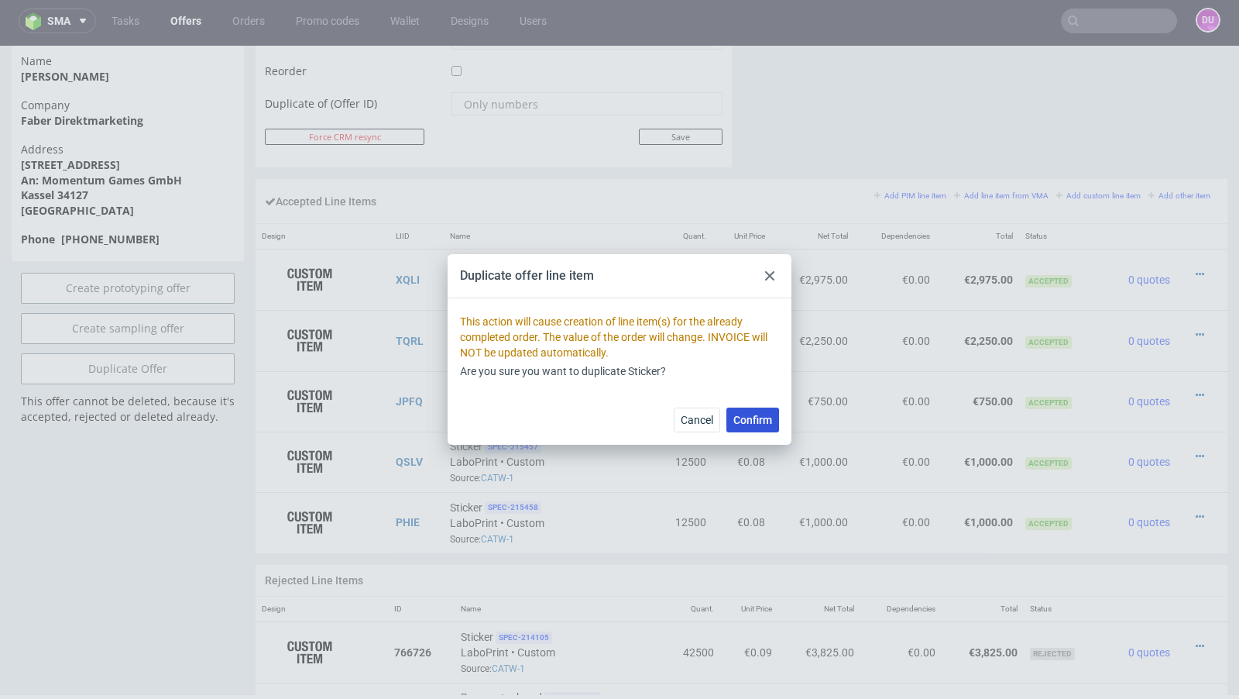
click at [740, 424] on span "Confirm" at bounding box center [753, 419] width 39 height 11
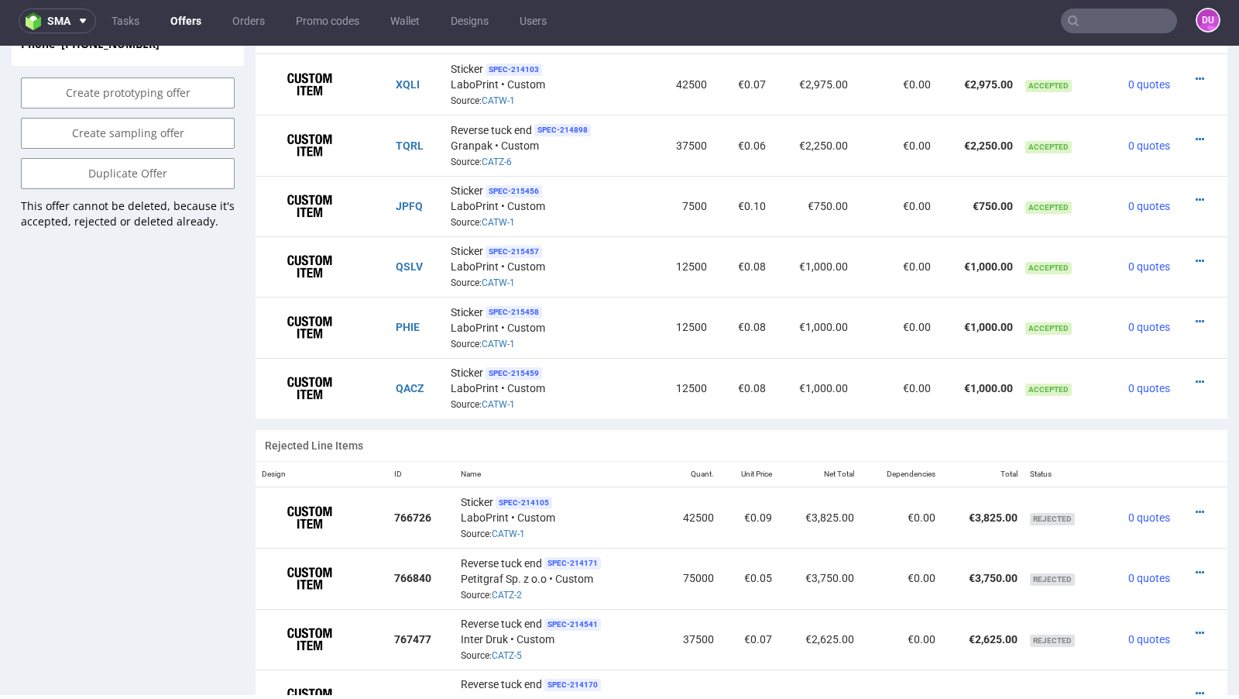
scroll to position [901, 0]
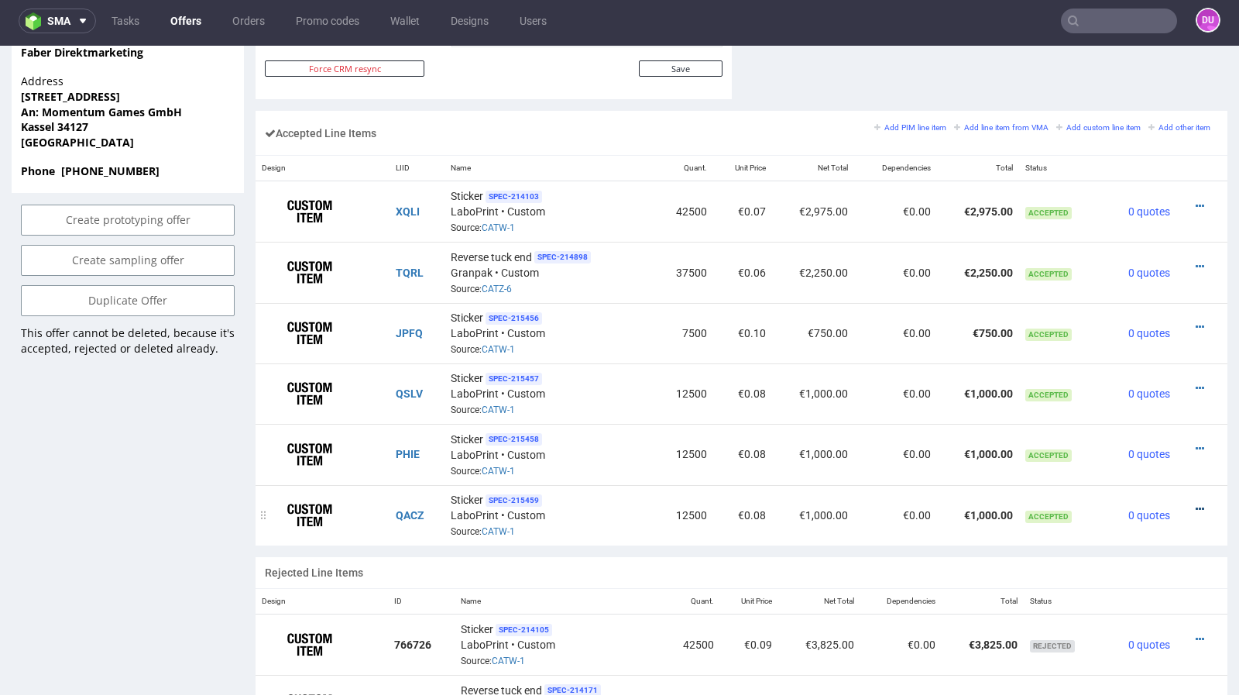
click at [1196, 504] on icon at bounding box center [1200, 509] width 9 height 11
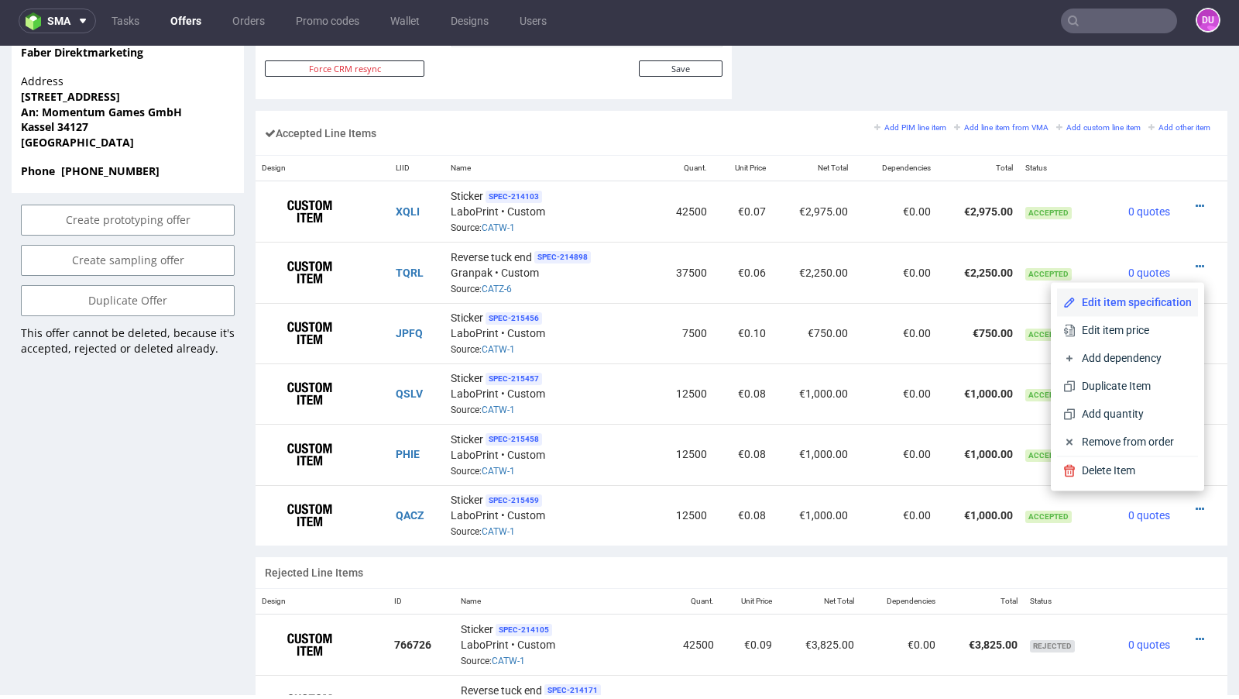
click at [1142, 308] on span "Edit item specification" at bounding box center [1134, 301] width 116 height 15
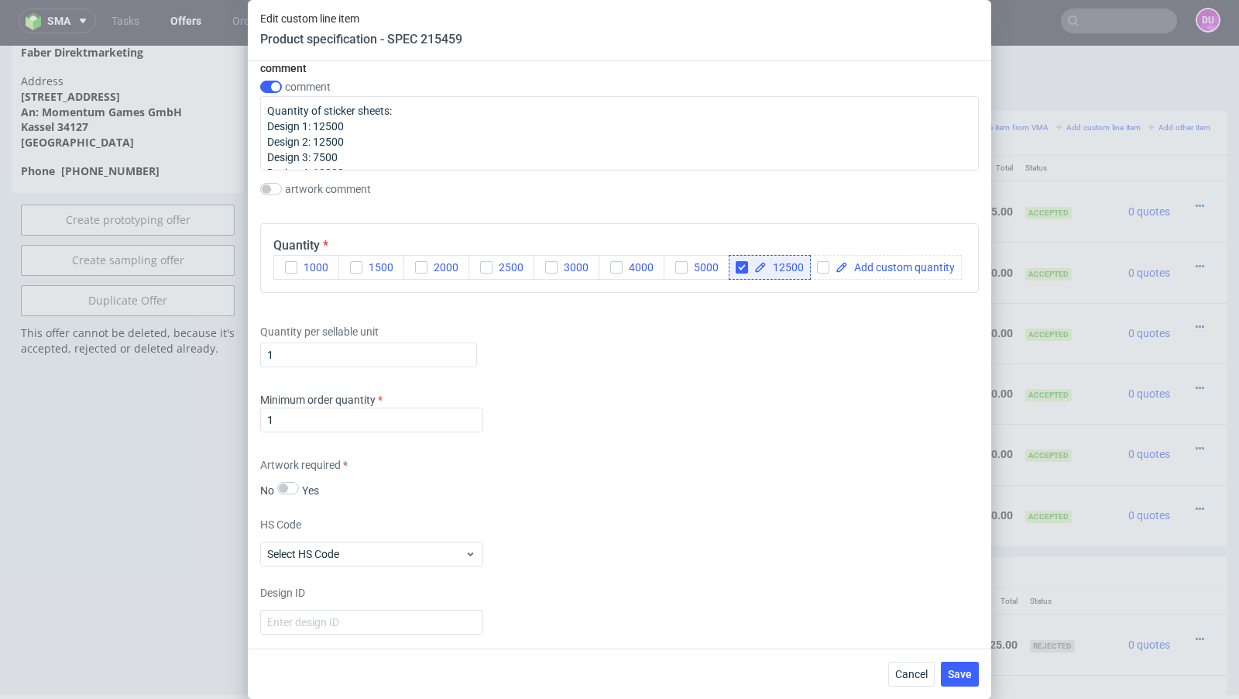
scroll to position [1534, 0]
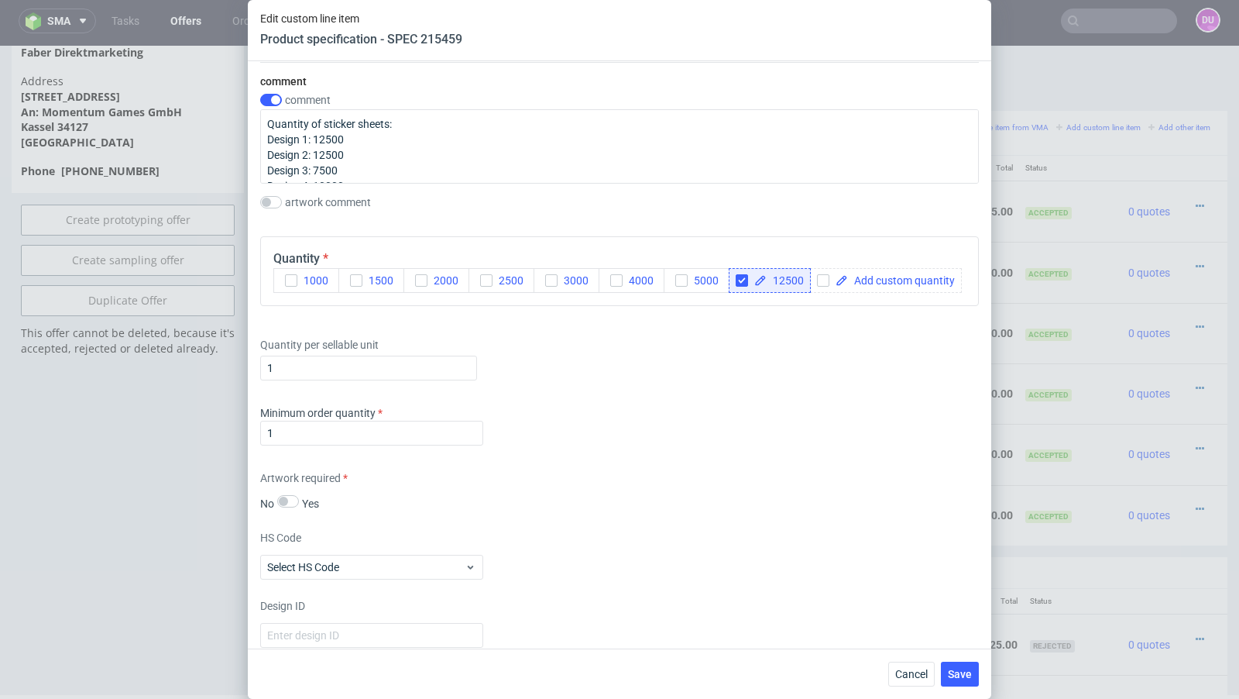
click at [803, 275] on div "12500" at bounding box center [770, 280] width 82 height 25
drag, startPoint x: 803, startPoint y: 275, endPoint x: 764, endPoint y: 275, distance: 39.5
click at [764, 275] on div "12500" at bounding box center [770, 280] width 82 height 25
paste span
checkbox input "true"
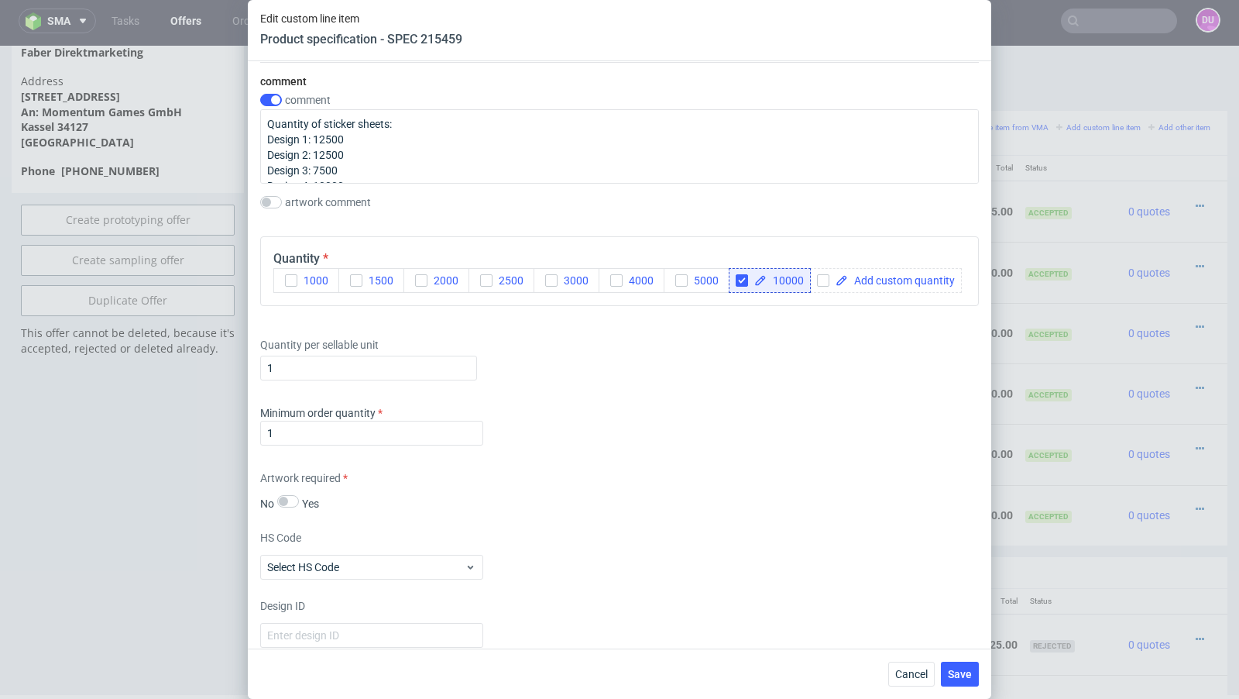
click at [758, 396] on div "Supplier 90 Technical specification Instant price RFQ type name labels / sticke…" at bounding box center [620, 354] width 744 height 587
click at [957, 671] on span "Save" at bounding box center [960, 674] width 24 height 11
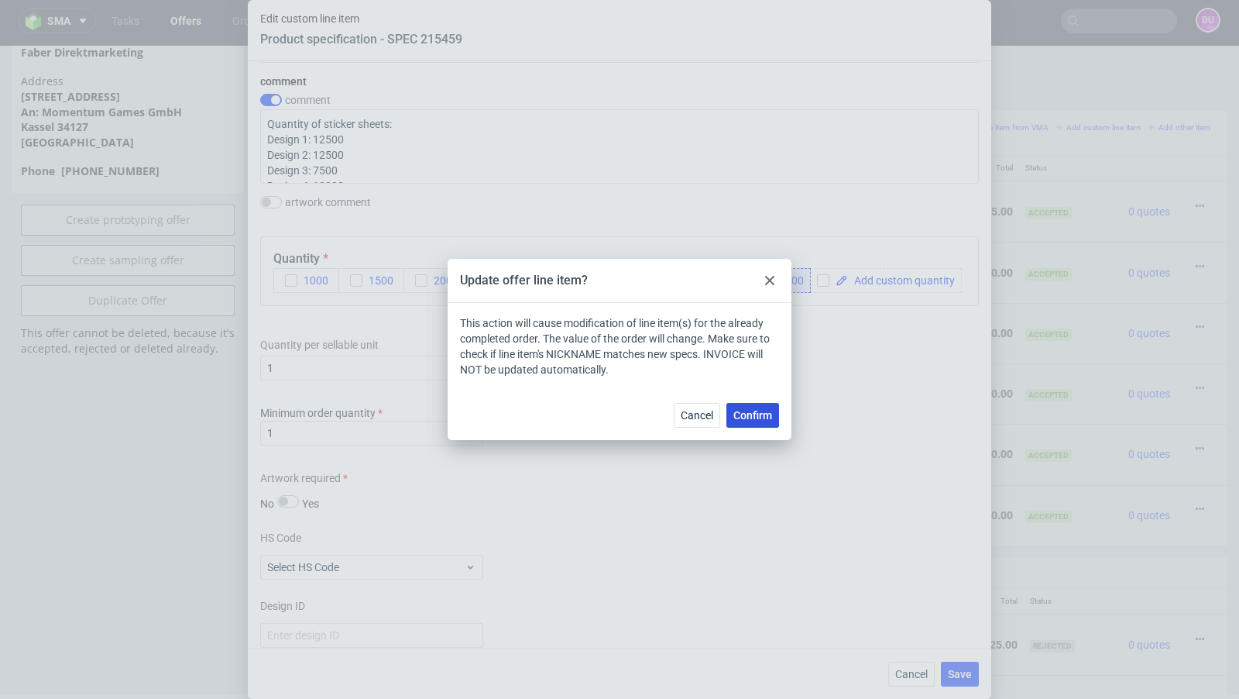
click at [767, 422] on button "Confirm" at bounding box center [753, 415] width 53 height 25
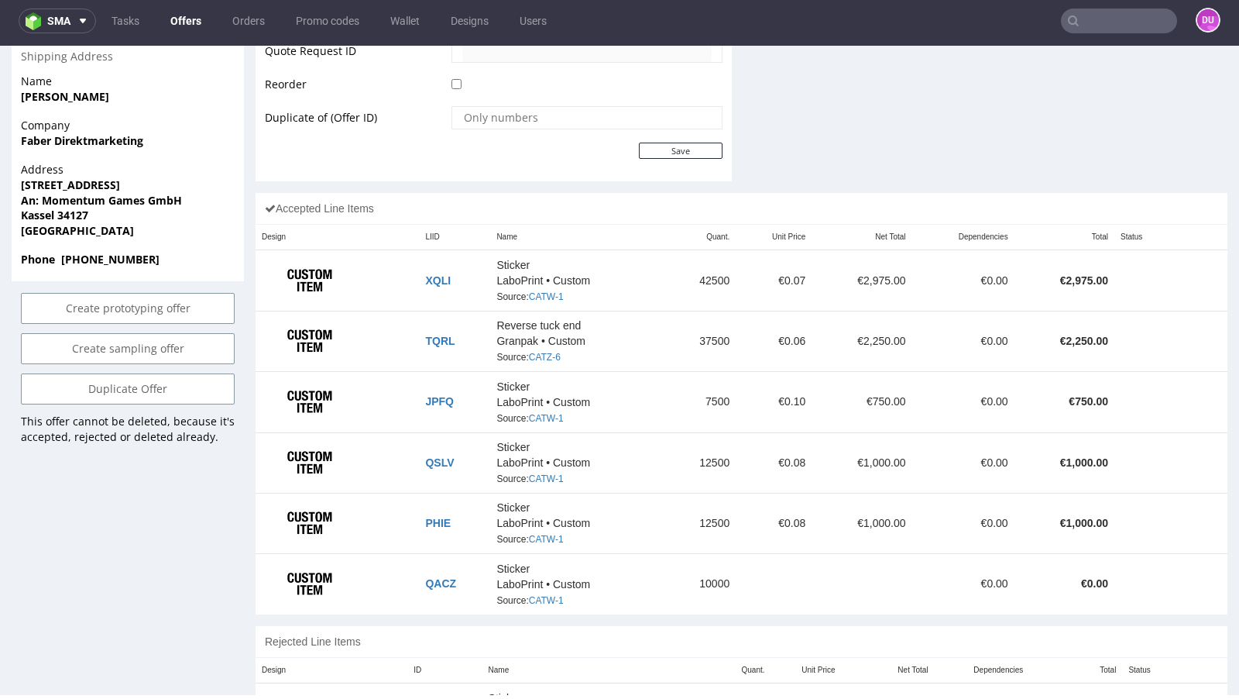
scroll to position [820, 0]
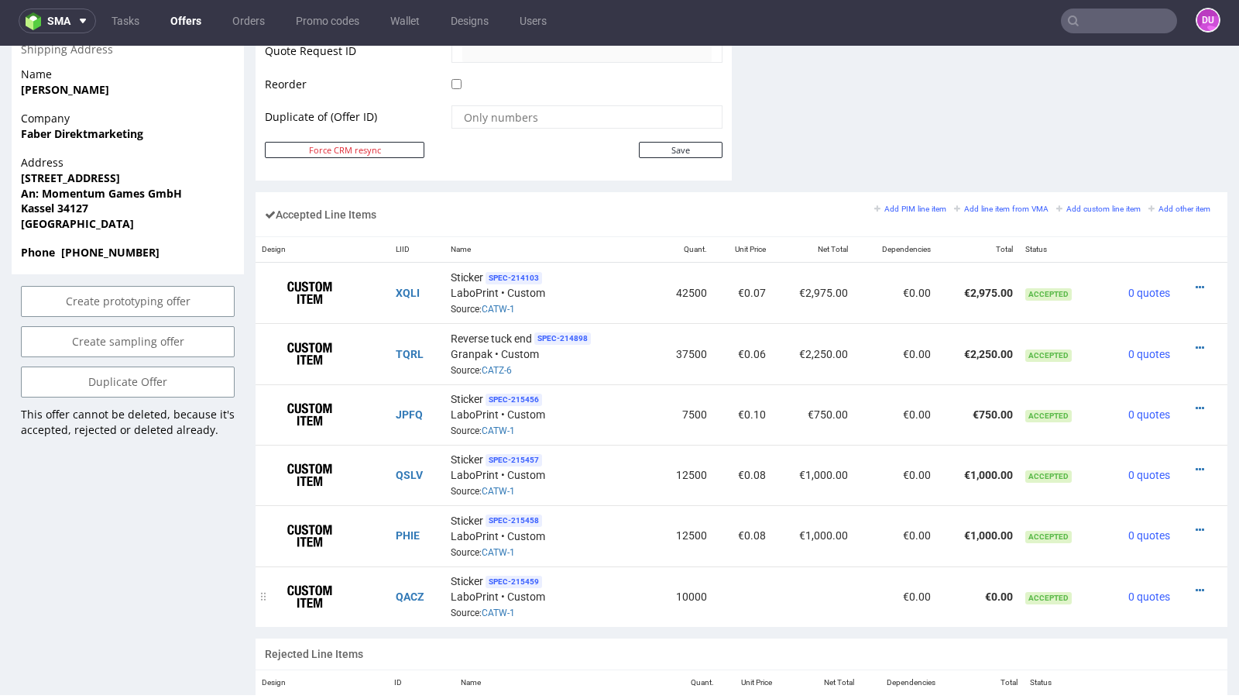
click at [1192, 583] on div at bounding box center [1197, 590] width 29 height 15
click at [1196, 585] on icon at bounding box center [1200, 590] width 9 height 11
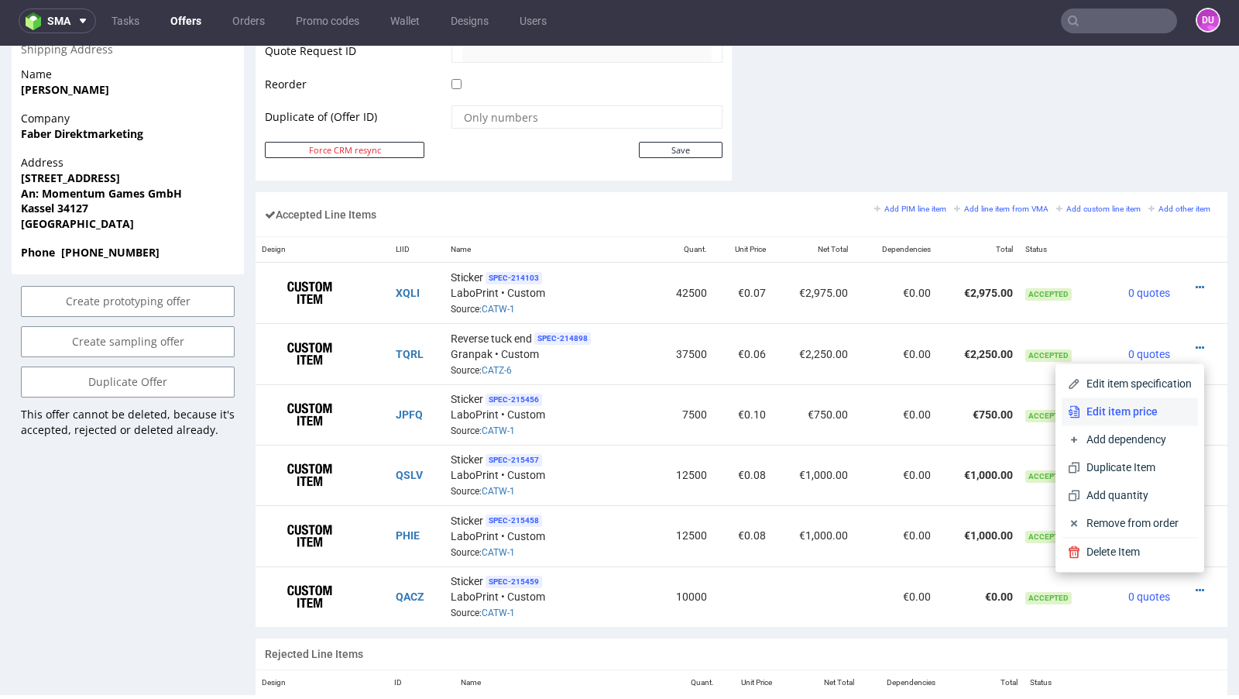
click at [1160, 421] on li "Edit item price" at bounding box center [1130, 411] width 136 height 28
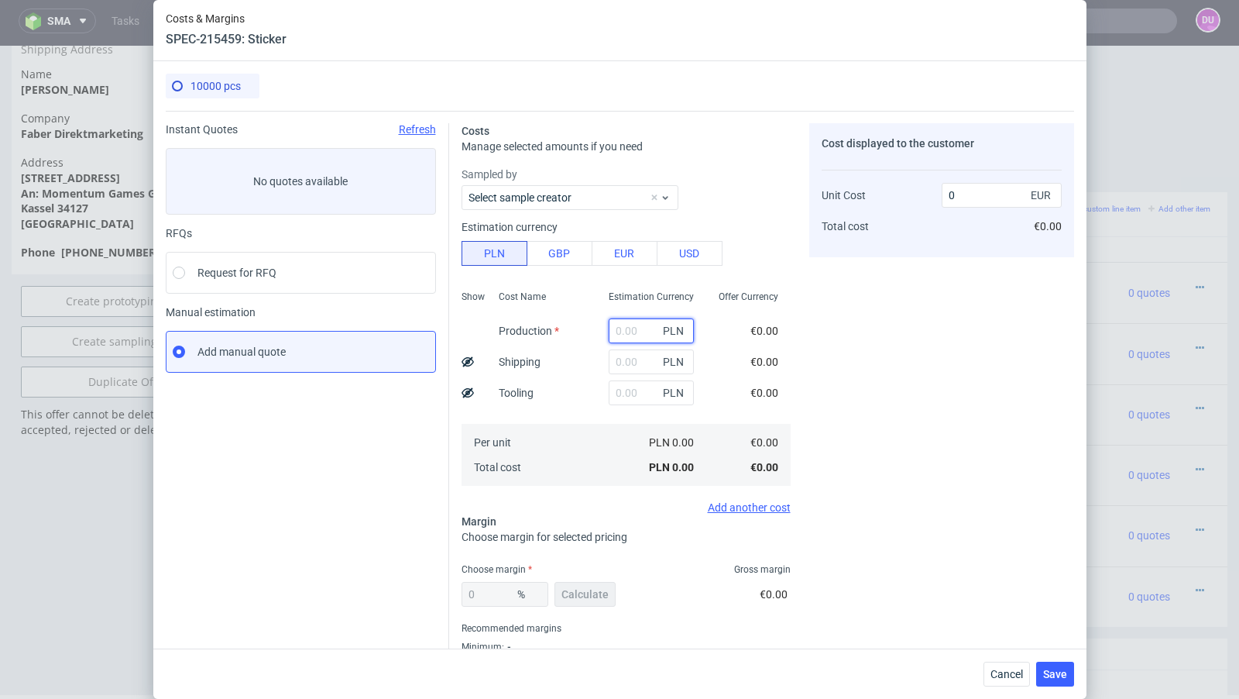
click at [628, 340] on input "text" at bounding box center [651, 330] width 85 height 25
paste input "2268,24"
type input "2268.24"
type input "0.05"
type input "2268.24"
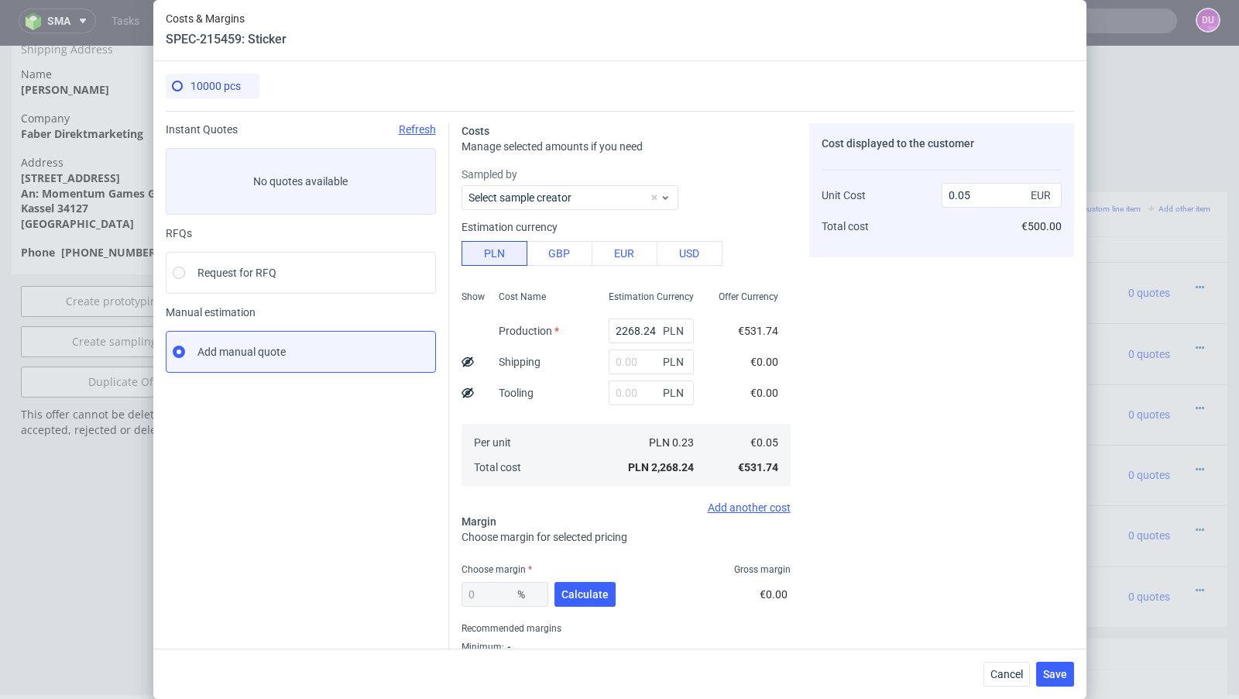
click at [629, 347] on div "PLN" at bounding box center [651, 361] width 110 height 31
click at [630, 359] on input "text" at bounding box center [651, 361] width 85 height 25
paste input "96,47"
type input "96.47"
click at [586, 599] on span "Calculate" at bounding box center [585, 594] width 47 height 11
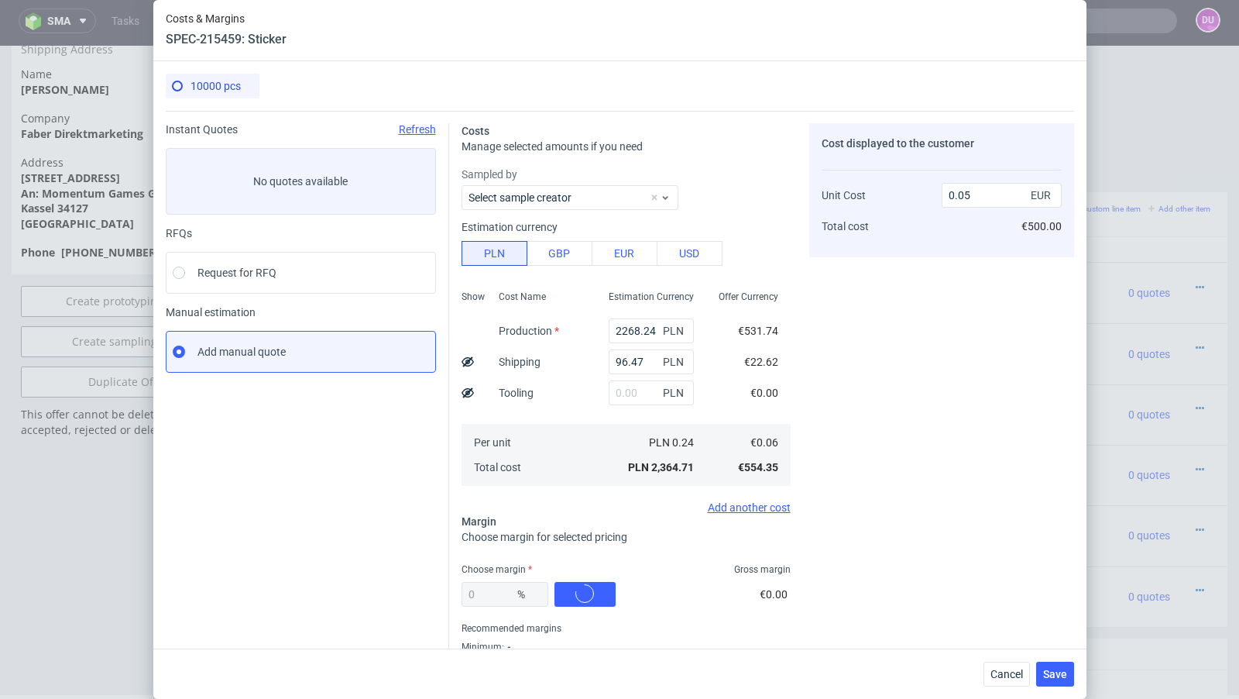
type input "43.28"
type input "0.1"
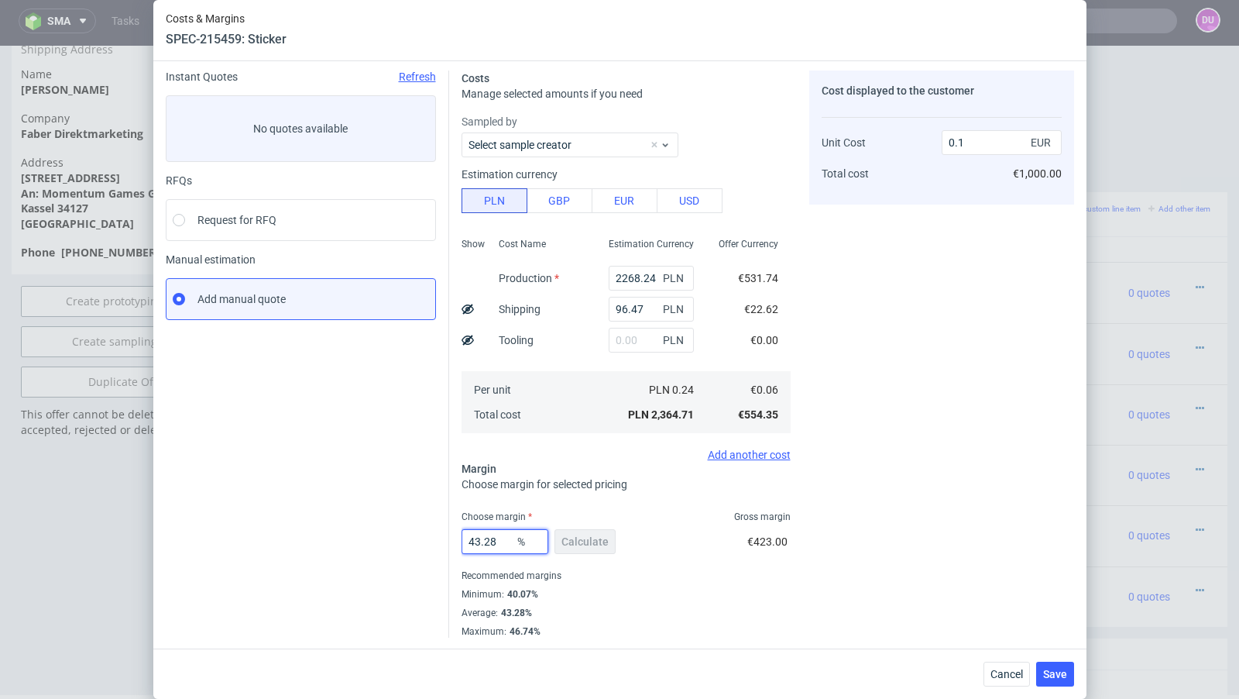
drag, startPoint x: 508, startPoint y: 538, endPoint x: 421, endPoint y: 538, distance: 86.8
click at [421, 538] on div "Instant Quotes Refresh No quotes available RFQs Request for RFQ Manual estimati…" at bounding box center [620, 347] width 909 height 579
type input "30"
type input "0.08"
type input "30"
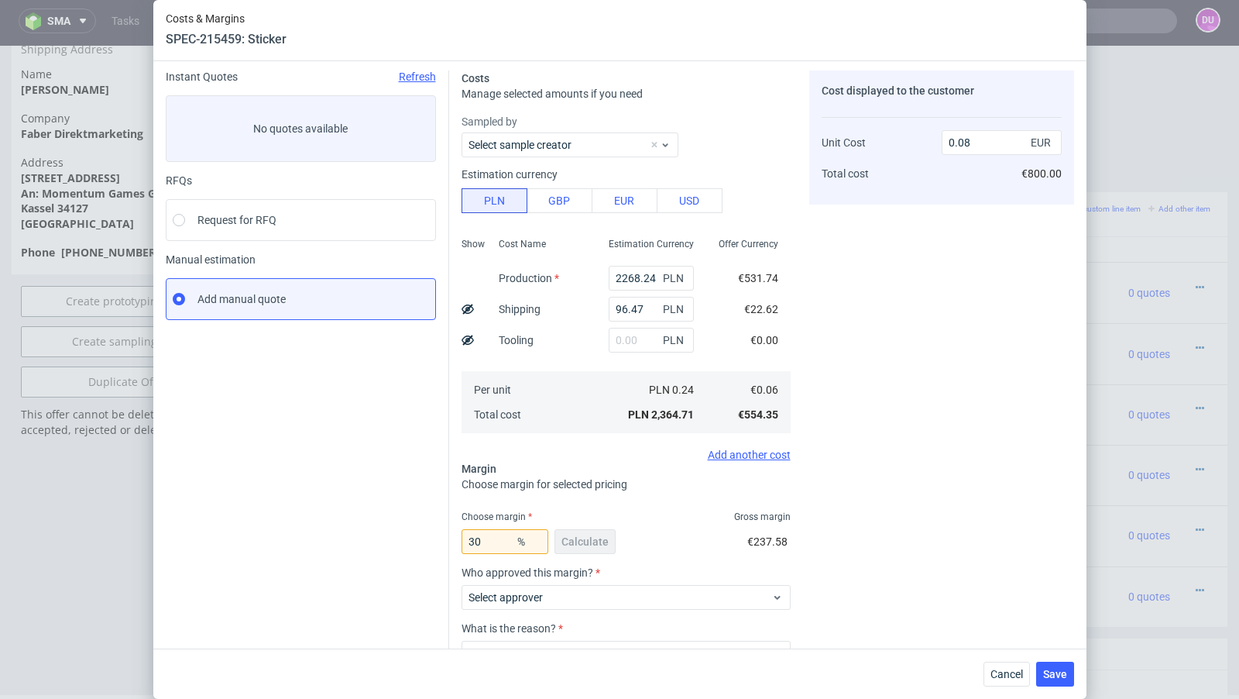
click at [377, 560] on div "Instant Quotes Refresh No quotes available RFQs Request for RFQ Manual estimati…" at bounding box center [308, 409] width 284 height 679
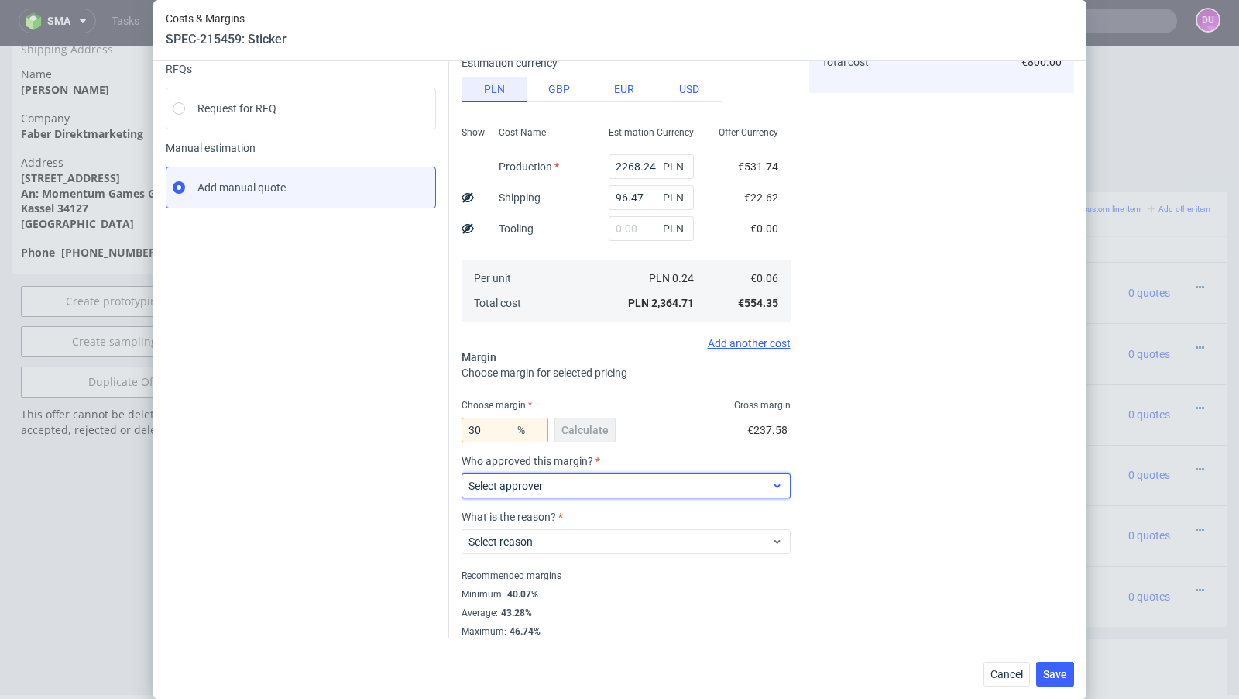
click at [536, 480] on label "Select approver" at bounding box center [506, 486] width 74 height 12
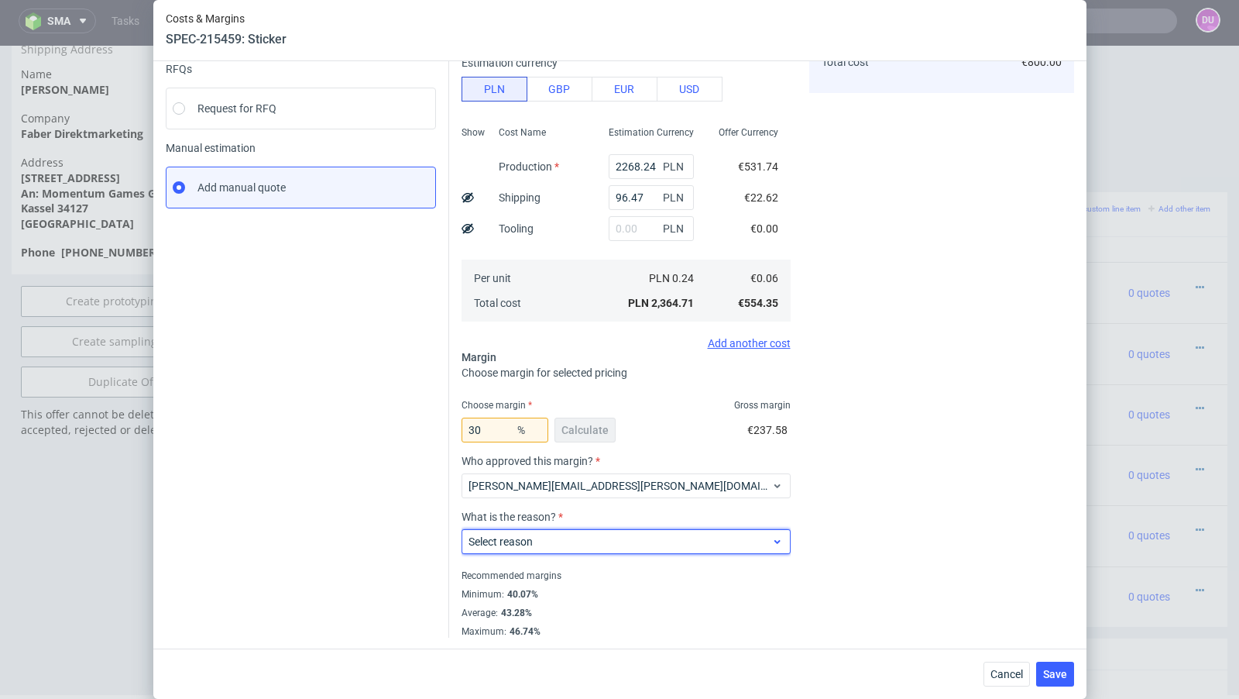
click at [532, 539] on label "Select reason" at bounding box center [501, 541] width 64 height 12
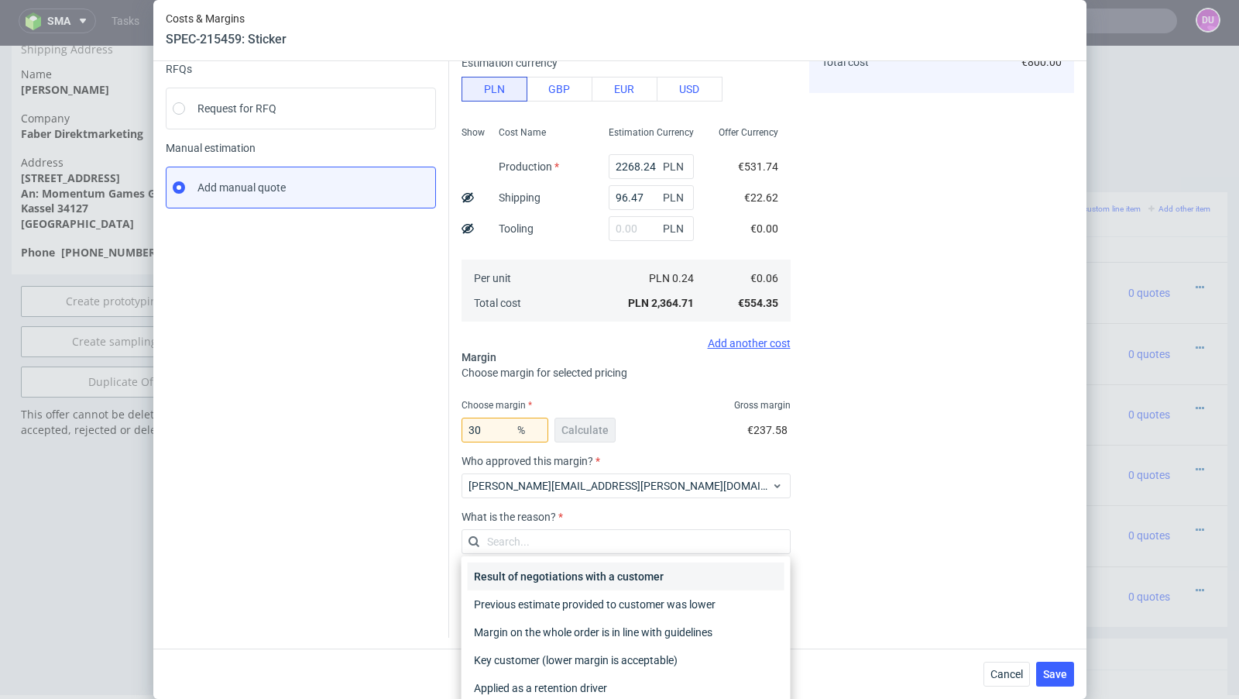
click at [549, 572] on div "Result of negotiations with a customer" at bounding box center [626, 576] width 317 height 28
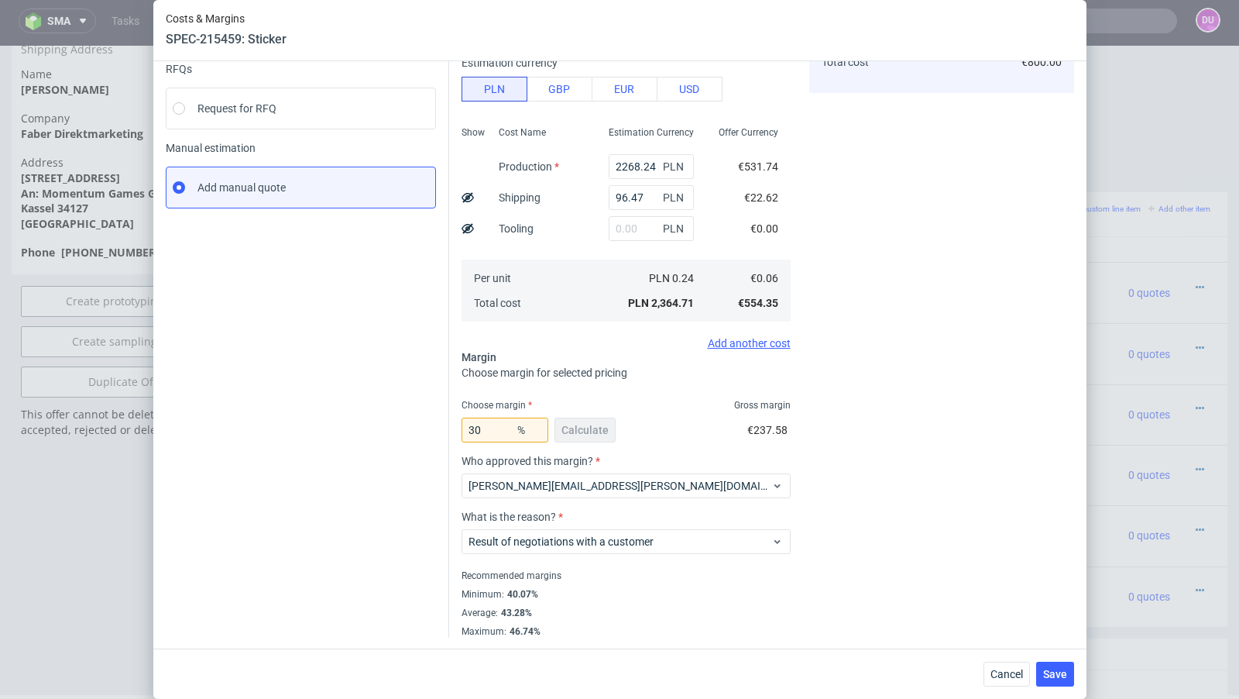
click at [1057, 658] on div "Cancel Save" at bounding box center [619, 673] width 933 height 50
click at [1057, 676] on span "Save" at bounding box center [1055, 674] width 24 height 11
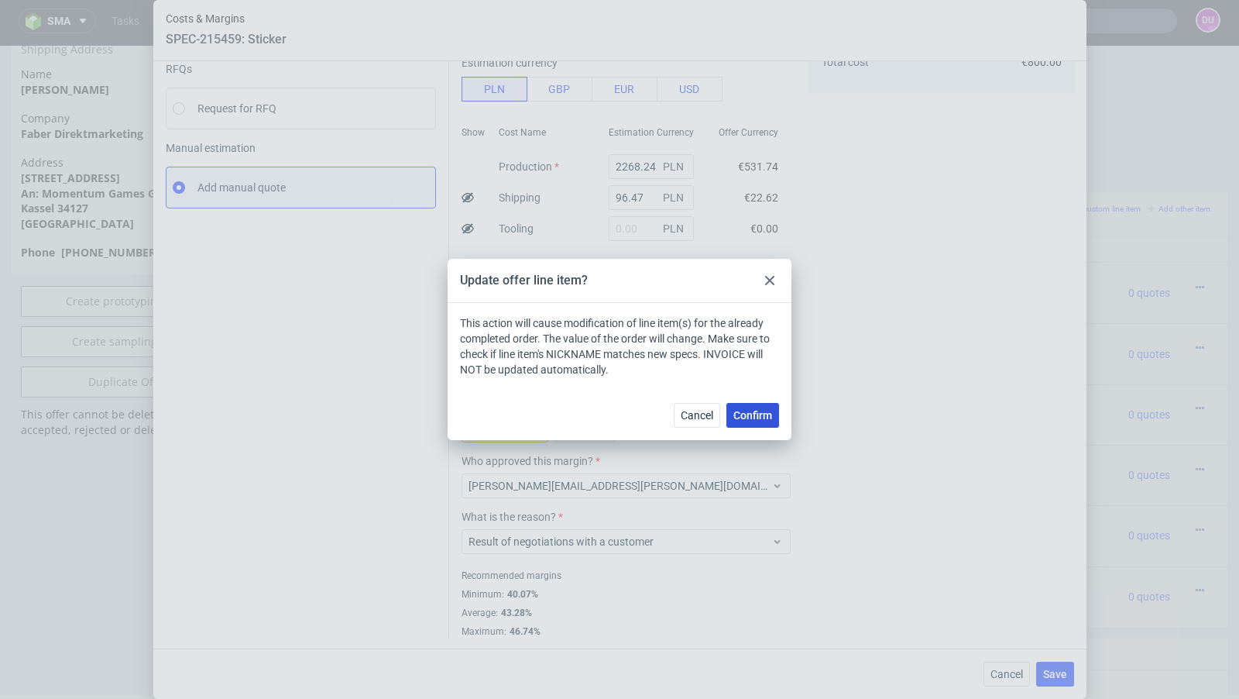
click at [774, 421] on button "Confirm" at bounding box center [753, 415] width 53 height 25
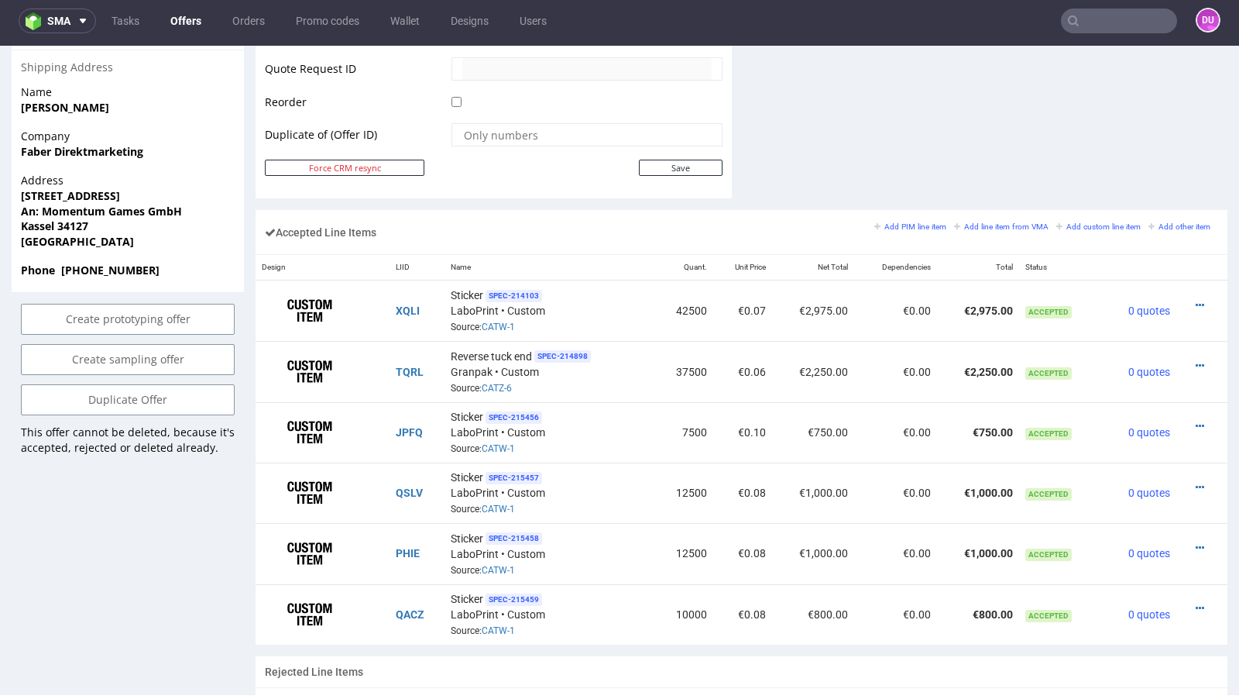
scroll to position [818, 0]
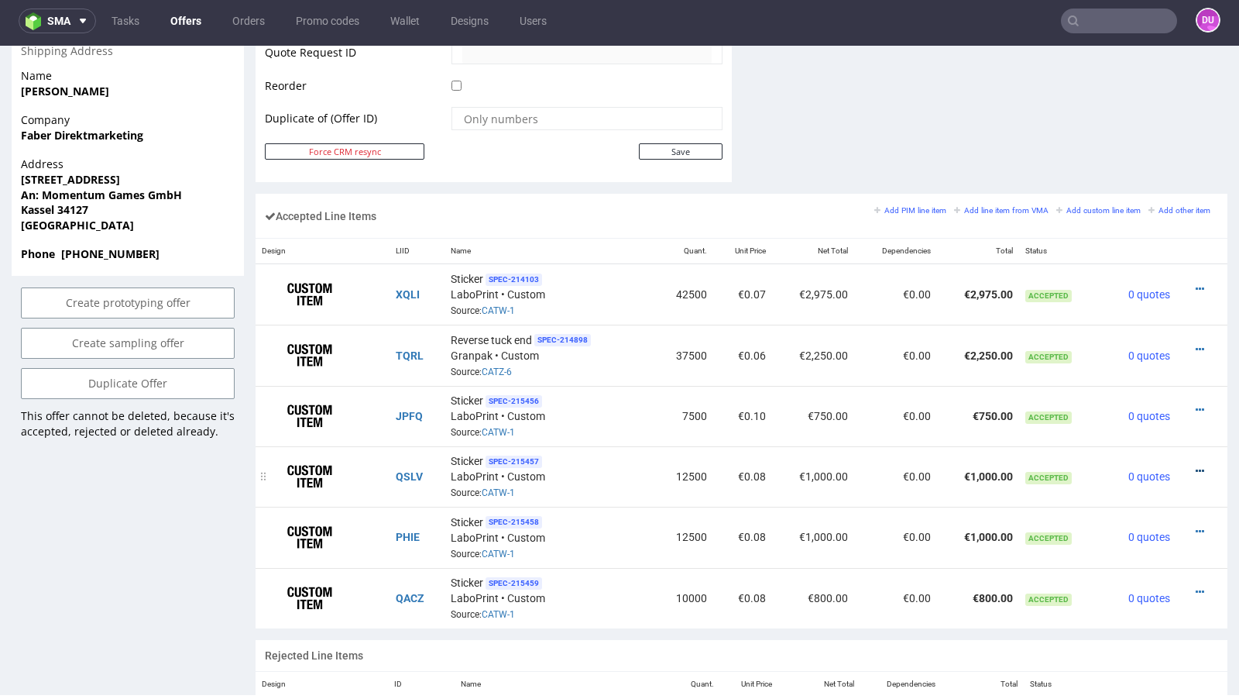
click at [1196, 466] on icon at bounding box center [1200, 471] width 9 height 11
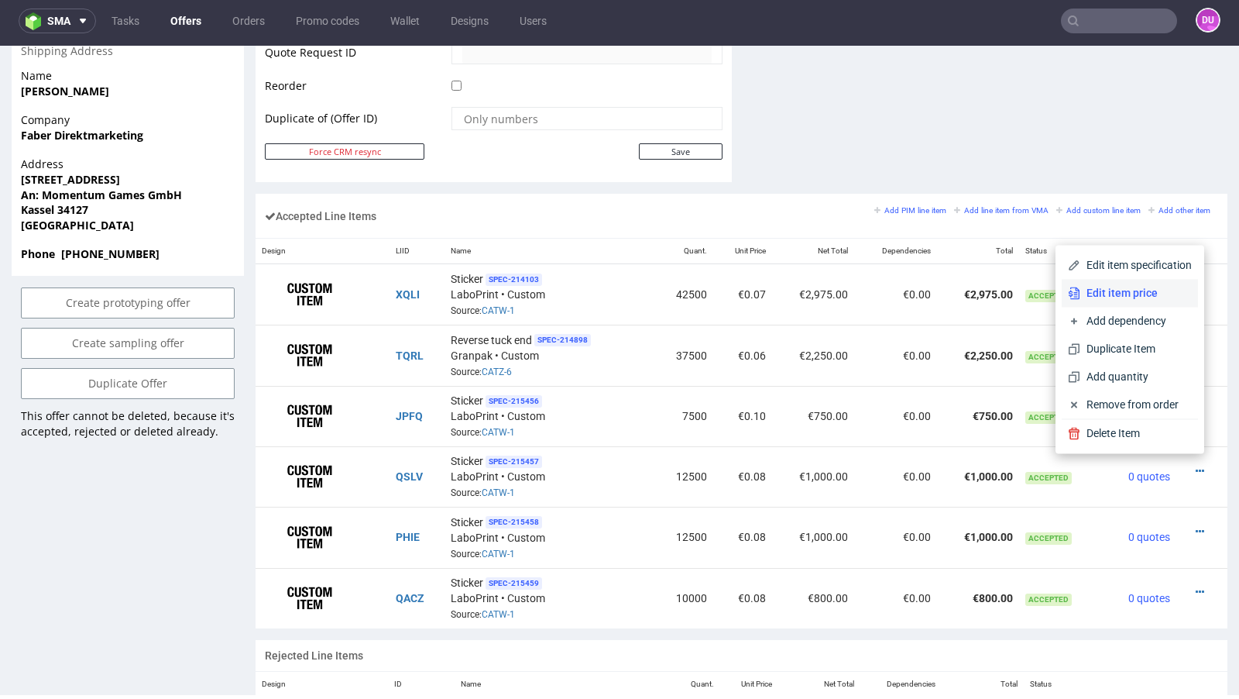
click at [1109, 289] on span "Edit item price" at bounding box center [1137, 292] width 112 height 15
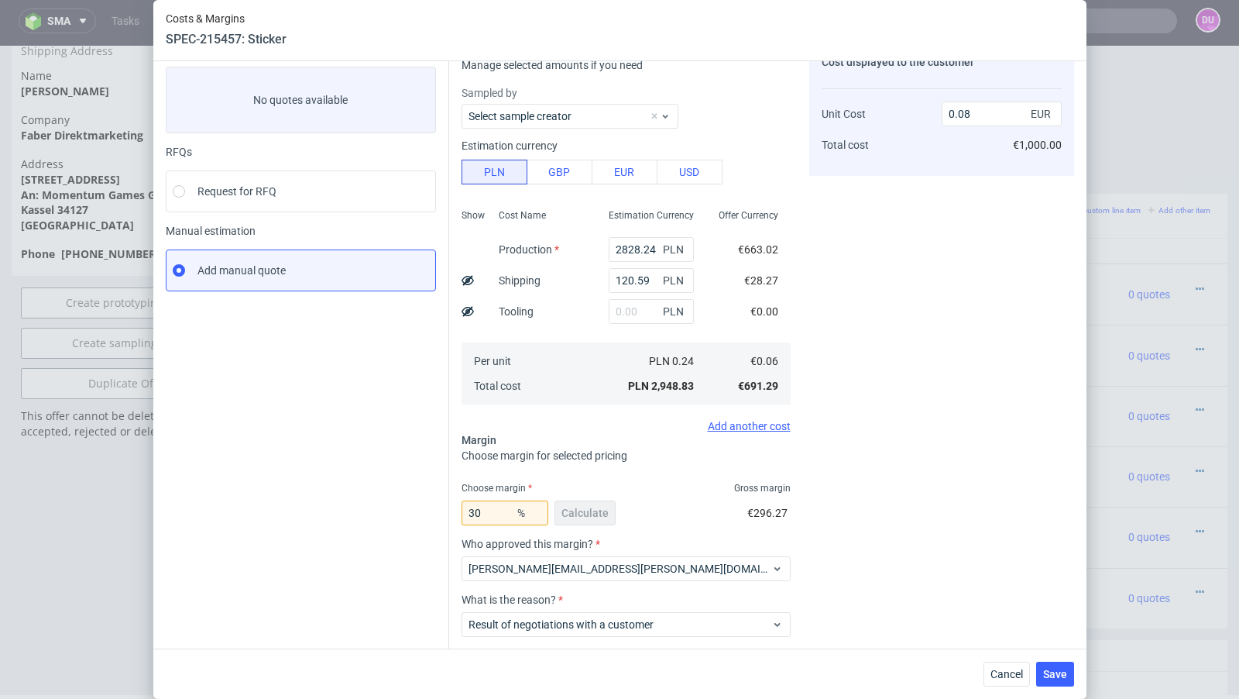
scroll to position [79, 0]
drag, startPoint x: 502, startPoint y: 517, endPoint x: 376, endPoint y: 507, distance: 126.6
click at [376, 507] on div "Instant Quotes Refresh No quotes available RFQs Request for RFQ Manual estimati…" at bounding box center [620, 377] width 909 height 691
type input "25"
type input "0.07"
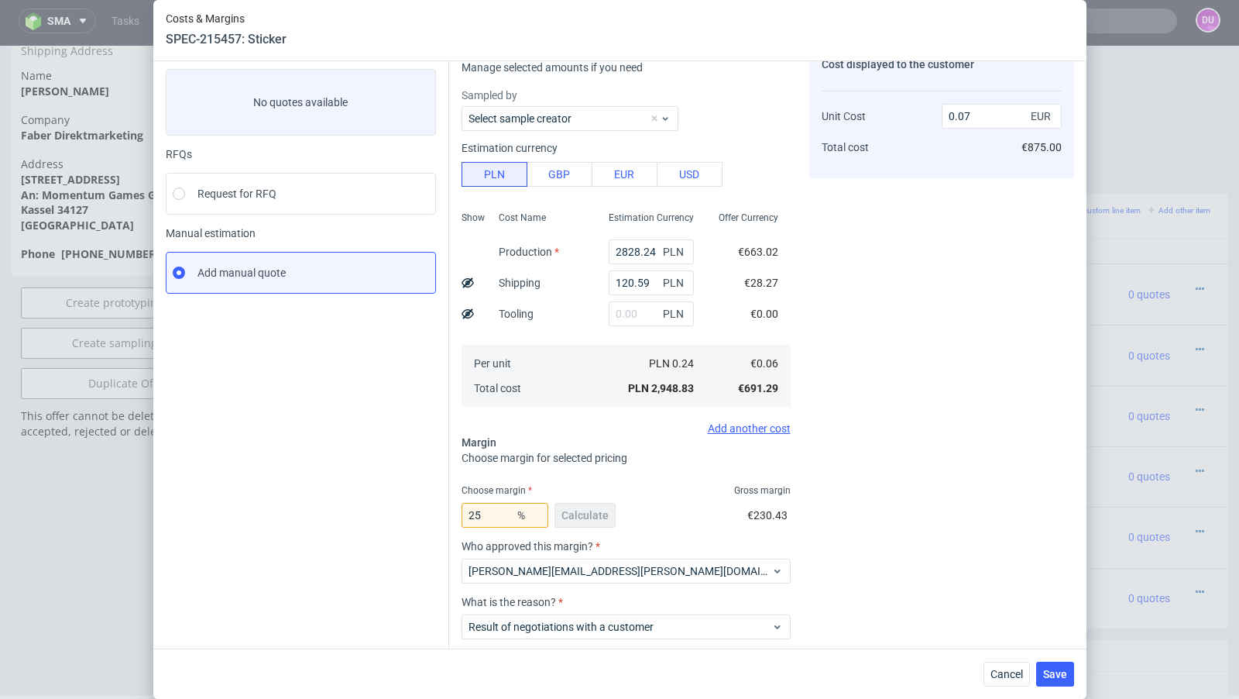
click at [328, 517] on div "Instant Quotes Refresh No quotes available RFQs Request for RFQ Manual estimati…" at bounding box center [308, 383] width 284 height 679
click at [497, 519] on input "25" at bounding box center [505, 515] width 87 height 25
type input "29"
type input "0.08"
type input "28"
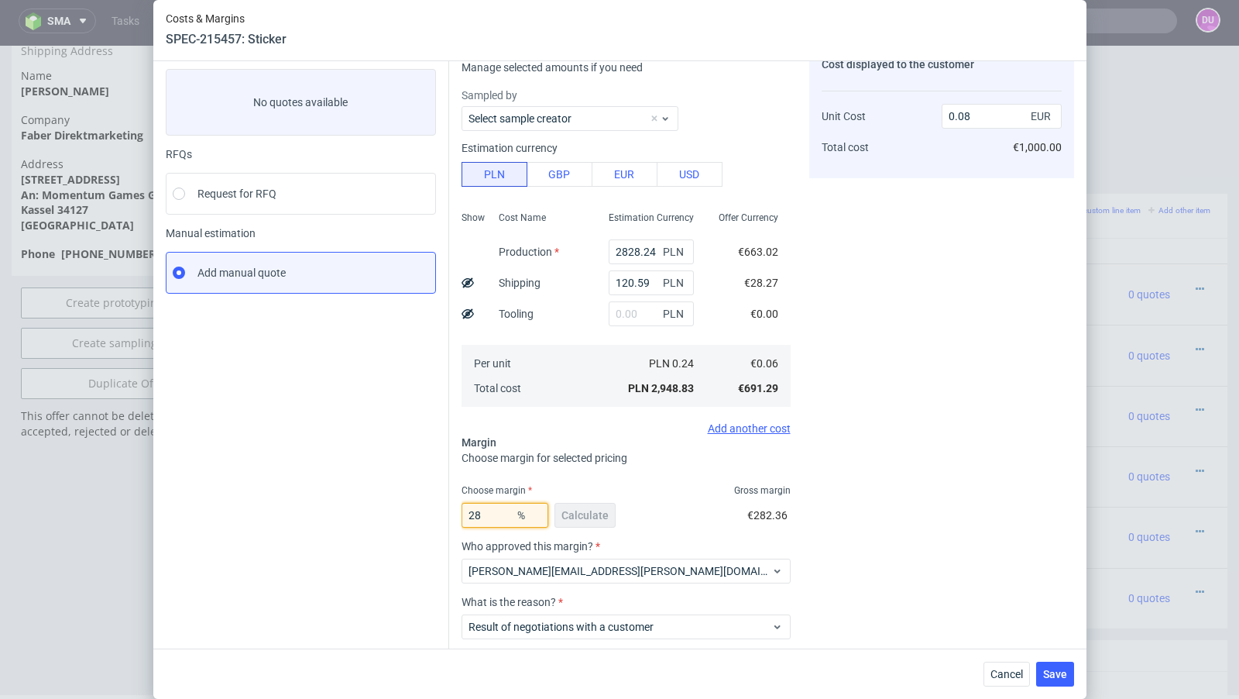
type input "0.07"
type input "28.9"
type input "0.08"
type input "28.3"
type input "0.07"
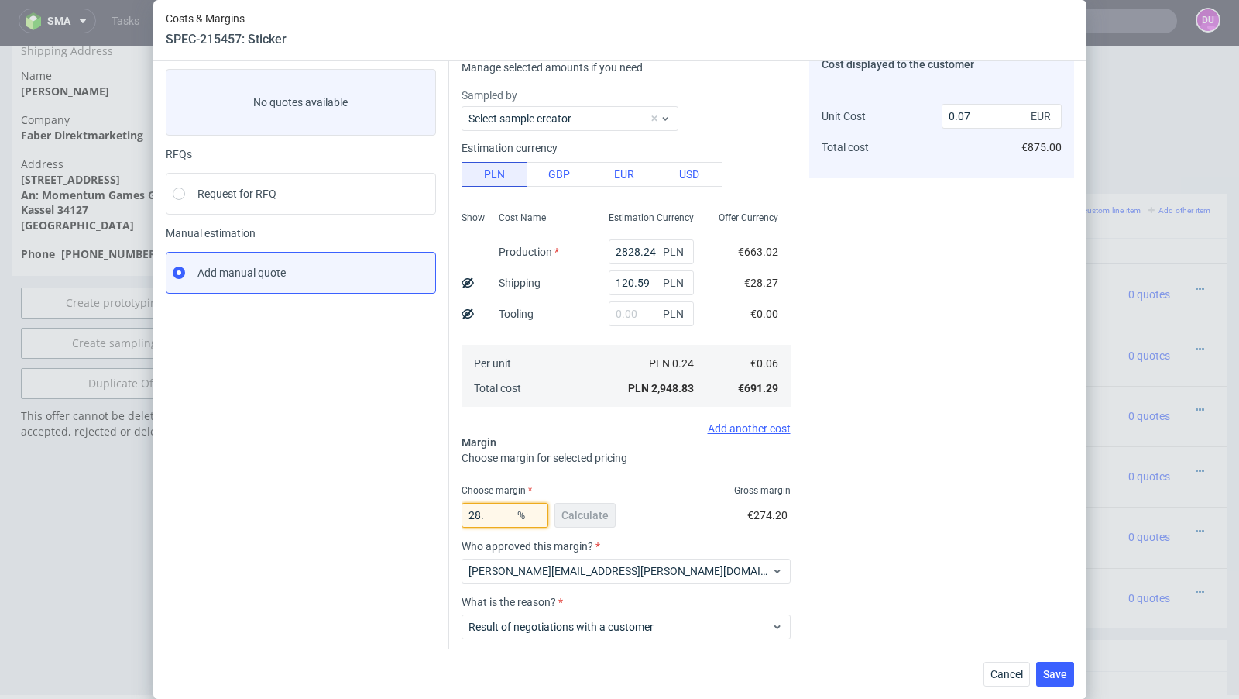
type input "28.5"
type input "0.08"
type input "28.4"
type input "0.07"
type input "28.48"
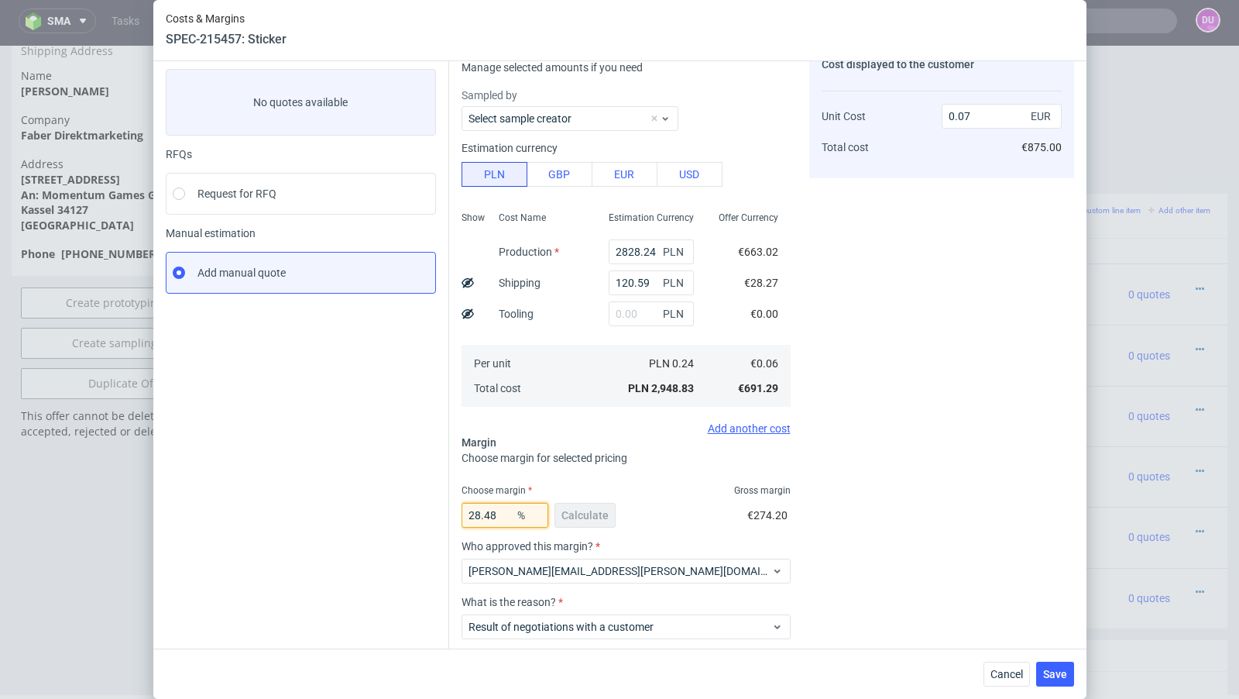
type input "0.08"
type input "28.42"
type input "0.07"
type input "28.42"
click at [404, 491] on div "Instant Quotes Refresh No quotes available RFQs Request for RFQ Manual estimati…" at bounding box center [308, 383] width 284 height 679
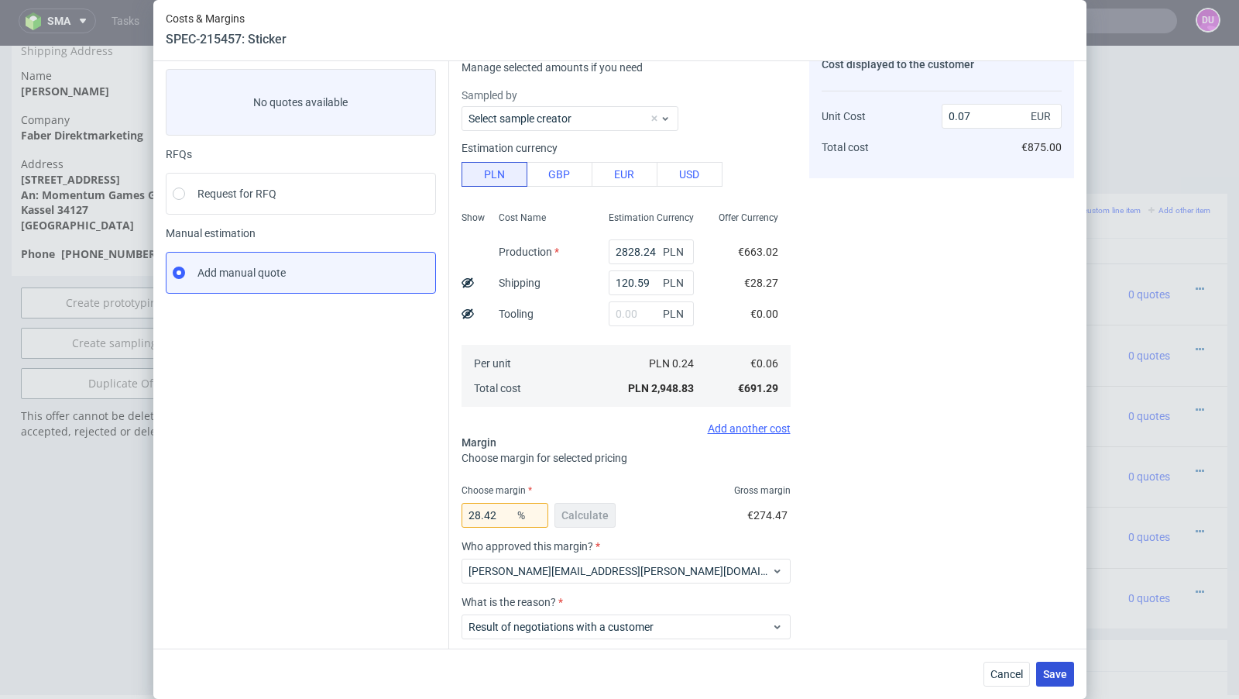
click at [1061, 677] on span "Save" at bounding box center [1055, 674] width 24 height 11
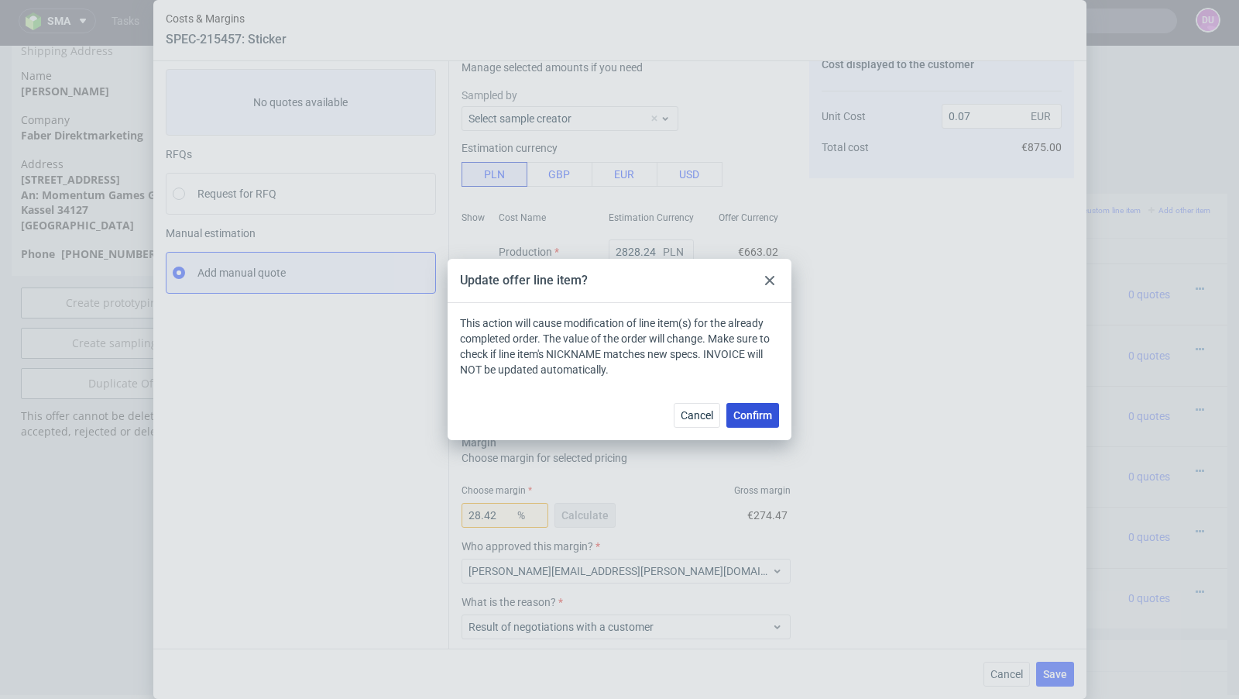
click at [765, 406] on button "Confirm" at bounding box center [753, 415] width 53 height 25
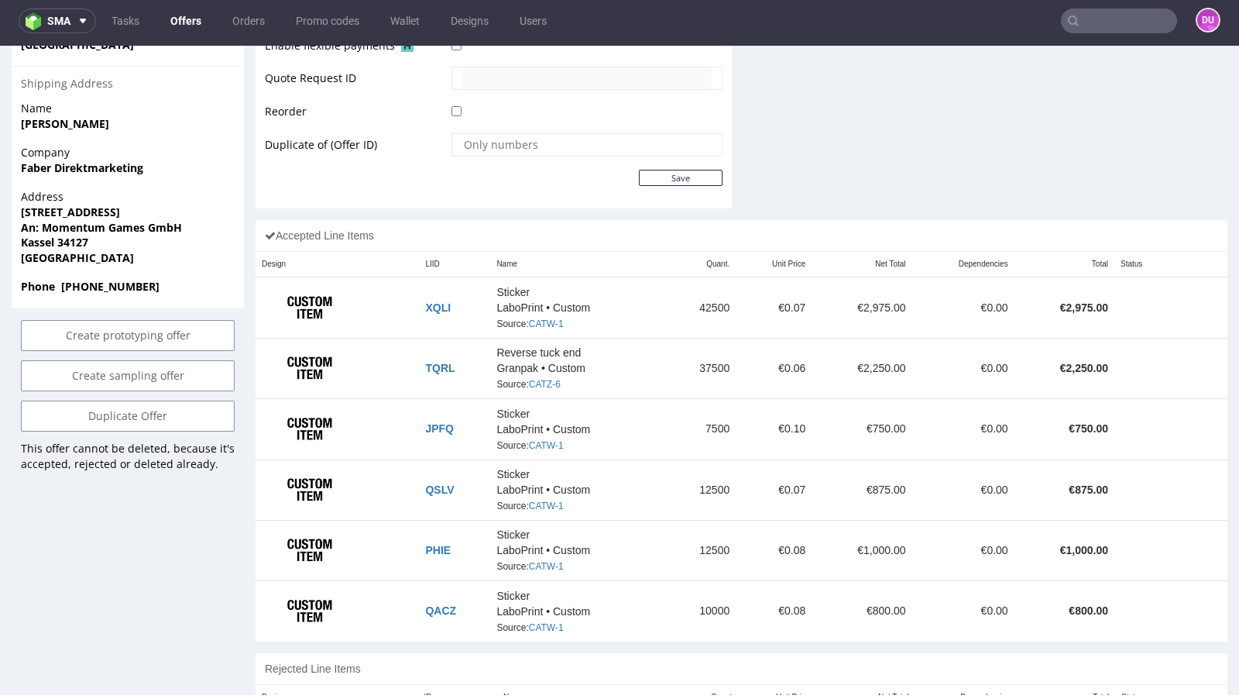
scroll to position [793, 0]
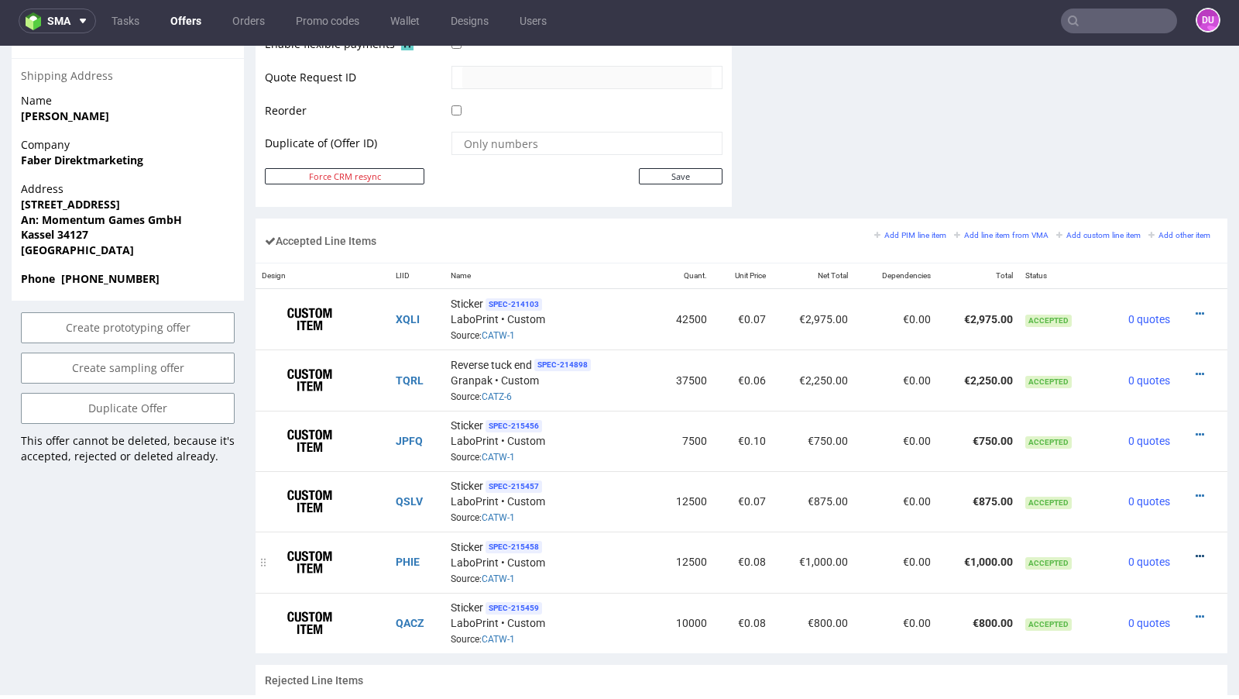
click at [1196, 551] on icon at bounding box center [1200, 556] width 9 height 11
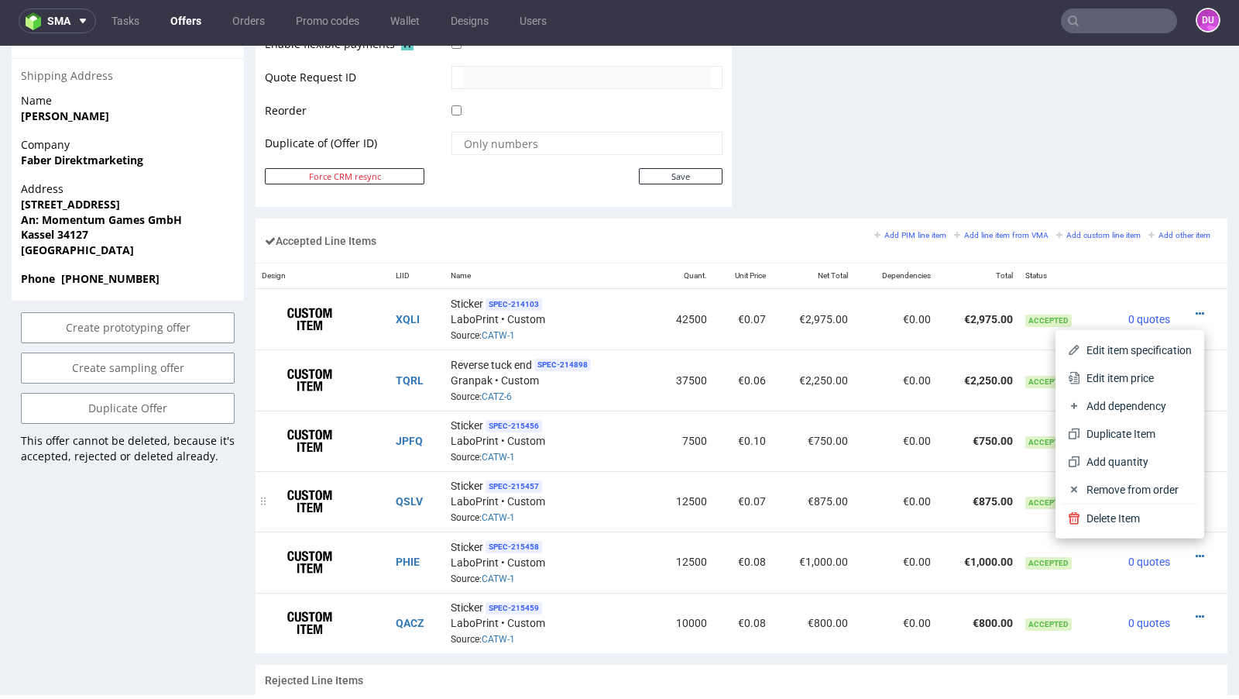
click at [950, 484] on td "€875.00" at bounding box center [978, 501] width 83 height 60
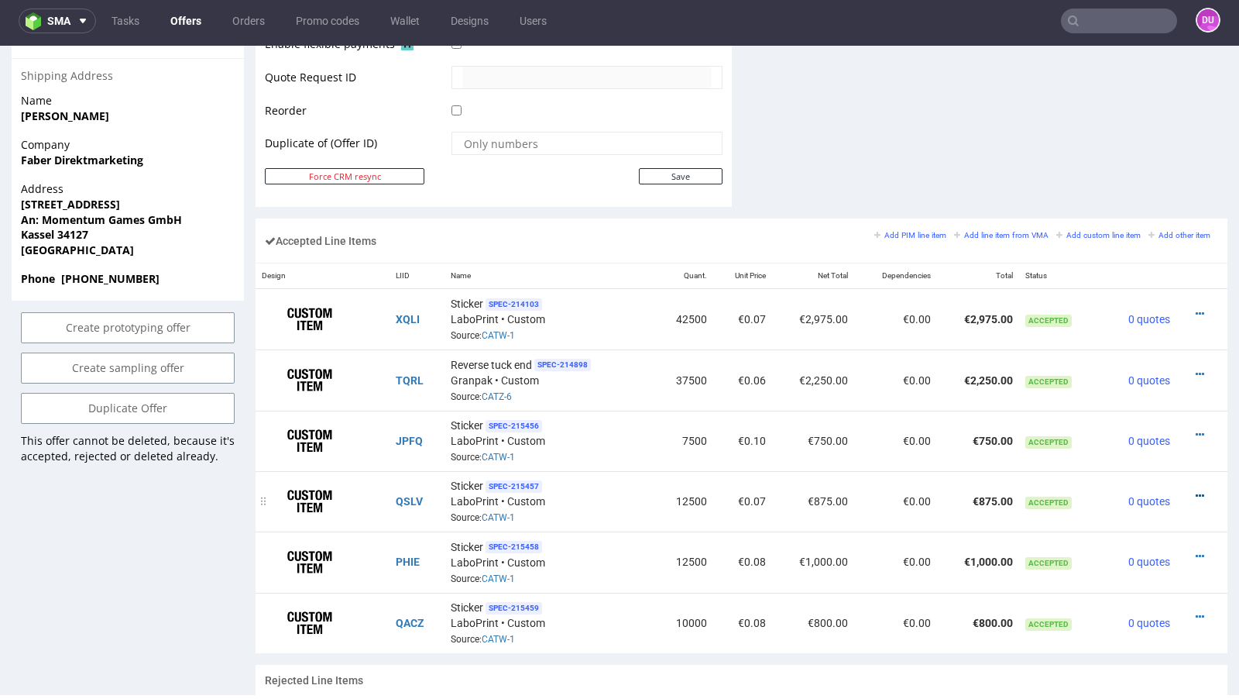
click at [1196, 490] on icon at bounding box center [1200, 495] width 9 height 11
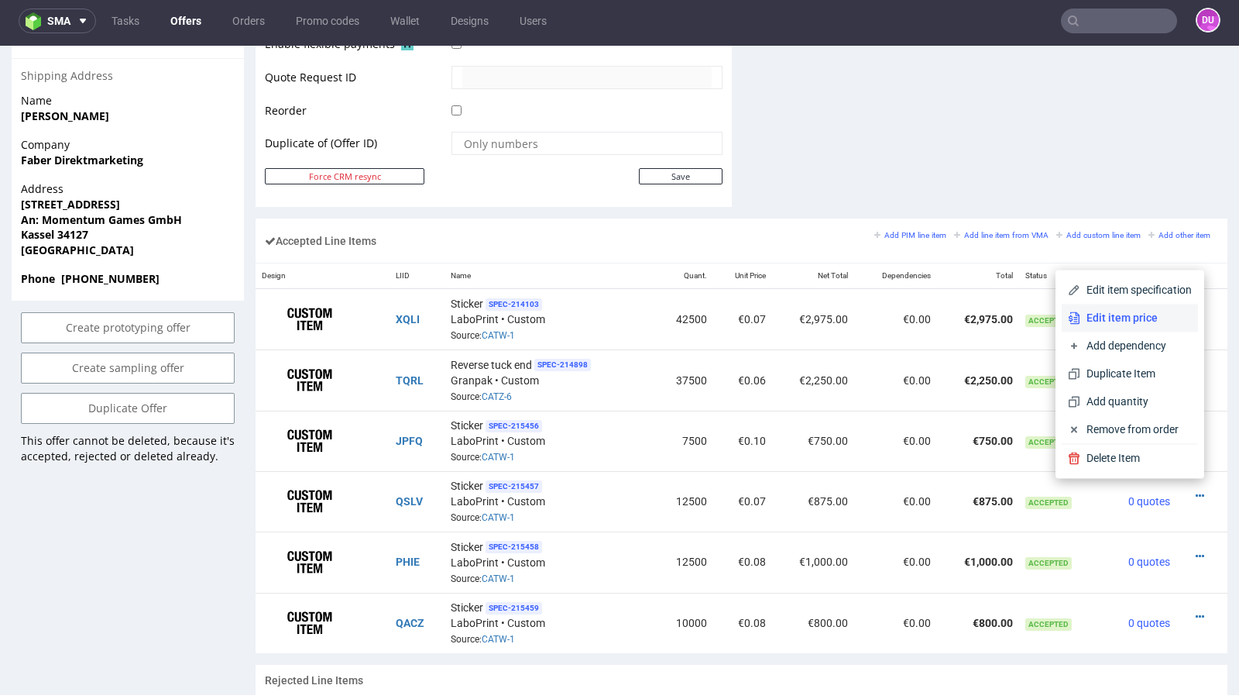
click at [1087, 319] on span "Edit item price" at bounding box center [1137, 317] width 112 height 15
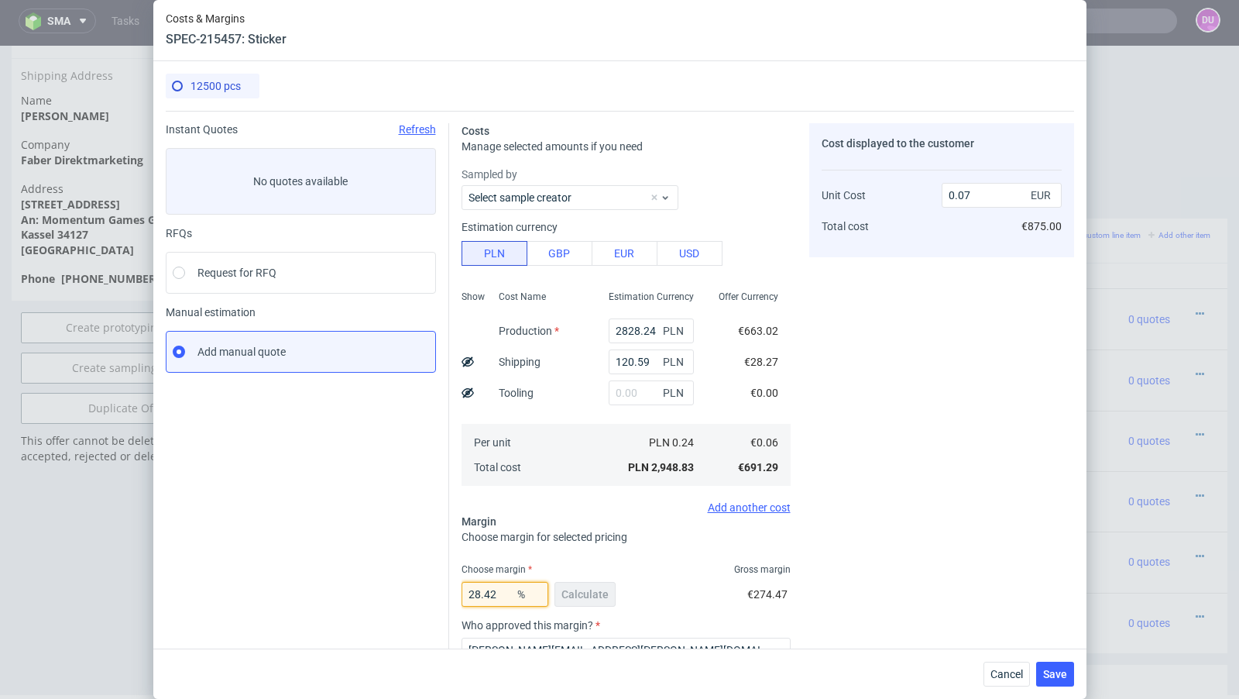
drag, startPoint x: 492, startPoint y: 600, endPoint x: 432, endPoint y: 586, distance: 61.3
click at [432, 586] on div "Instant Quotes Refresh No quotes available RFQs Request for RFQ Manual estimati…" at bounding box center [620, 456] width 909 height 691
click at [989, 675] on button "Cancel" at bounding box center [1007, 674] width 46 height 25
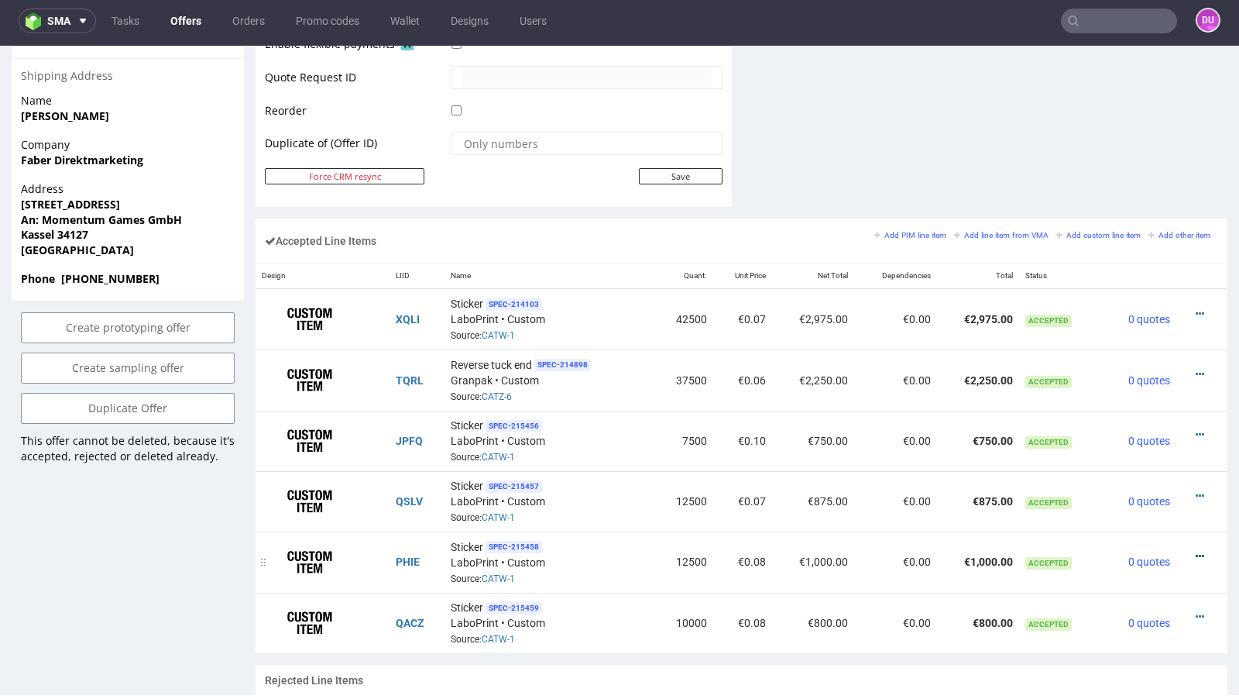
click at [1196, 551] on icon at bounding box center [1200, 556] width 9 height 11
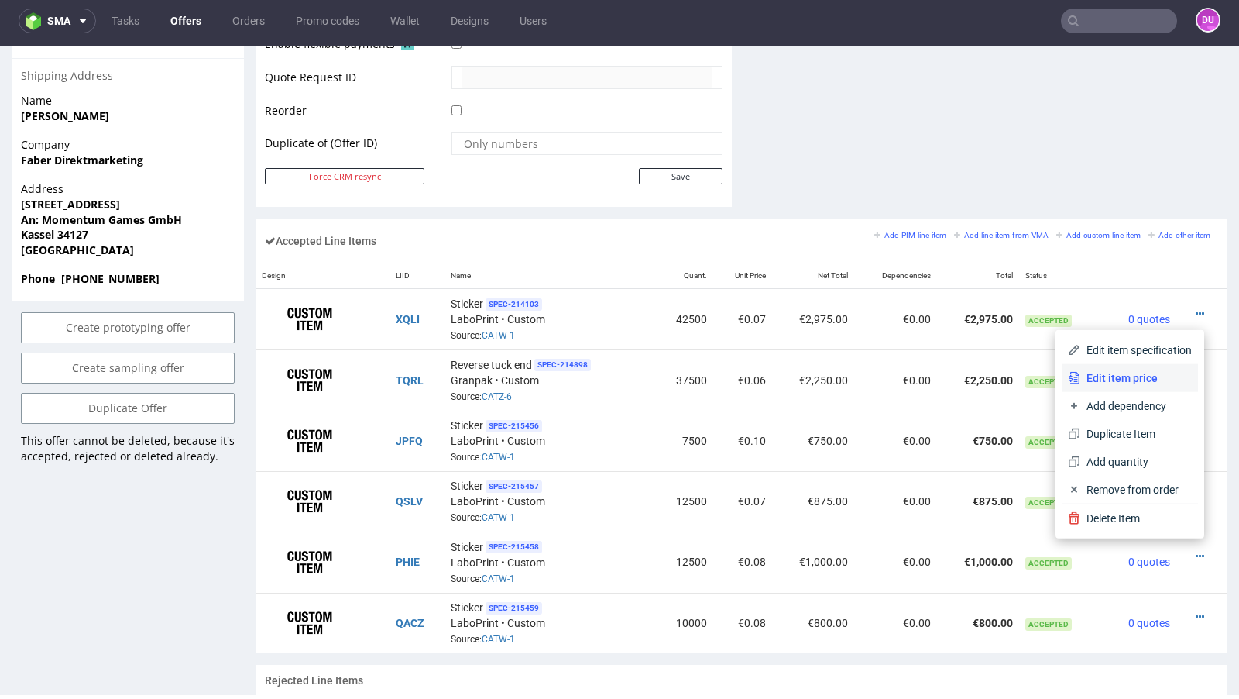
click at [1119, 377] on span "Edit item price" at bounding box center [1137, 377] width 112 height 15
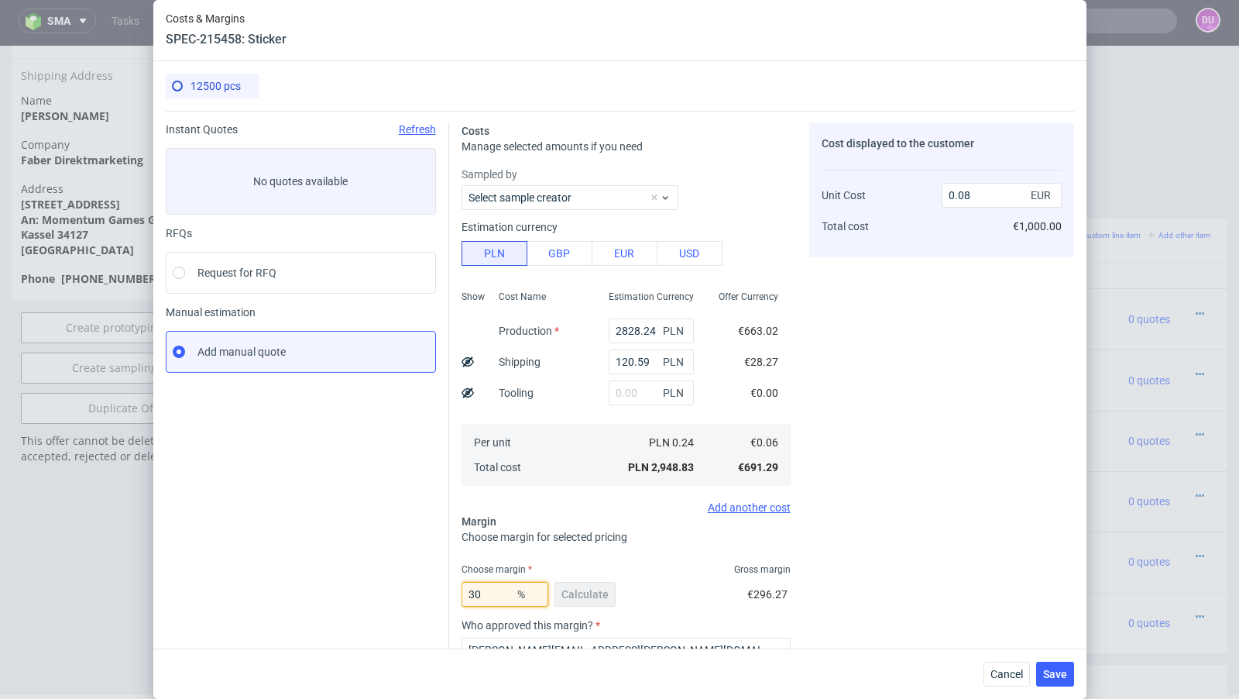
drag, startPoint x: 497, startPoint y: 593, endPoint x: 404, endPoint y: 579, distance: 94.1
click at [404, 579] on div "Instant Quotes Refresh No quotes available RFQs Request for RFQ Manual estimati…" at bounding box center [620, 456] width 909 height 691
paste input "28.42"
type input "28.42"
type input "0.07"
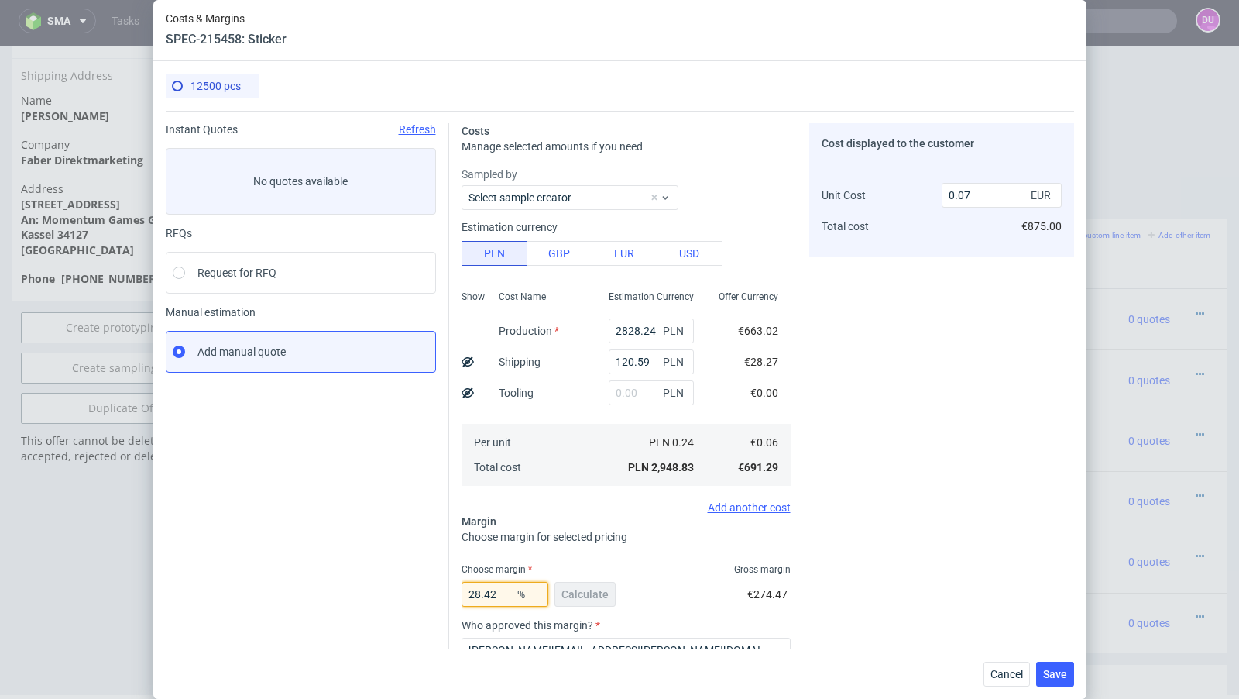
type input "28.42"
click at [367, 548] on div "Instant Quotes Refresh No quotes available RFQs Request for RFQ Manual estimati…" at bounding box center [308, 462] width 284 height 679
click at [1055, 673] on span "Save" at bounding box center [1055, 674] width 24 height 11
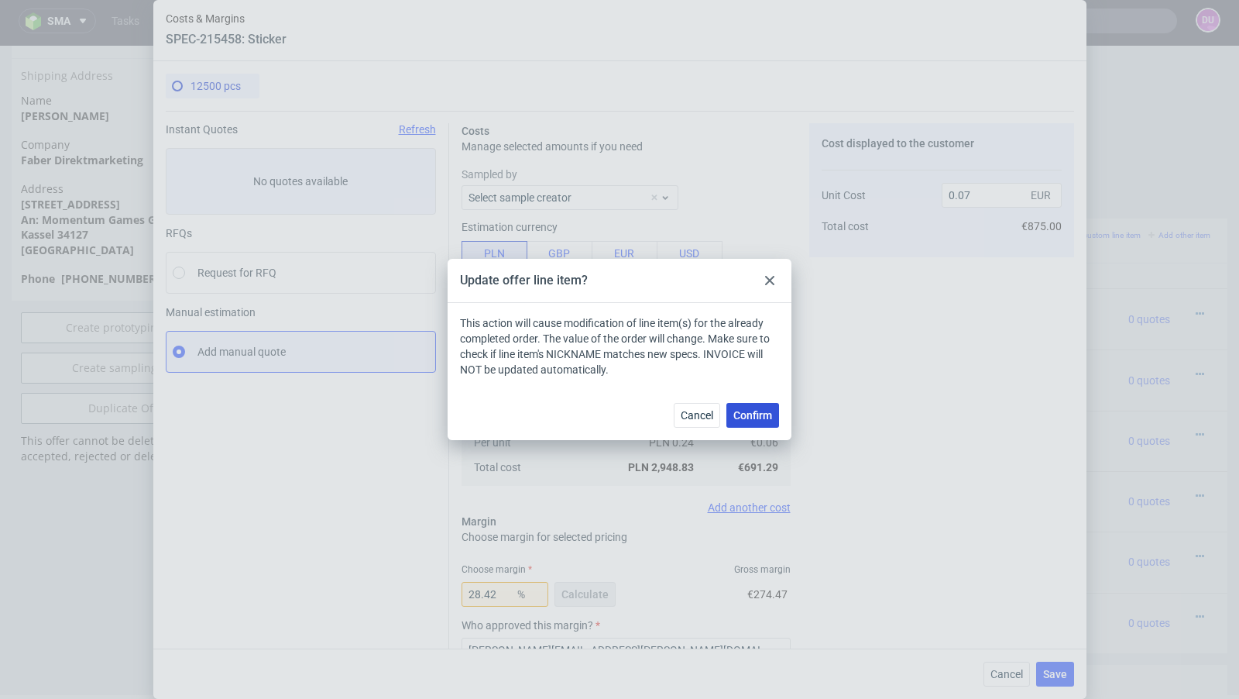
click at [773, 421] on button "Confirm" at bounding box center [753, 415] width 53 height 25
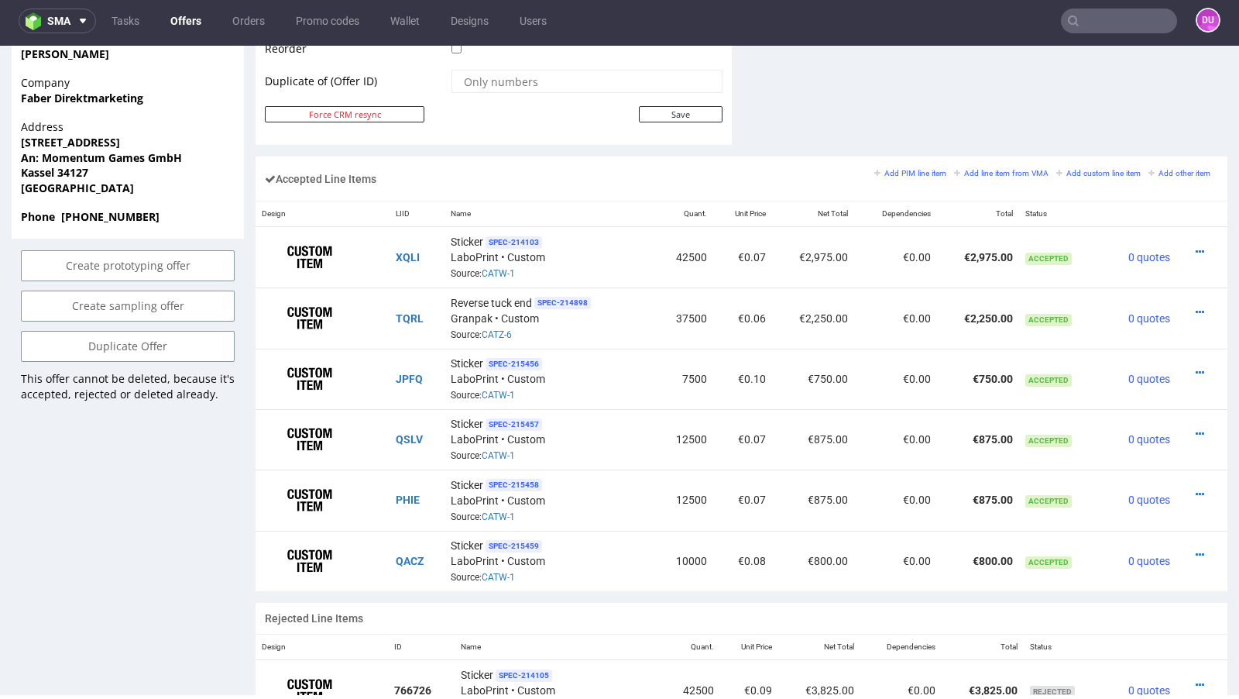
scroll to position [858, 0]
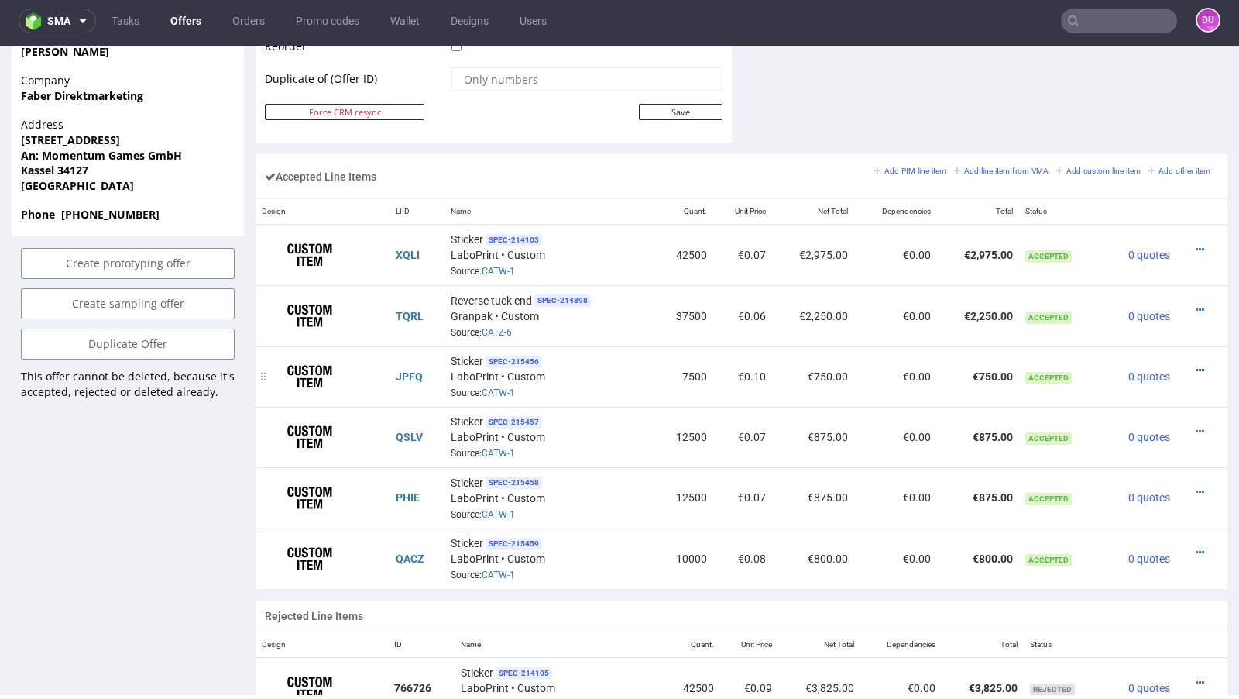
click at [1196, 365] on icon at bounding box center [1200, 370] width 9 height 11
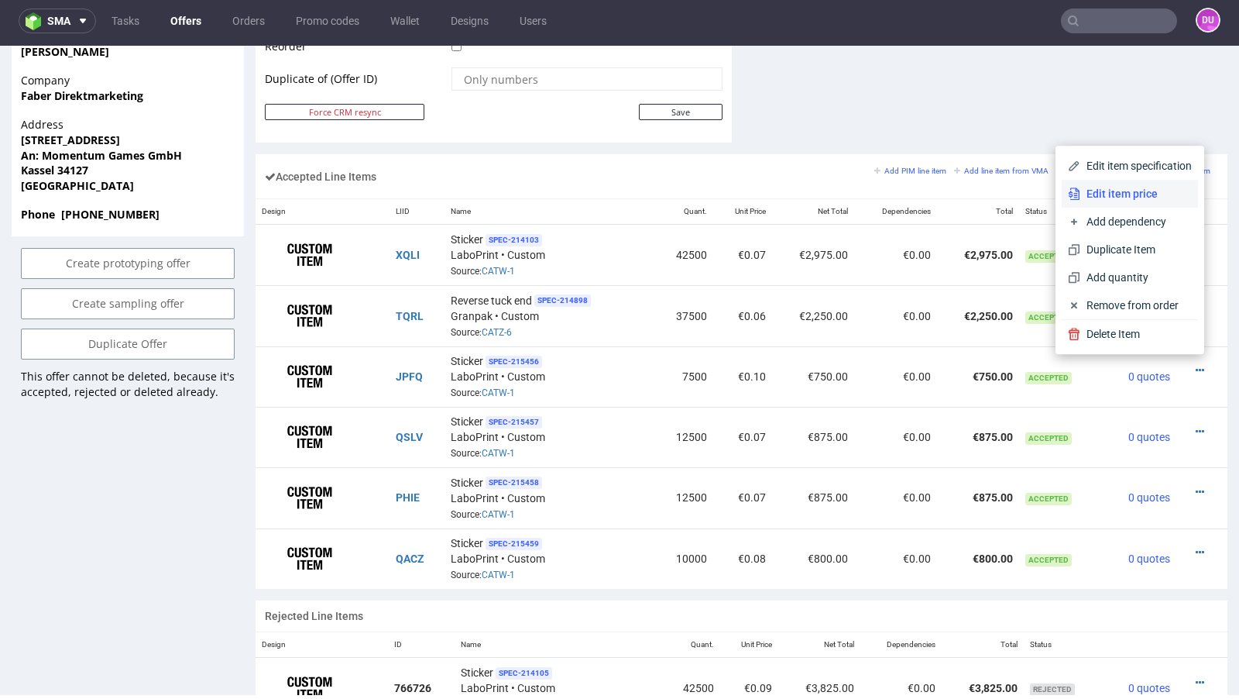
click at [1112, 198] on span "Edit item price" at bounding box center [1137, 193] width 112 height 15
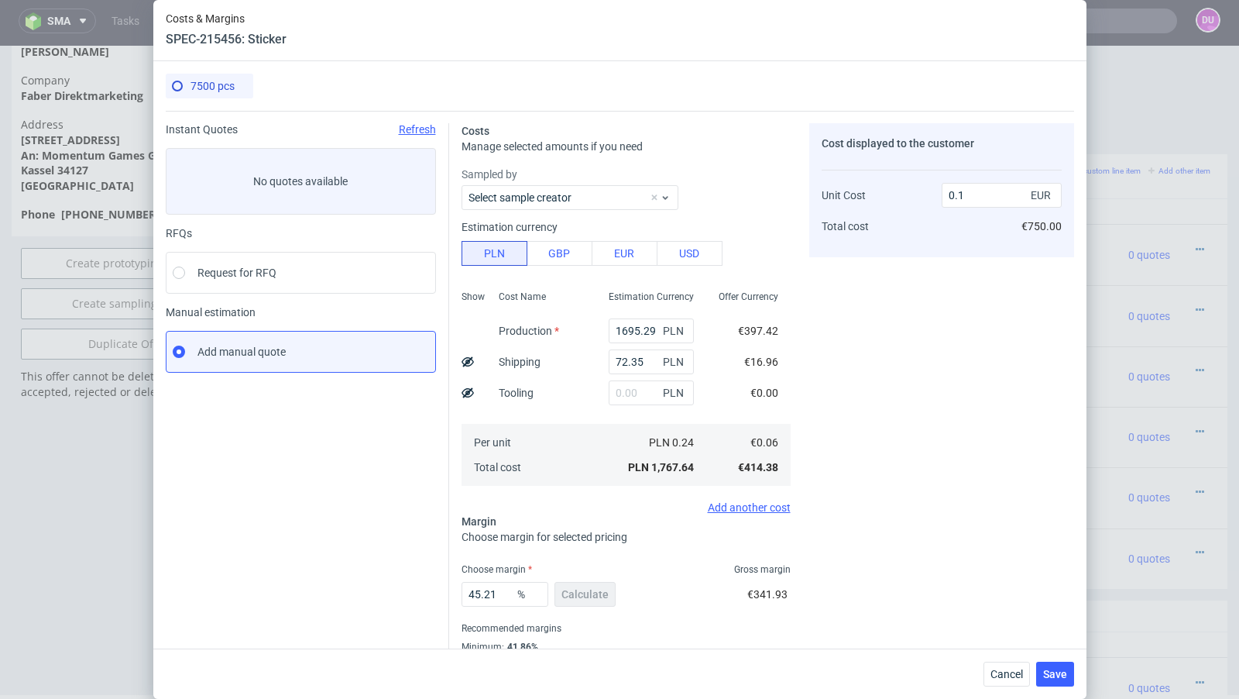
scroll to position [53, 0]
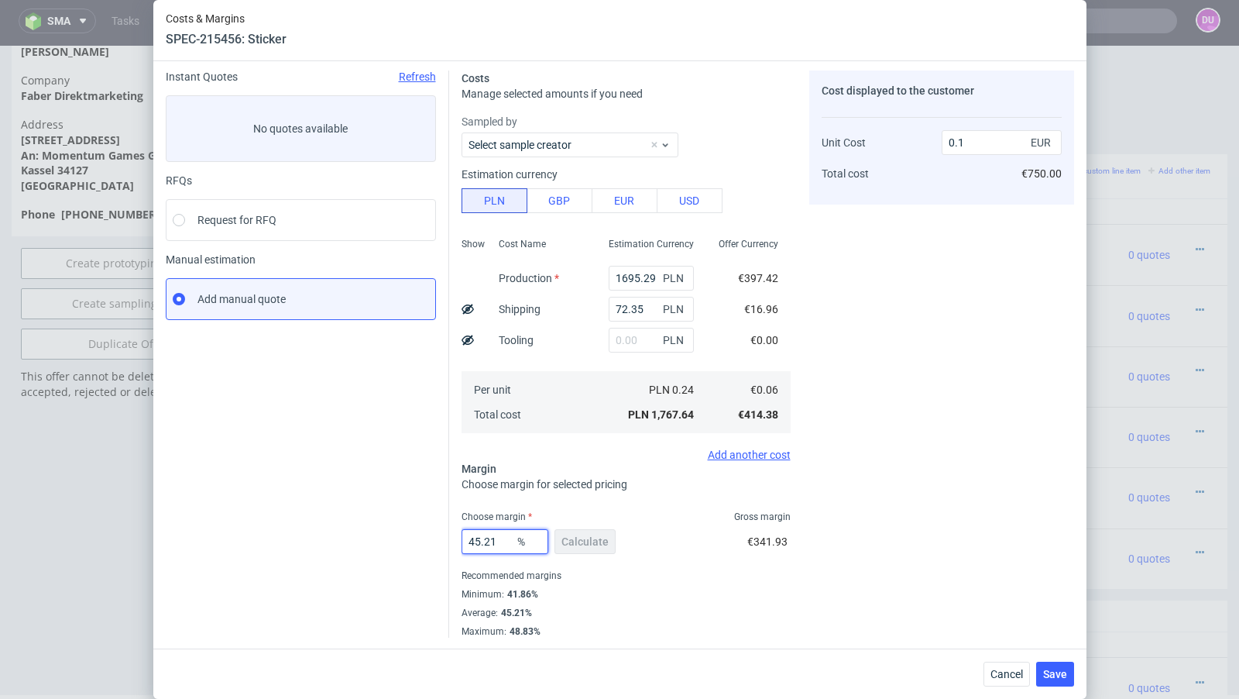
drag, startPoint x: 504, startPoint y: 539, endPoint x: 420, endPoint y: 538, distance: 84.5
click at [420, 538] on div "Instant Quotes Refresh No quotes available RFQs Request for RFQ Manual estimati…" at bounding box center [620, 347] width 909 height 579
click at [1004, 665] on button "Cancel" at bounding box center [1007, 674] width 46 height 25
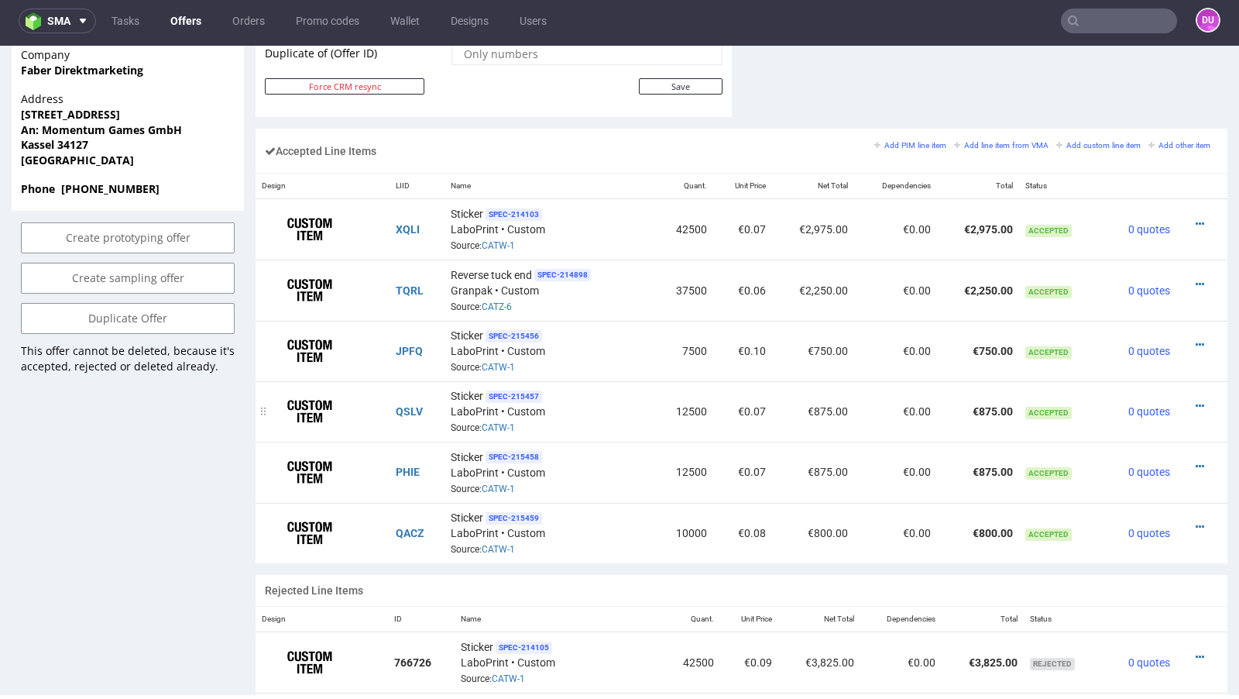
scroll to position [865, 0]
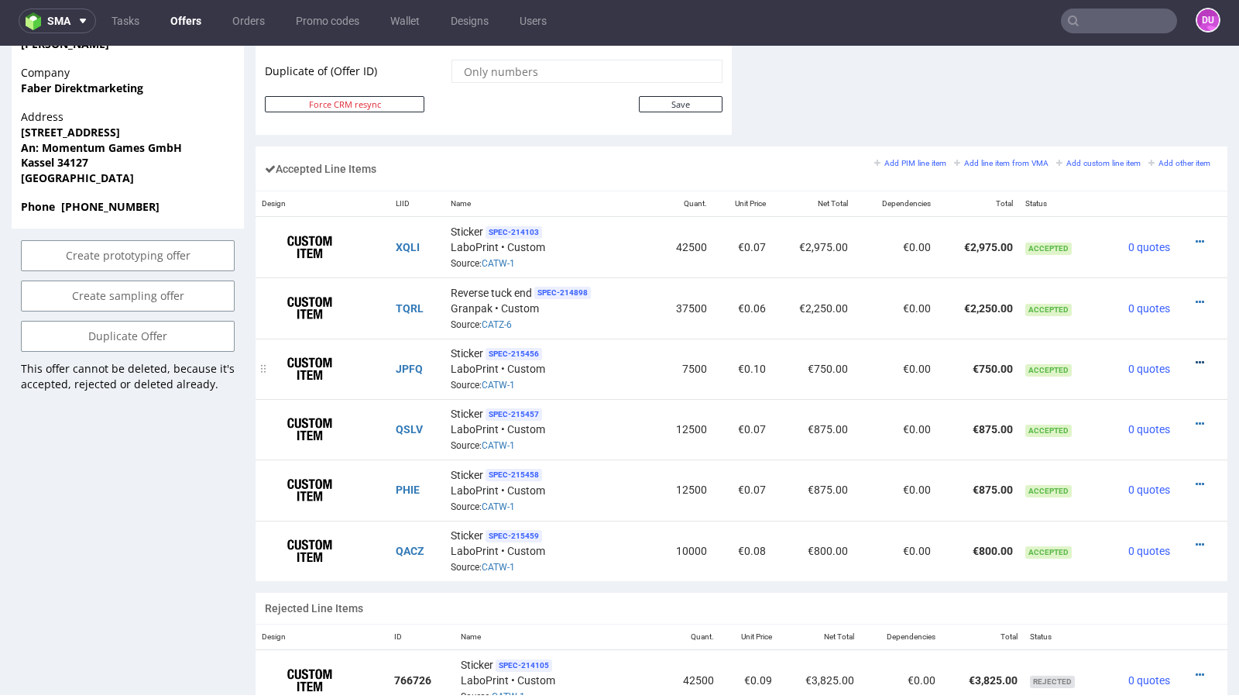
click at [1196, 357] on icon at bounding box center [1200, 362] width 9 height 11
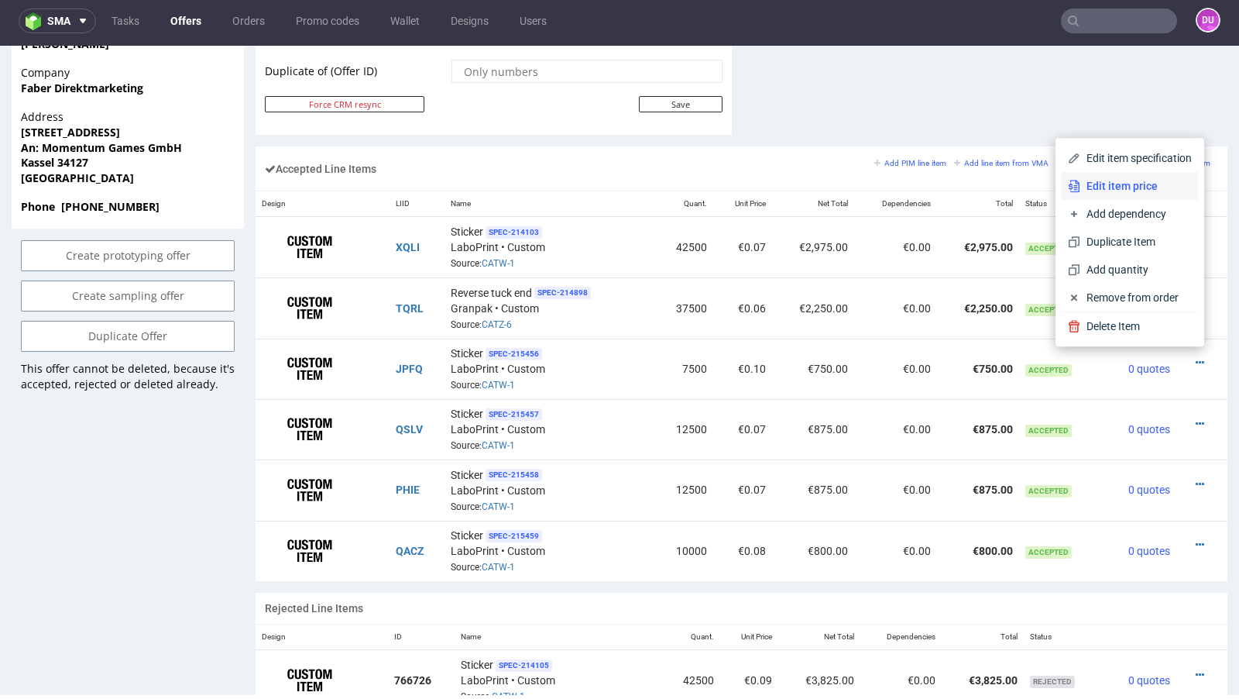
click at [1081, 186] on span "Edit item price" at bounding box center [1137, 185] width 112 height 15
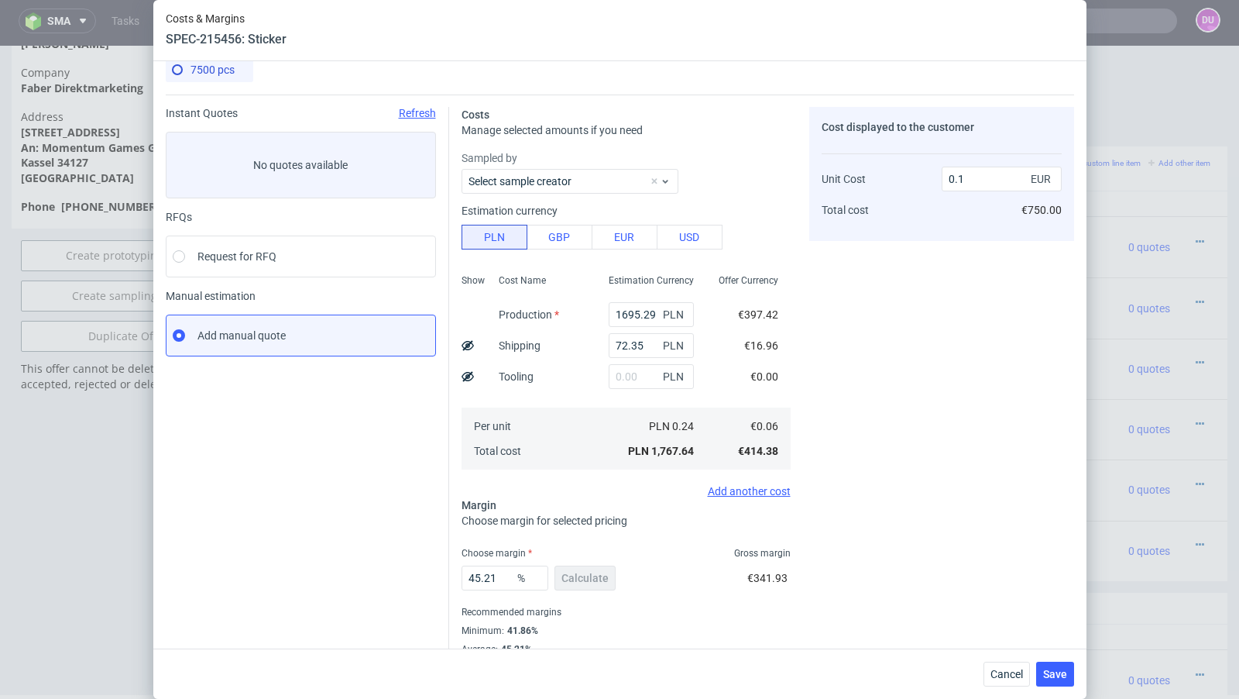
scroll to position [17, 0]
drag, startPoint x: 504, startPoint y: 579, endPoint x: 407, endPoint y: 565, distance: 97.9
click at [407, 565] on div "Instant Quotes Refresh No quotes available RFQs Request for RFQ Manual estimati…" at bounding box center [620, 383] width 909 height 579
type input "30"
type input "0.08"
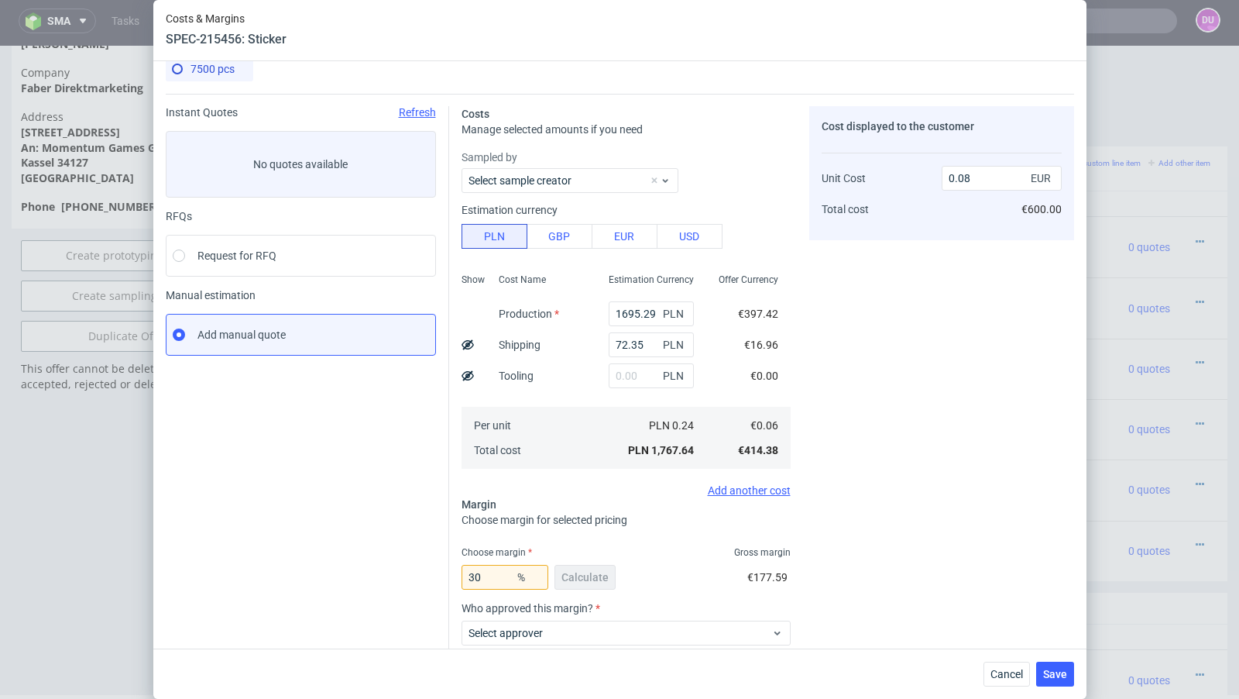
click at [348, 545] on div "Instant Quotes Refresh No quotes available RFQs Request for RFQ Manual estimati…" at bounding box center [308, 445] width 284 height 679
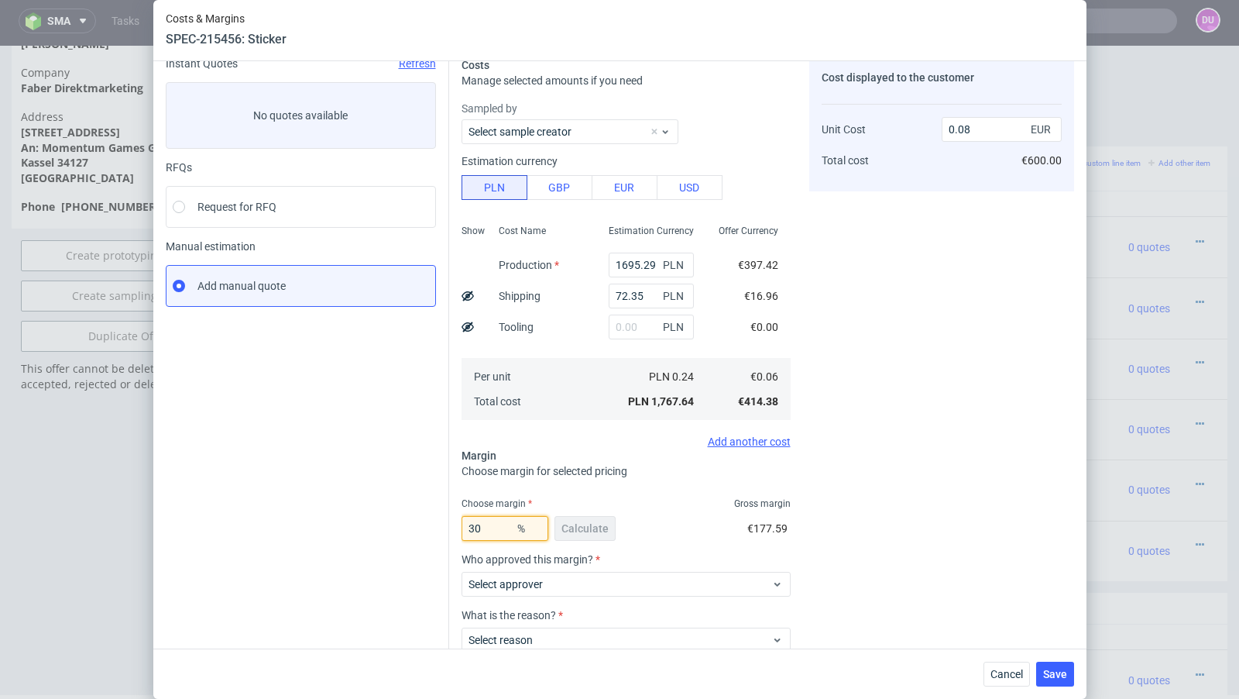
click at [493, 526] on input "30" at bounding box center [505, 528] width 87 height 25
type input "3"
type input "28"
type input "0.07"
drag, startPoint x: 505, startPoint y: 529, endPoint x: 363, endPoint y: 514, distance: 142.5
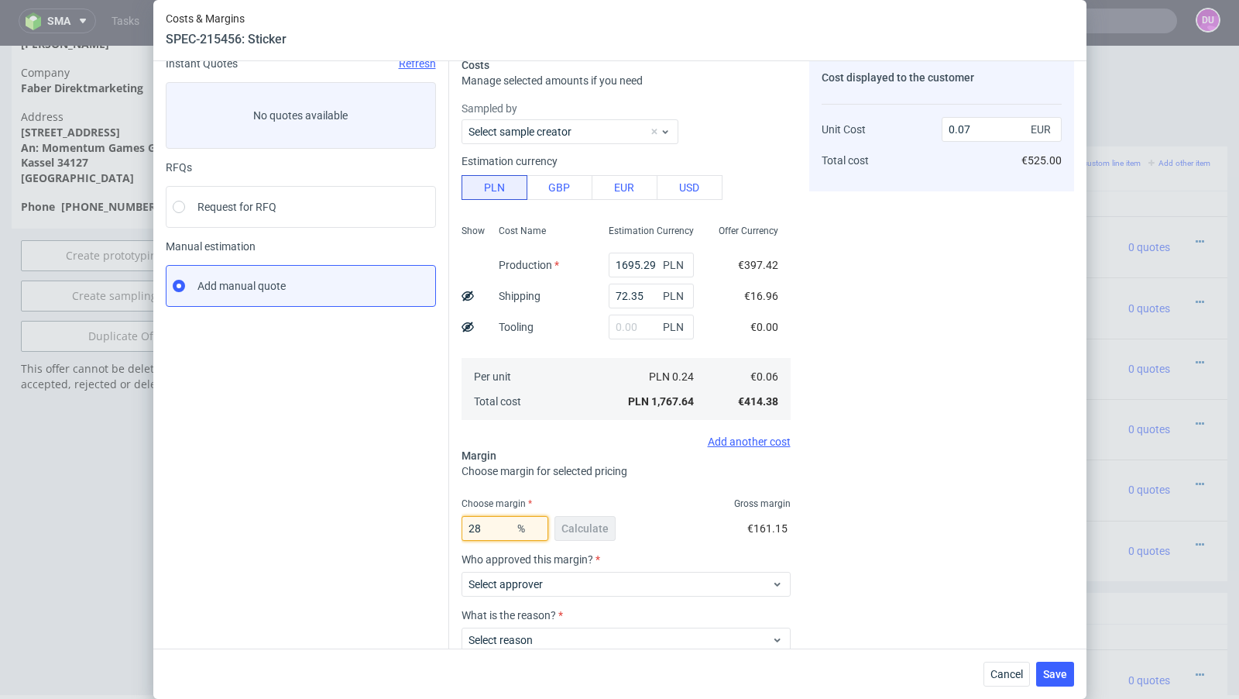
click at [363, 514] on div "Instant Quotes Refresh No quotes available RFQs Request for RFQ Manual estimati…" at bounding box center [620, 390] width 909 height 691
type input "4"
type input "0.1"
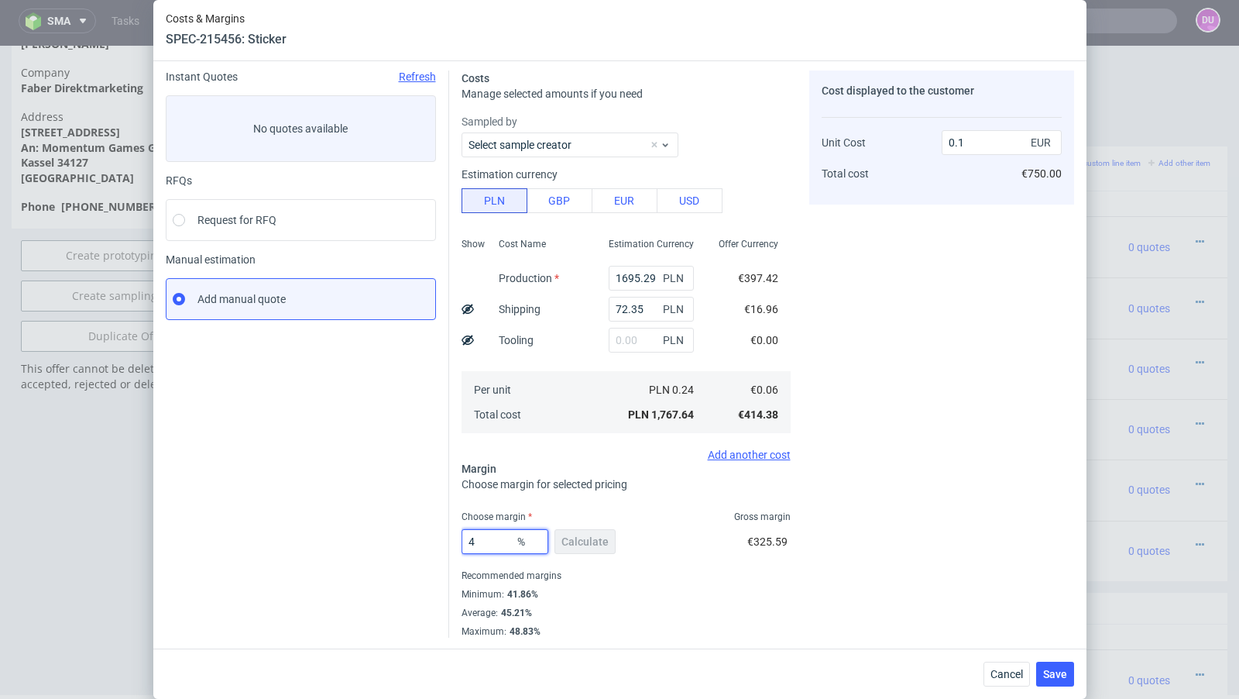
type input "40"
type input "0.09"
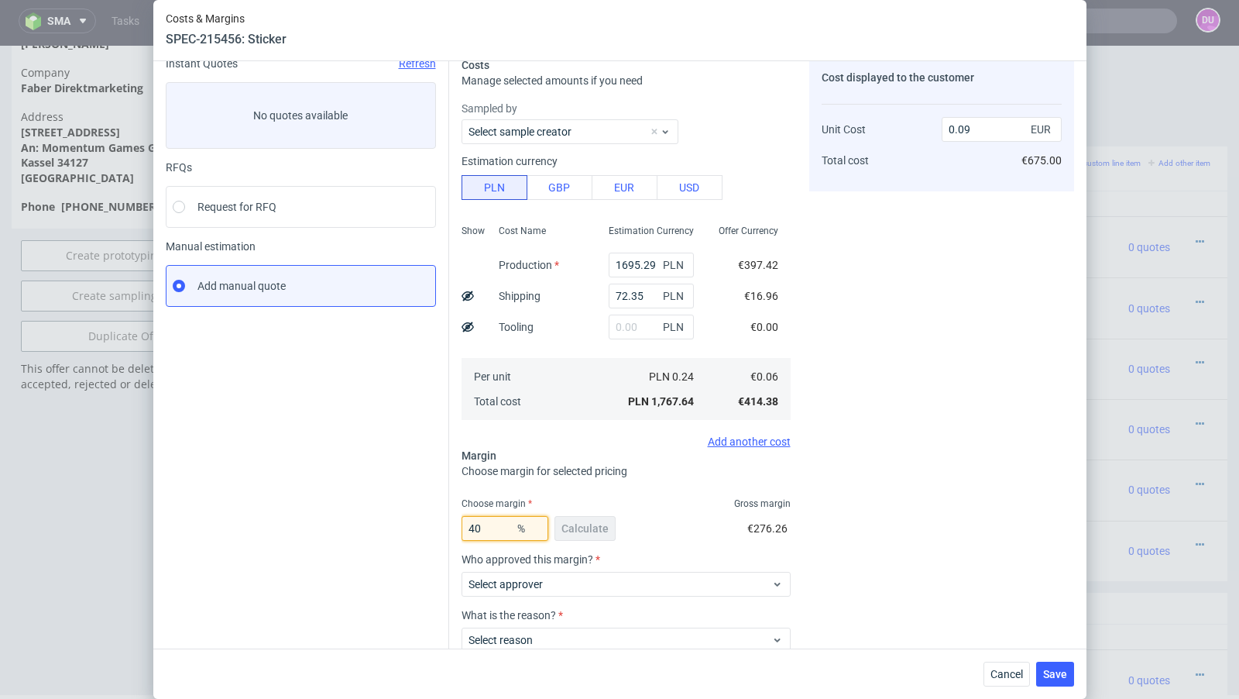
type input "40"
click at [982, 673] on div "Cancel Save" at bounding box center [619, 673] width 933 height 50
click at [1015, 679] on span "Cancel" at bounding box center [1007, 674] width 33 height 11
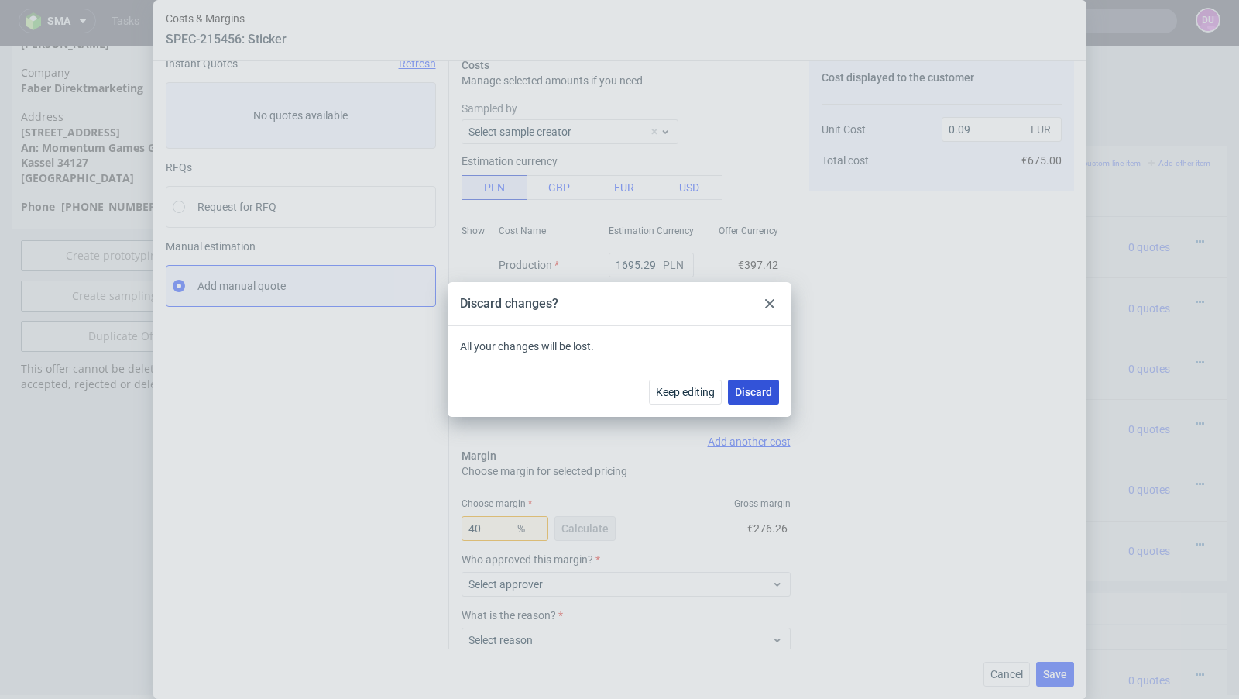
click at [760, 382] on button "Discard" at bounding box center [753, 392] width 51 height 25
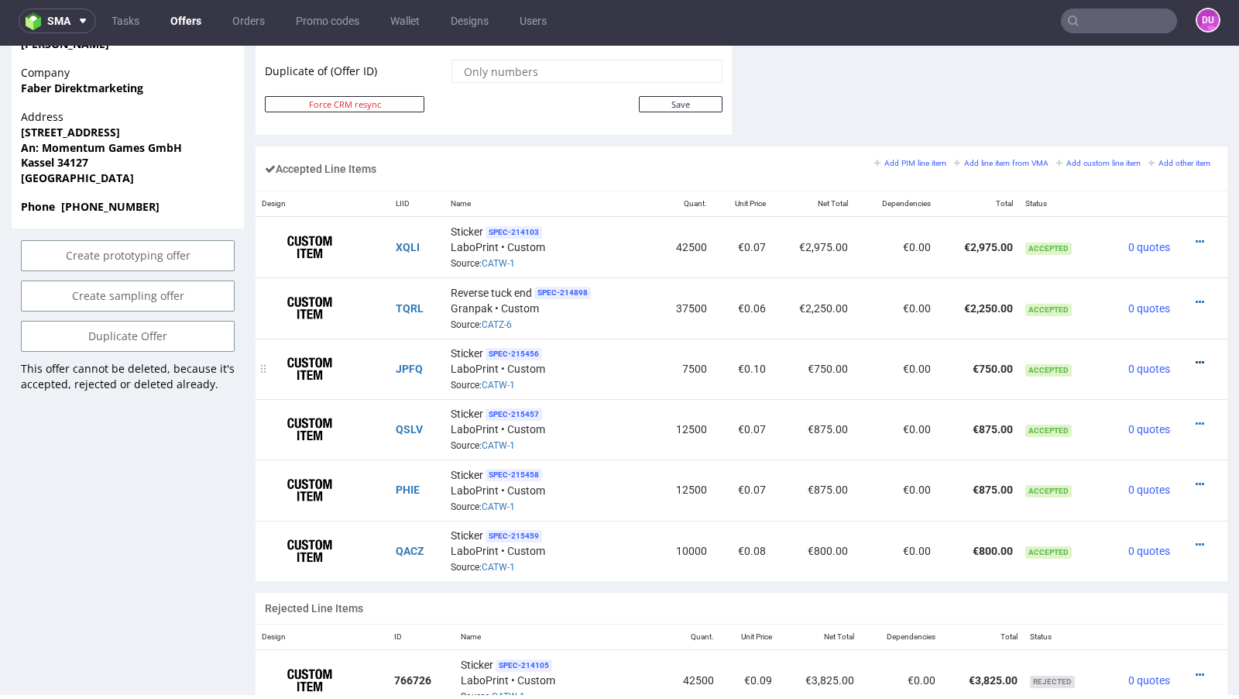
click at [1196, 357] on icon at bounding box center [1200, 362] width 9 height 11
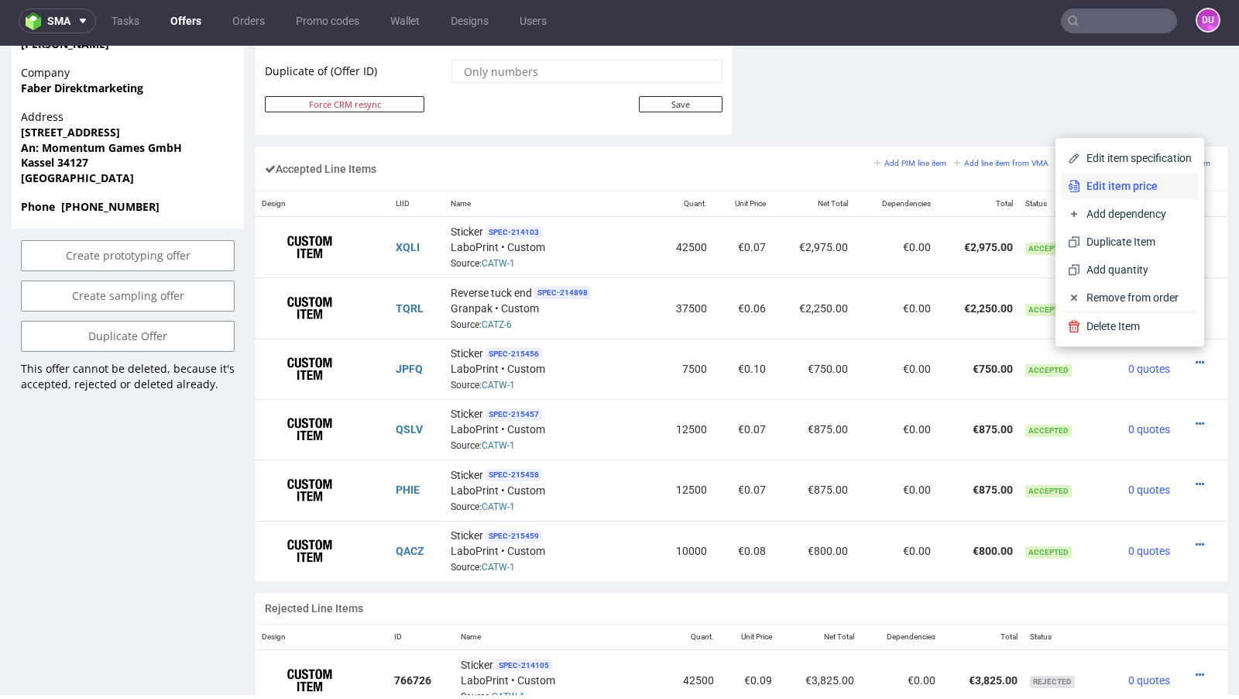
click at [1102, 188] on span "Edit item price" at bounding box center [1137, 185] width 112 height 15
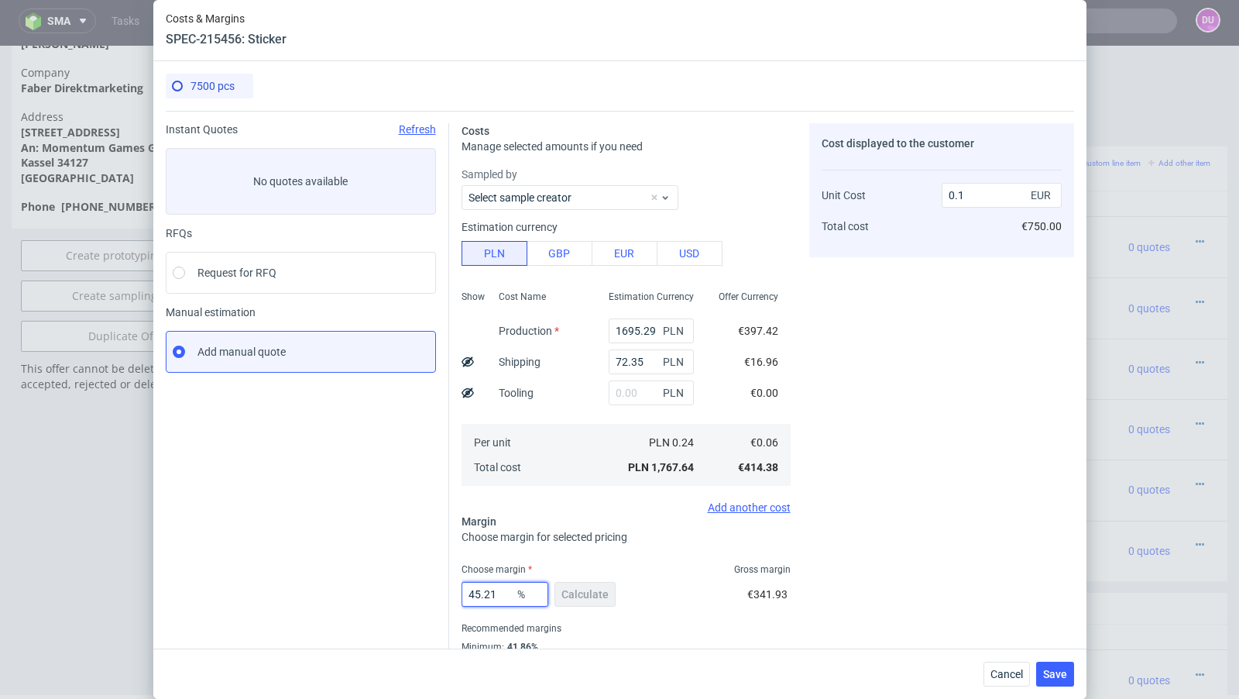
drag, startPoint x: 501, startPoint y: 595, endPoint x: 393, endPoint y: 583, distance: 109.1
click at [393, 583] on div "Instant Quotes Refresh No quotes available RFQs Request for RFQ Manual estimati…" at bounding box center [620, 400] width 909 height 579
type input "30"
type input "0.08"
type input "3"
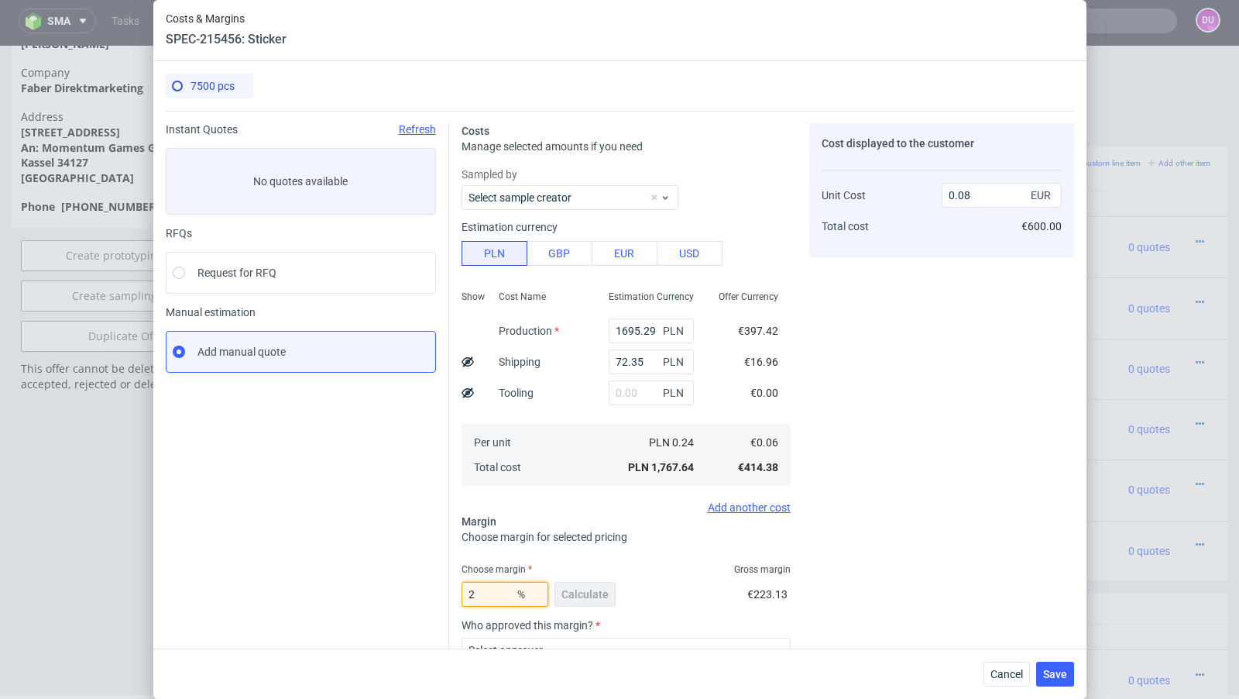
type input "27"
type input "0.07"
type input "29"
type input "0.08"
type input "28"
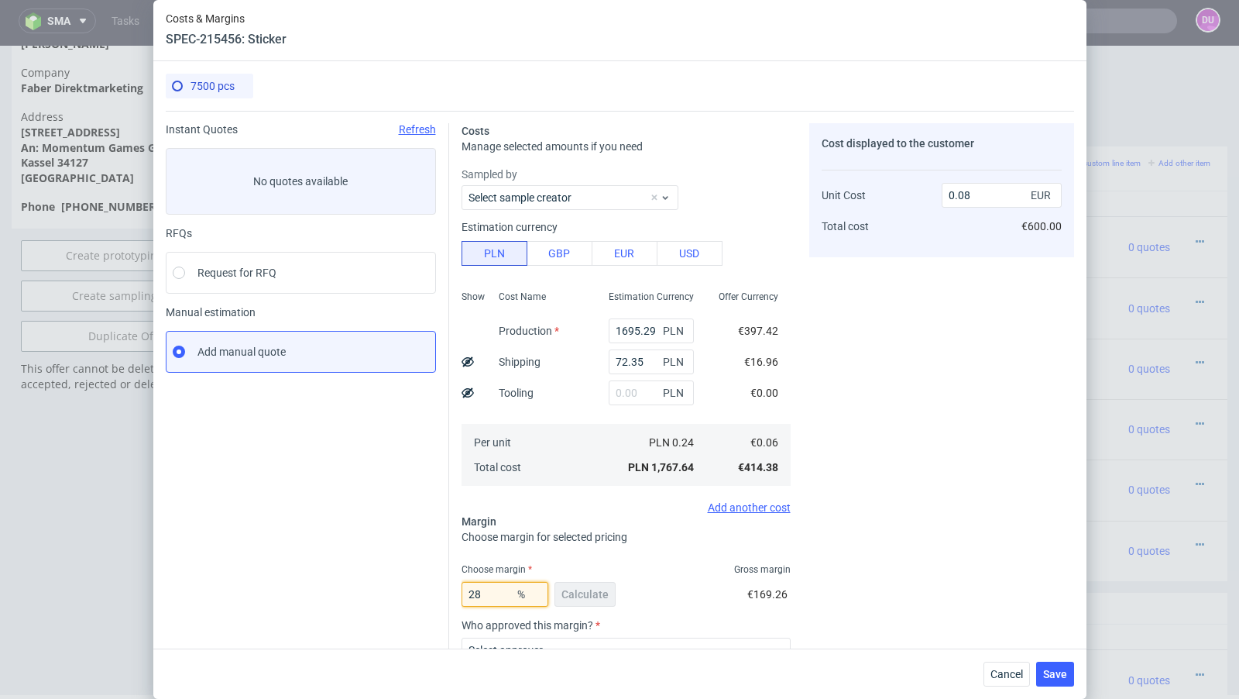
type input "0.07"
type input "28.9"
type input "0.08"
type input "28.3"
type input "0.07"
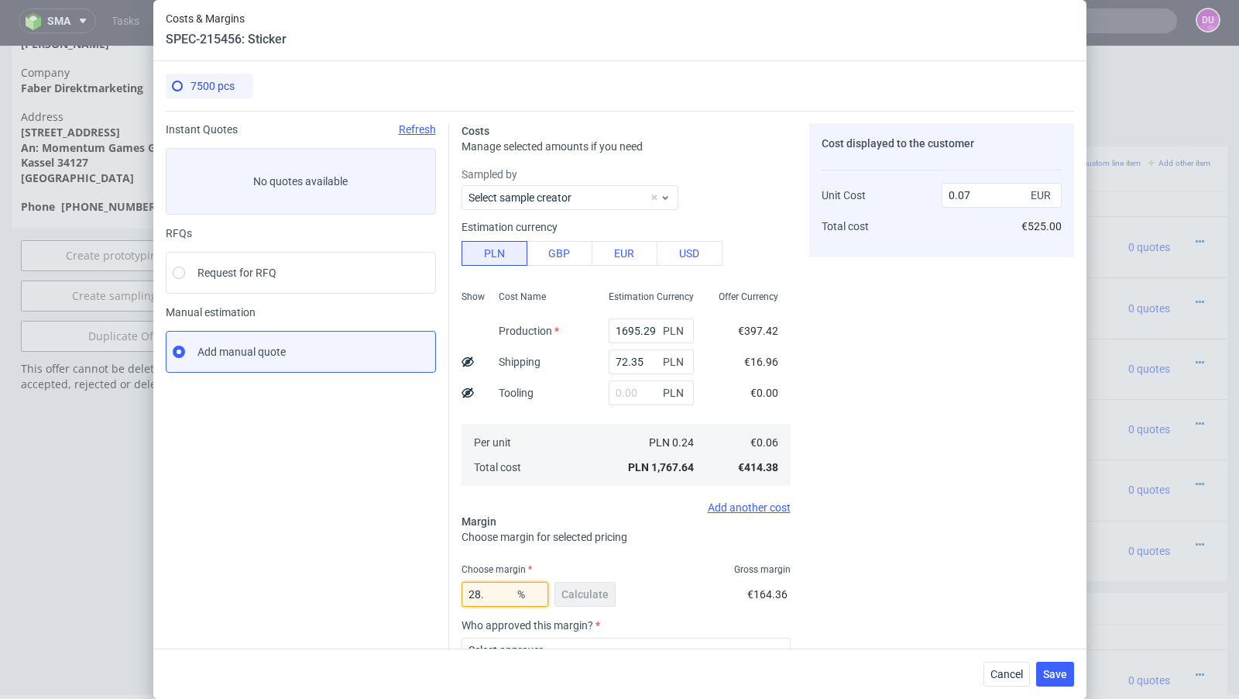
type input "28.5"
type input "0.08"
type input "28.4"
type input "0.07"
type input "28.49"
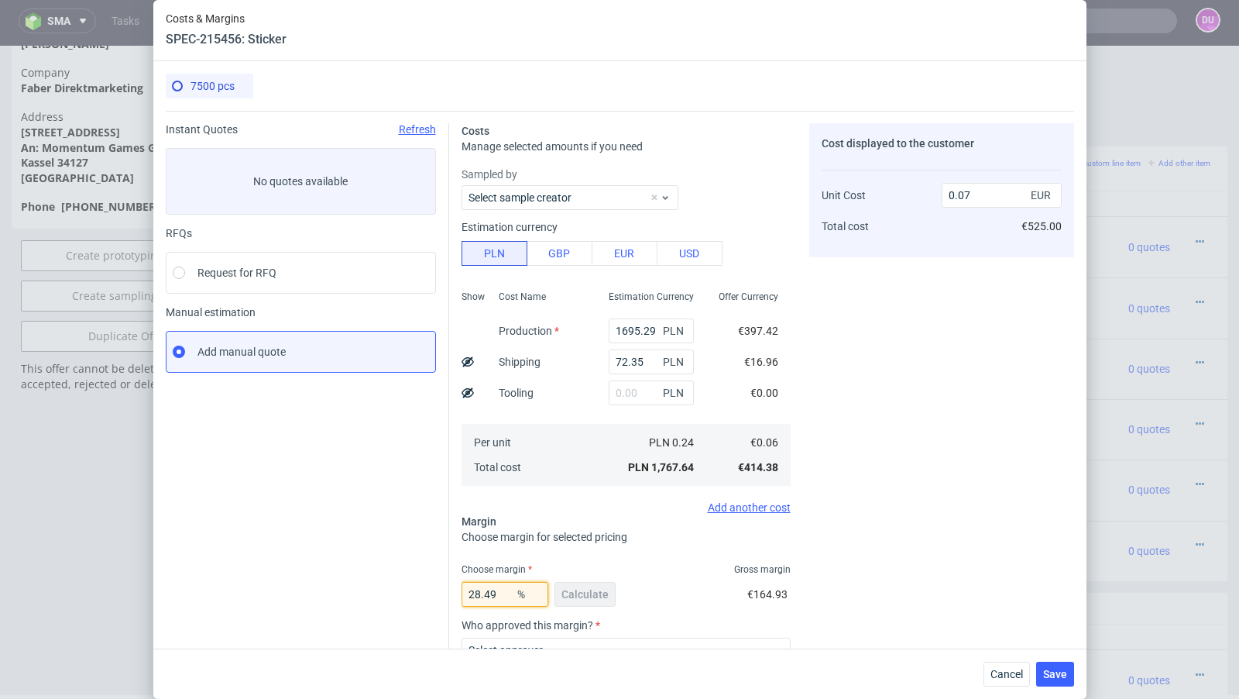
type input "0.08"
type input "28.48"
type input "0.07"
type input "28.48"
click at [347, 556] on div "Instant Quotes Refresh No quotes available RFQs Request for RFQ Manual estimati…" at bounding box center [308, 462] width 284 height 679
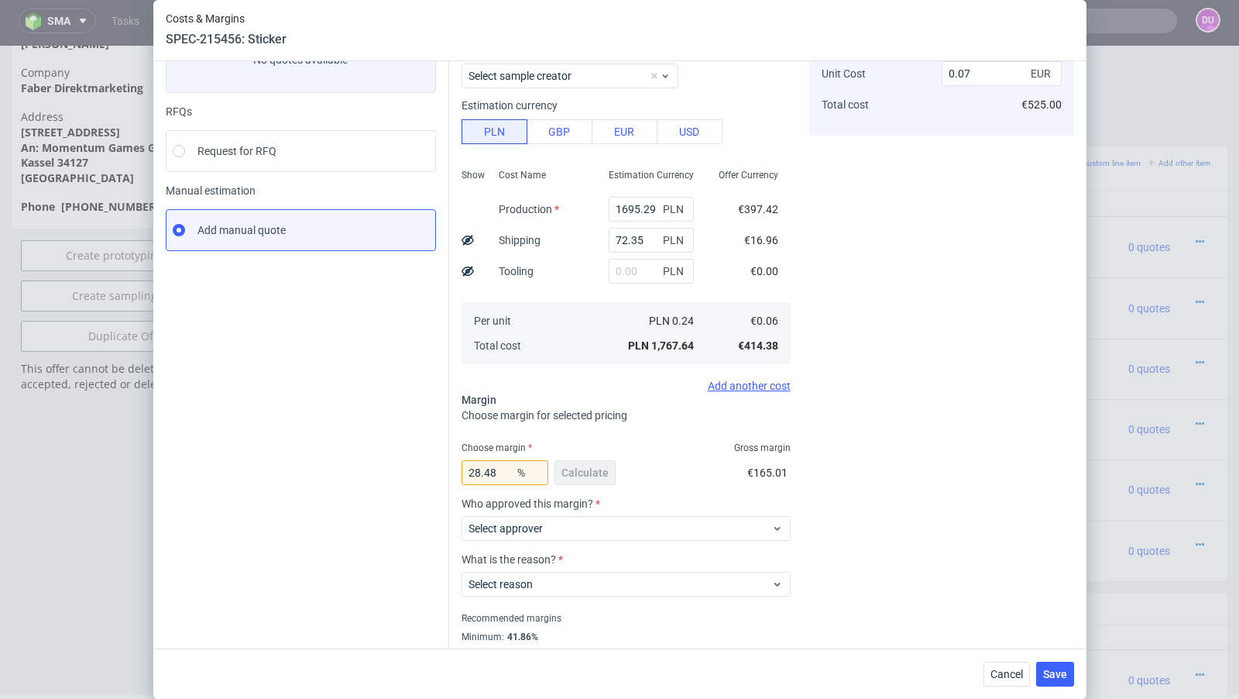
scroll to position [164, 0]
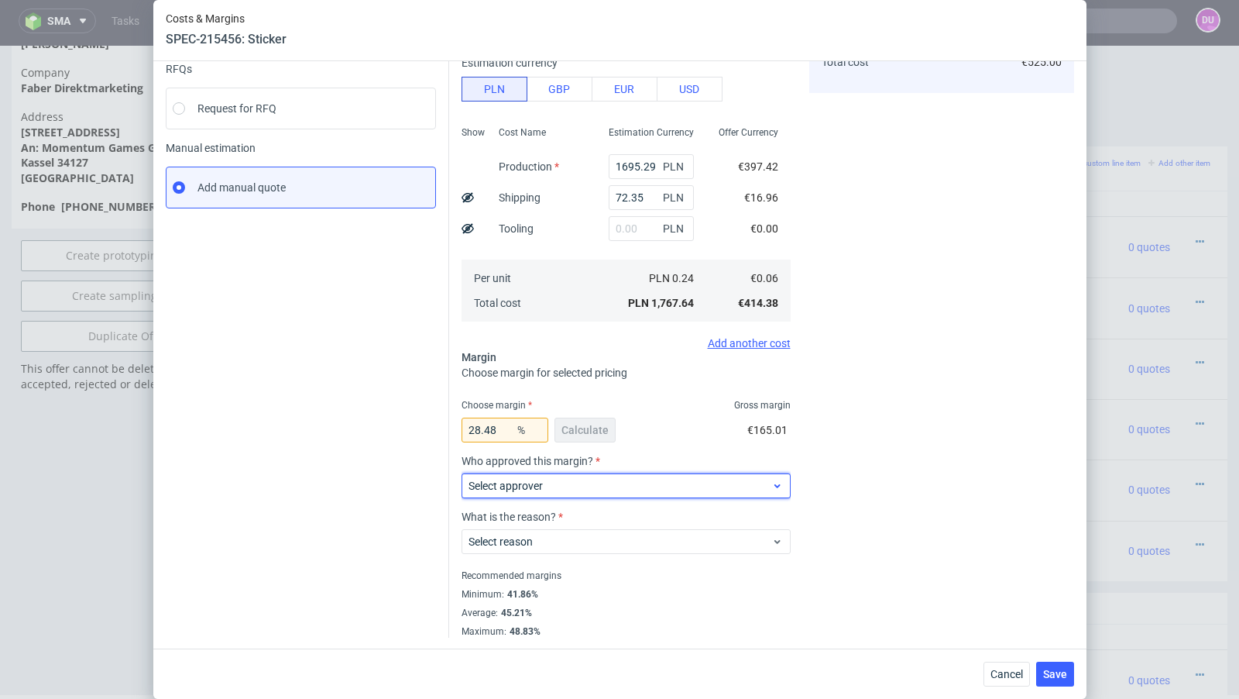
click at [547, 480] on span "Select approver" at bounding box center [621, 485] width 304 height 15
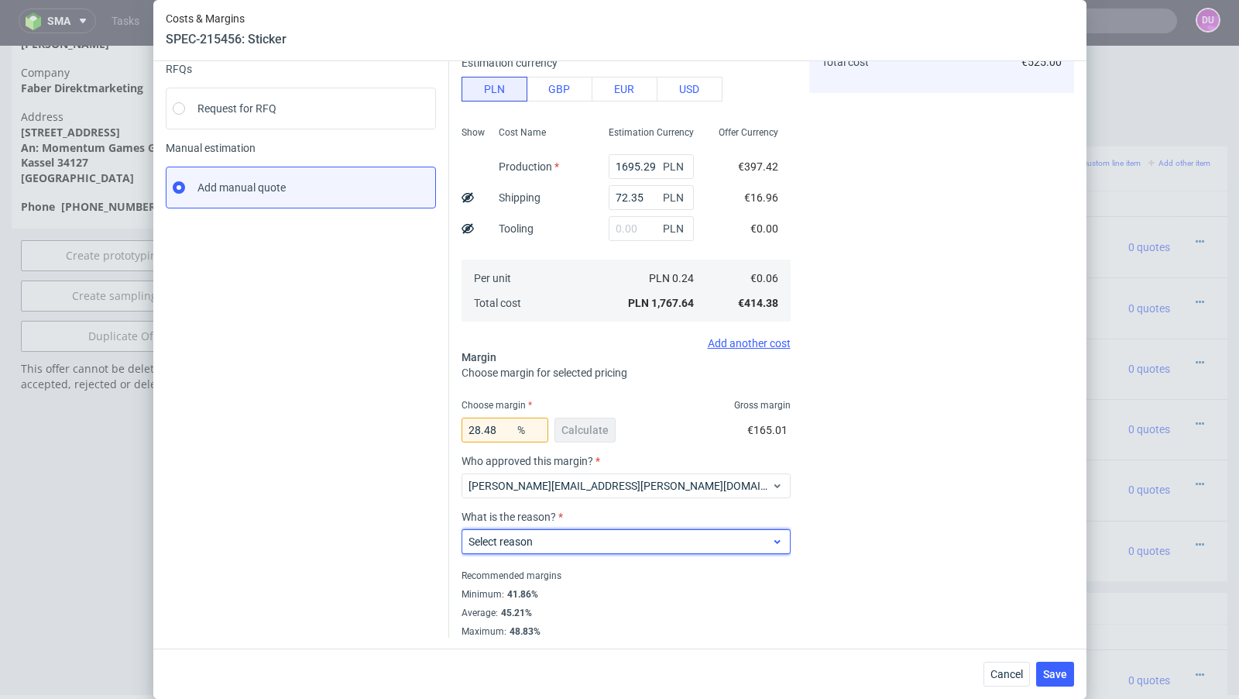
click at [528, 535] on label "Select reason" at bounding box center [501, 541] width 64 height 12
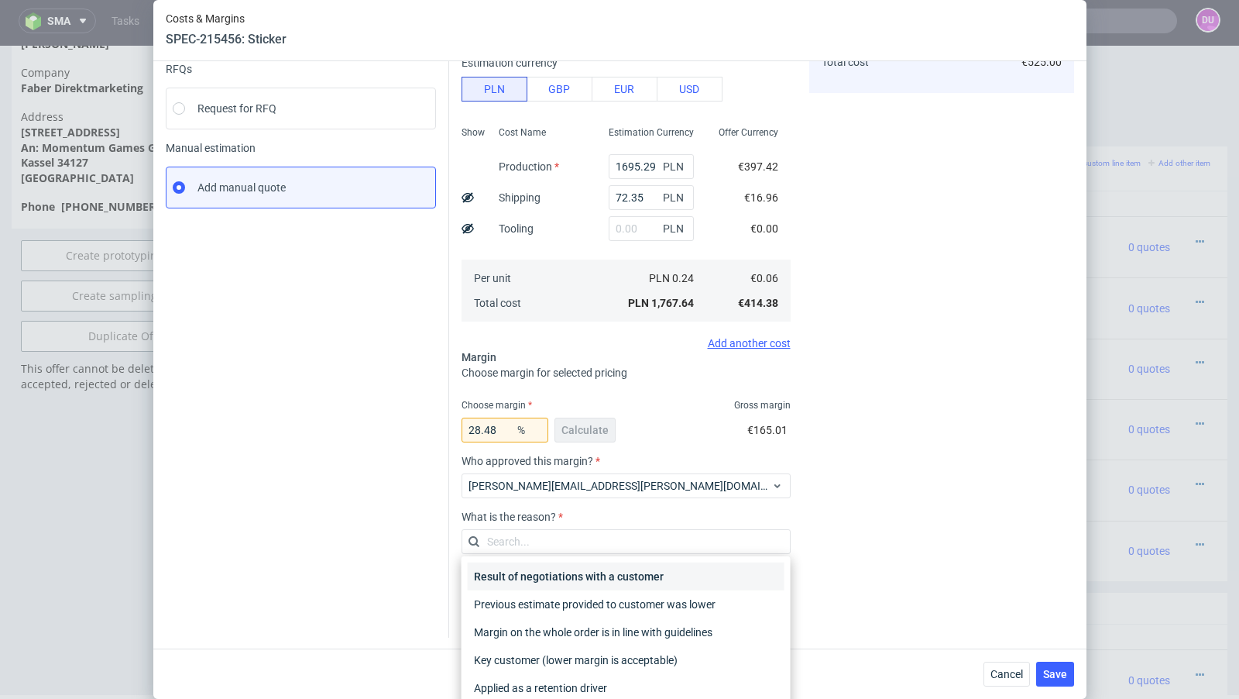
click at [545, 570] on div "Result of negotiations with a customer" at bounding box center [626, 576] width 317 height 28
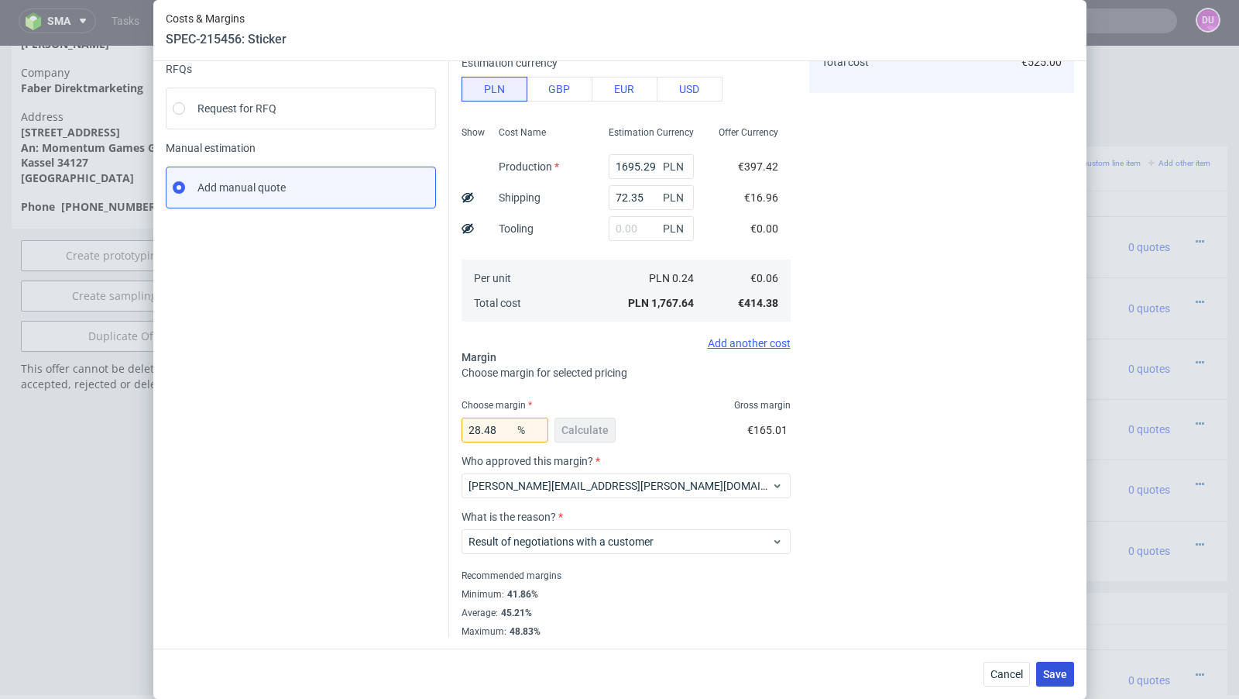
click at [1059, 673] on span "Save" at bounding box center [1055, 674] width 24 height 11
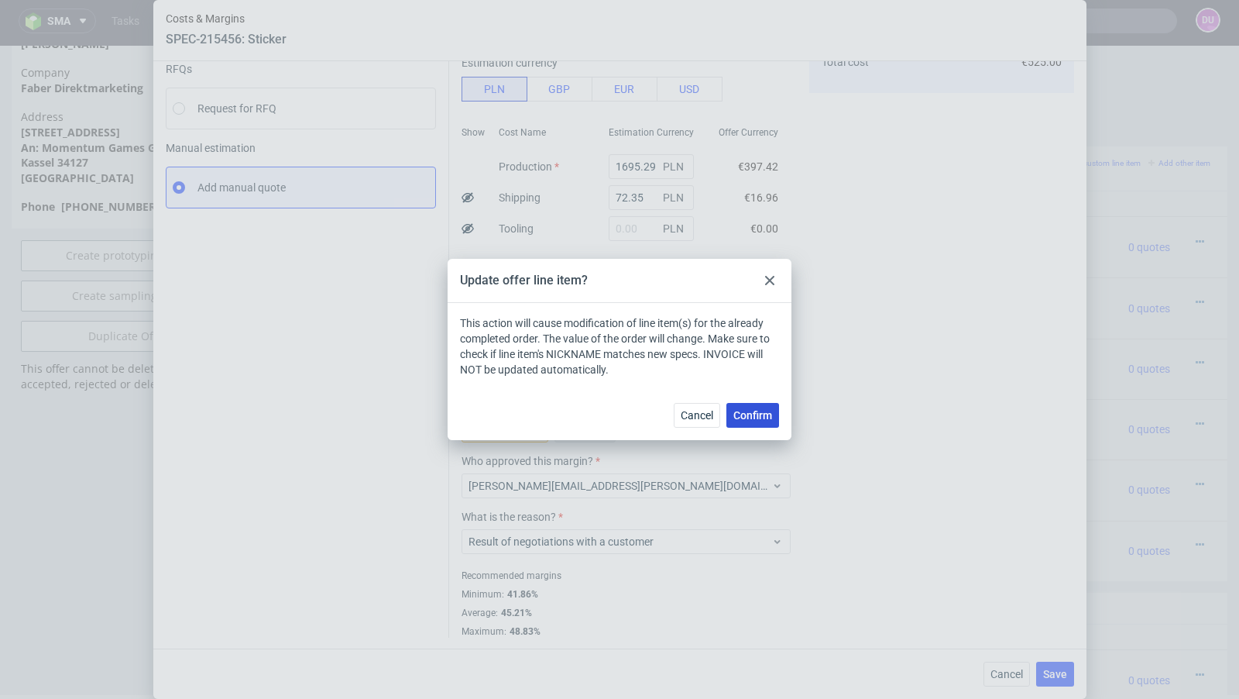
click at [752, 411] on span "Confirm" at bounding box center [753, 415] width 39 height 11
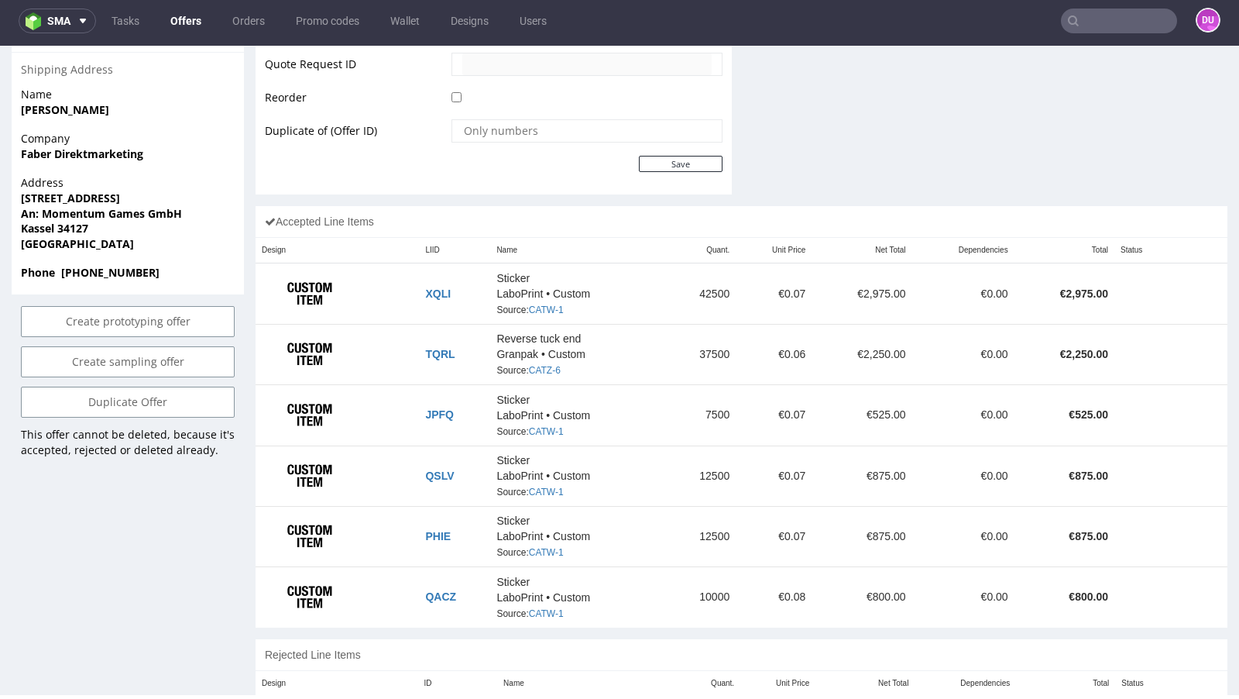
scroll to position [806, 0]
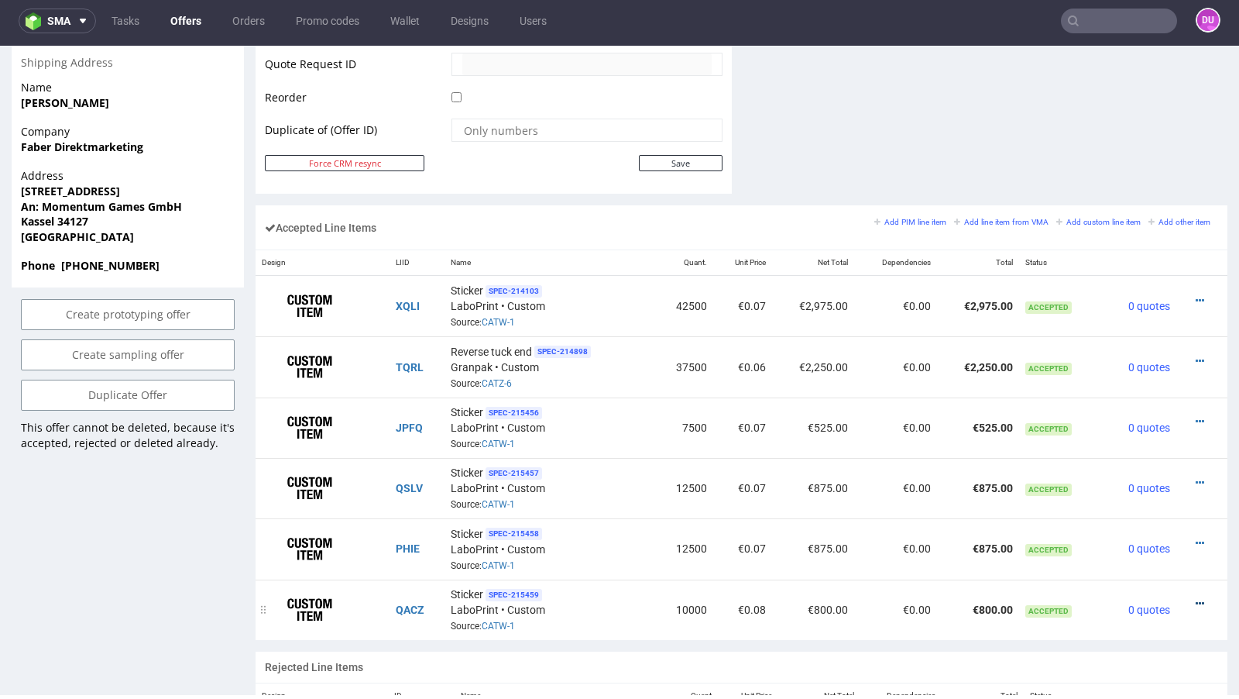
click at [1196, 598] on icon at bounding box center [1200, 603] width 9 height 11
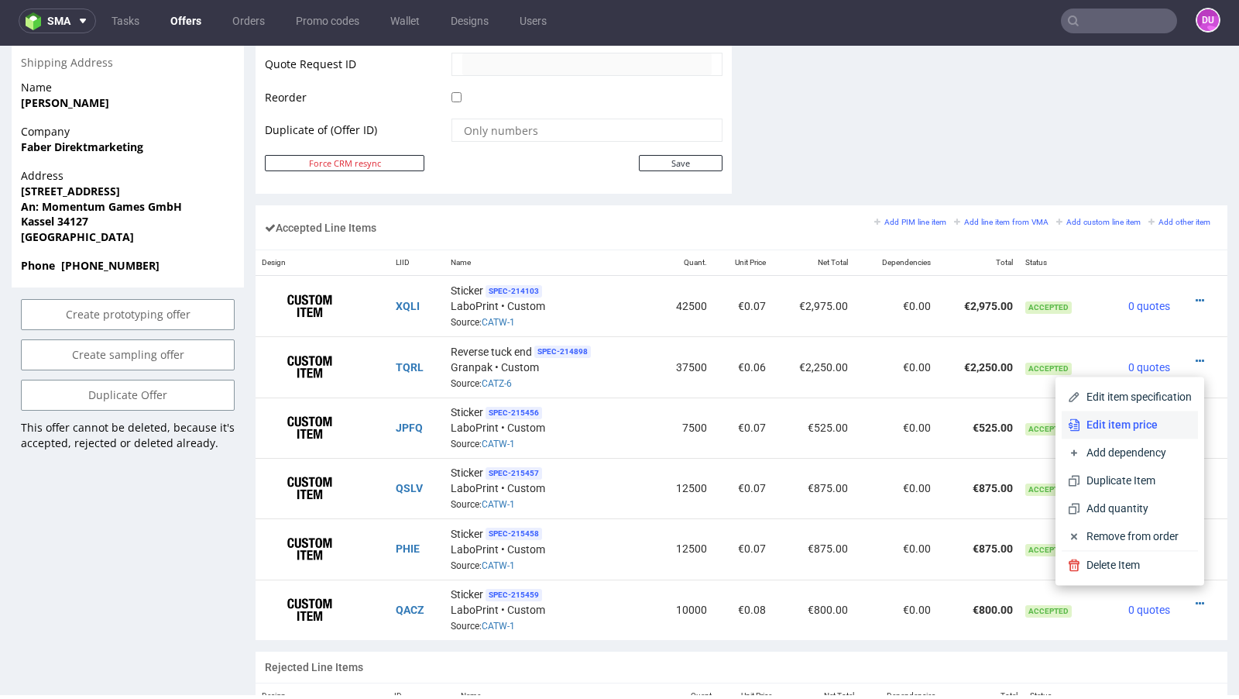
click at [1122, 427] on span "Edit item price" at bounding box center [1137, 424] width 112 height 15
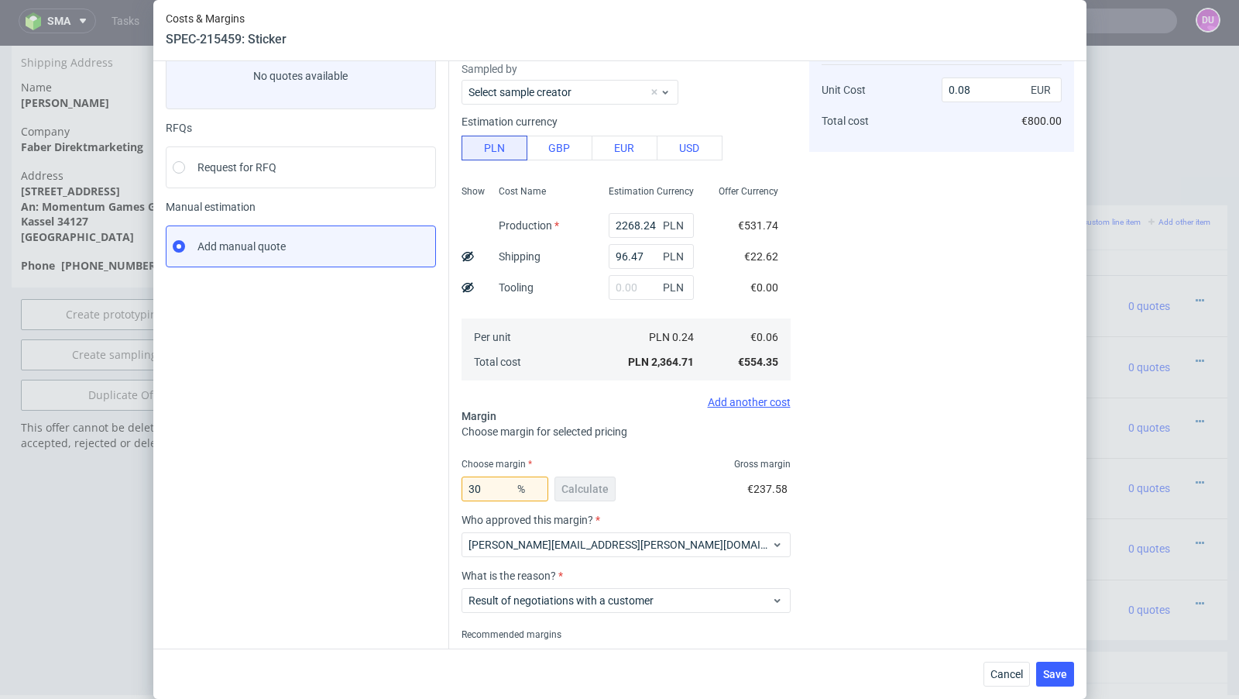
scroll to position [104, 0]
drag, startPoint x: 490, startPoint y: 493, endPoint x: 419, endPoint y: 480, distance: 71.6
click at [419, 480] on div "Instant Quotes Refresh No quotes available RFQs Request for RFQ Manual estimati…" at bounding box center [620, 352] width 909 height 691
type input "25"
type input "0.07"
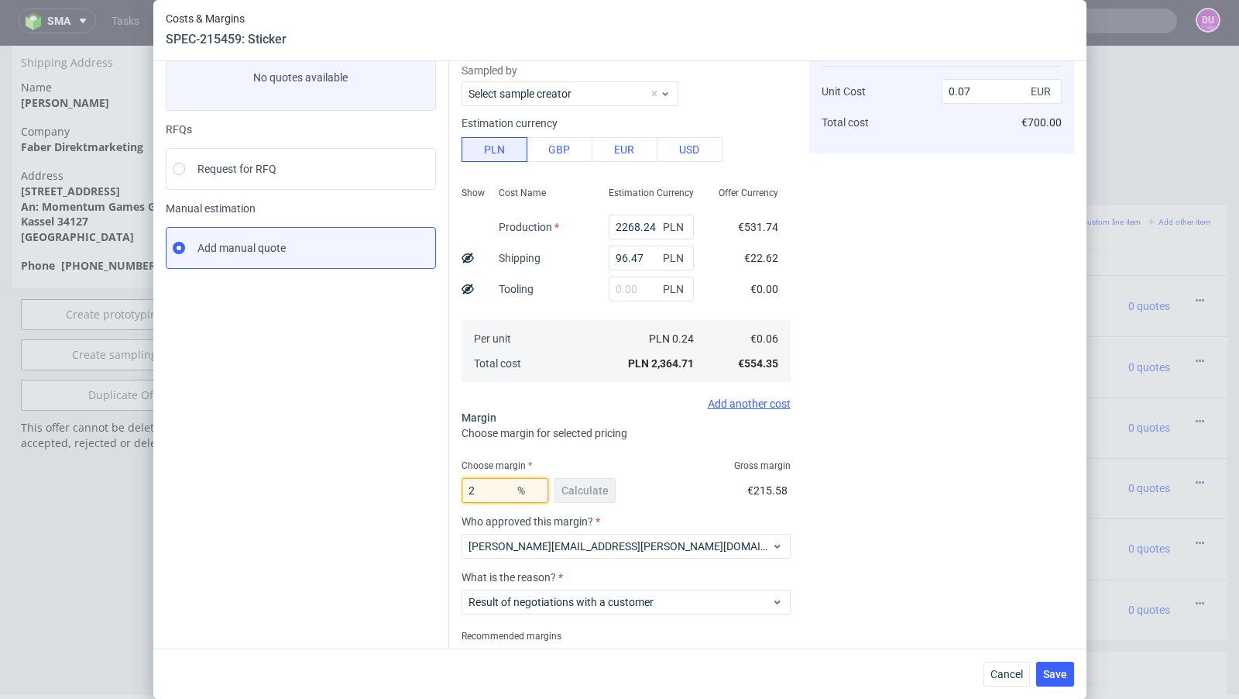
type input "29"
type input "0.08"
type input "28"
type input "0.07"
type input "28.8"
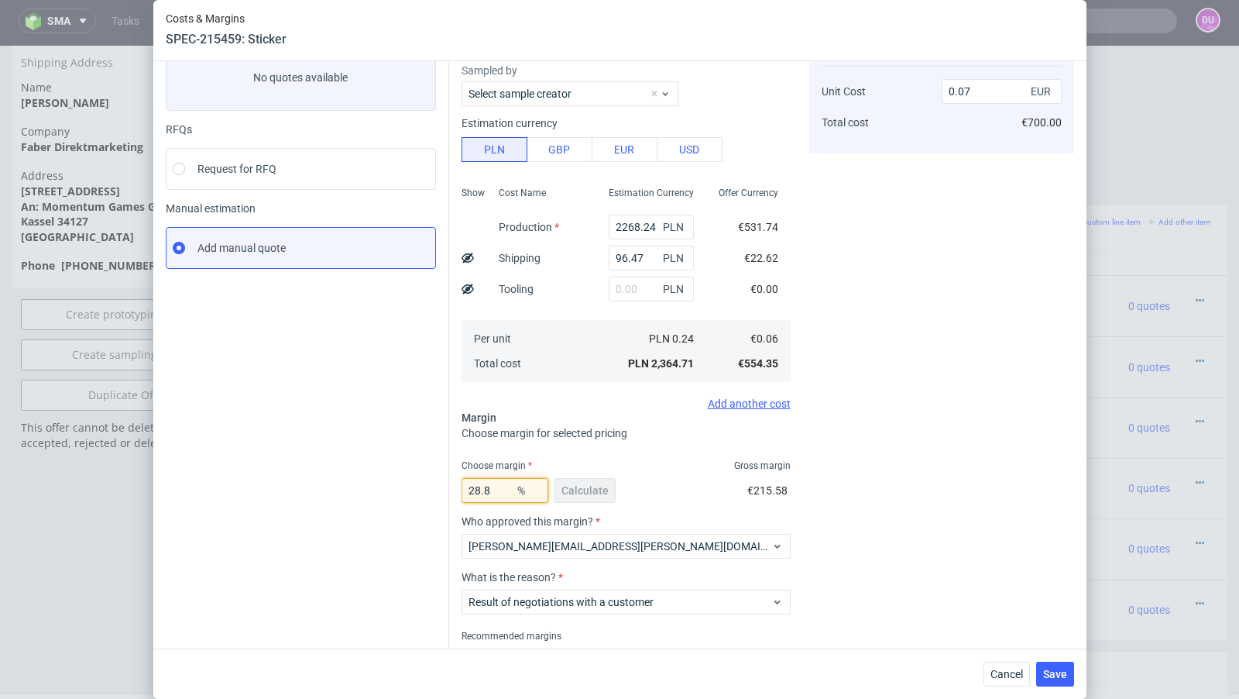
type input "0.08"
type input "28.2"
type input "0.07"
type input "28.26"
type input "0.08"
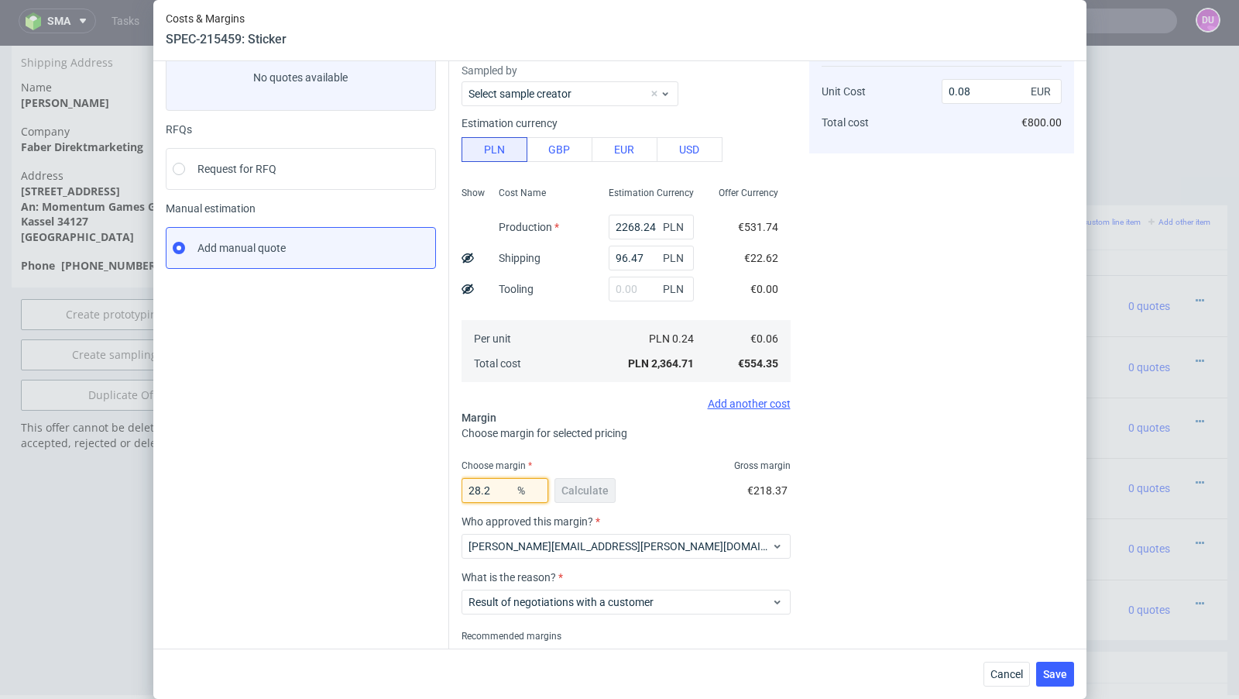
type input "28.24"
type input "0.07"
type input "28.25"
type input "0.08"
type input "28.24"
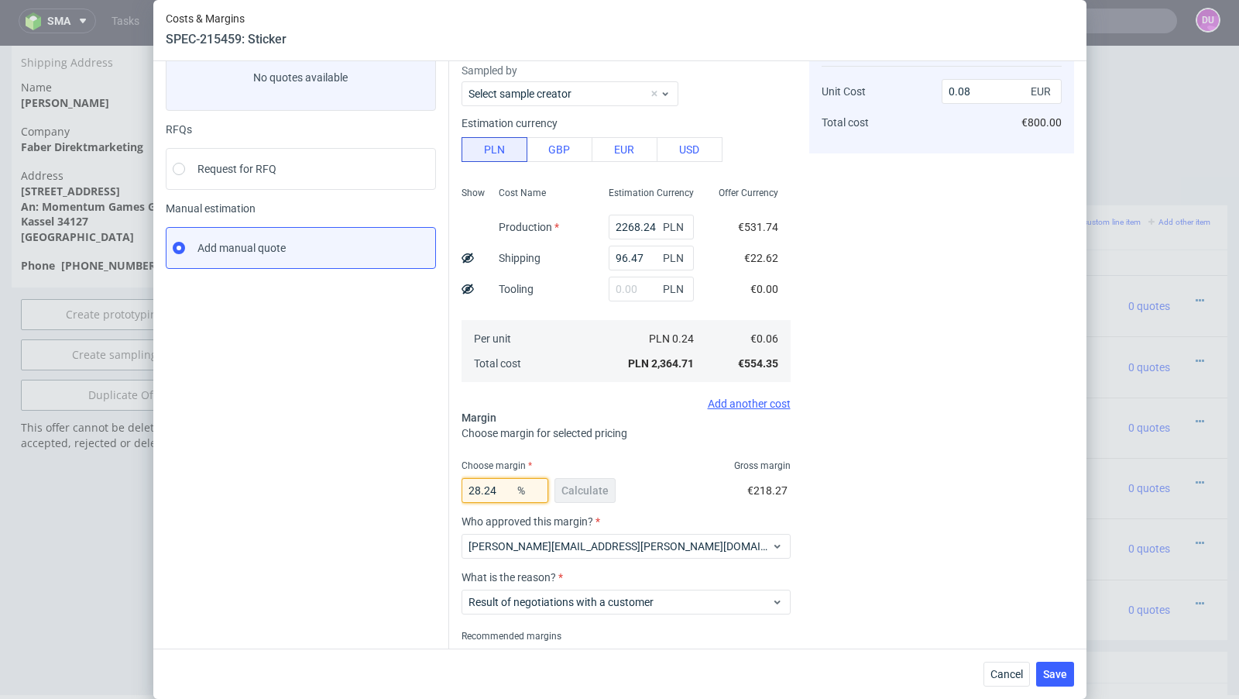
type input "0.07"
type input "28.24"
click at [321, 453] on div "Instant Quotes Refresh No quotes available RFQs Request for RFQ Manual estimati…" at bounding box center [308, 358] width 284 height 679
click at [1040, 665] on button "Save" at bounding box center [1056, 674] width 38 height 25
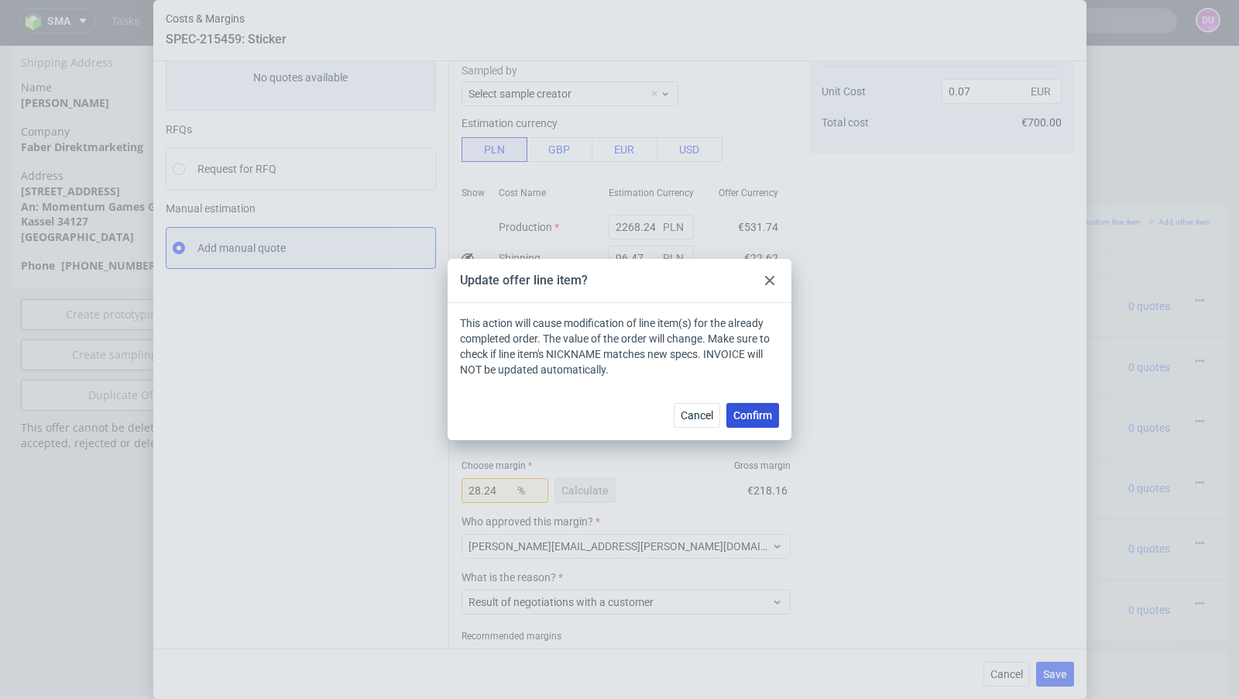
click at [761, 405] on button "Confirm" at bounding box center [753, 415] width 53 height 25
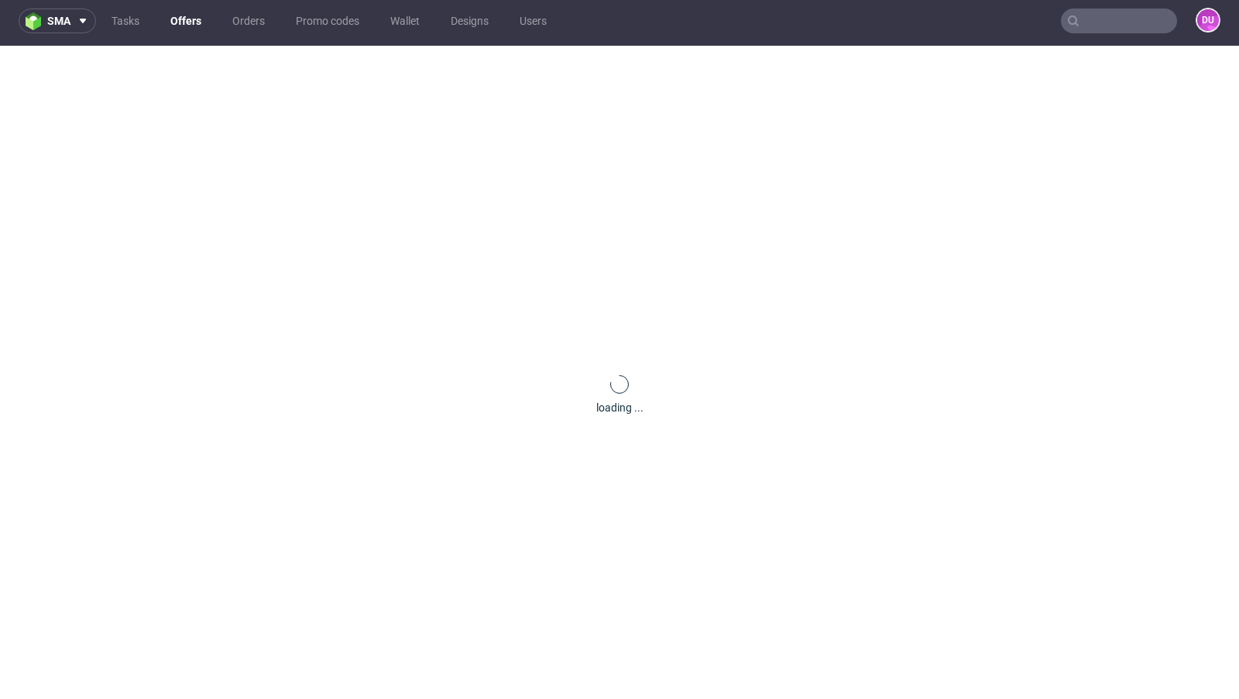
scroll to position [0, 0]
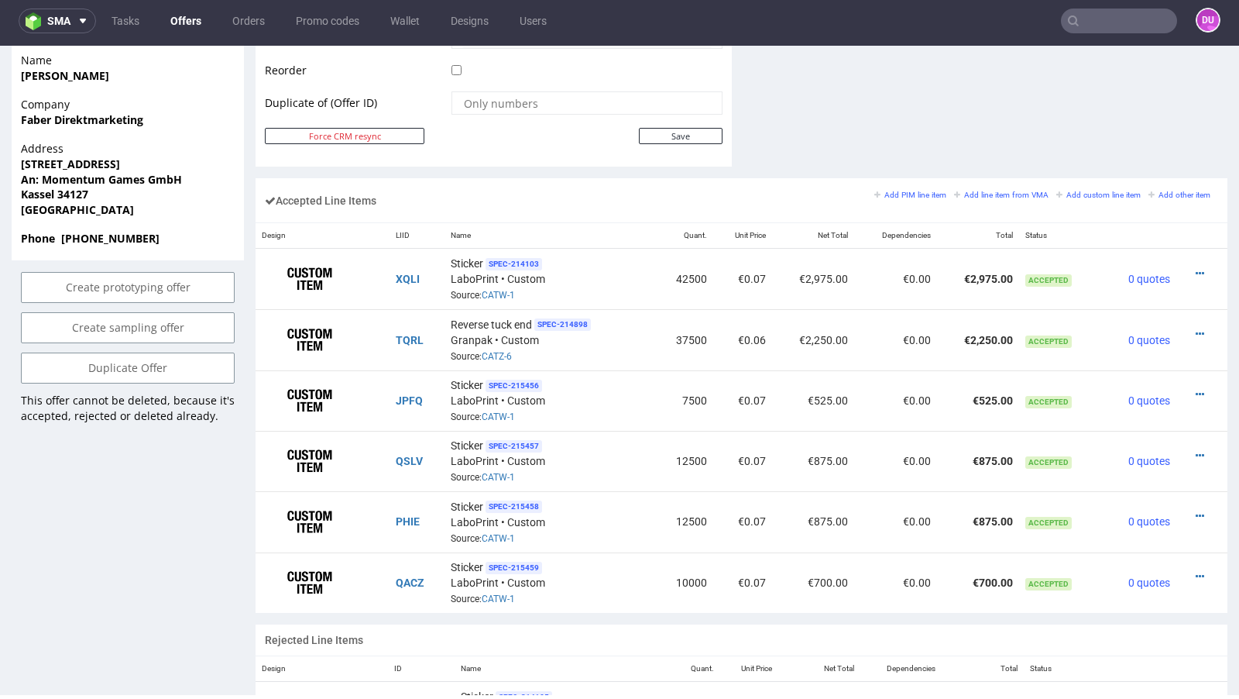
scroll to position [838, 0]
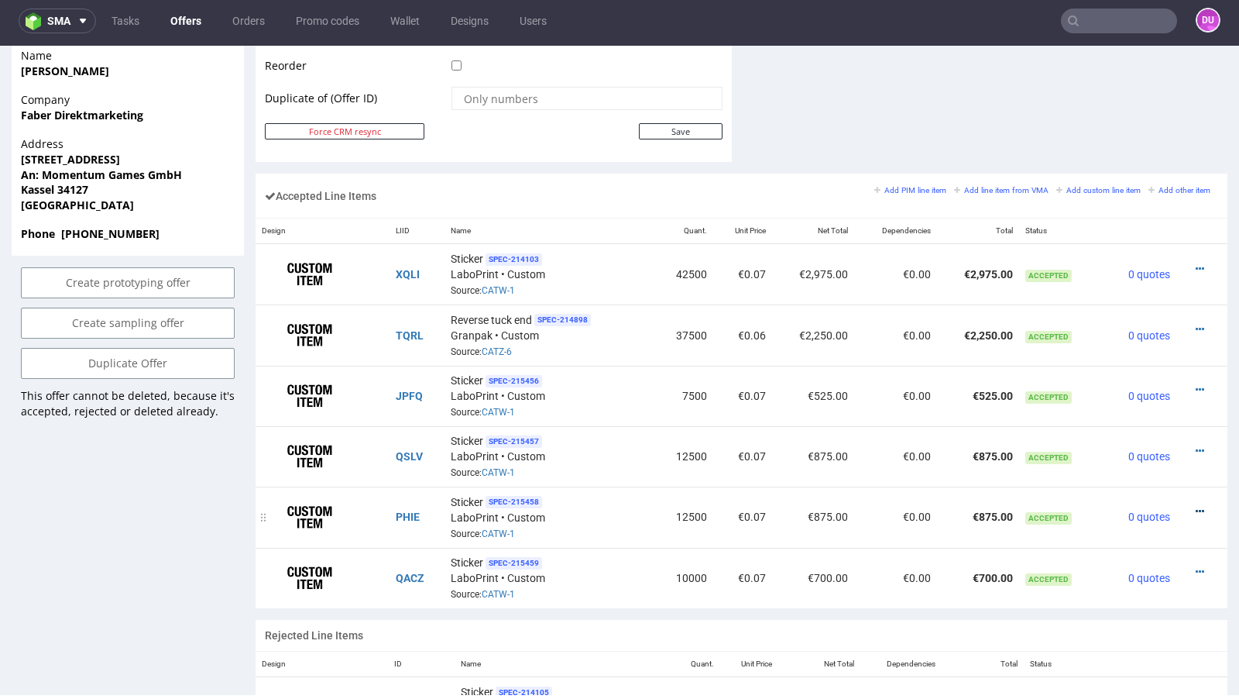
click at [1196, 506] on icon at bounding box center [1200, 511] width 9 height 11
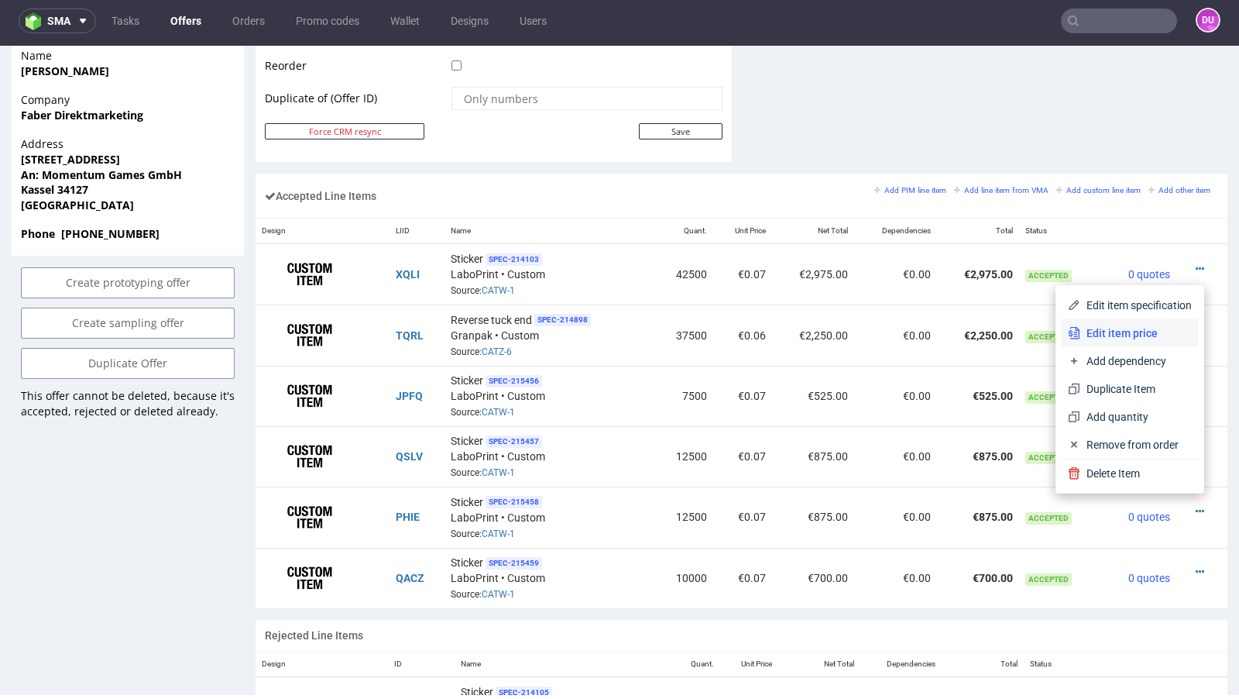
click at [1136, 334] on span "Edit item price" at bounding box center [1137, 332] width 112 height 15
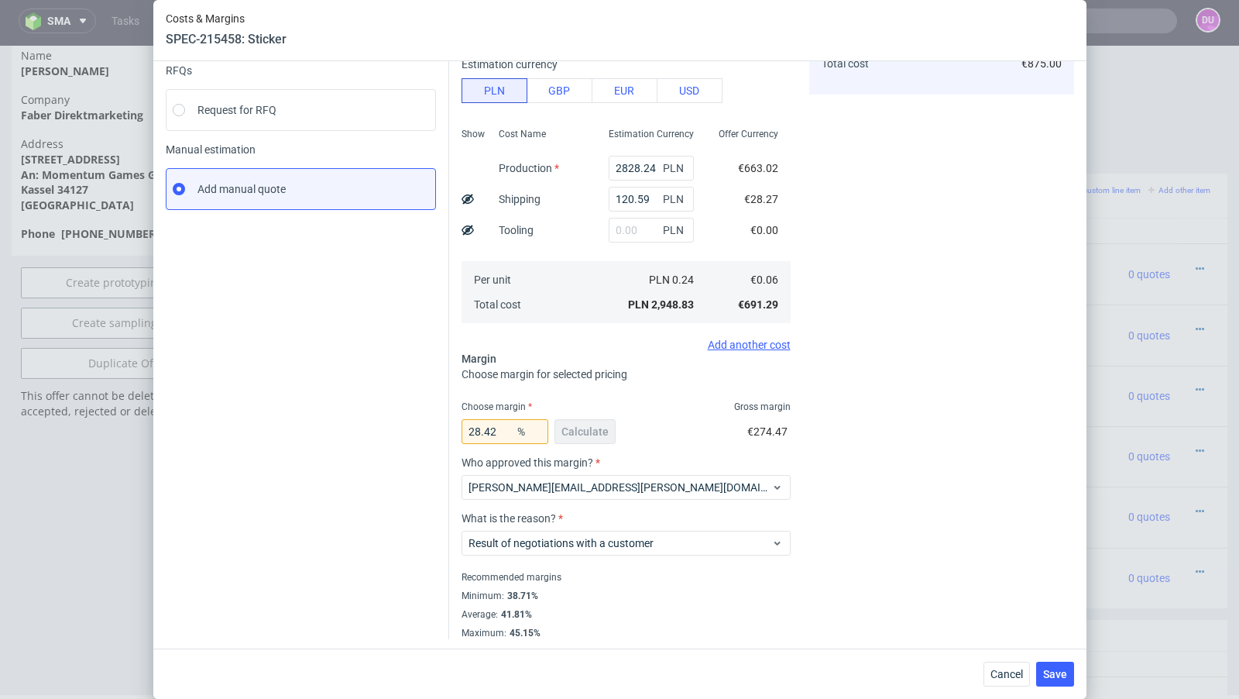
scroll to position [164, 0]
click at [1007, 683] on button "Cancel" at bounding box center [1007, 674] width 46 height 25
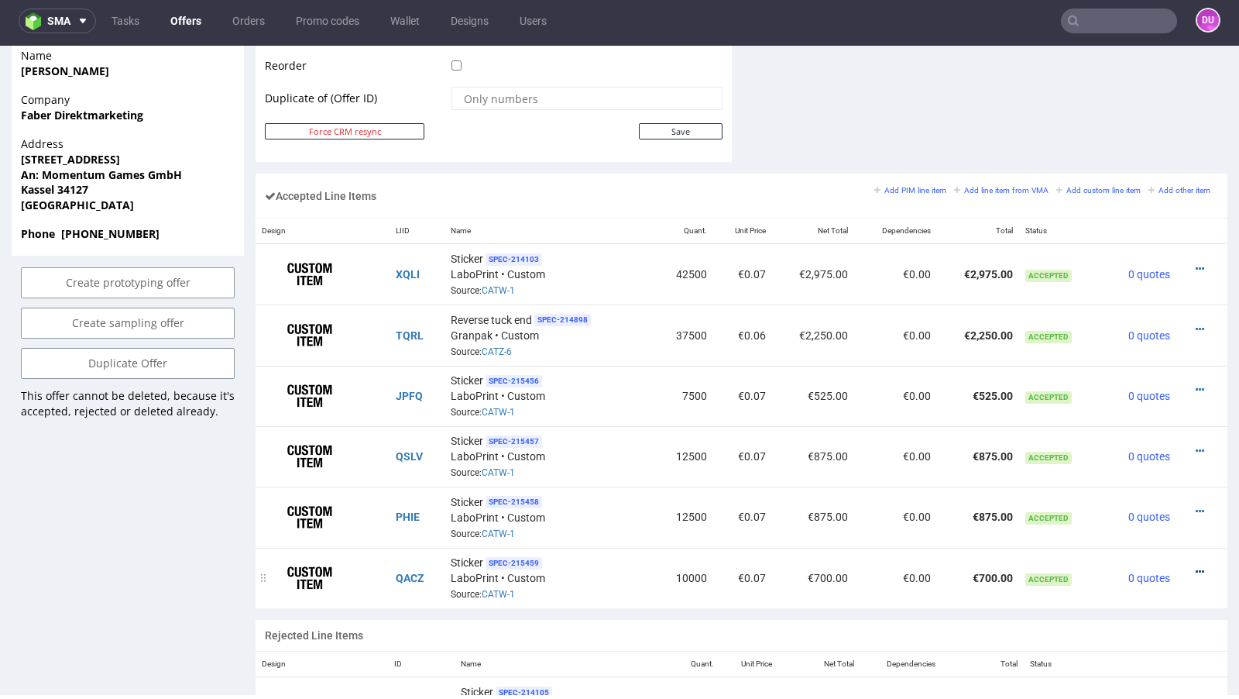
click at [1196, 566] on icon at bounding box center [1200, 571] width 9 height 11
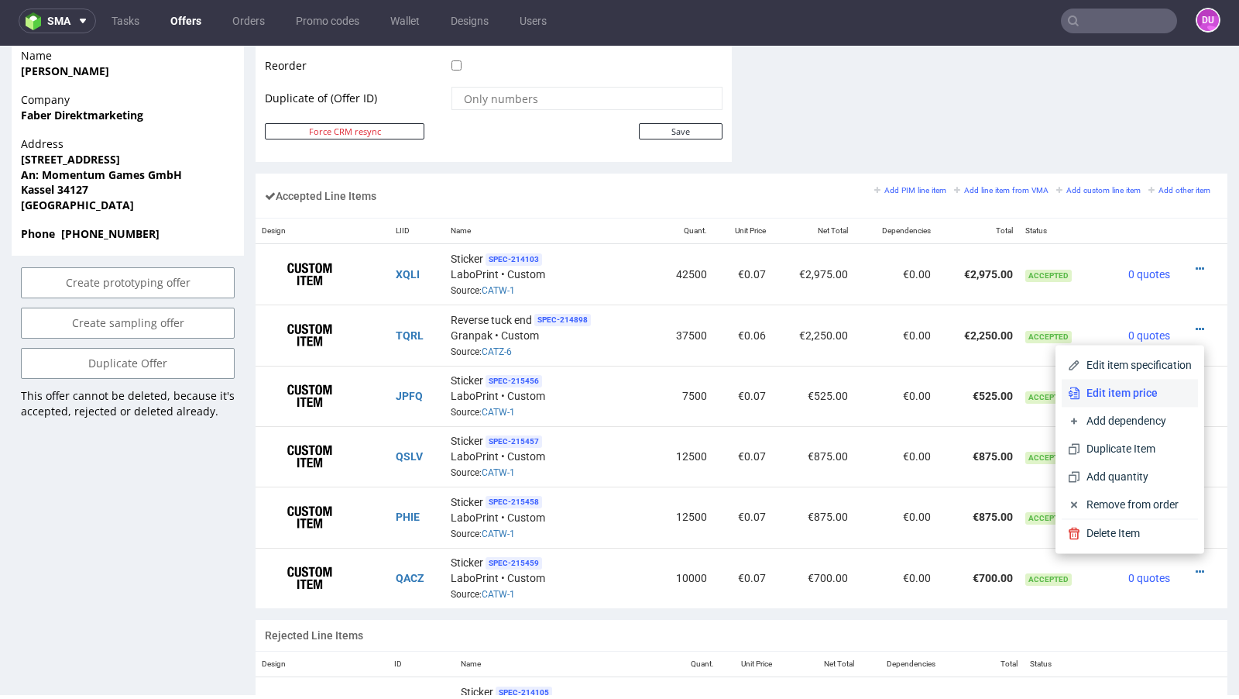
click at [1131, 401] on span "Edit item price" at bounding box center [1137, 392] width 112 height 15
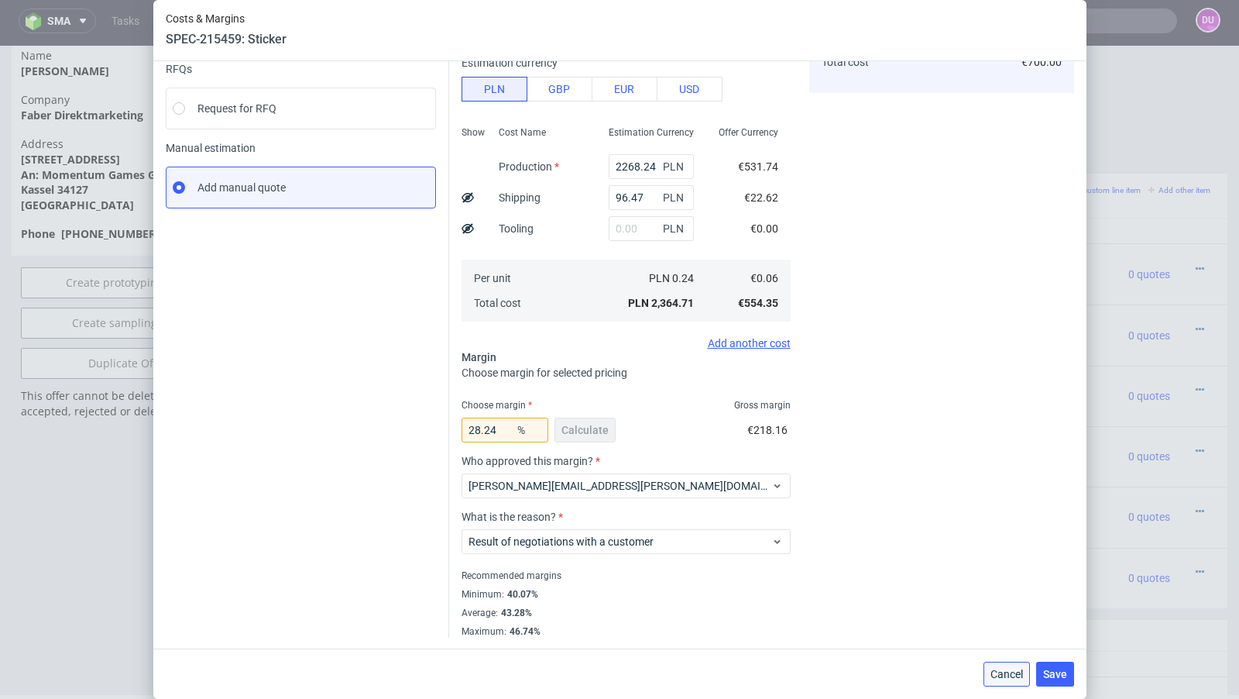
click at [1005, 676] on span "Cancel" at bounding box center [1007, 674] width 33 height 11
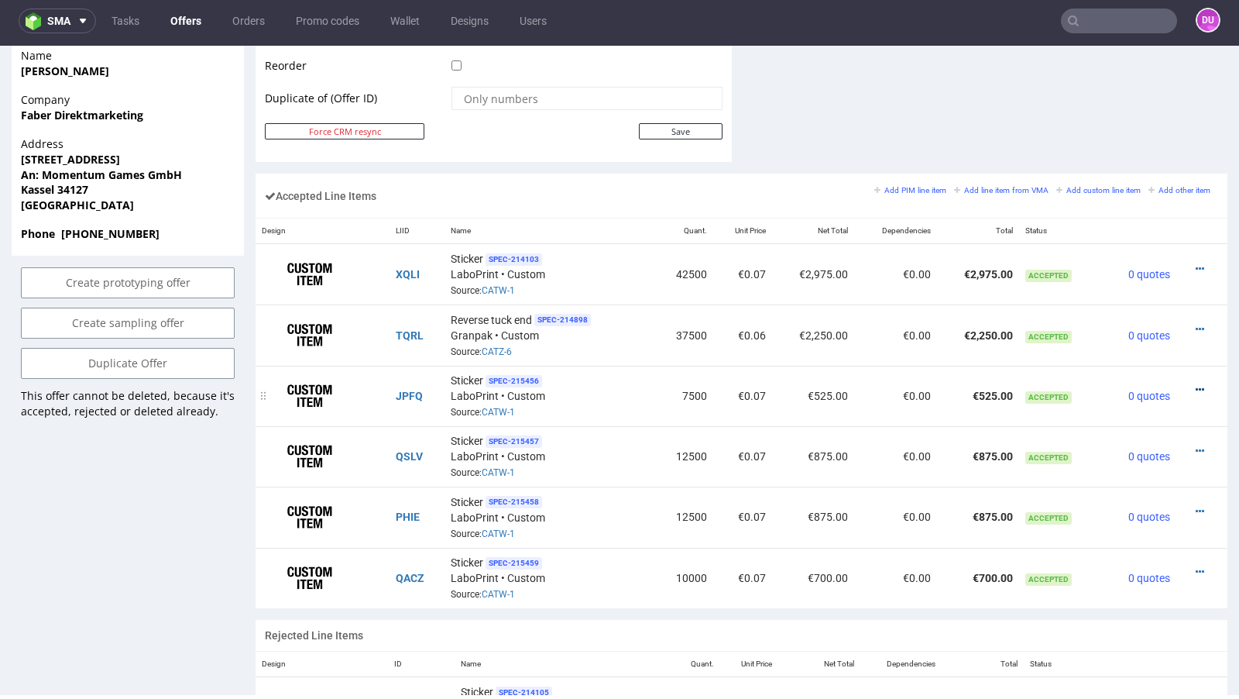
click at [1196, 384] on icon at bounding box center [1200, 389] width 9 height 11
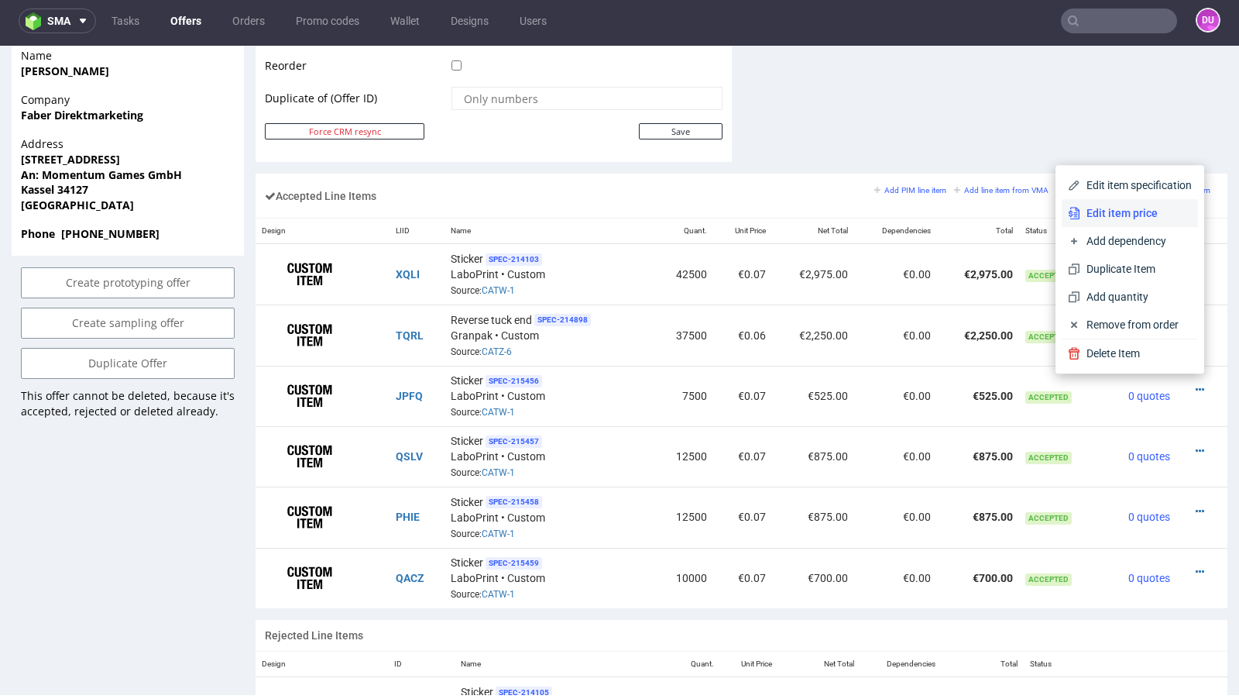
click at [1131, 225] on li "Edit item price" at bounding box center [1130, 213] width 136 height 28
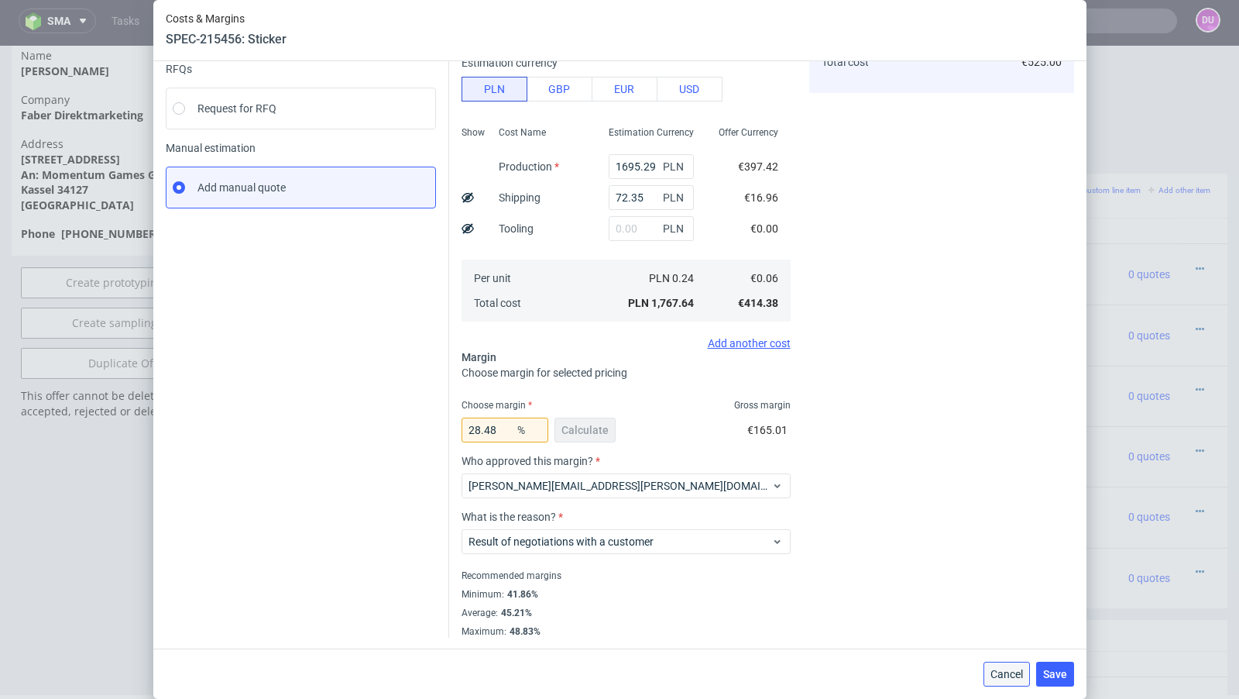
click at [1000, 665] on button "Cancel" at bounding box center [1007, 674] width 46 height 25
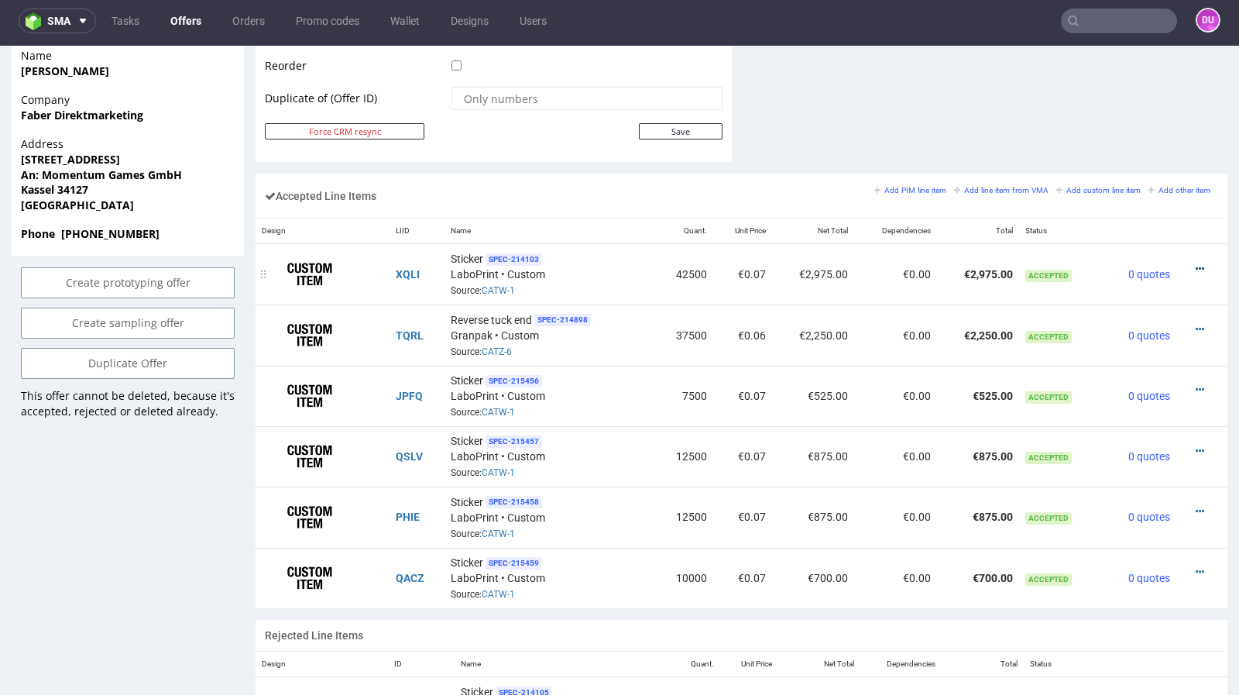
click at [1196, 263] on icon at bounding box center [1200, 268] width 9 height 11
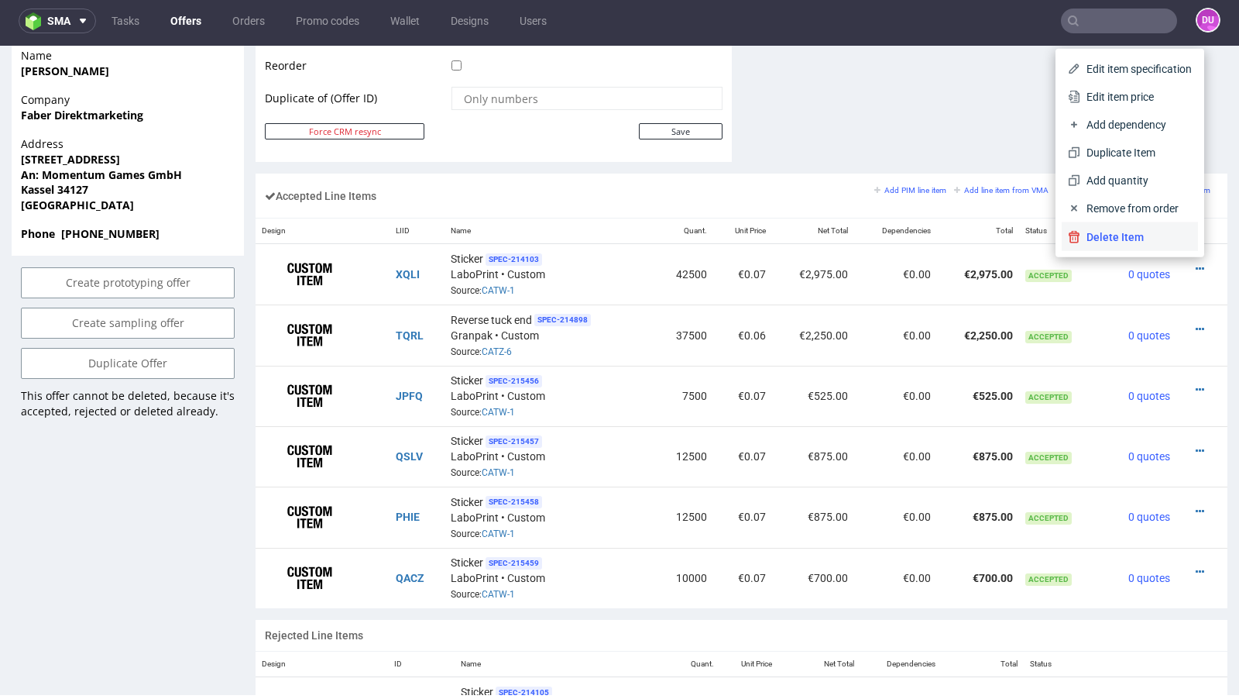
click at [1119, 230] on span "Delete Item" at bounding box center [1137, 236] width 112 height 15
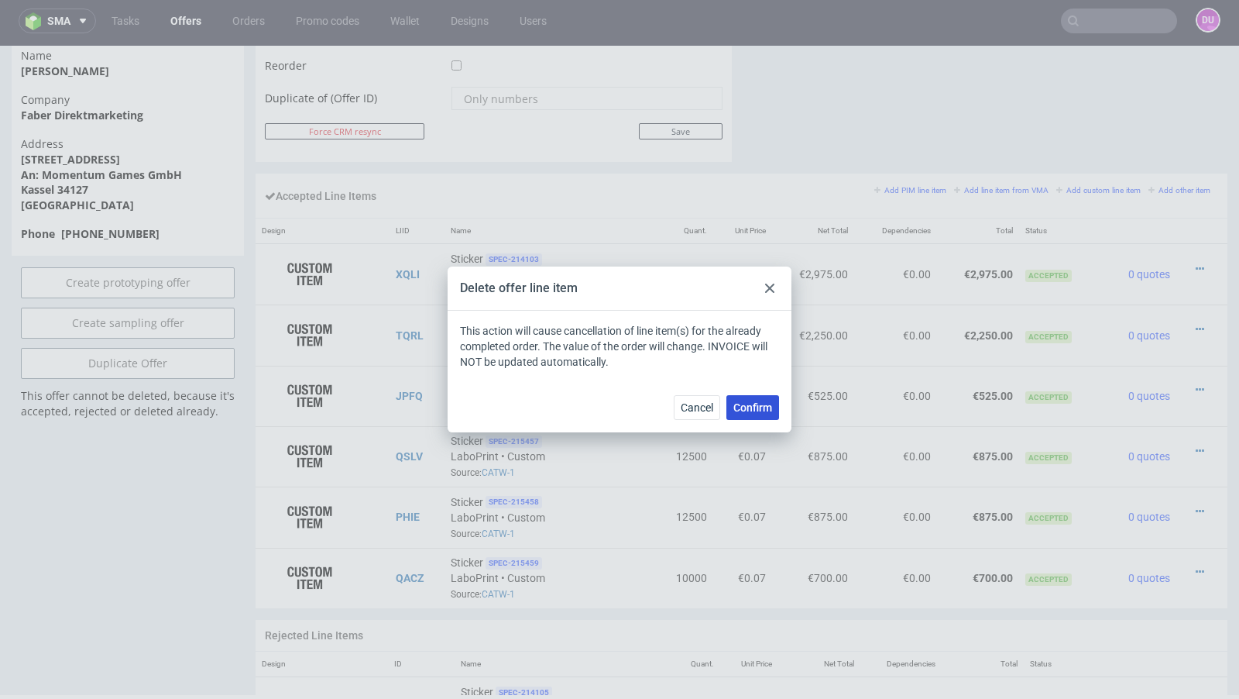
click at [765, 406] on span "Confirm" at bounding box center [753, 407] width 39 height 11
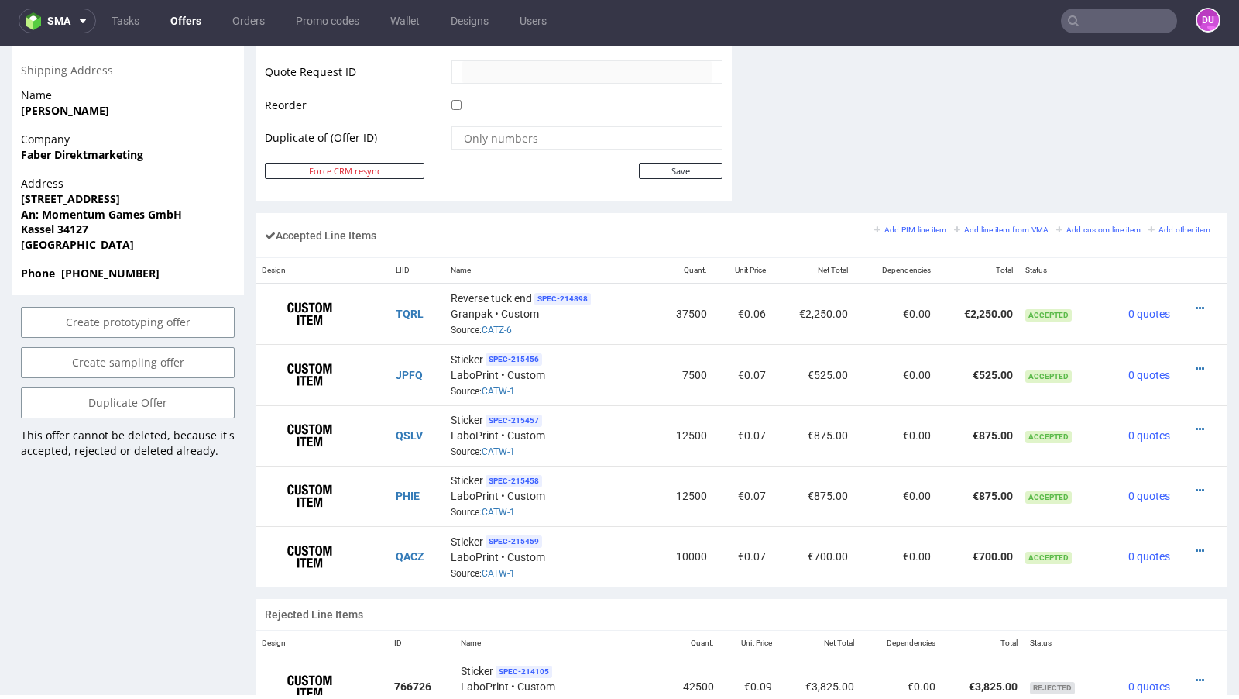
scroll to position [0, 0]
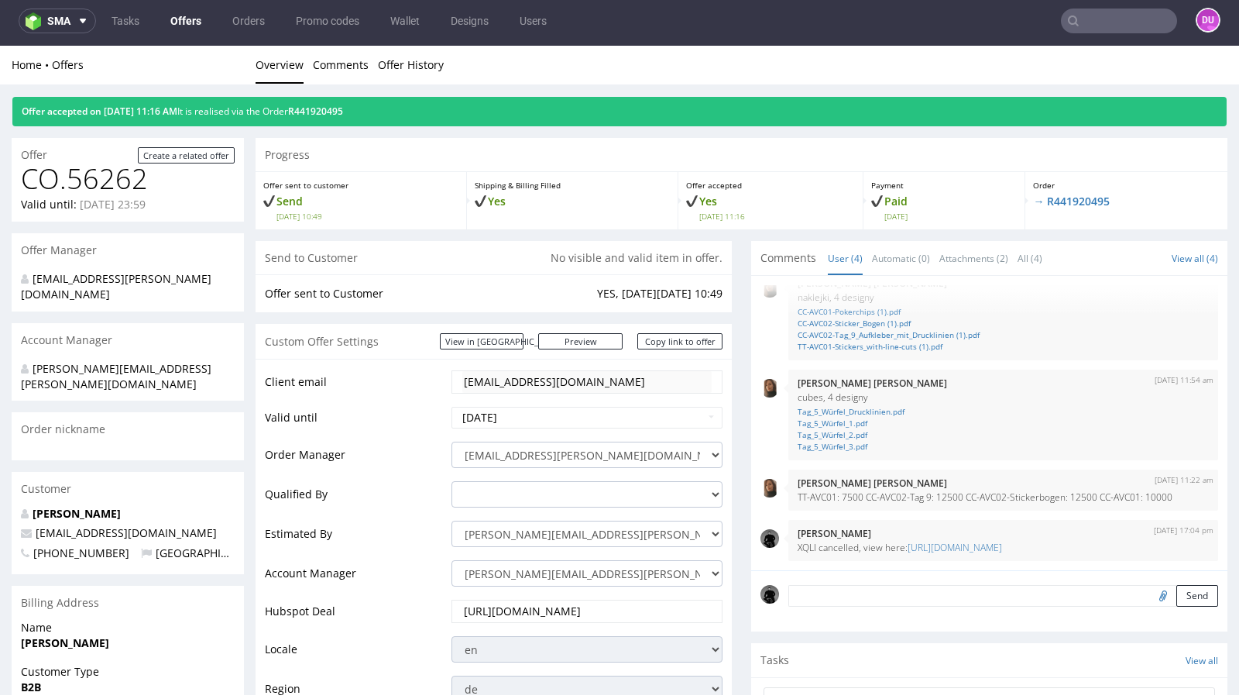
click at [181, 26] on link "Offers" at bounding box center [186, 21] width 50 height 25
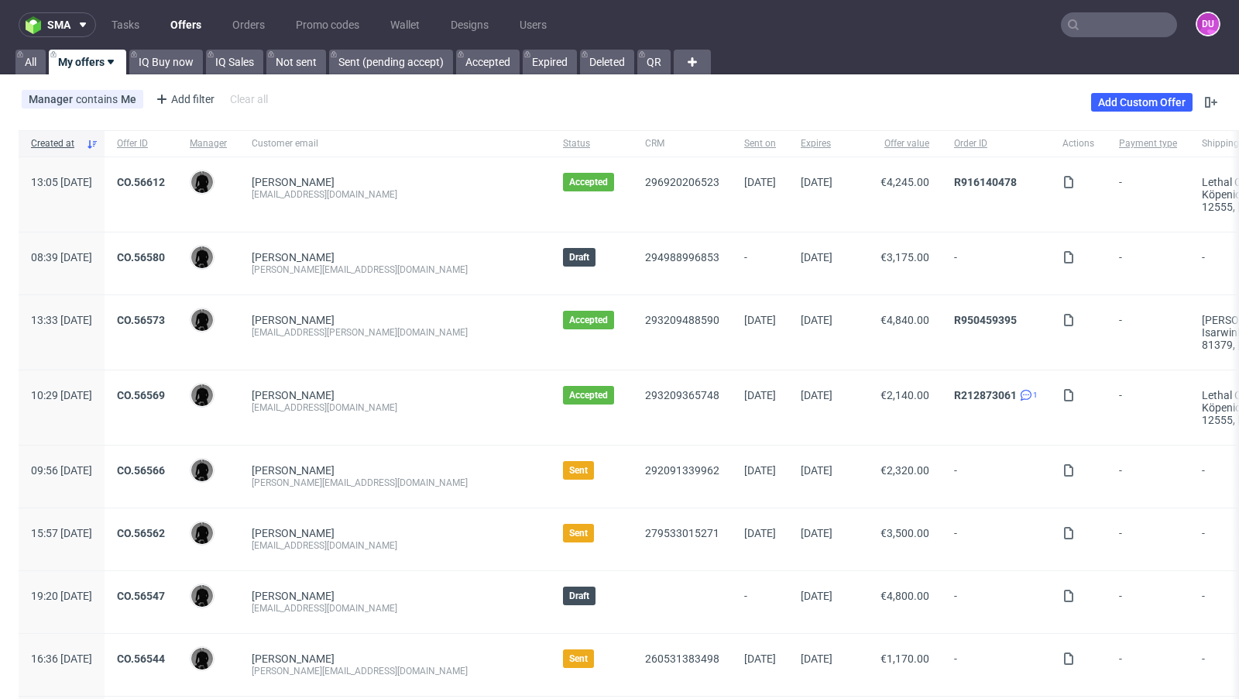
scroll to position [1627, 0]
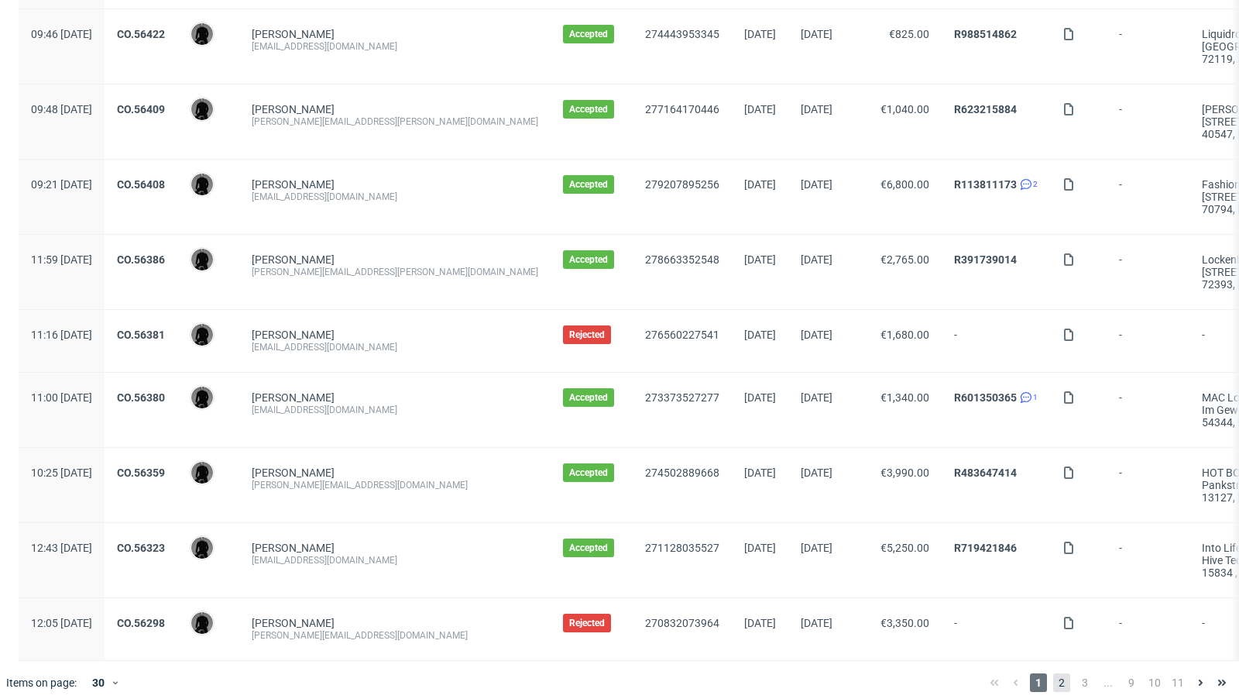
click at [1054, 678] on span "2" at bounding box center [1062, 682] width 17 height 19
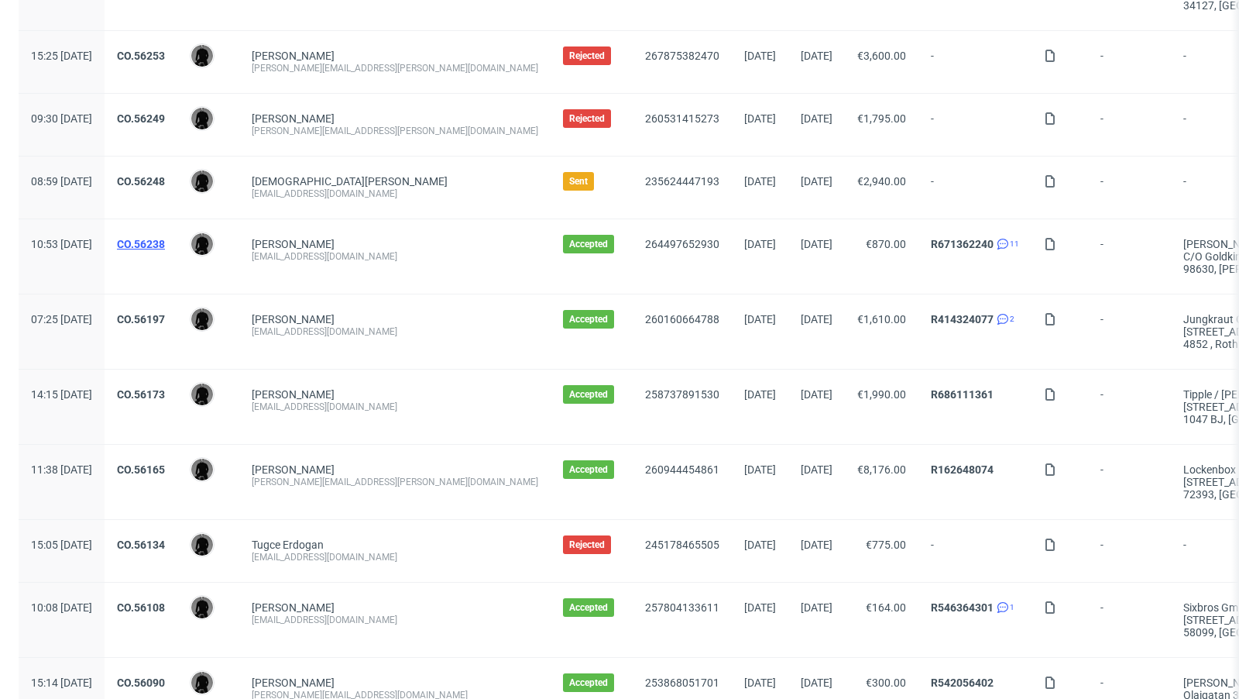
click at [165, 239] on link "CO.56238" at bounding box center [141, 244] width 48 height 12
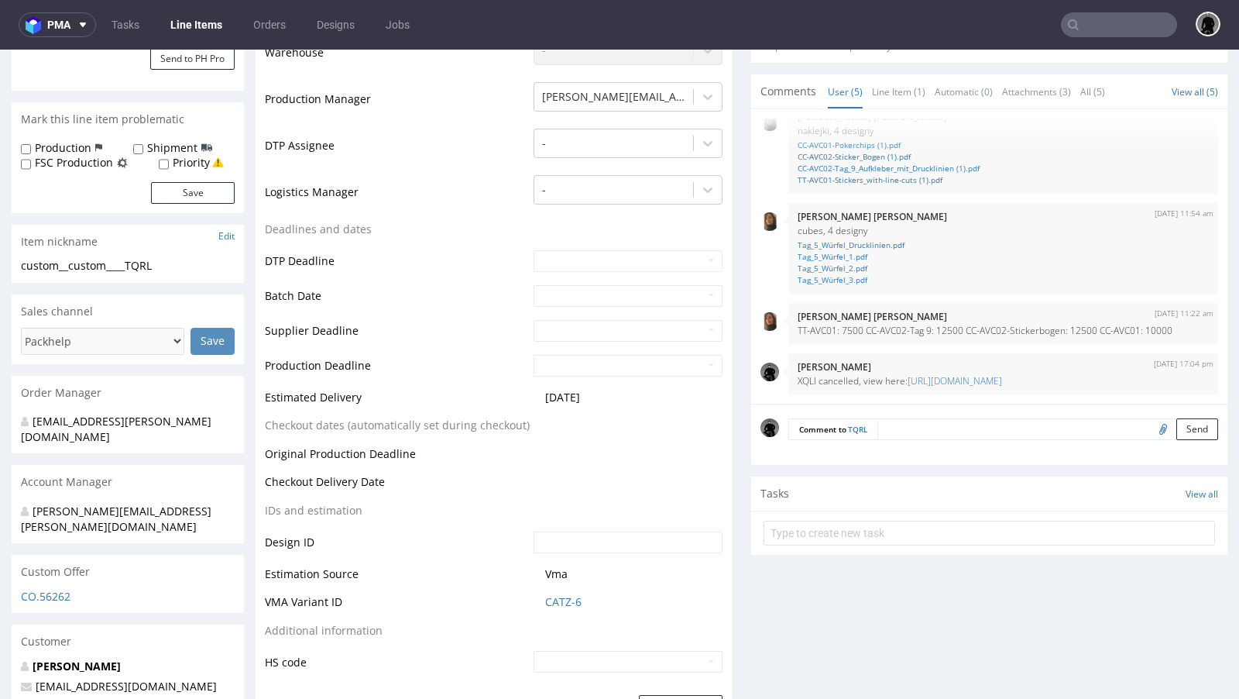
scroll to position [404, 0]
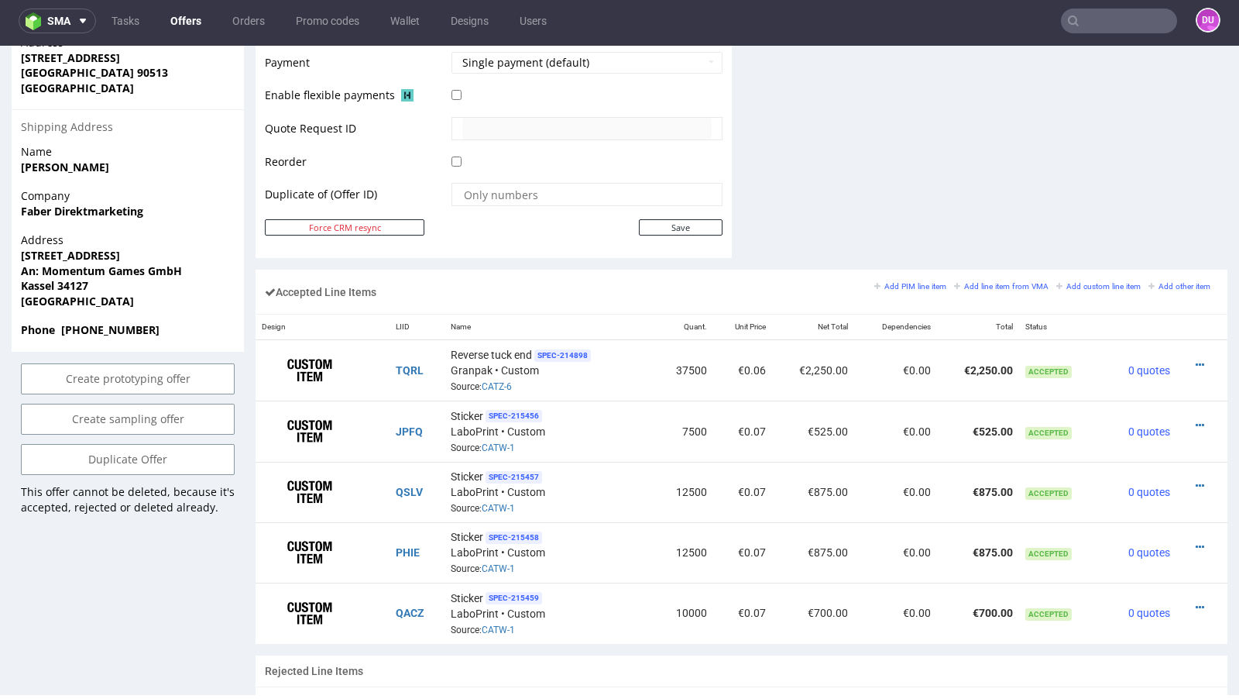
scroll to position [732, 0]
